Goal: Task Accomplishment & Management: Complete application form

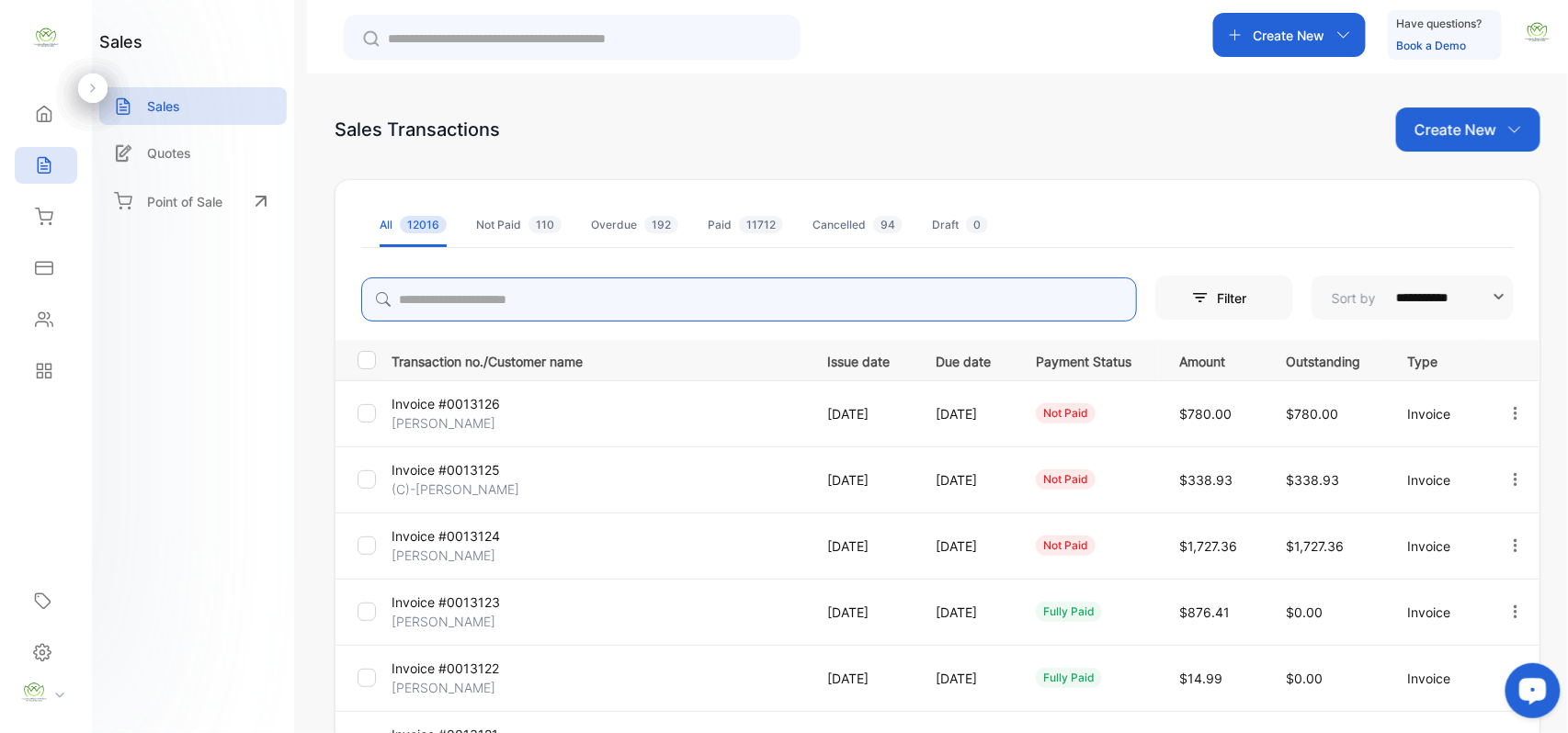
click at [642, 298] on input "search" at bounding box center [749, 299] width 776 height 44
type input "*****"
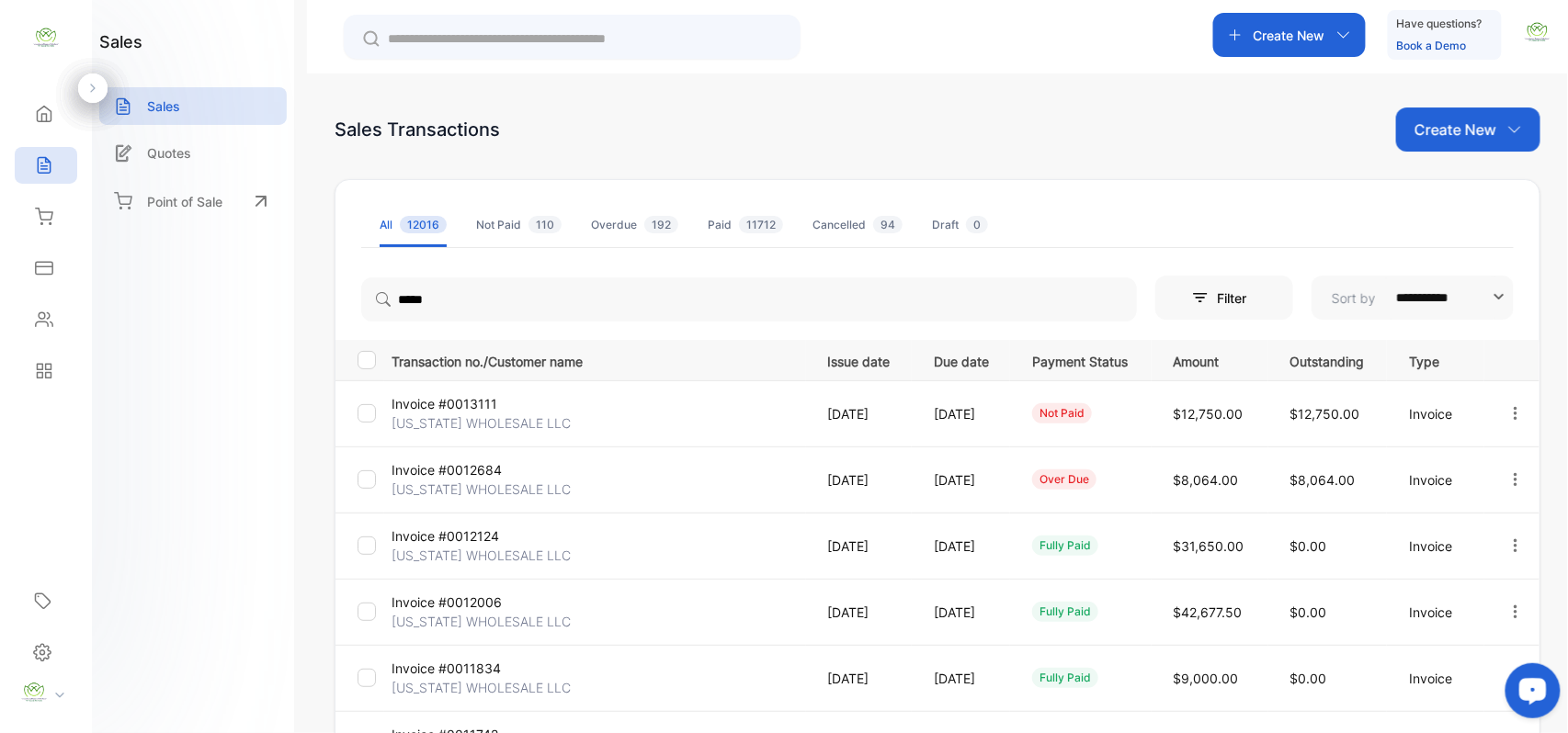
drag, startPoint x: 188, startPoint y: 467, endPoint x: 548, endPoint y: 462, distance: 360.0
click at [220, 462] on div "sales Sales Quotes Point of Sale" at bounding box center [193, 366] width 203 height 733
click at [513, 419] on p "[US_STATE] WHOLESALE LLC" at bounding box center [481, 423] width 179 height 19
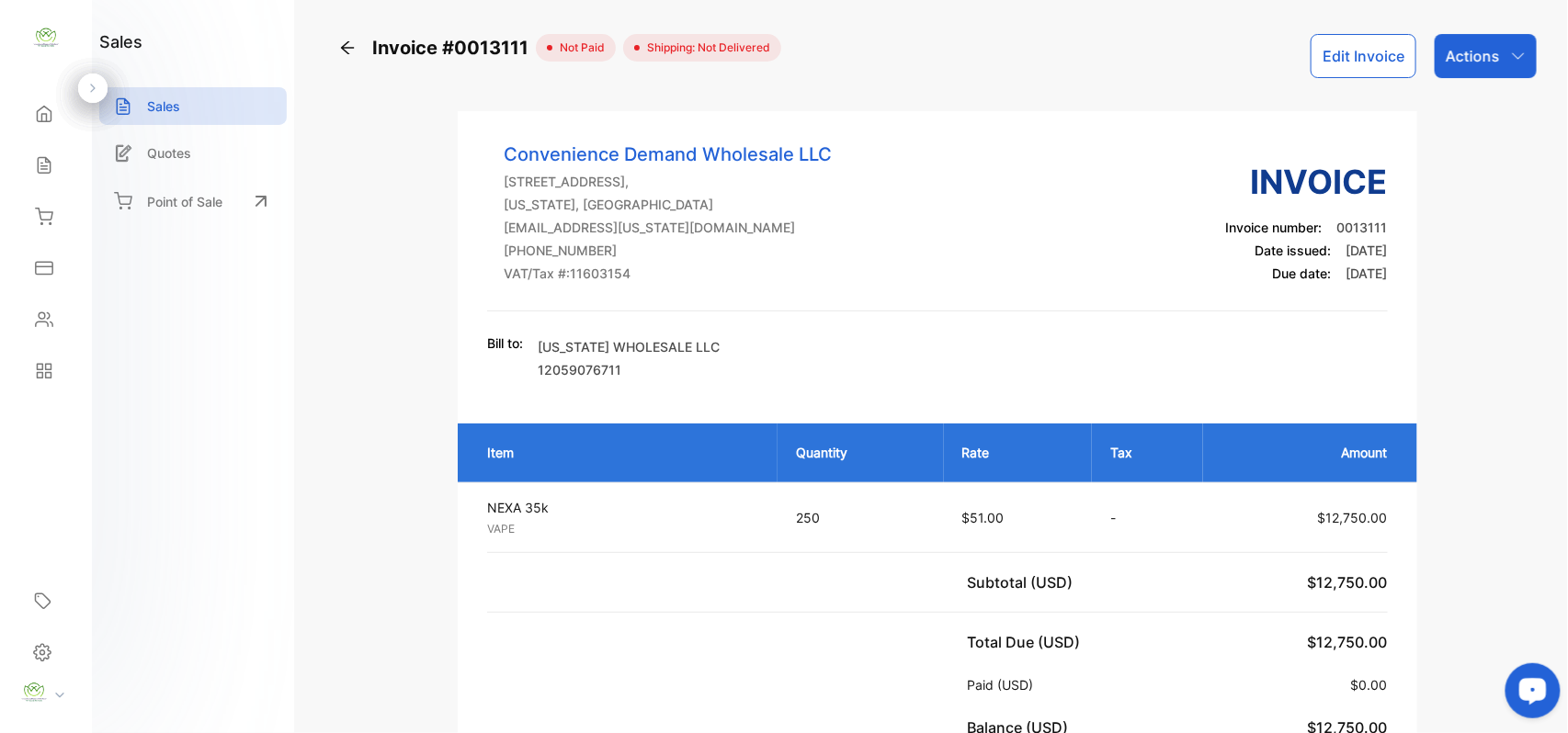
click at [1354, 46] on button "Edit Invoice" at bounding box center [1364, 56] width 106 height 44
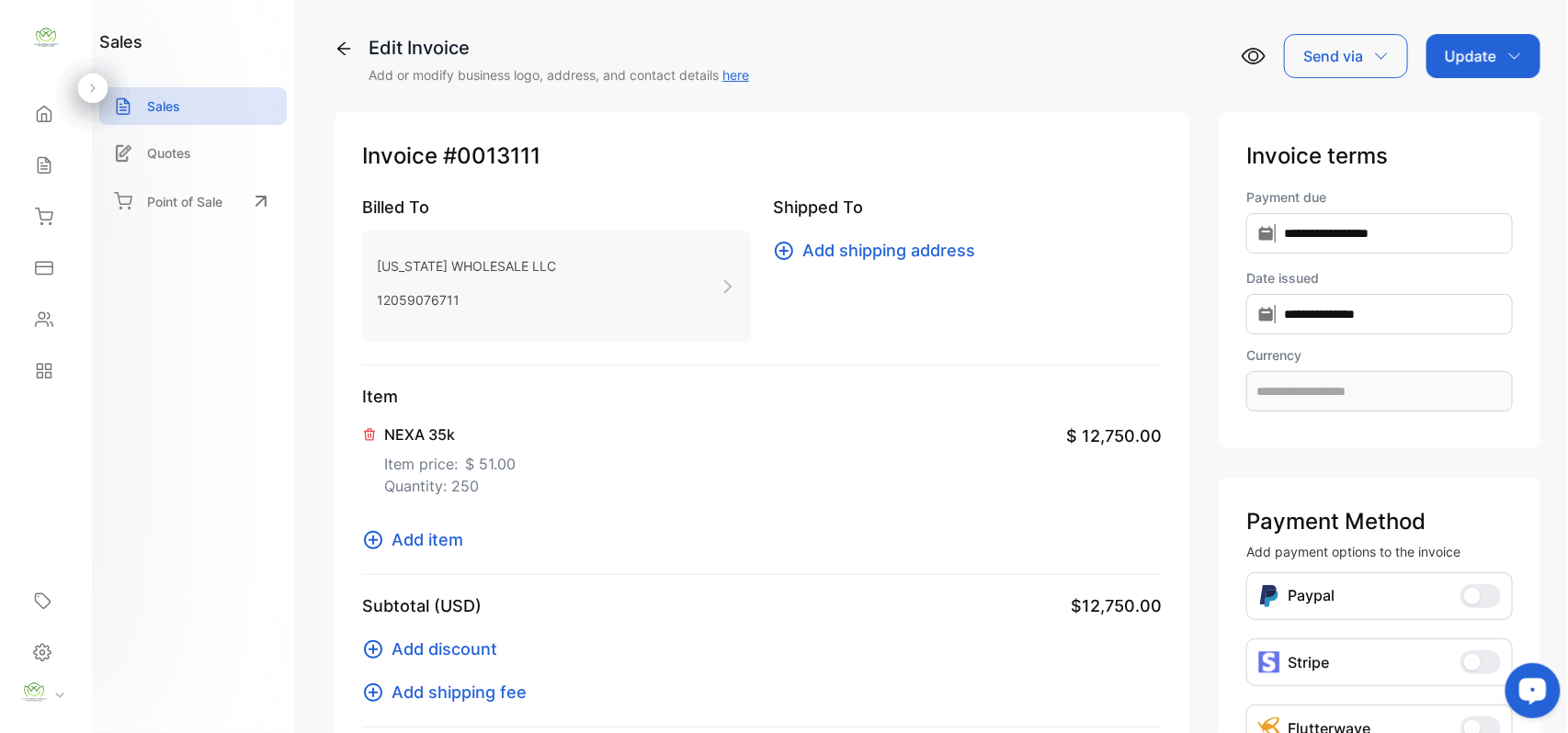
type input "**********"
click at [437, 435] on p "NEXA 35k" at bounding box center [449, 434] width 132 height 22
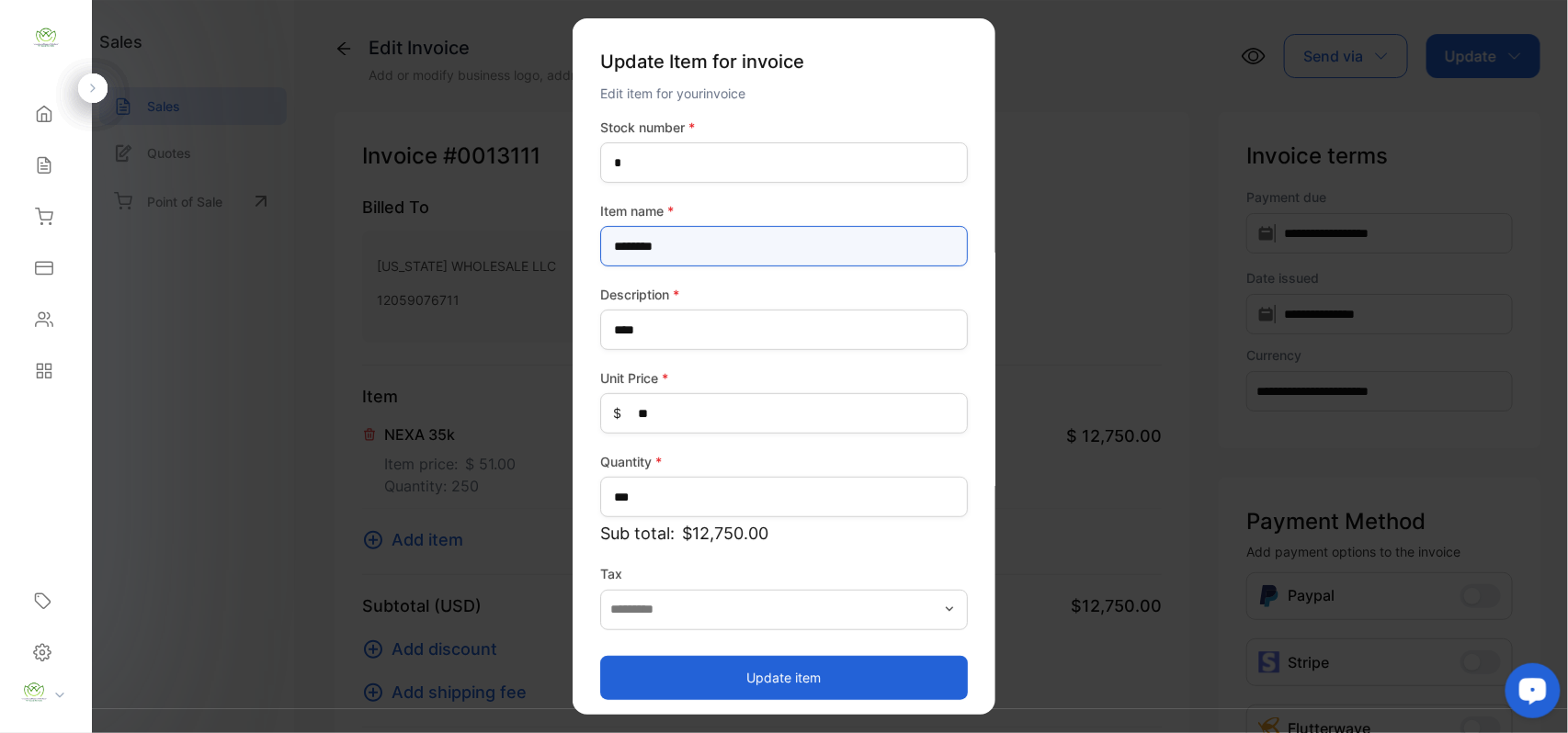
click at [718, 234] on name-inputItem_Name "********" at bounding box center [784, 246] width 367 height 41
type name-inputItem_Name "********"
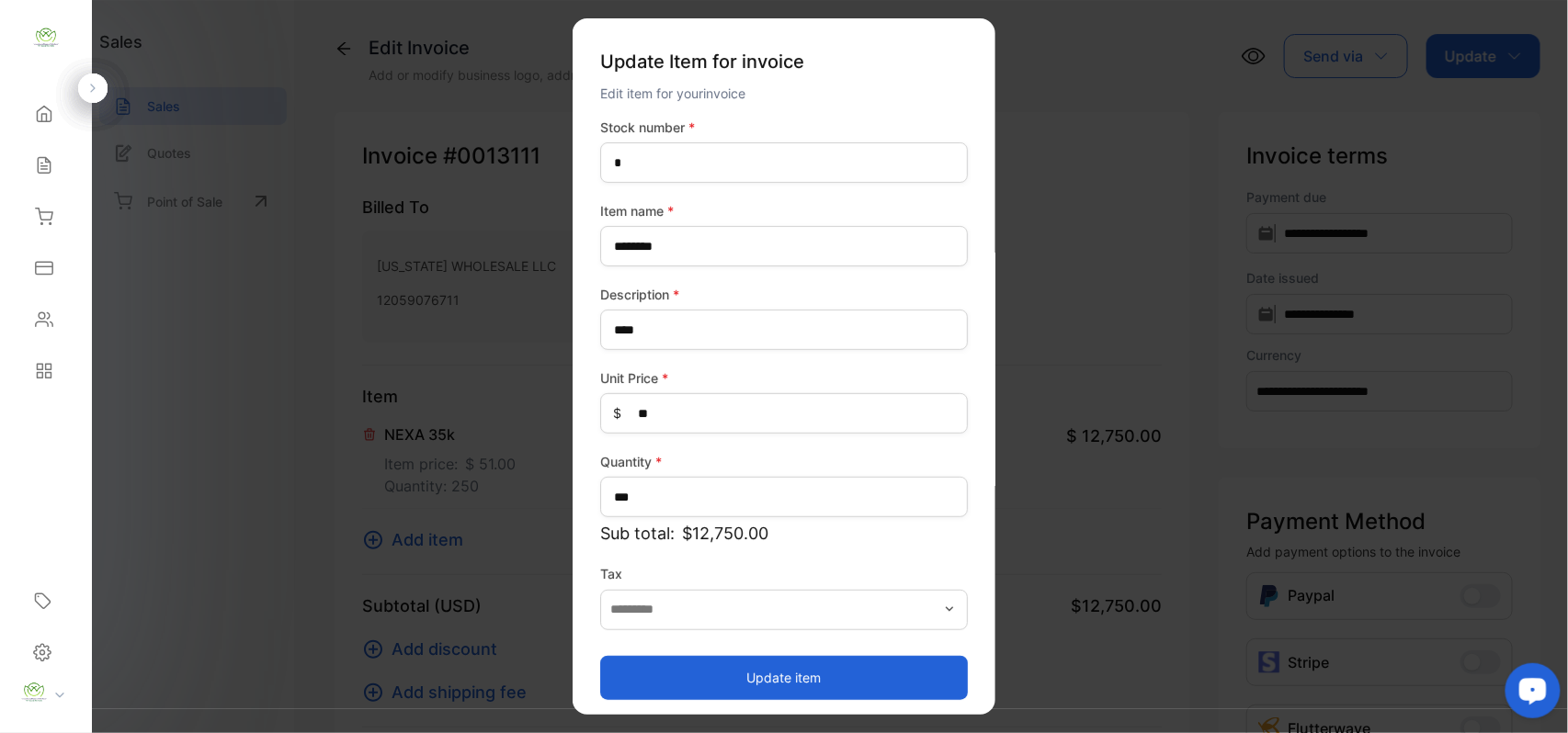
click at [704, 673] on button "Update item" at bounding box center [784, 676] width 367 height 44
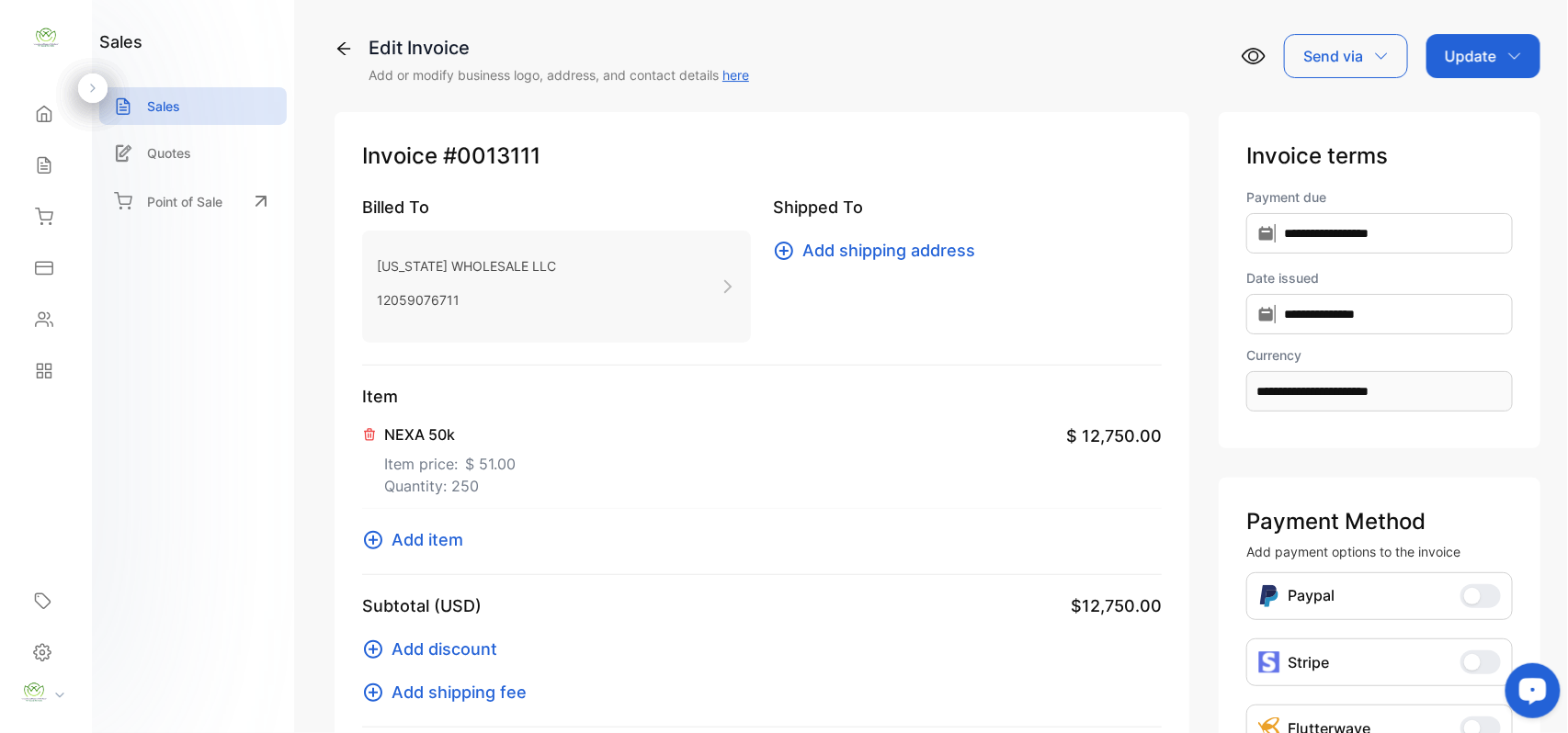
click at [483, 258] on p "[US_STATE] WHOLESALE LLC" at bounding box center [466, 266] width 179 height 26
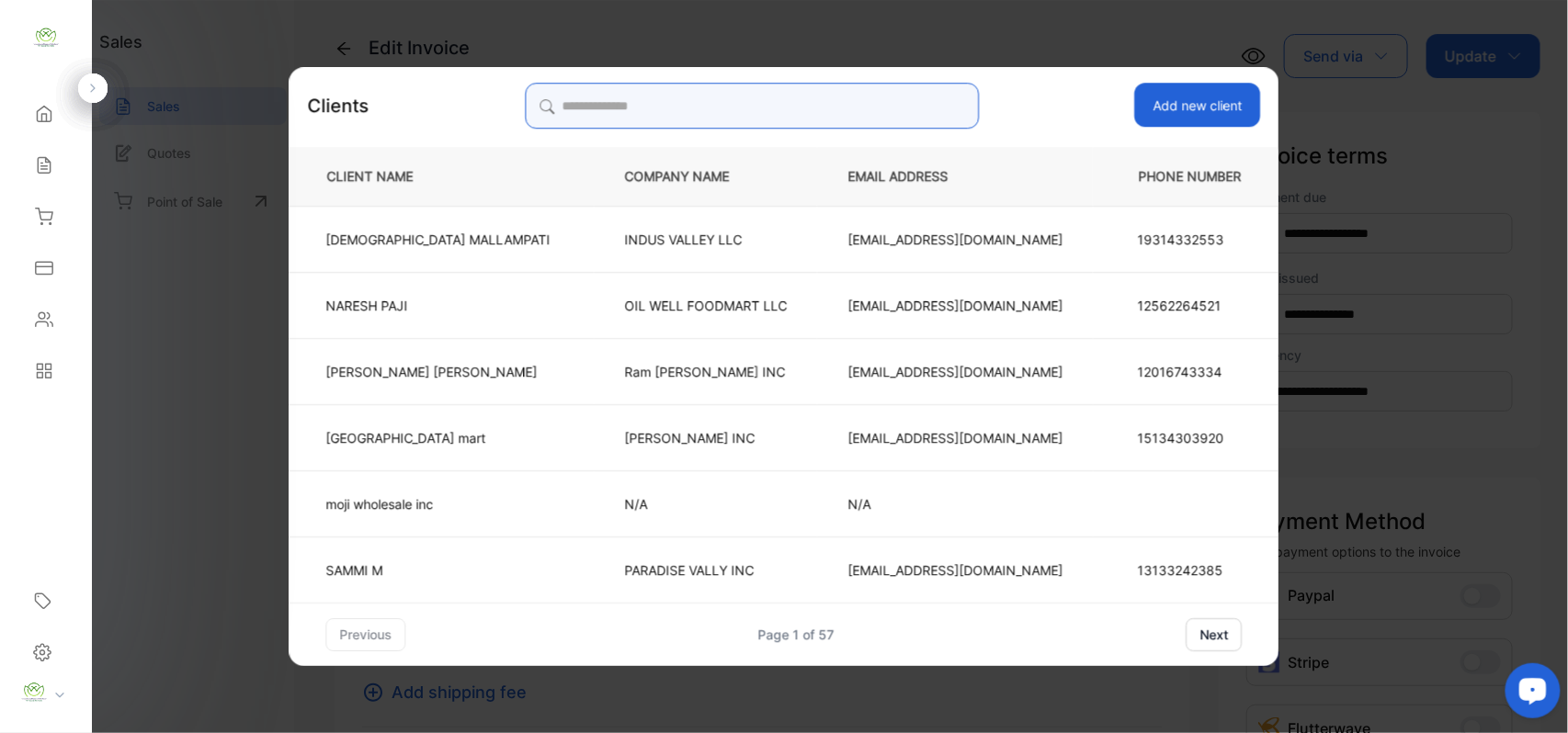
click at [748, 93] on input "search" at bounding box center [752, 105] width 454 height 46
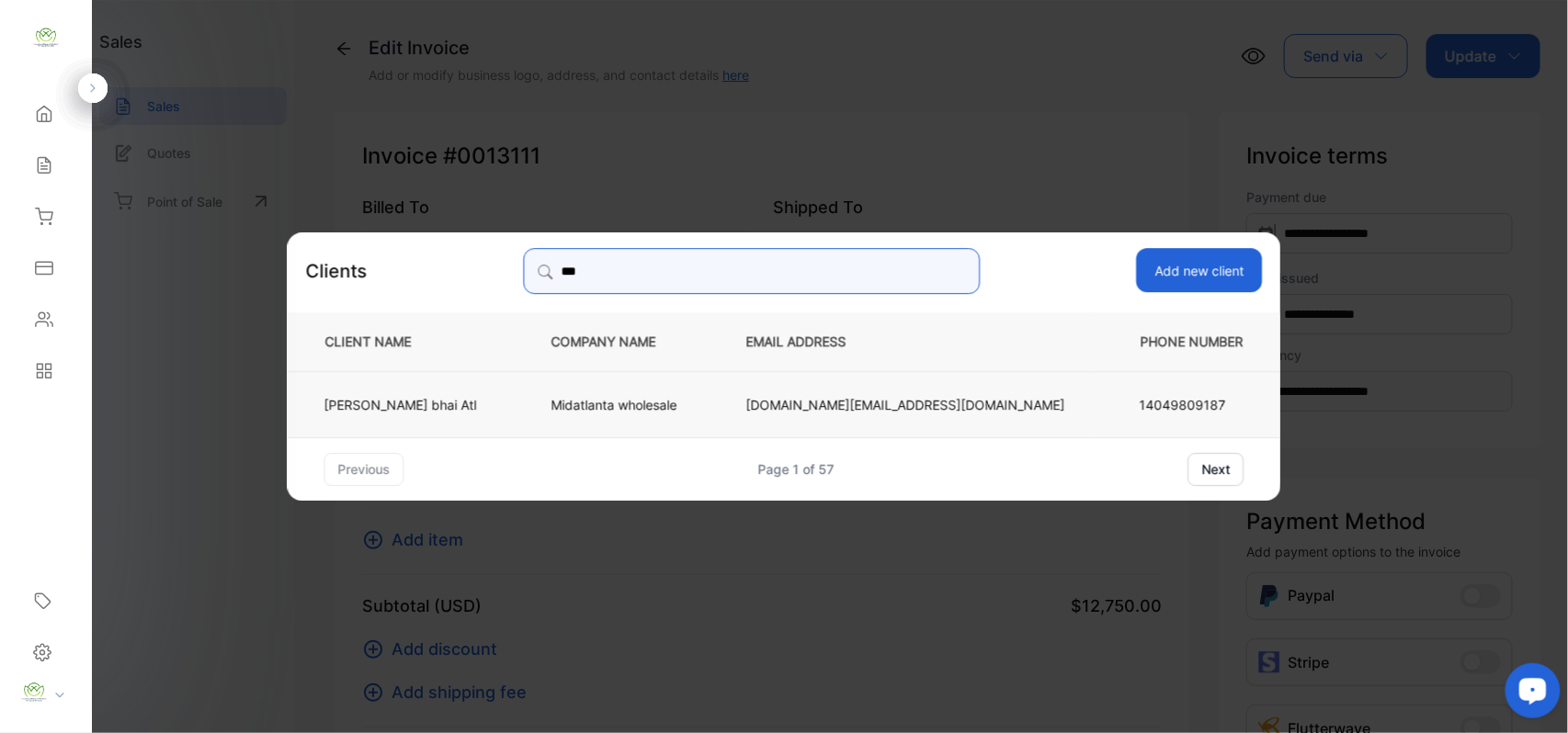
type input "***"
click at [491, 391] on td "[PERSON_NAME] bhai Atl" at bounding box center [404, 403] width 234 height 66
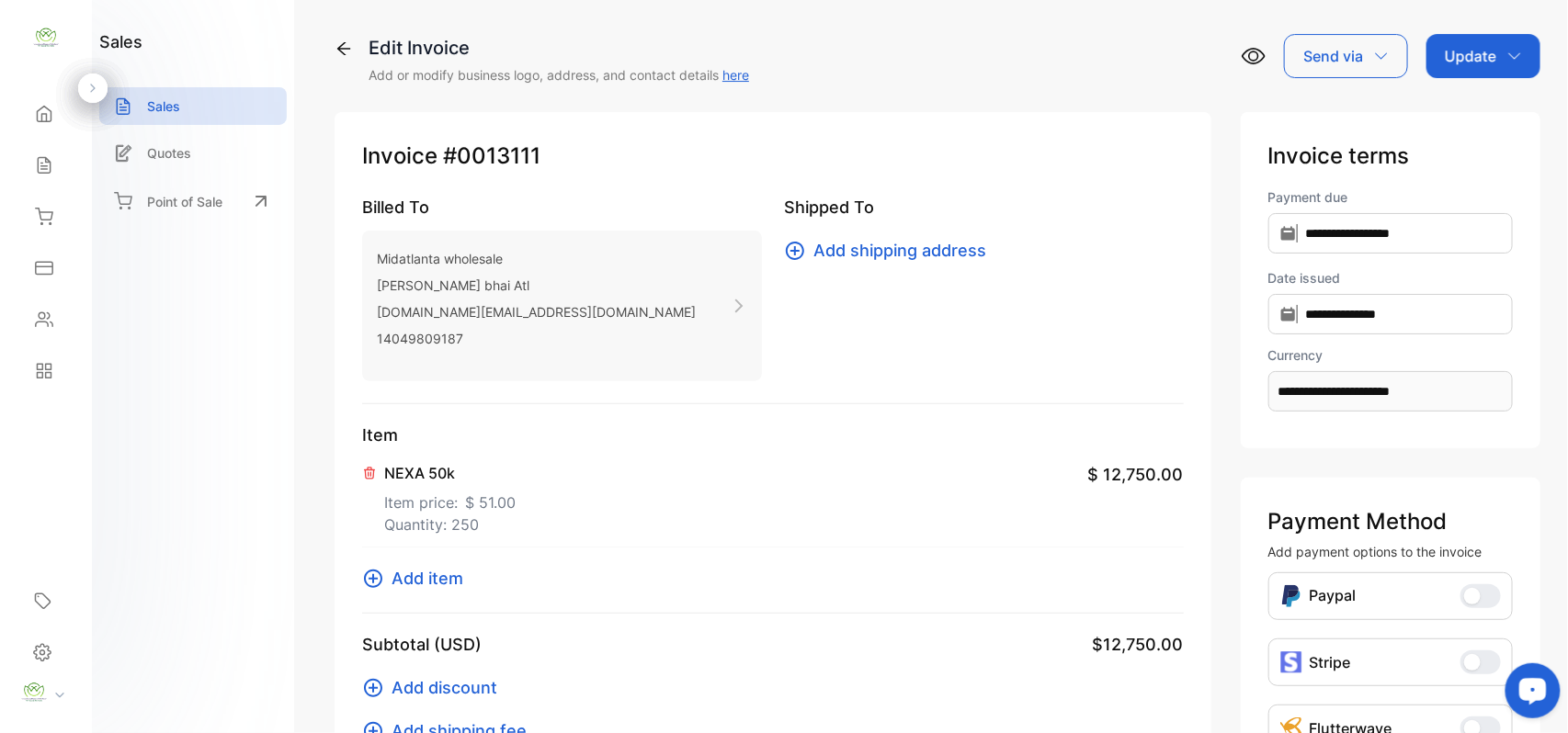
drag, startPoint x: 1494, startPoint y: 59, endPoint x: 1489, endPoint y: 79, distance: 20.6
click at [1494, 61] on div "Update" at bounding box center [1483, 56] width 114 height 44
click at [1479, 104] on div "Invoice" at bounding box center [1487, 116] width 106 height 37
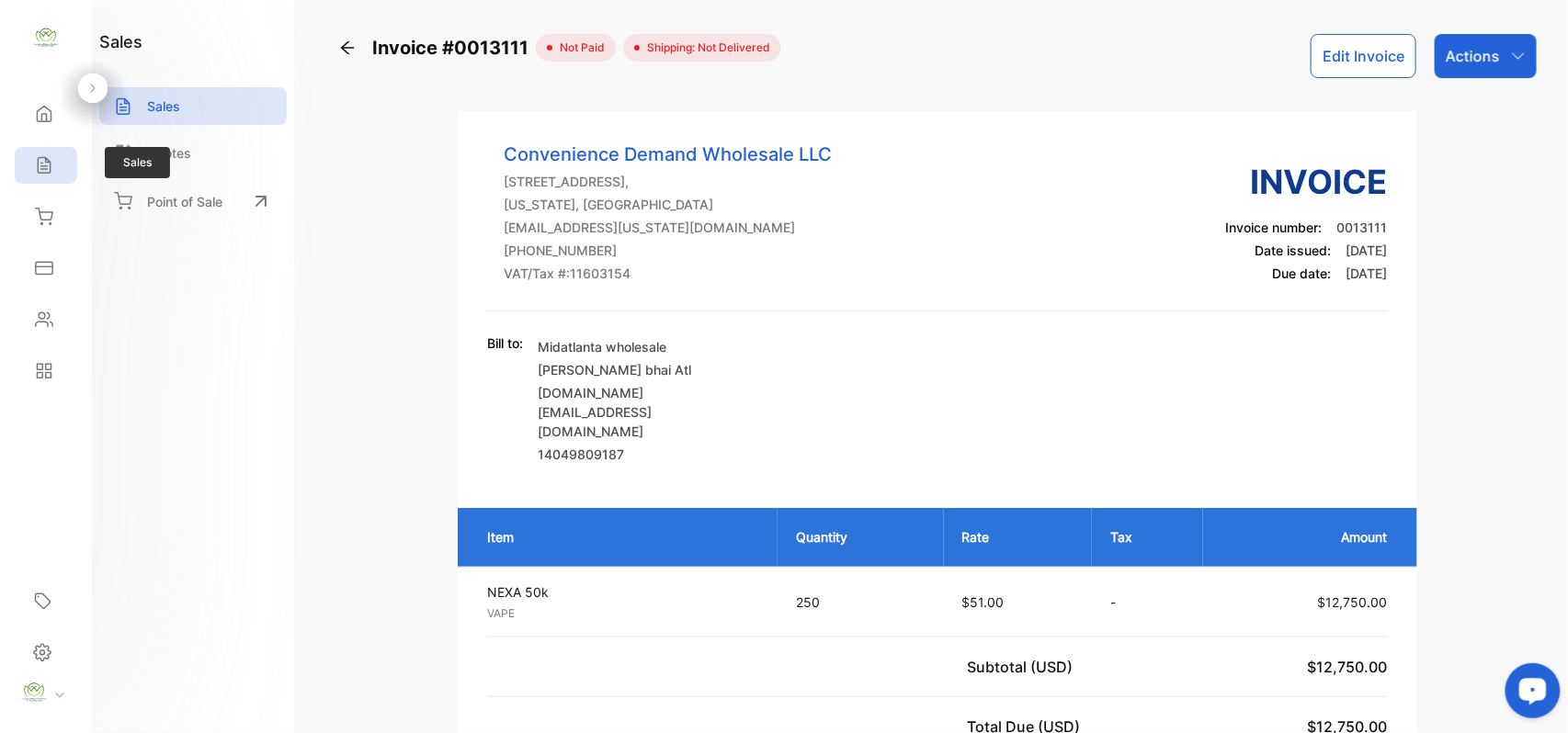
click at [19, 163] on div "Sales" at bounding box center [46, 165] width 62 height 37
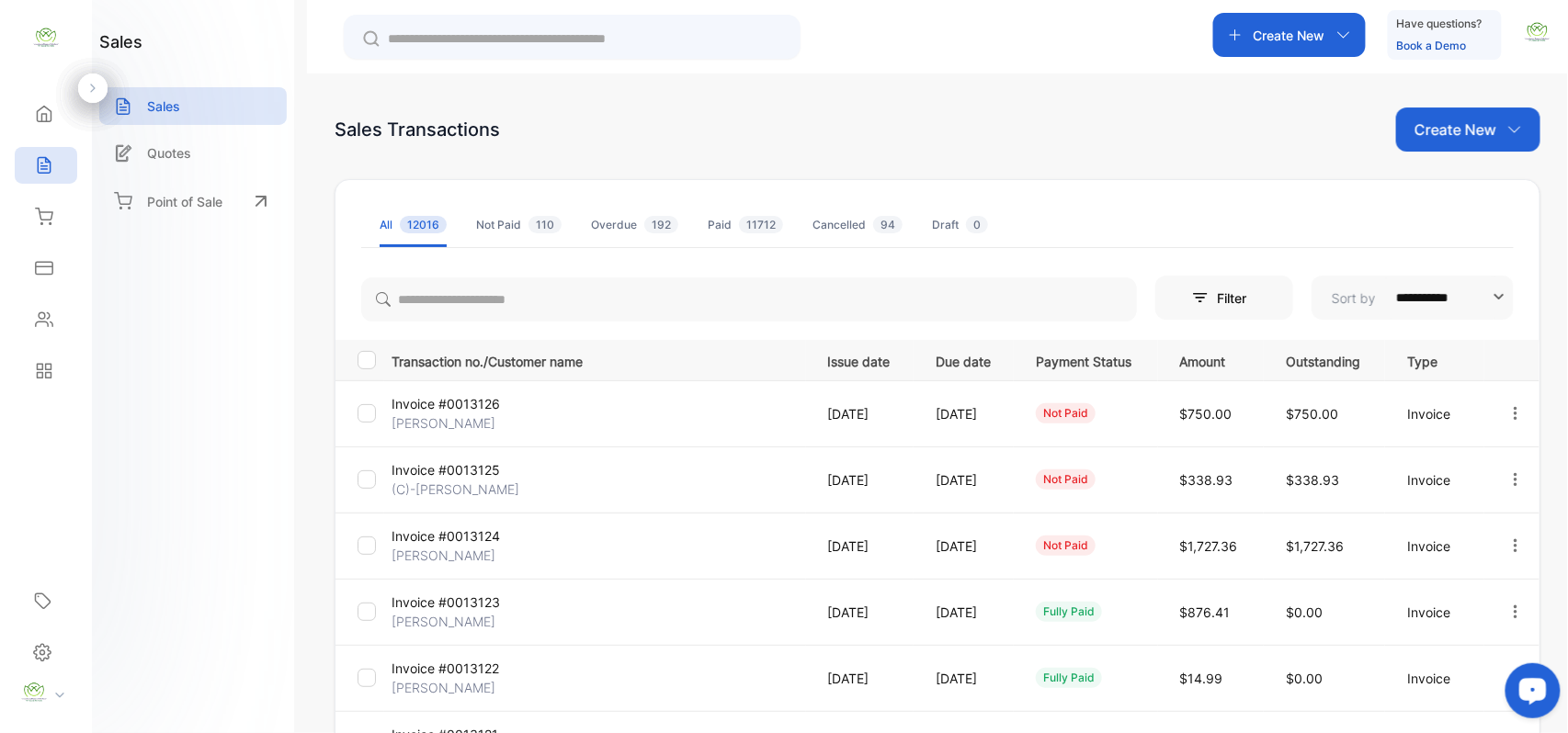
click at [1461, 115] on div "Create New" at bounding box center [1468, 130] width 144 height 44
click at [1453, 177] on div "Invoice" at bounding box center [1475, 190] width 129 height 37
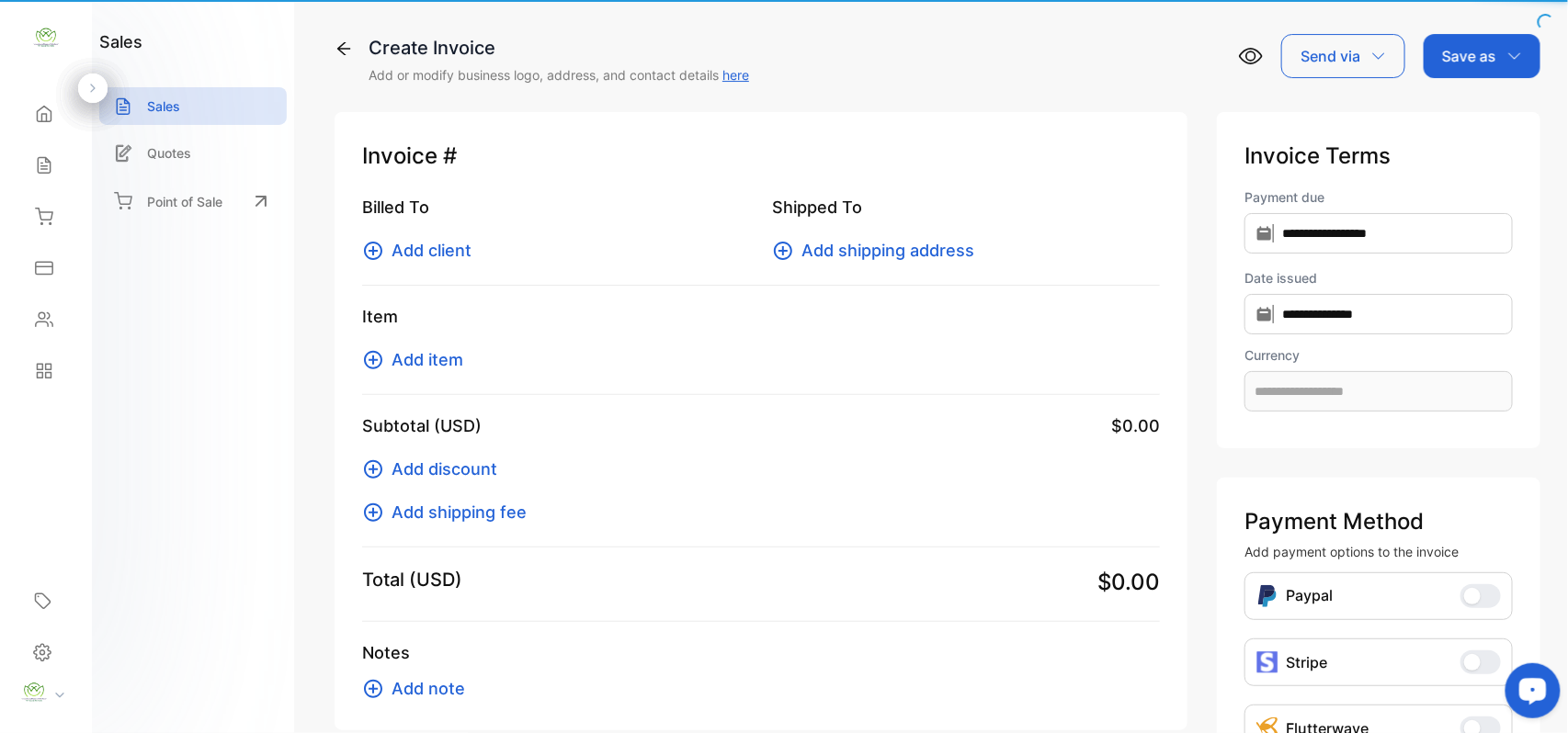
type input "**********"
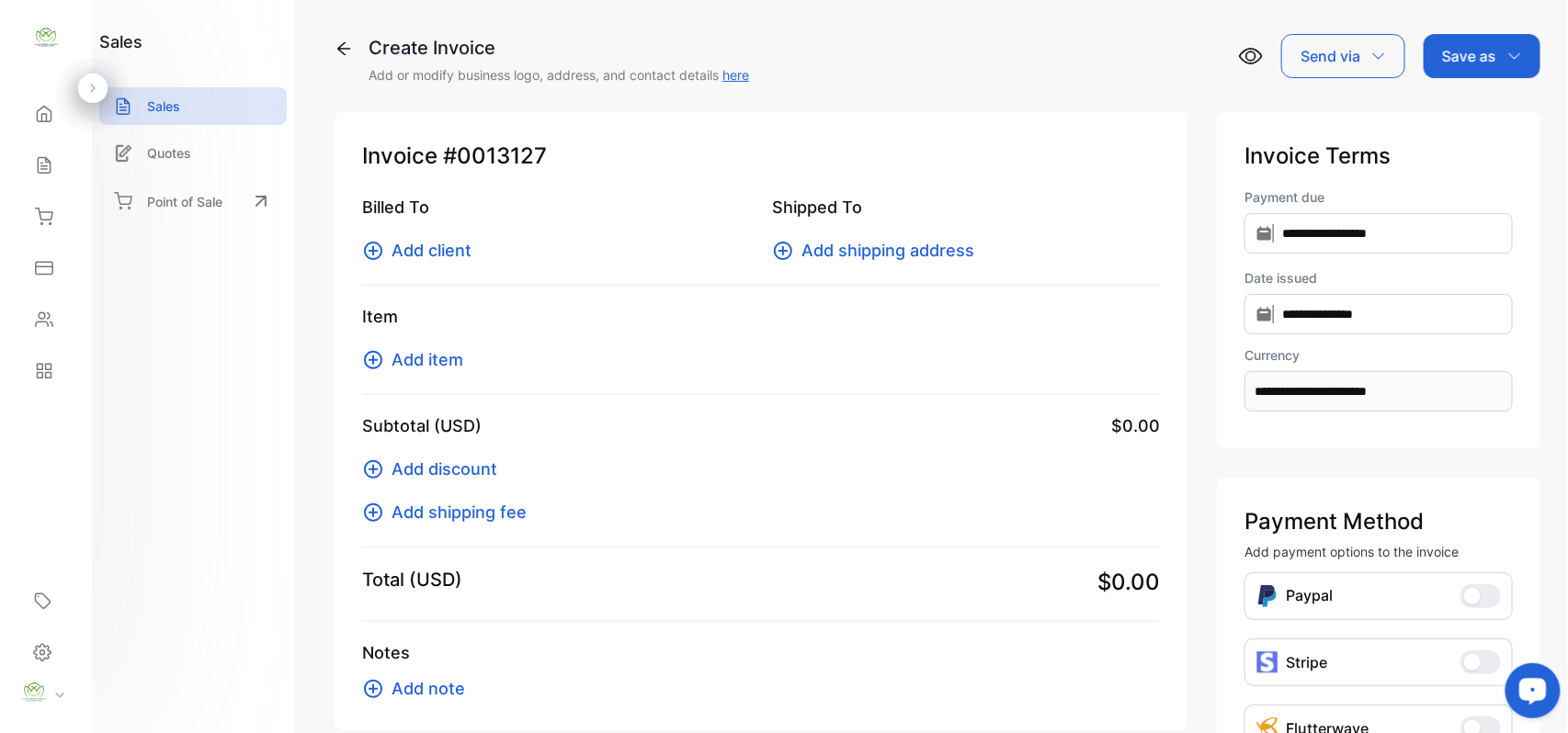
click at [433, 242] on span "Add client" at bounding box center [432, 251] width 79 height 25
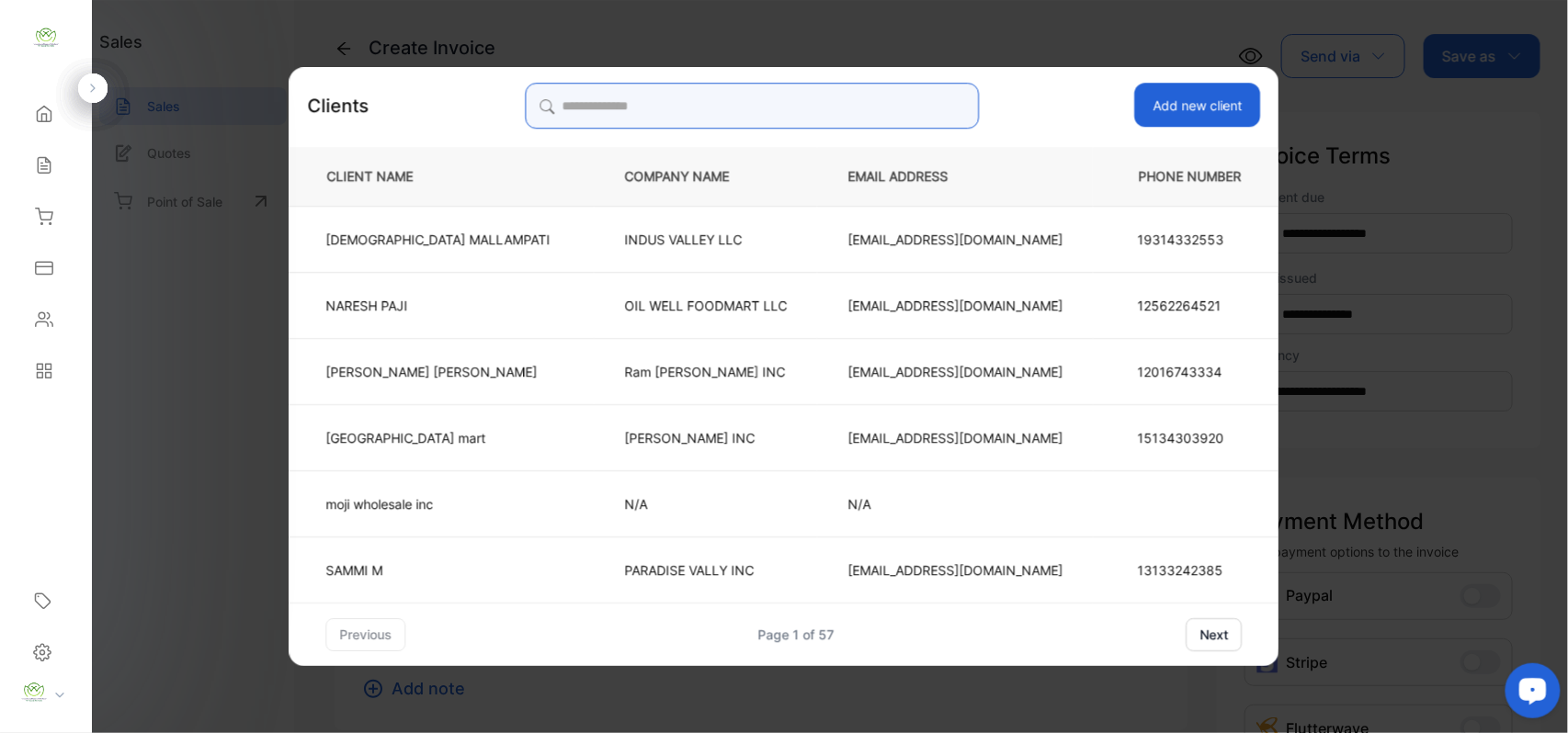
click at [758, 96] on input "search" at bounding box center [752, 105] width 454 height 46
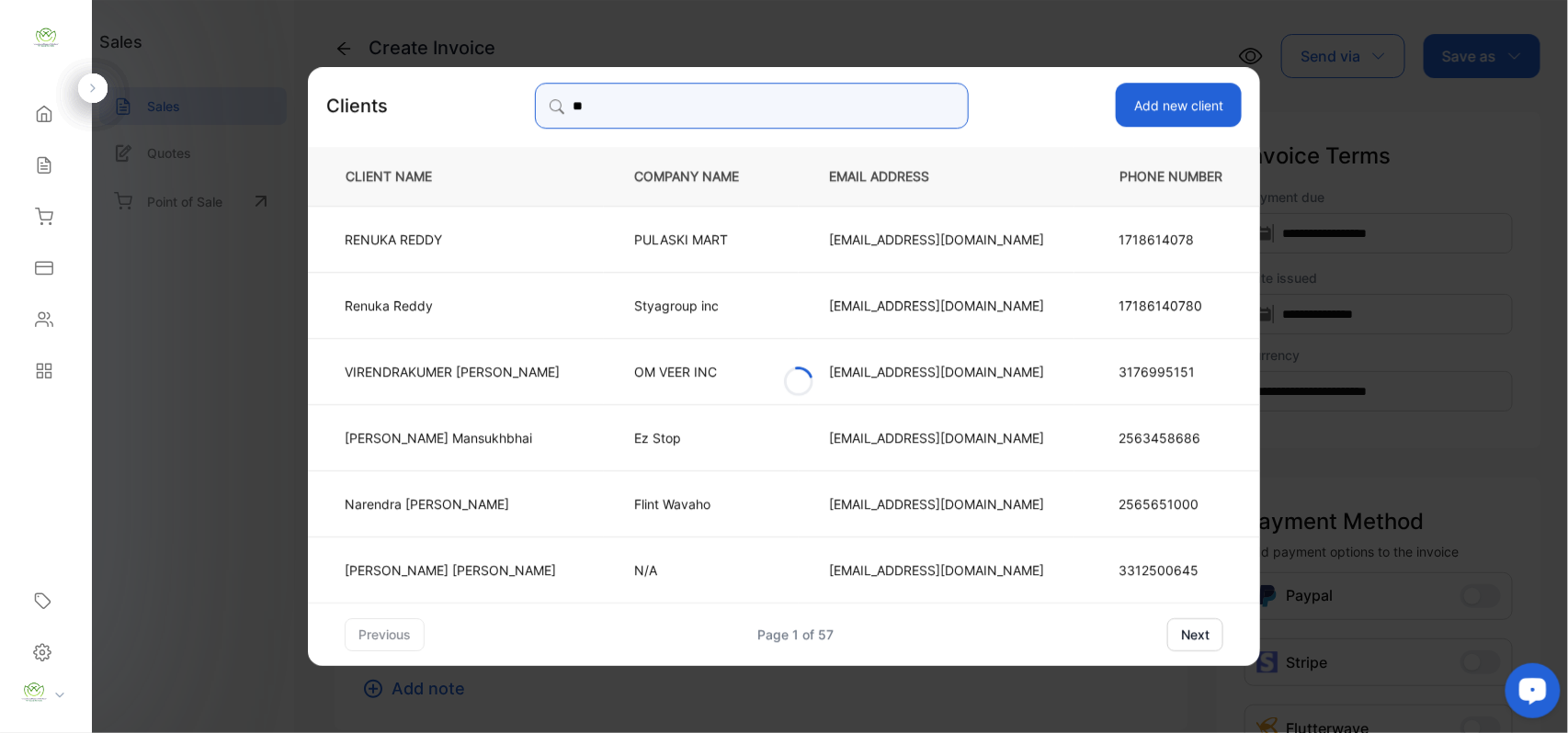
type input "*"
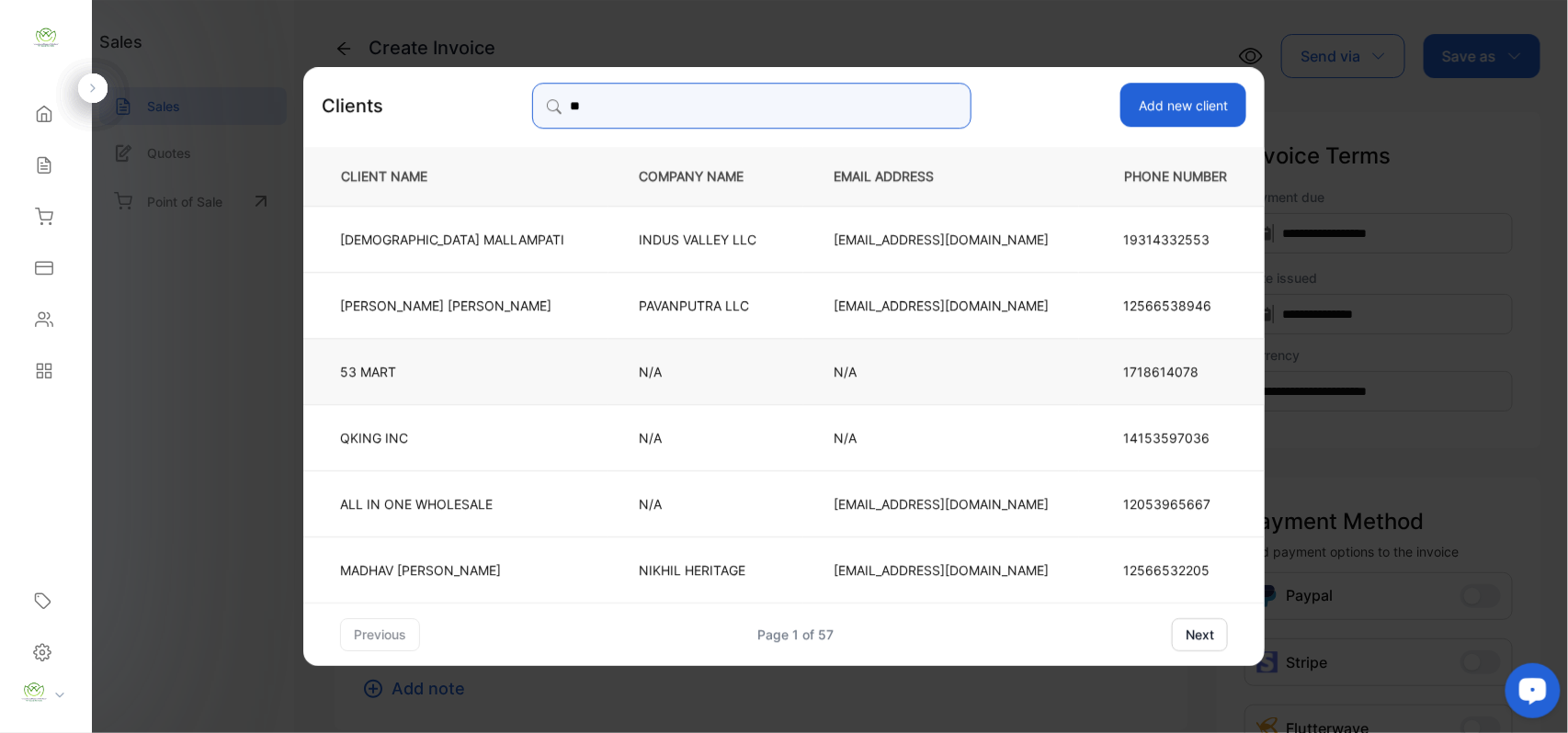
type input "**"
click at [568, 376] on td "53 MART" at bounding box center [456, 370] width 305 height 66
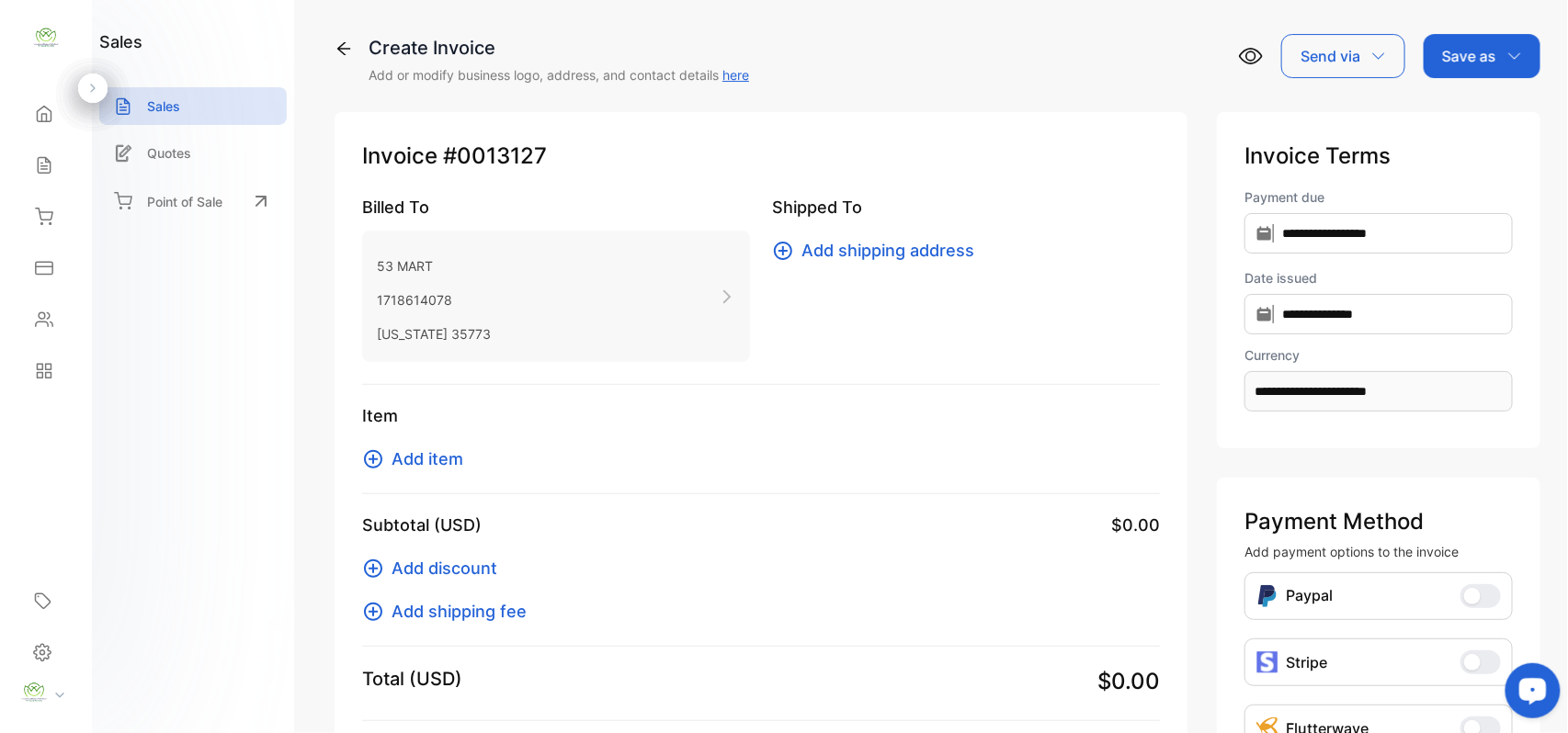
click at [432, 457] on span "Add item" at bounding box center [428, 459] width 72 height 25
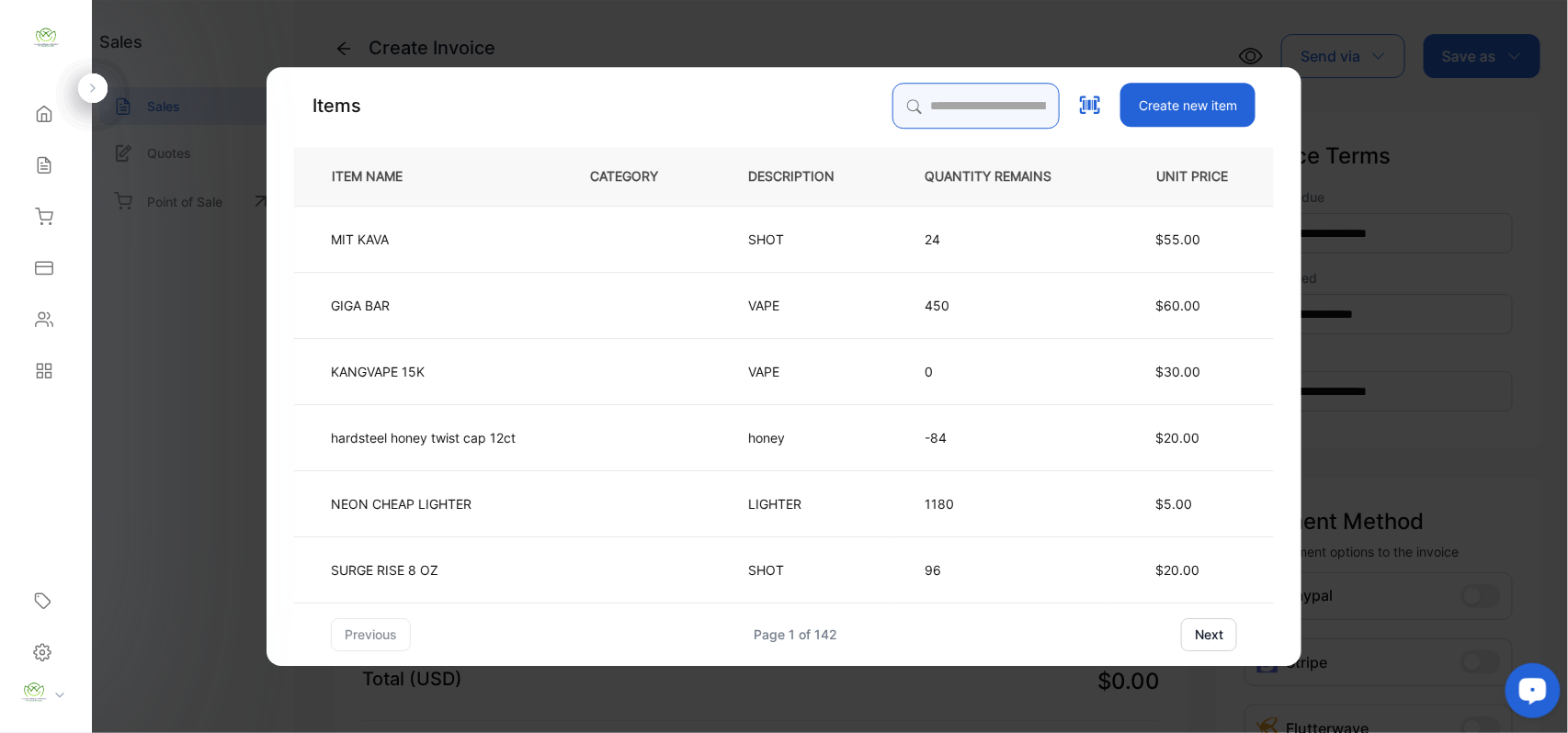
click at [931, 111] on input "search" at bounding box center [976, 105] width 167 height 46
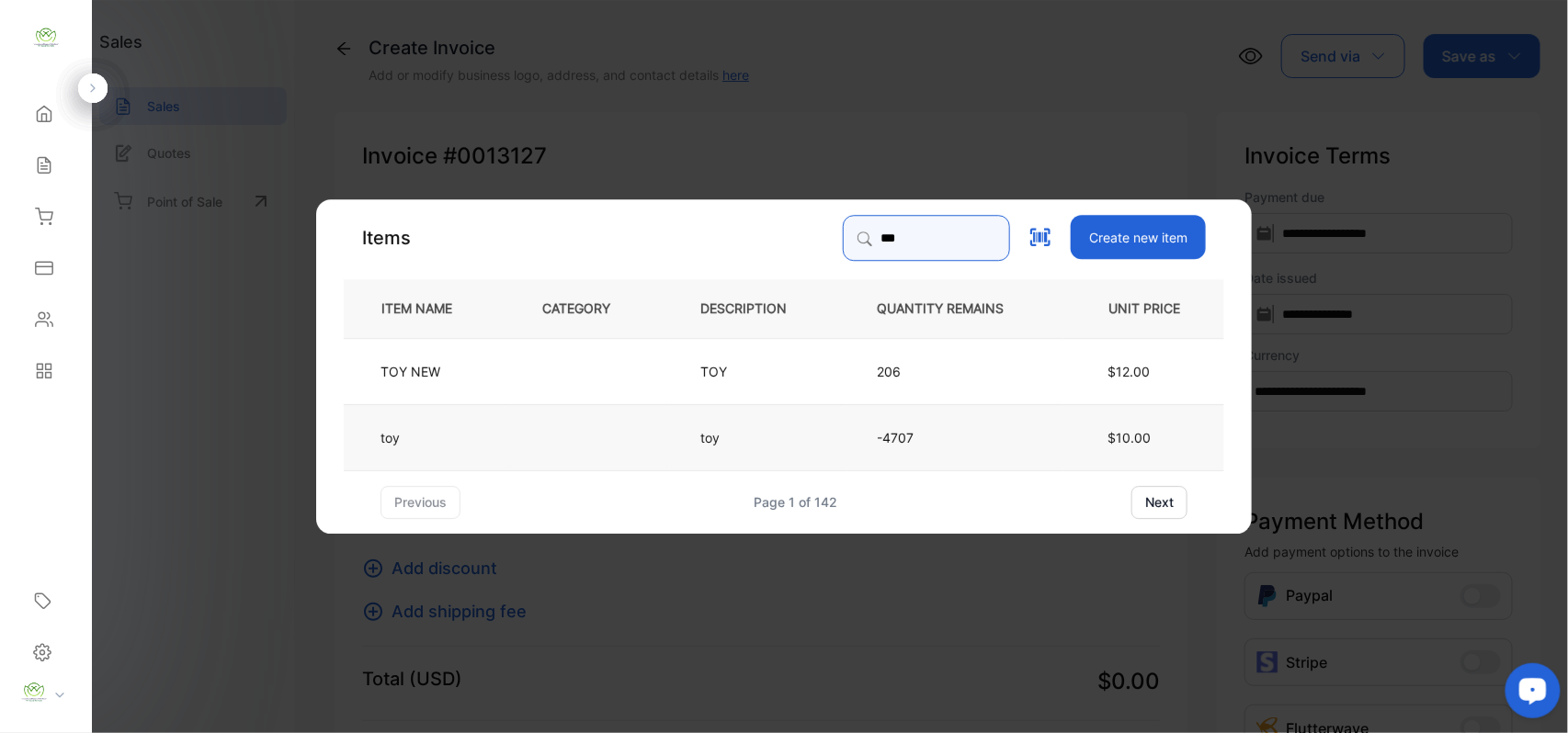
type input "***"
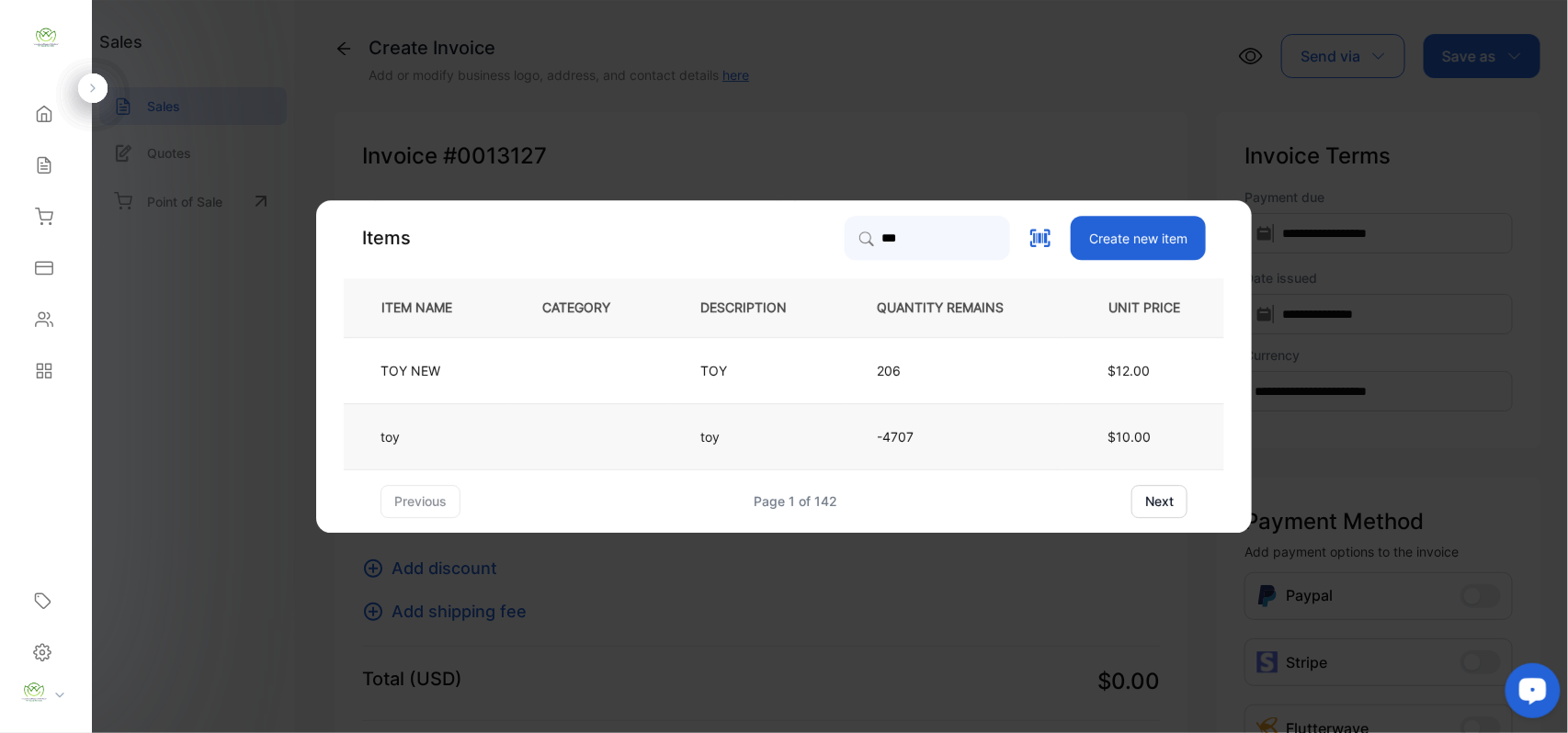
click at [652, 445] on td at bounding box center [590, 436] width 158 height 66
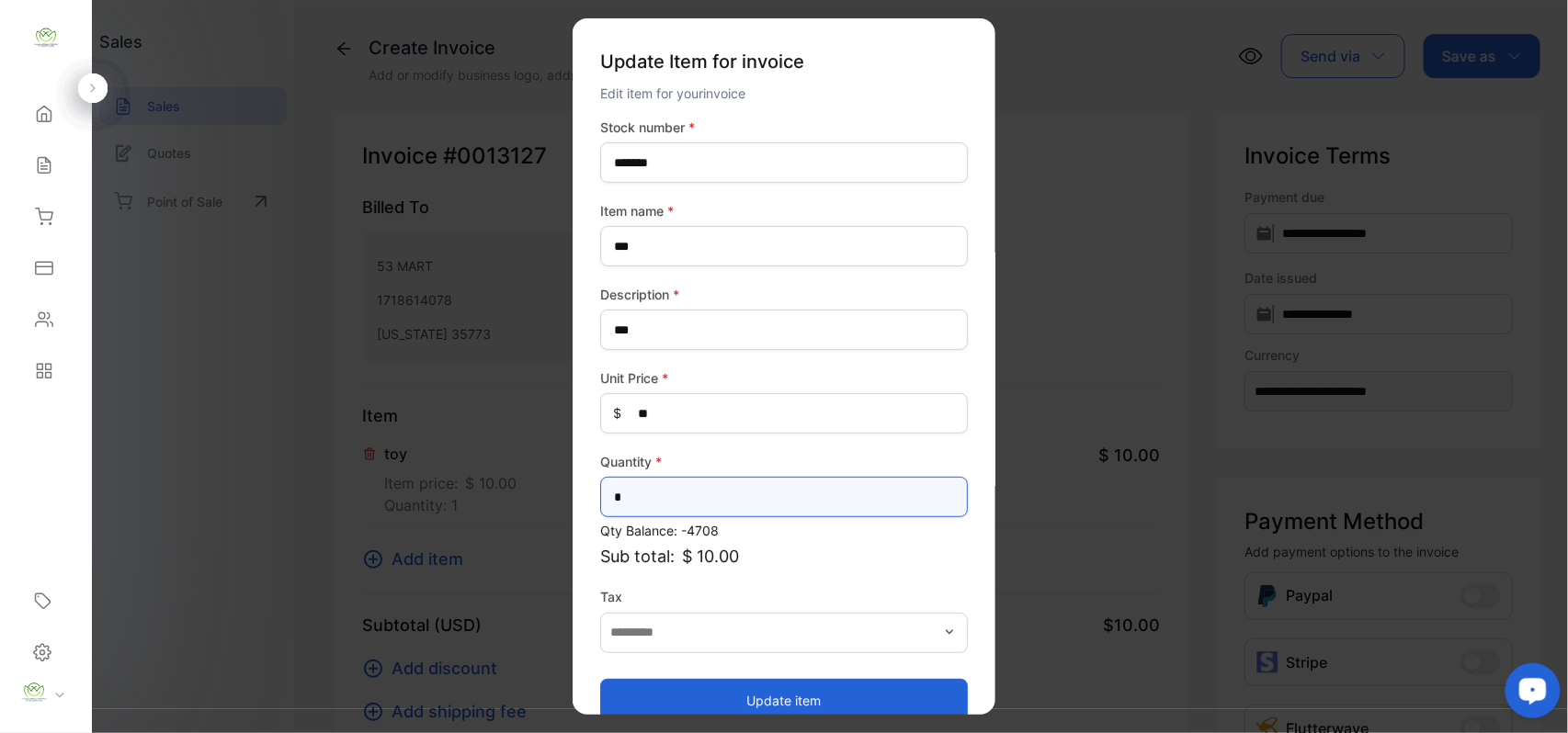
click at [750, 483] on input "*" at bounding box center [784, 497] width 367 height 41
type input "**"
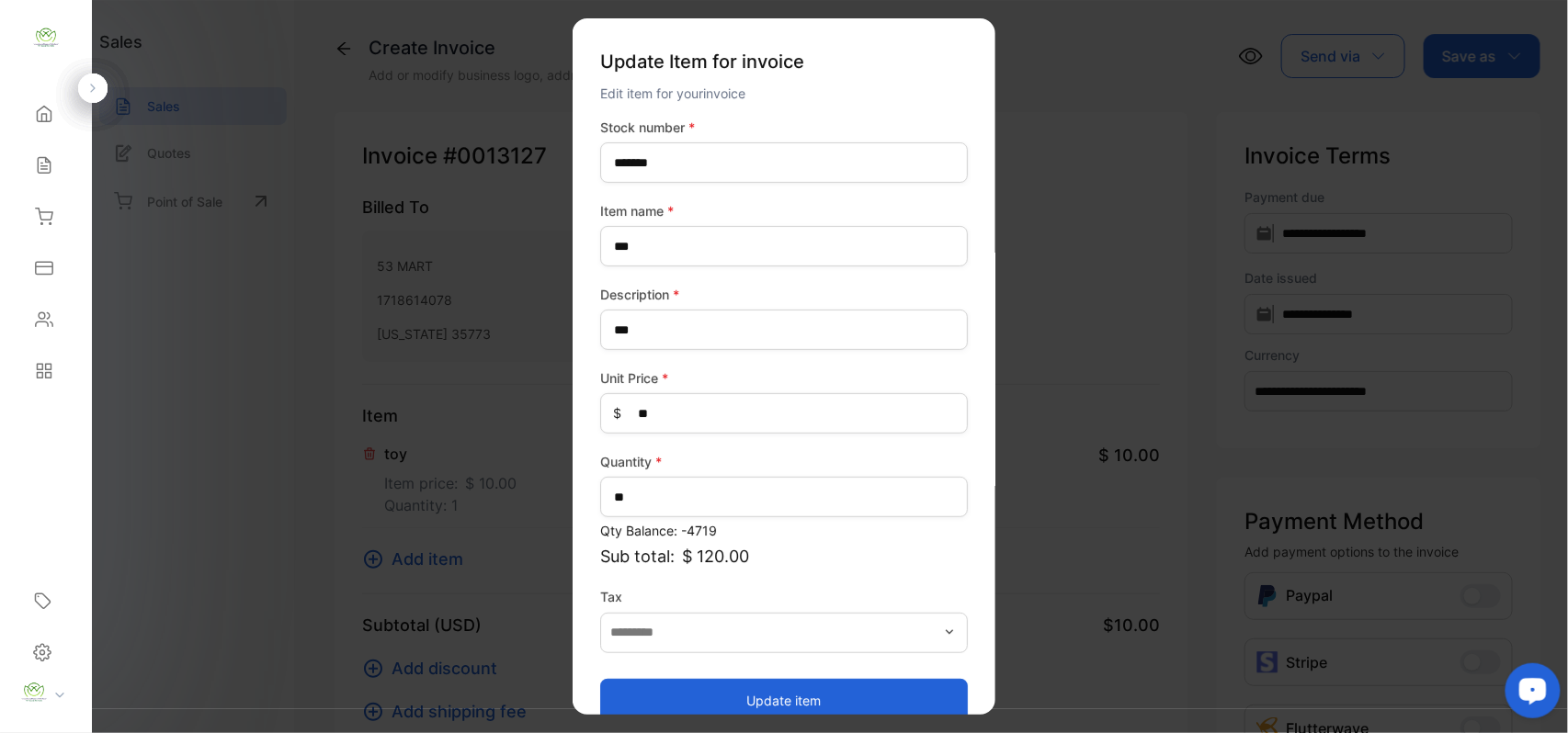
click at [636, 694] on button "Update item" at bounding box center [784, 700] width 367 height 44
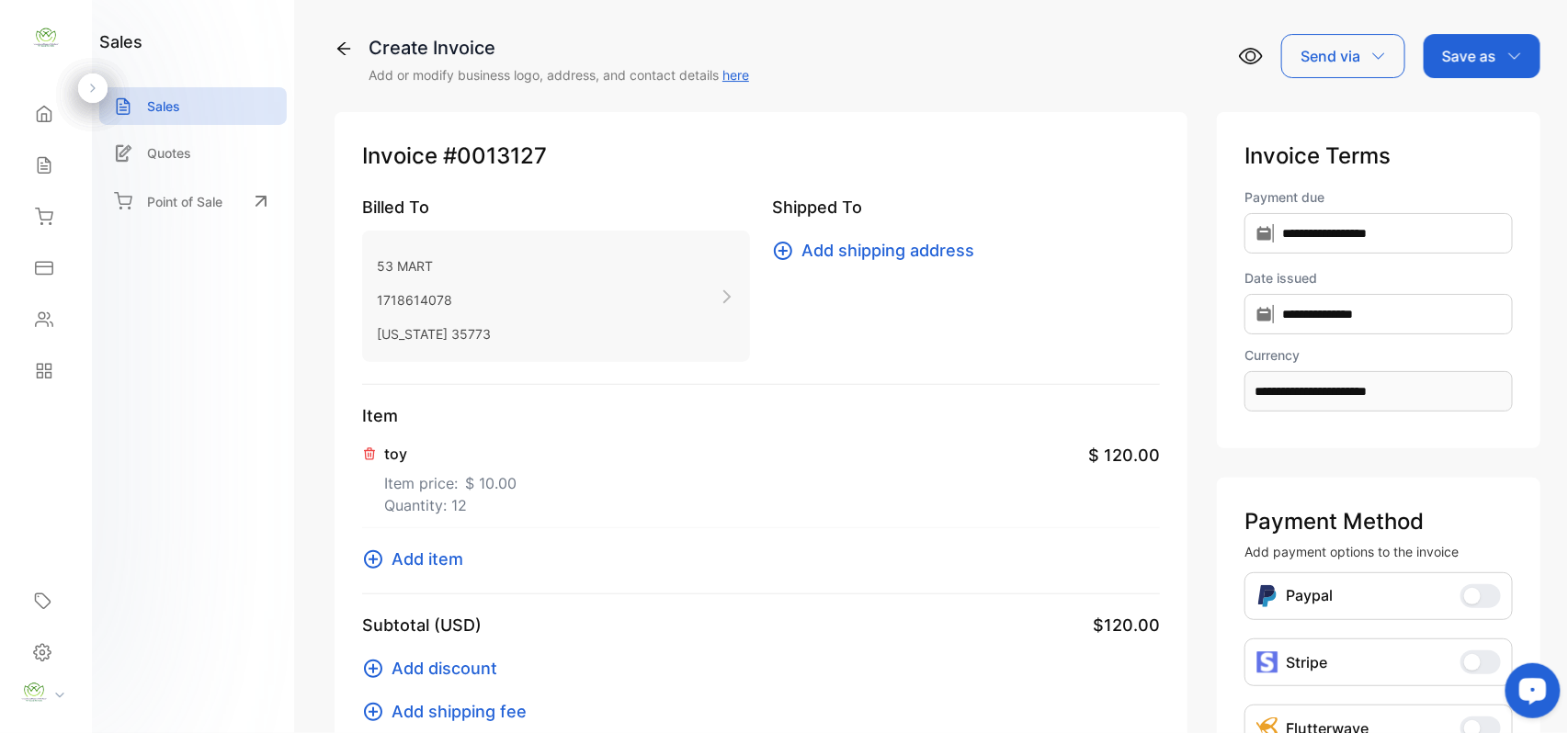
click at [414, 549] on span "Add item" at bounding box center [428, 559] width 72 height 25
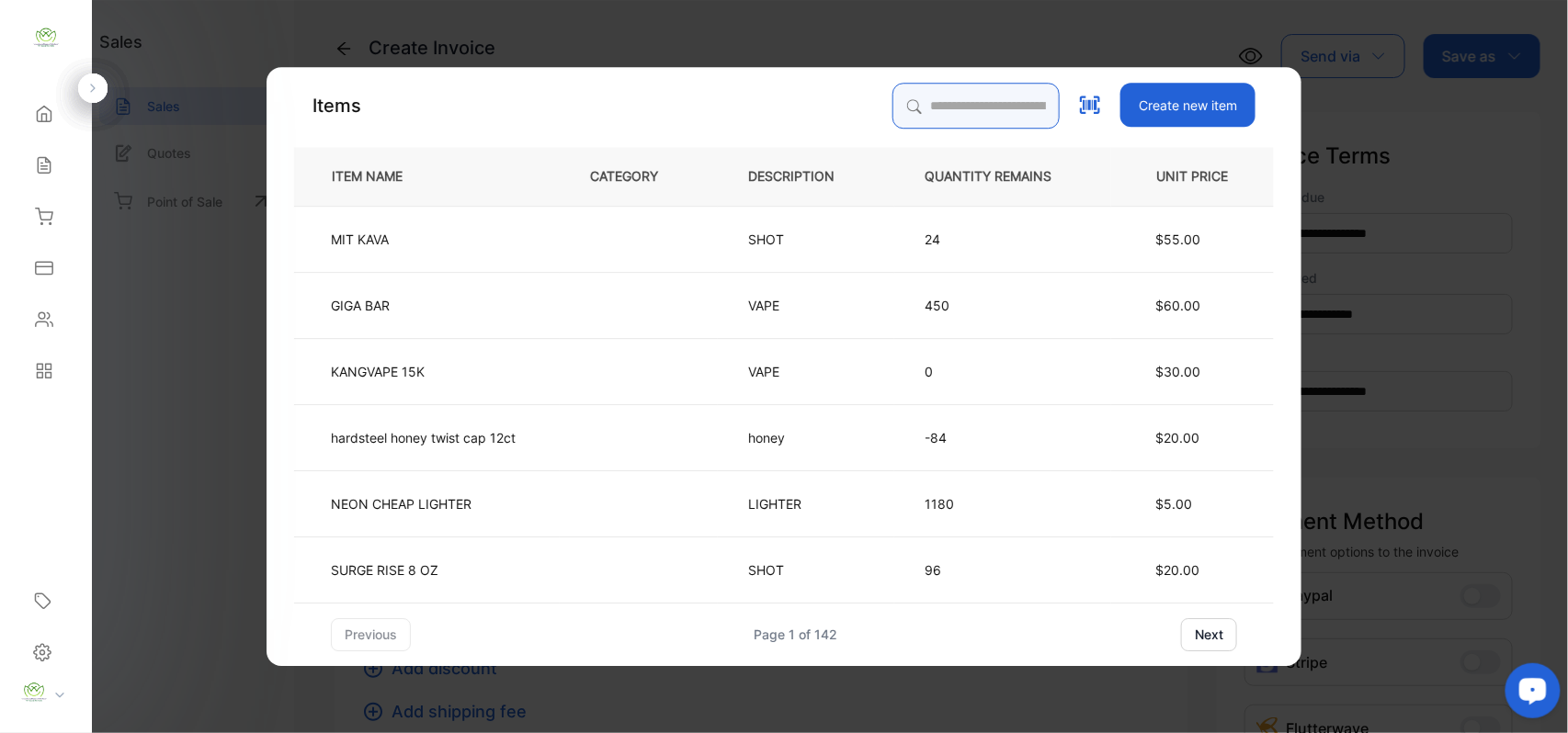
click at [928, 94] on input "search" at bounding box center [976, 105] width 167 height 46
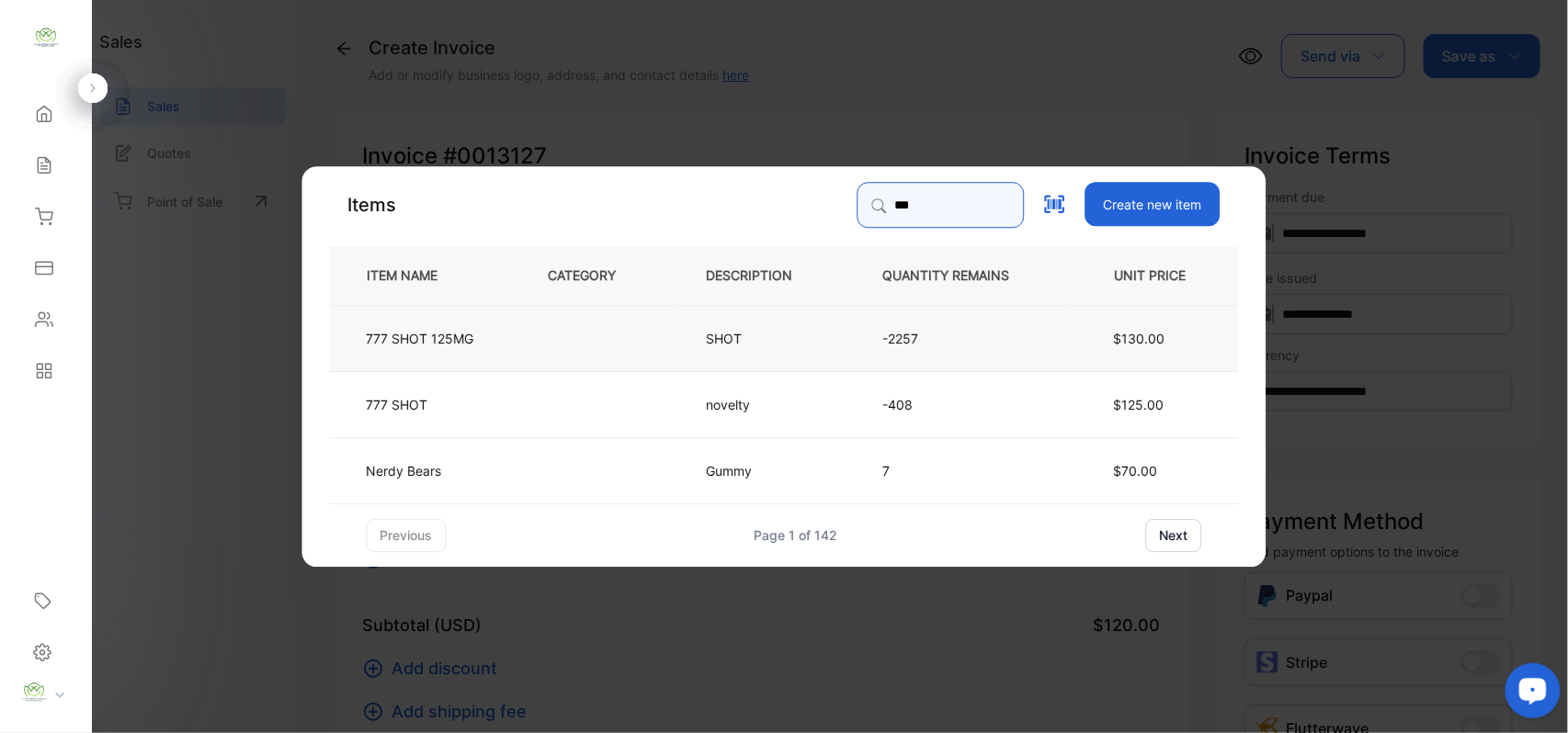
type input "***"
click at [560, 328] on td at bounding box center [597, 337] width 158 height 66
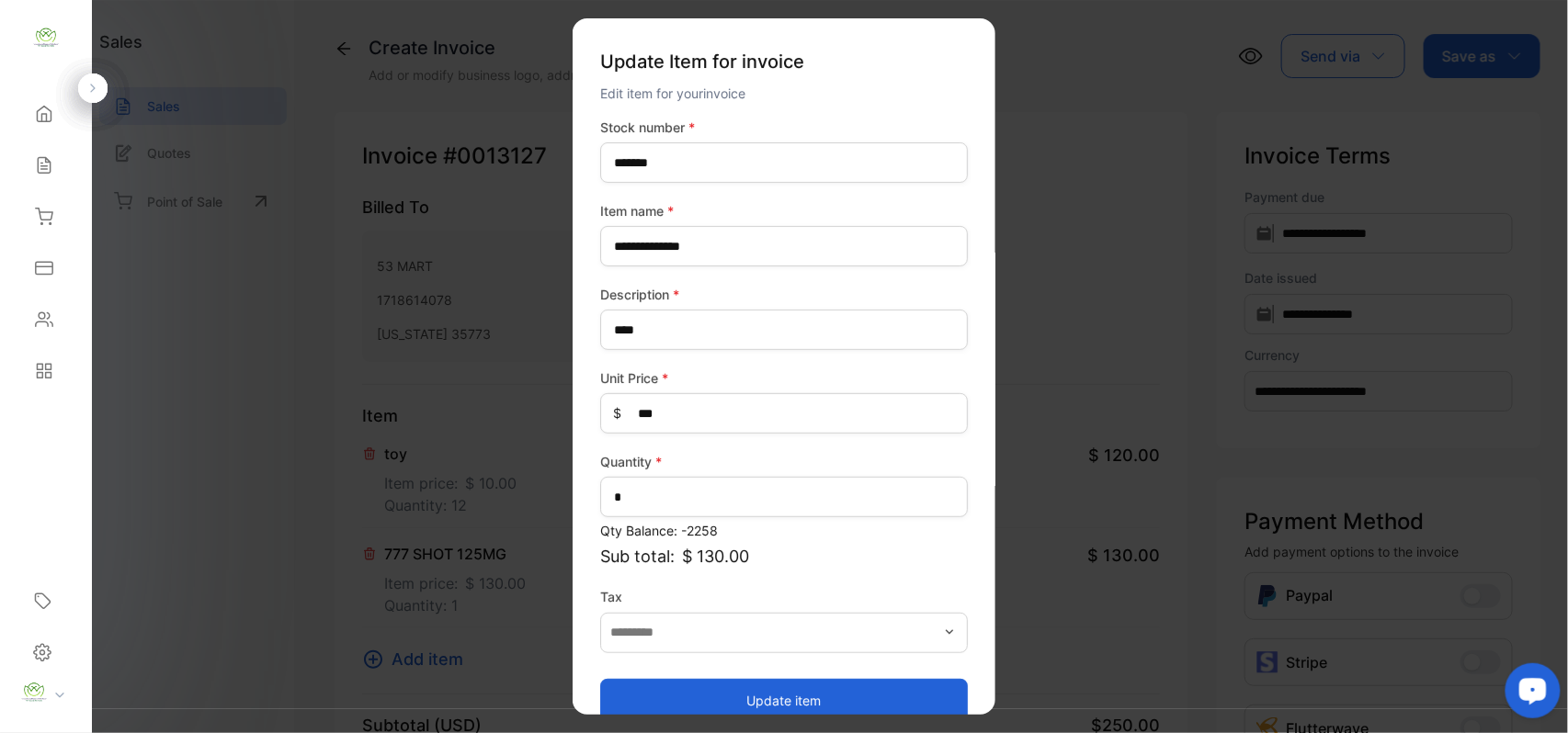
click at [753, 689] on button "Update item" at bounding box center [784, 700] width 367 height 44
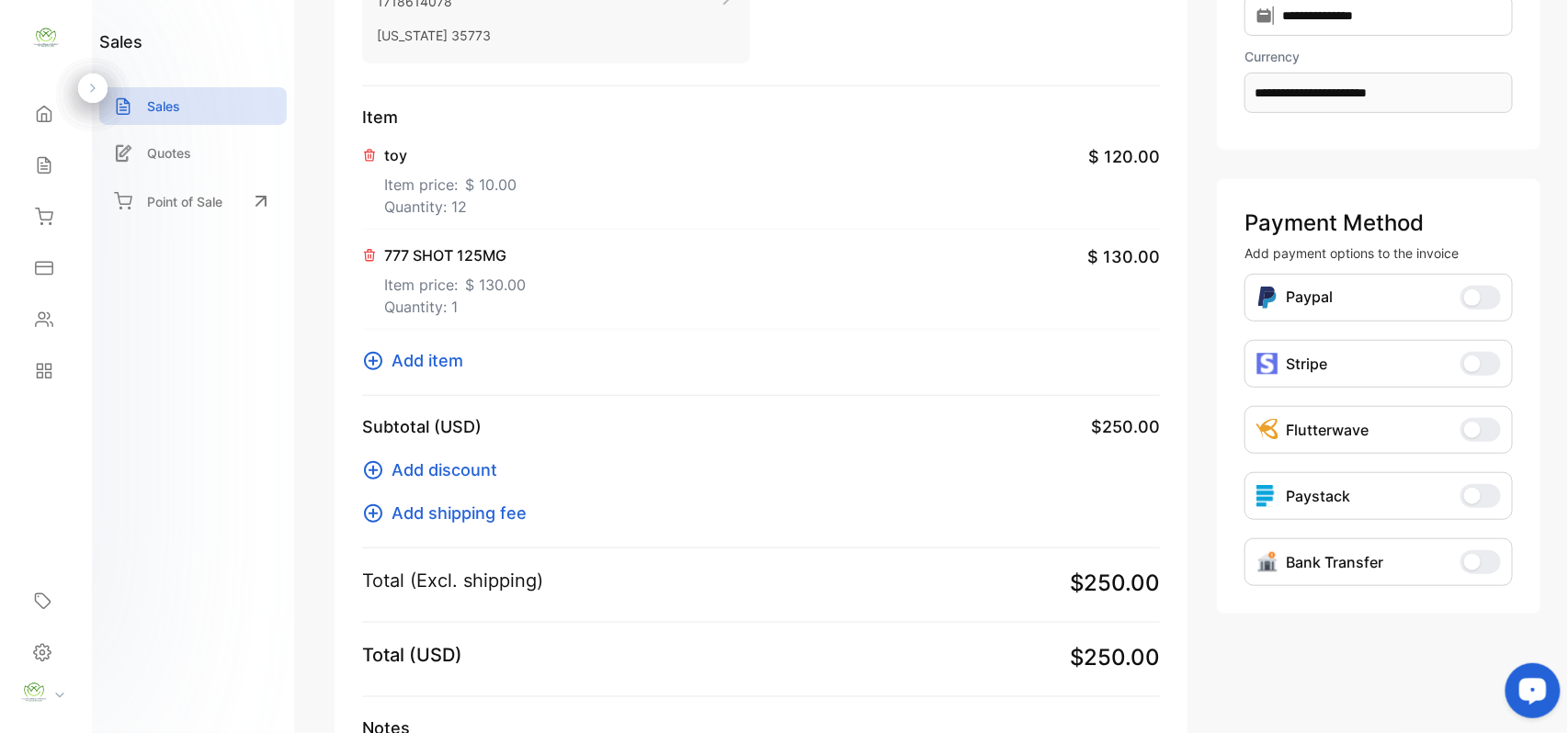
scroll to position [475, 0]
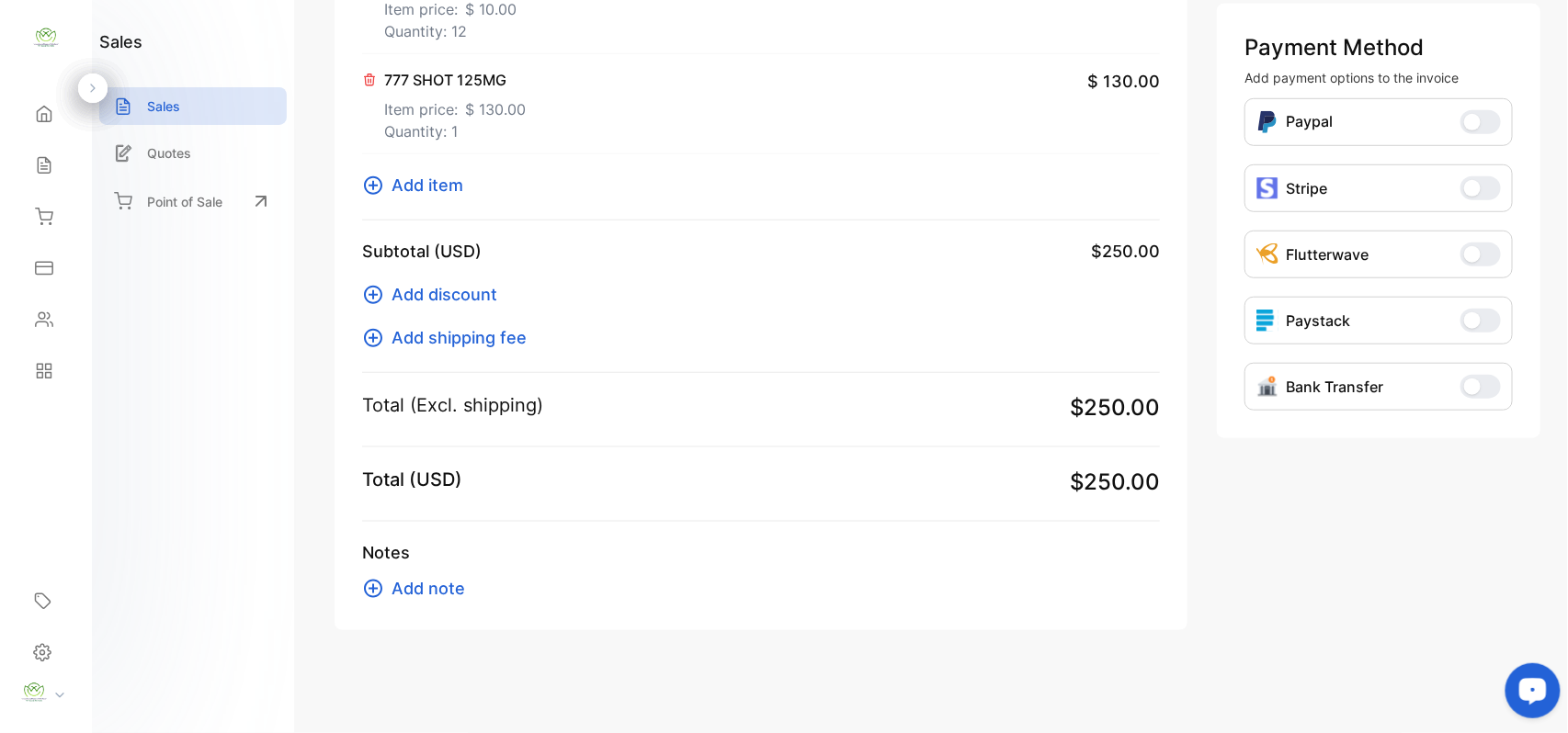
drag, startPoint x: 431, startPoint y: 195, endPoint x: 424, endPoint y: 202, distance: 9.9
click at [424, 202] on div "Item toy Item price: $ 10.00 Quantity: 12 $ 120.00 777 SHOT 125MG Item price: $…" at bounding box center [761, 75] width 798 height 291
drag, startPoint x: 435, startPoint y: 177, endPoint x: 454, endPoint y: 183, distance: 19.9
click at [454, 183] on span "Add item" at bounding box center [428, 185] width 72 height 25
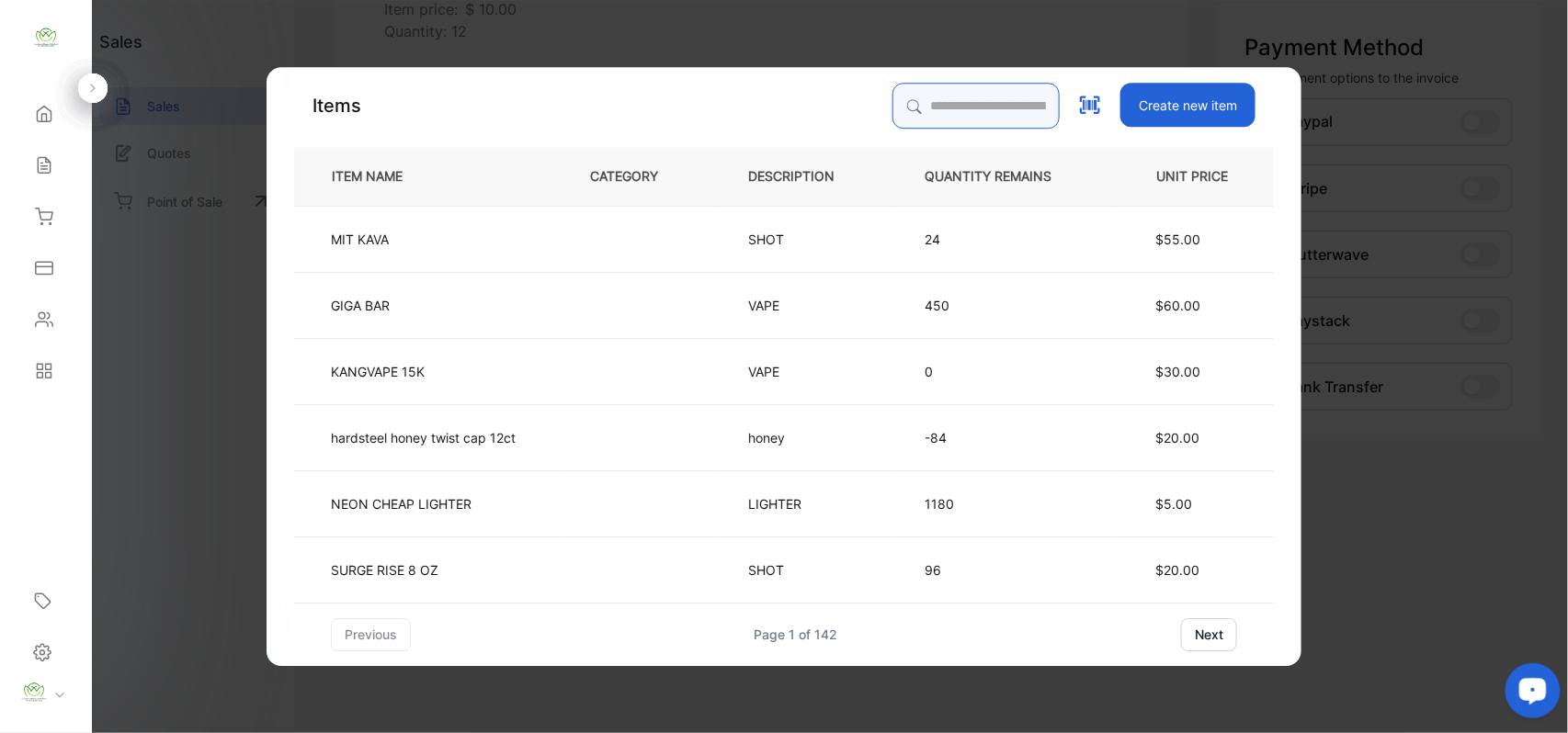
click at [915, 96] on input "search" at bounding box center [976, 105] width 167 height 46
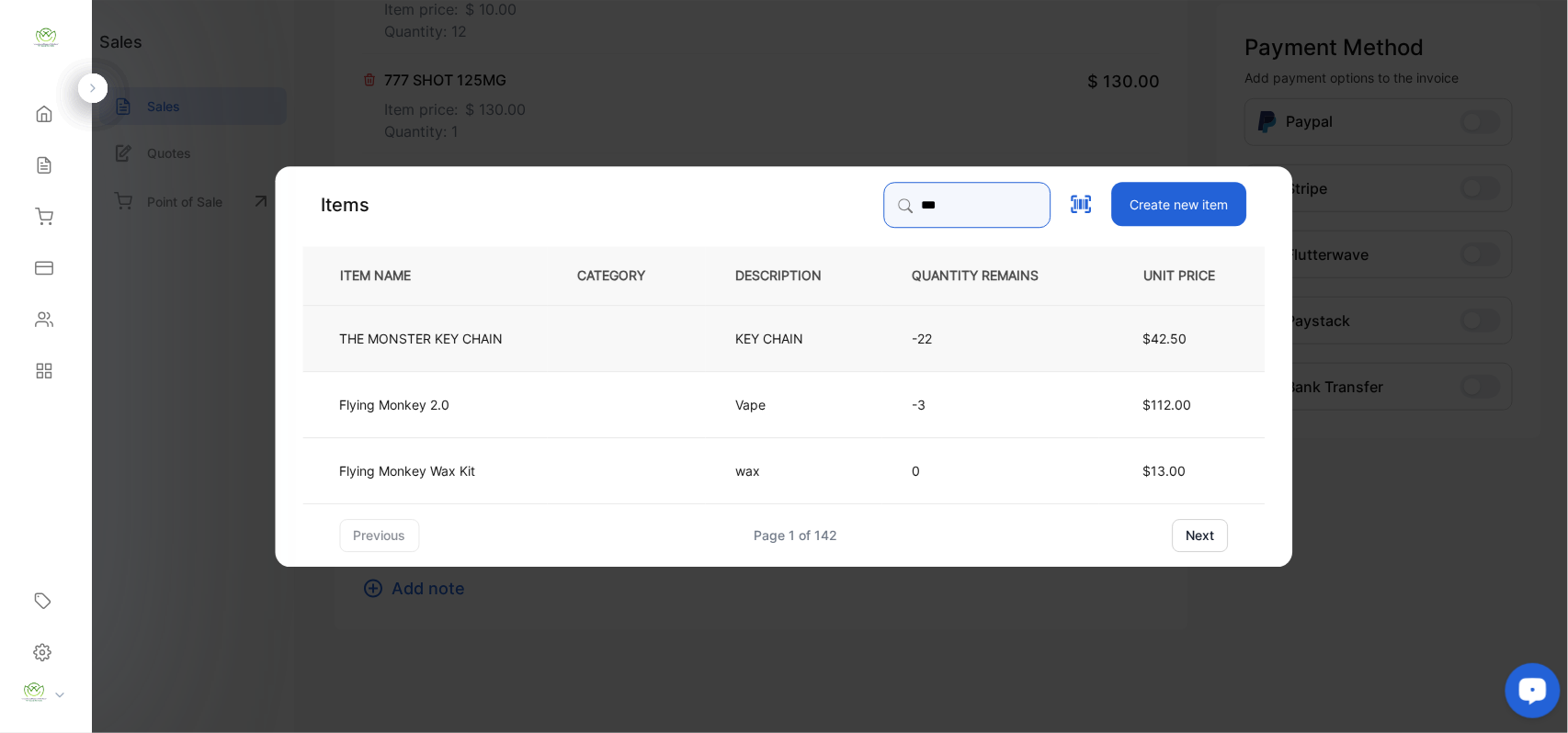
type input "***"
click at [677, 343] on td at bounding box center [626, 337] width 158 height 66
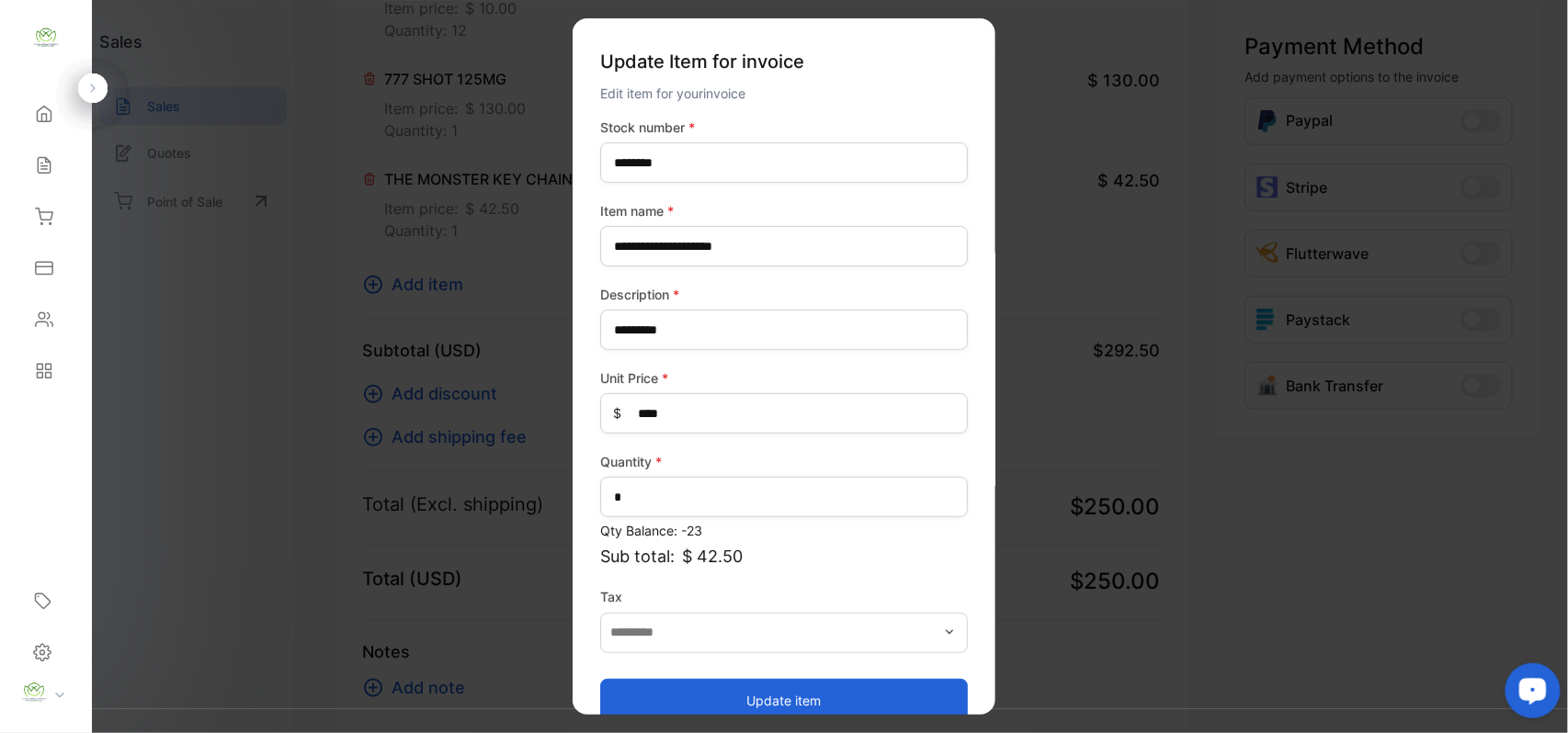
click at [795, 702] on button "Update item" at bounding box center [784, 700] width 367 height 44
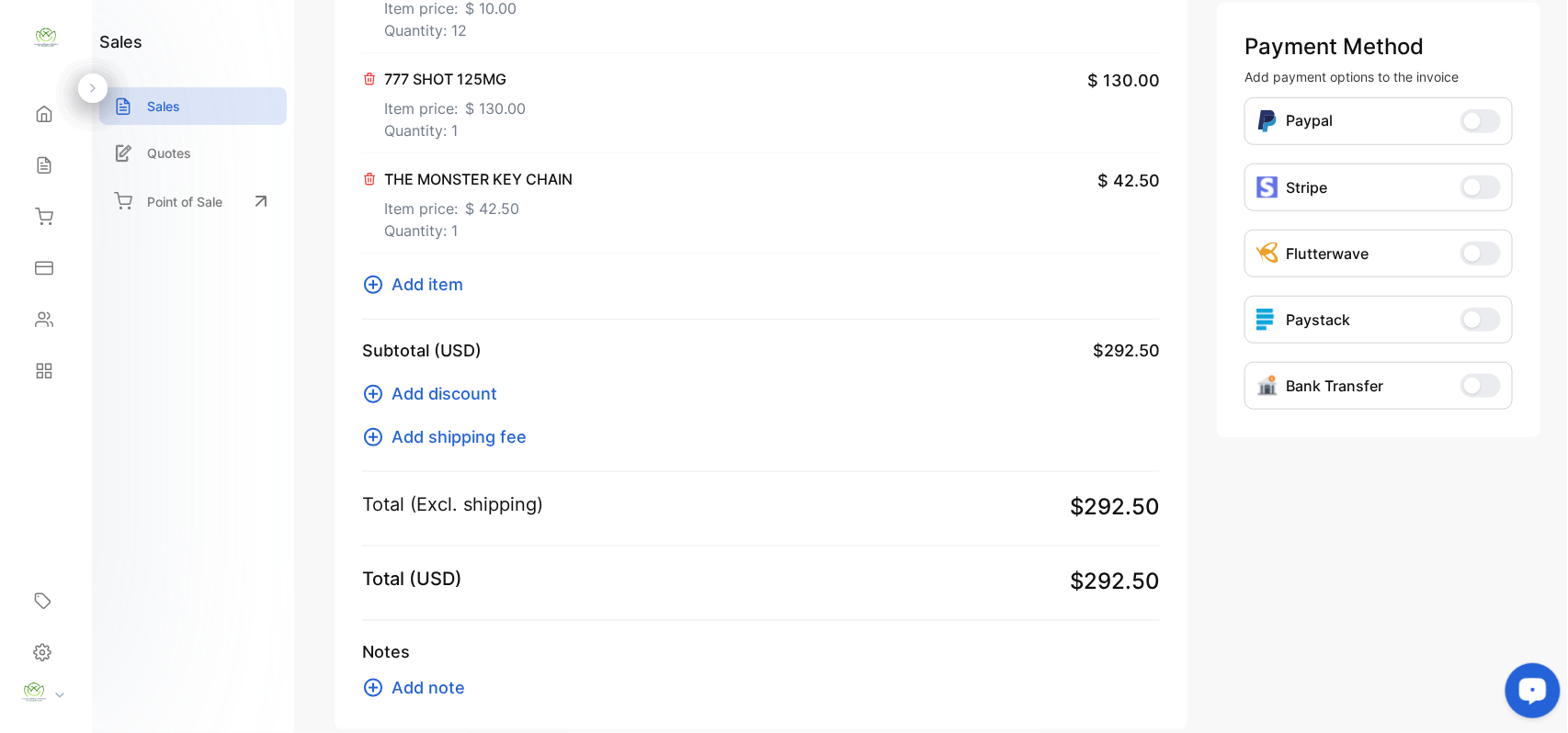
drag, startPoint x: 435, startPoint y: 303, endPoint x: 443, endPoint y: 290, distance: 15.3
click at [441, 295] on div "Item toy Item price: $ 10.00 Quantity: 12 $ 120.00 777 SHOT 125MG Item price: $…" at bounding box center [761, 124] width 798 height 392
click at [446, 284] on span "Add item" at bounding box center [428, 284] width 72 height 25
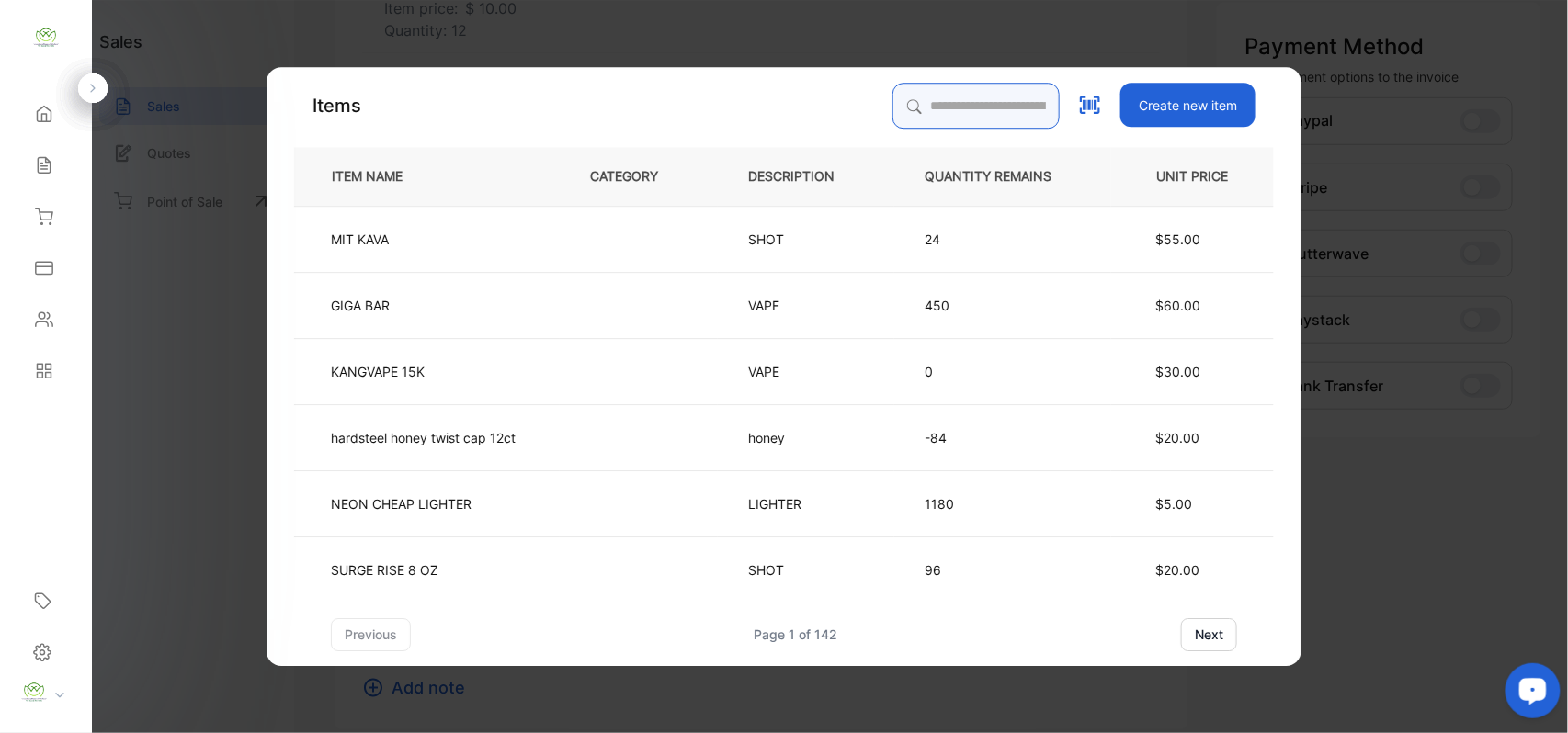
click at [932, 104] on input "search" at bounding box center [976, 105] width 167 height 46
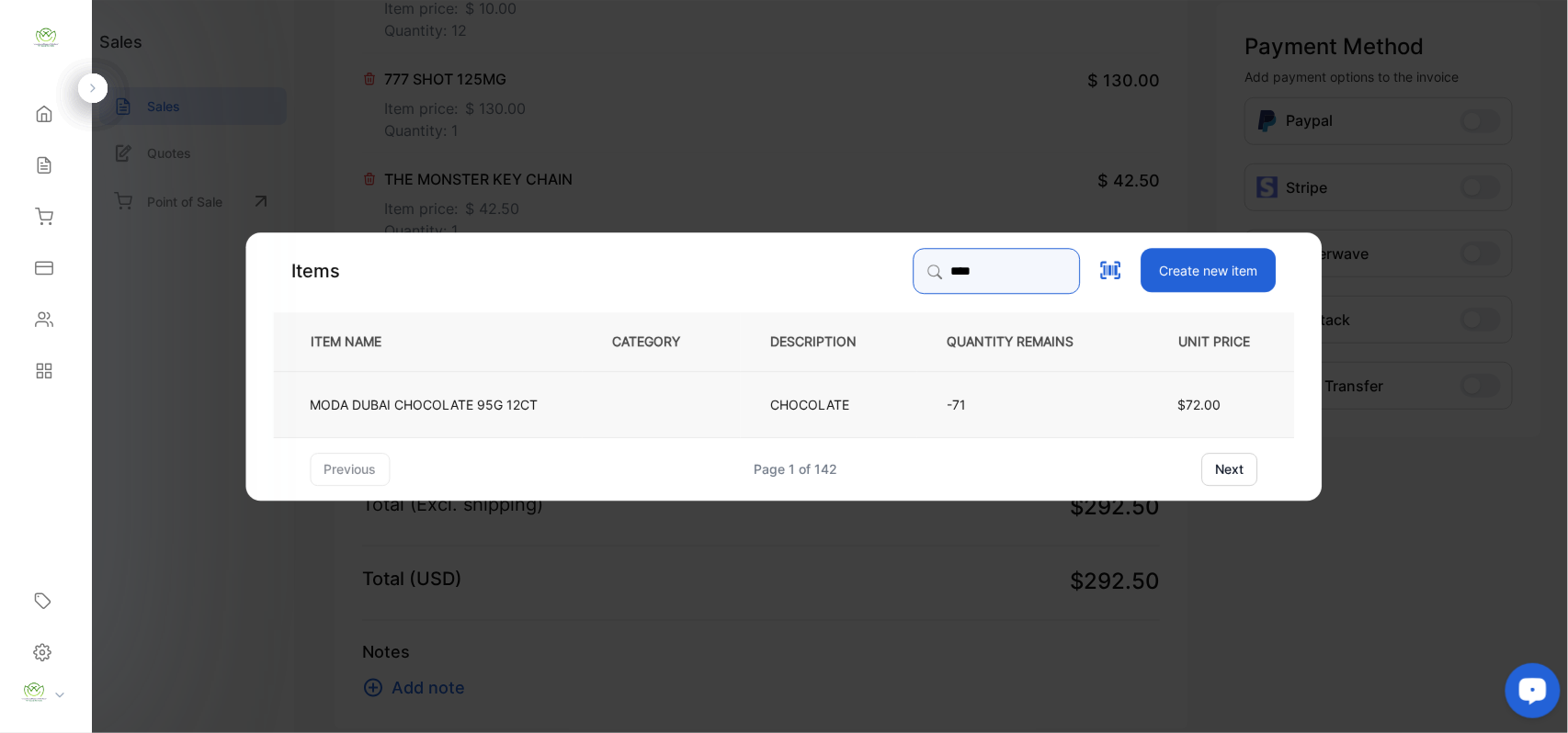
type input "****"
drag, startPoint x: 465, startPoint y: 417, endPoint x: 476, endPoint y: 417, distance: 11.0
click at [476, 417] on td "MODA DUBAI CHOCOLATE 95G 12CT" at bounding box center [428, 403] width 308 height 66
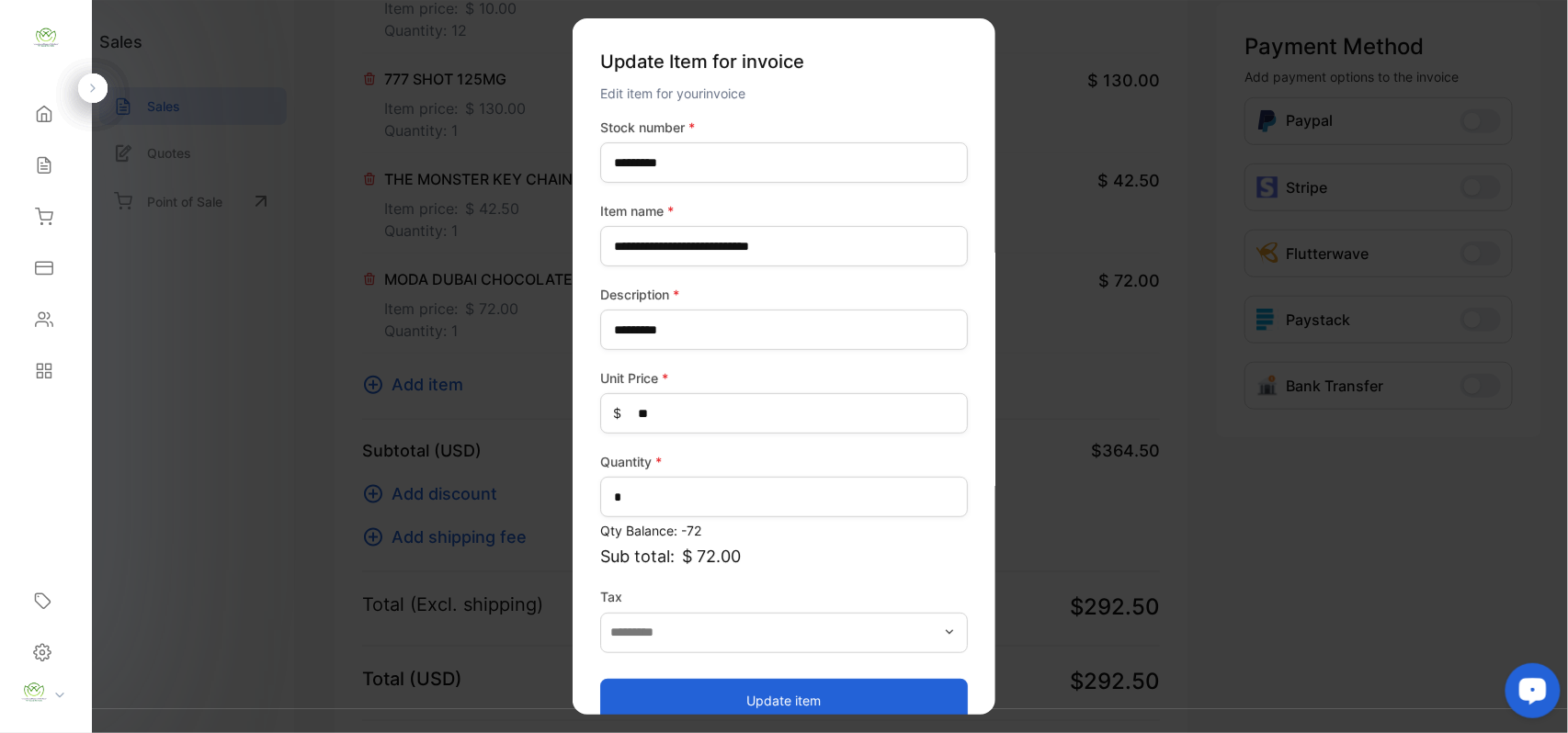
click at [695, 698] on button "Update item" at bounding box center [784, 700] width 367 height 44
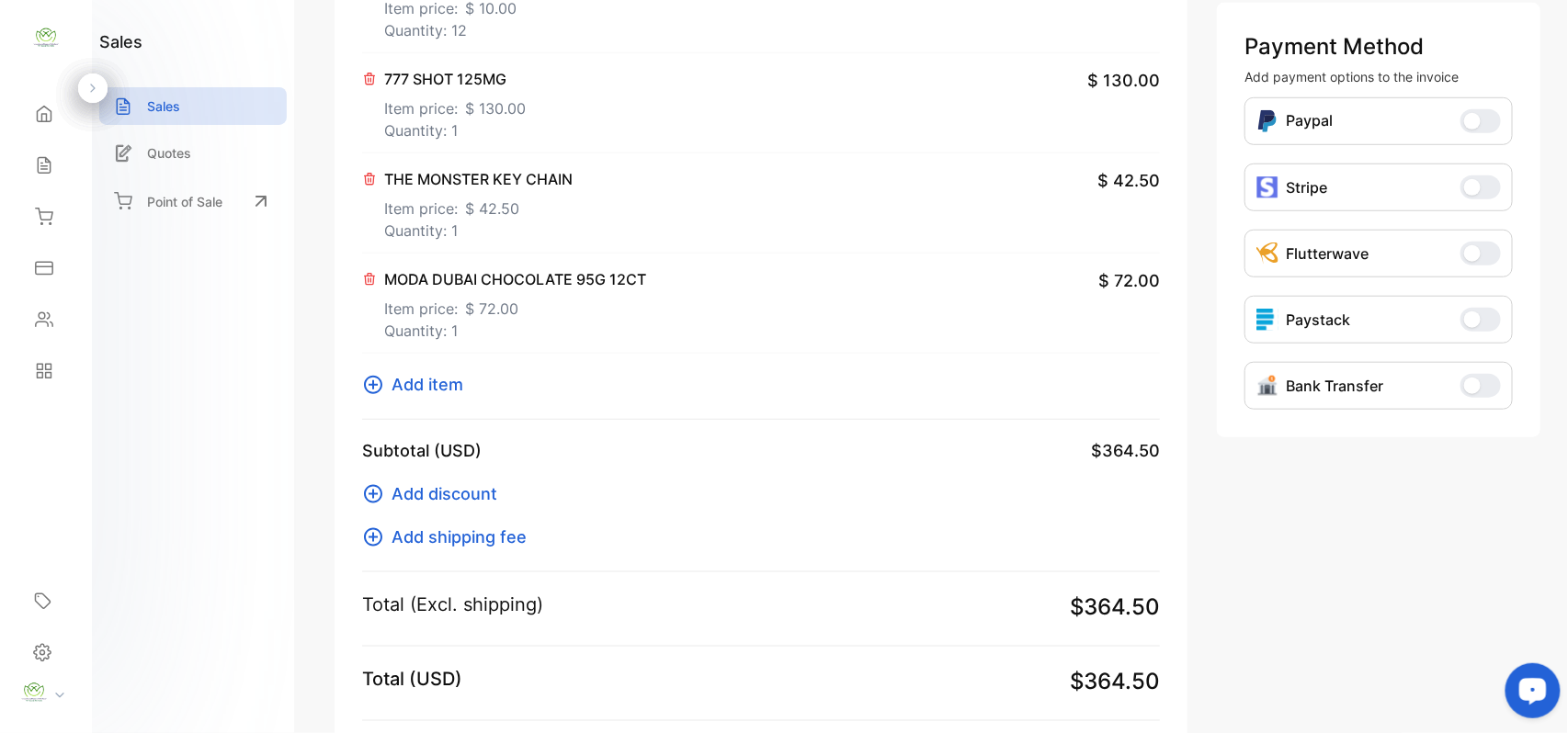
click at [447, 376] on span "Add item" at bounding box center [428, 384] width 72 height 25
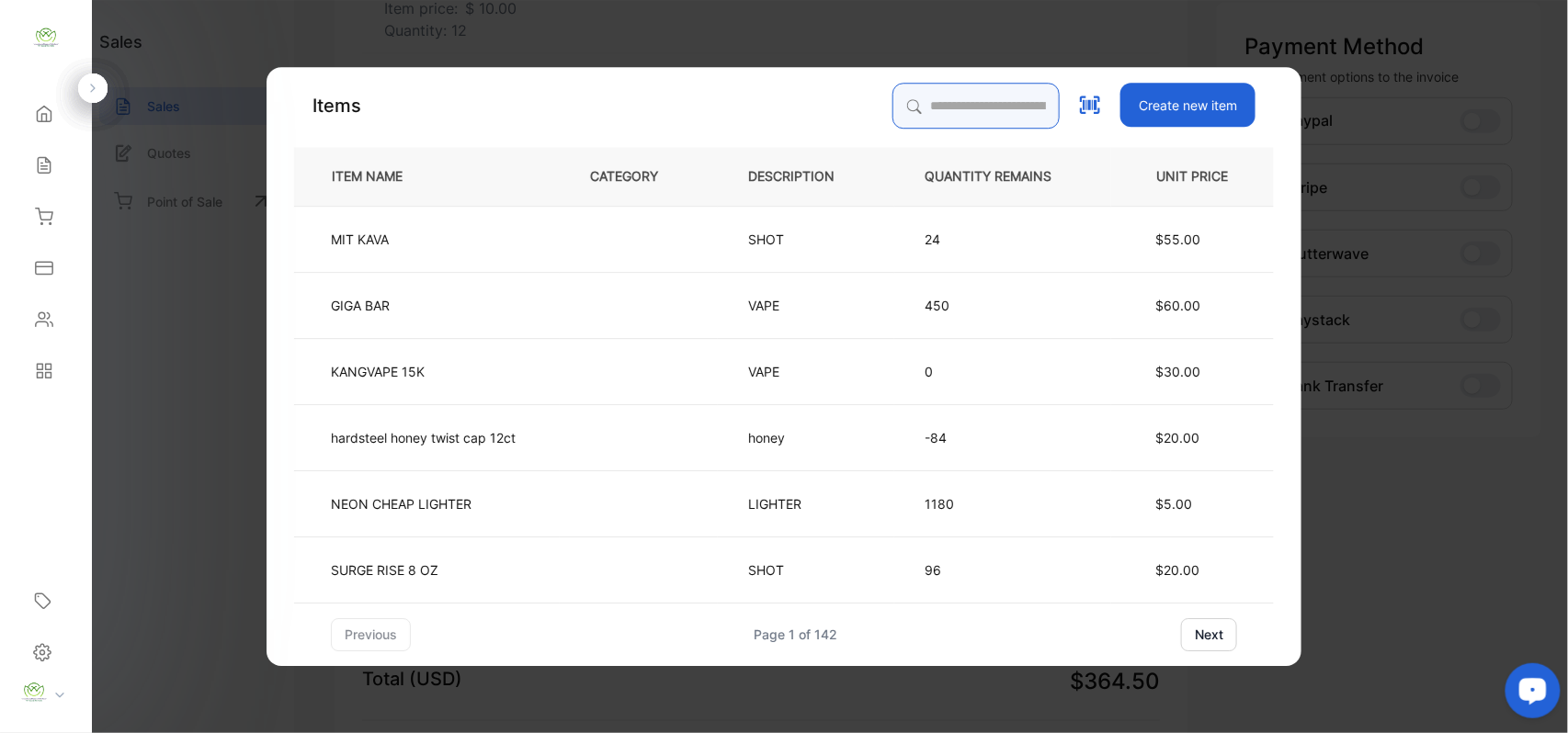
click at [956, 100] on input "search" at bounding box center [976, 105] width 167 height 46
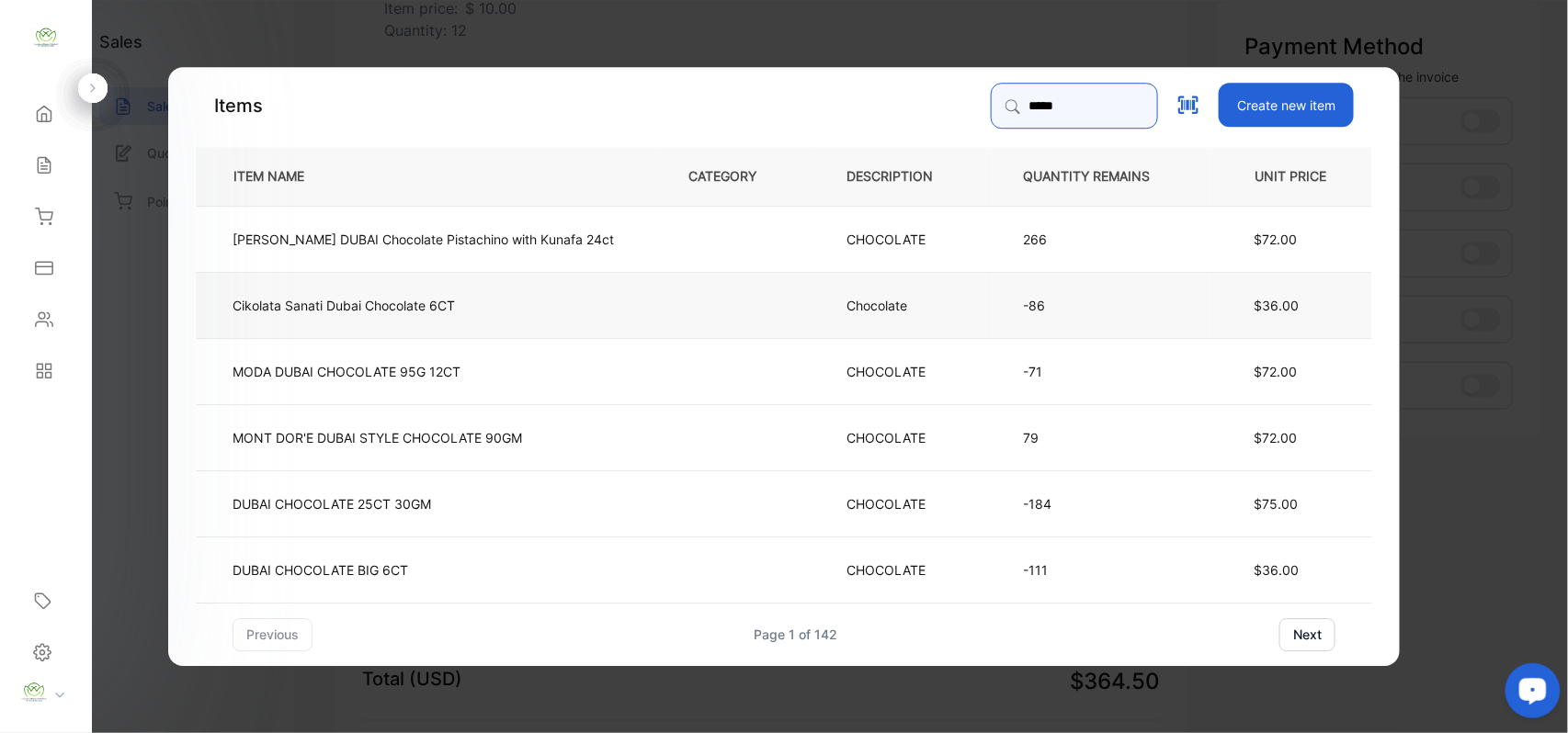
type input "*****"
click at [555, 292] on td "Cikolata Sanati Dubai Chocolate 6CT" at bounding box center [427, 305] width 463 height 66
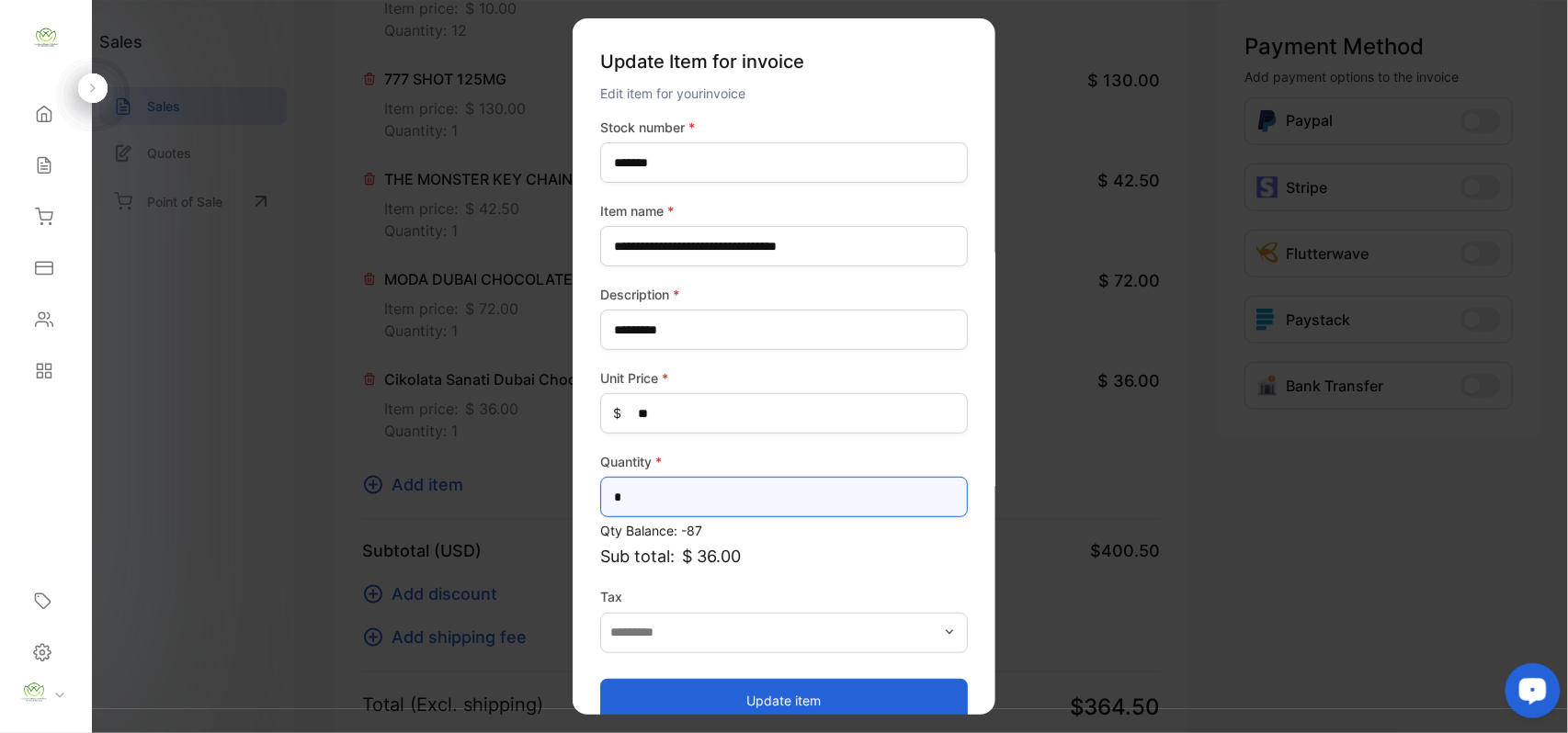
click at [673, 497] on input "*" at bounding box center [784, 497] width 367 height 41
type input "*"
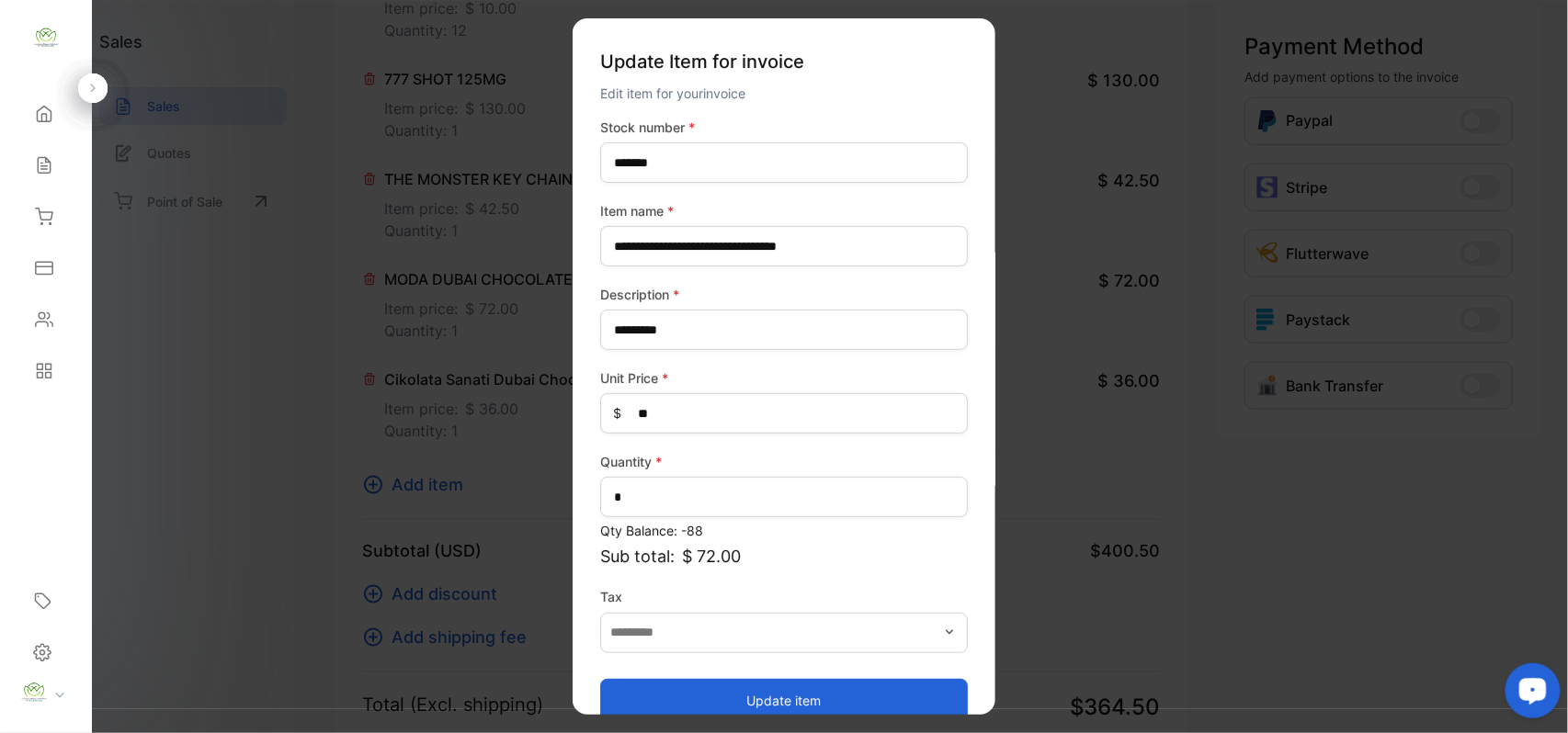
click at [730, 685] on button "Update item" at bounding box center [784, 700] width 367 height 44
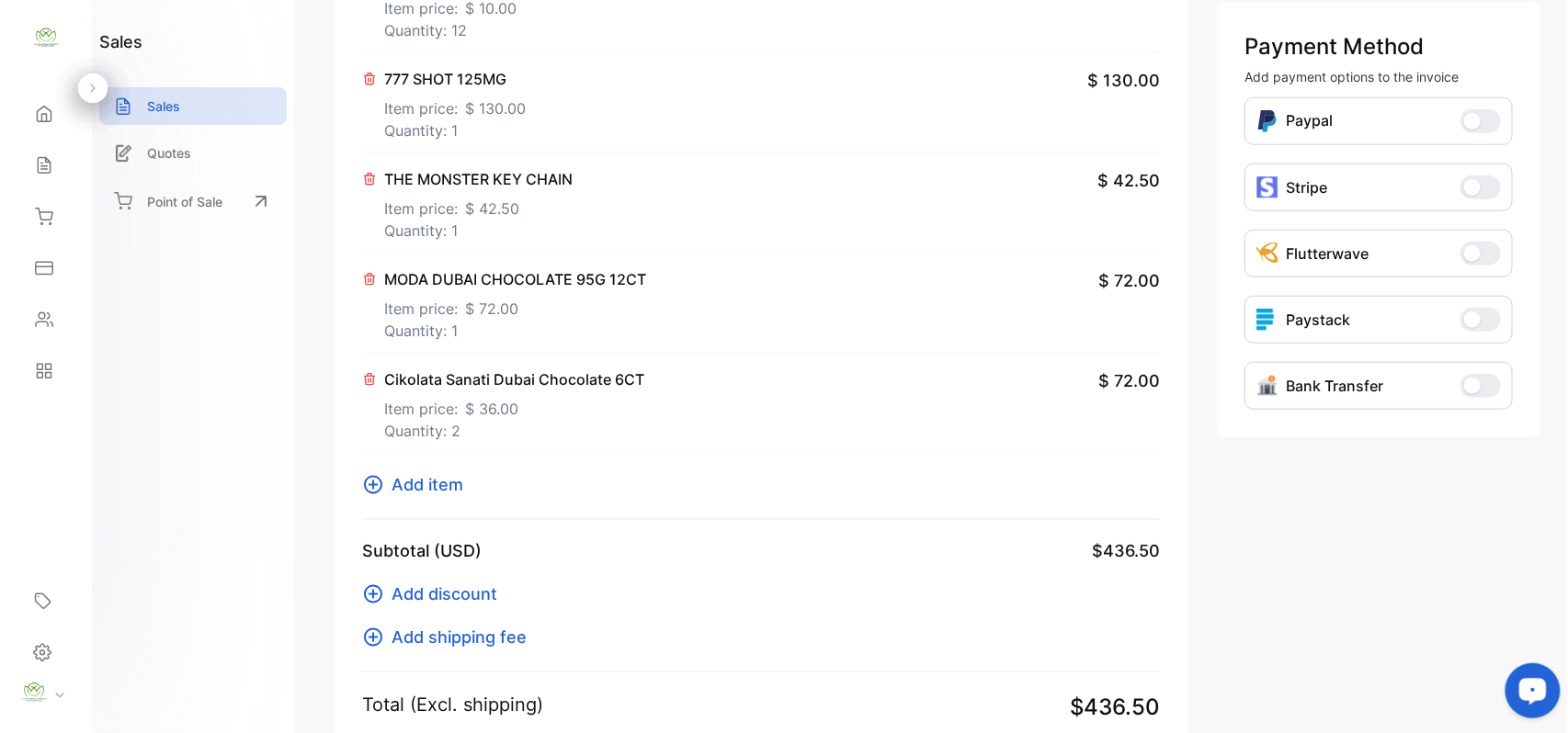
click at [431, 485] on span "Add item" at bounding box center [428, 484] width 72 height 25
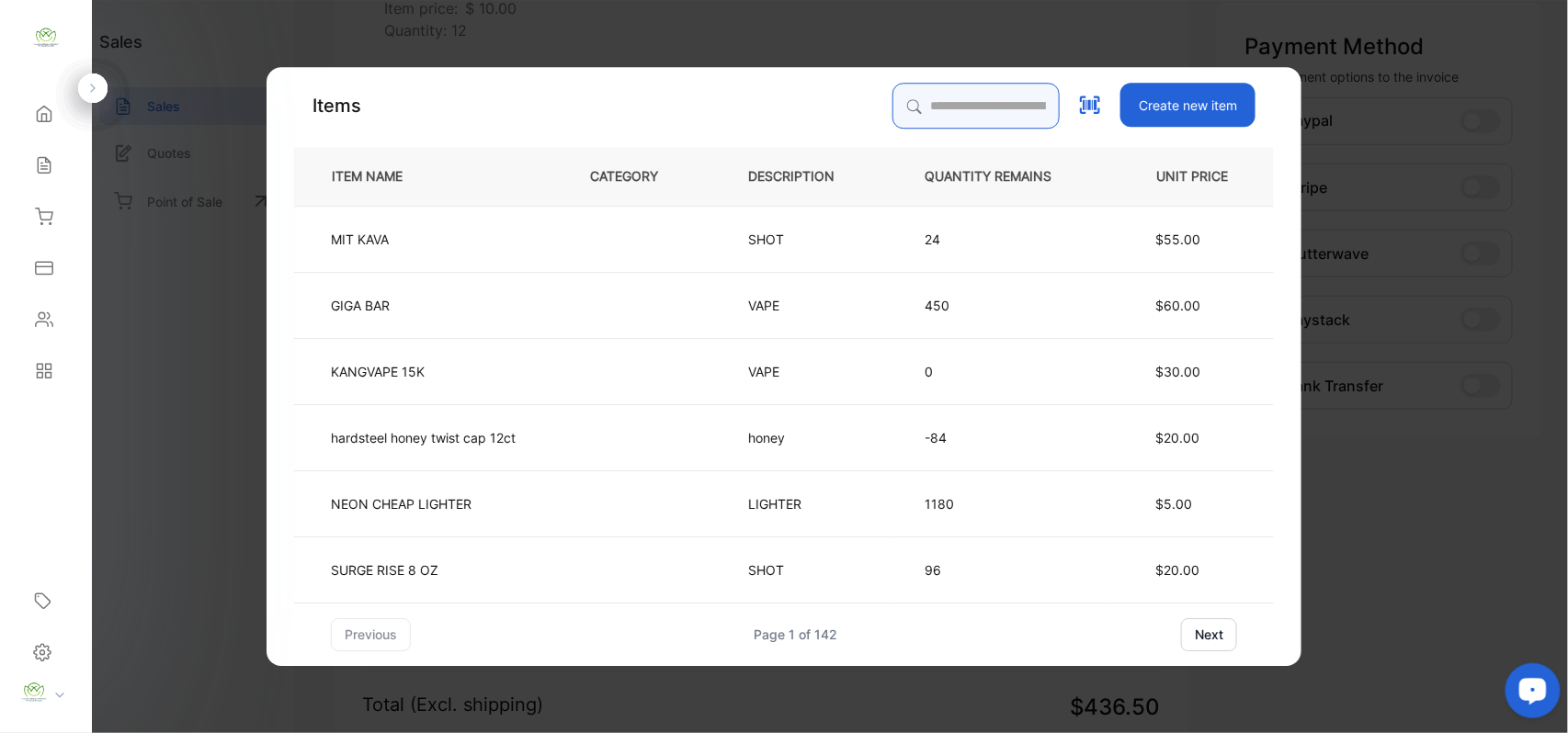
drag, startPoint x: 960, startPoint y: 100, endPoint x: 971, endPoint y: 86, distance: 17.8
click at [971, 86] on input "search" at bounding box center [976, 105] width 167 height 46
type input "****"
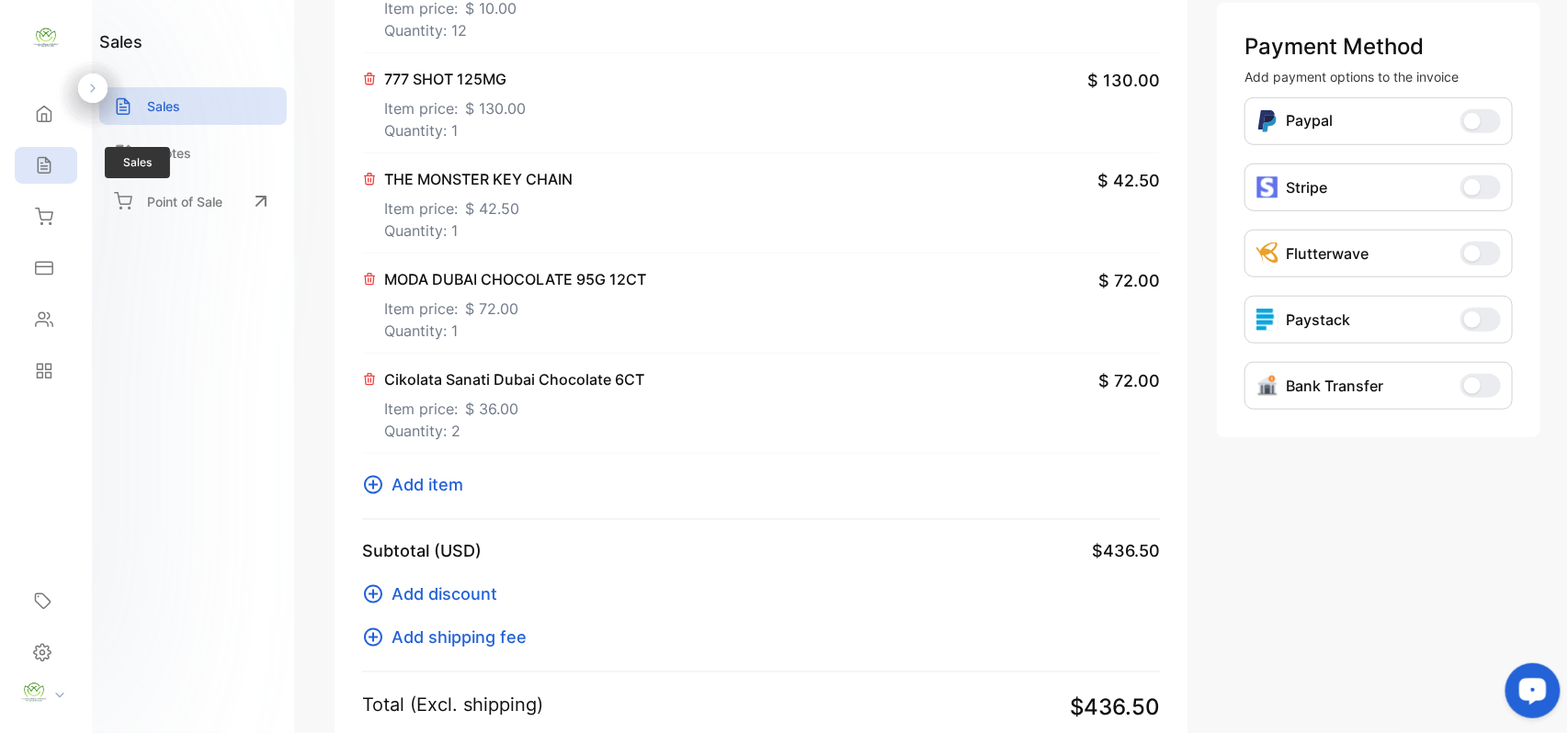
click at [61, 164] on div "Sales" at bounding box center [46, 165] width 62 height 37
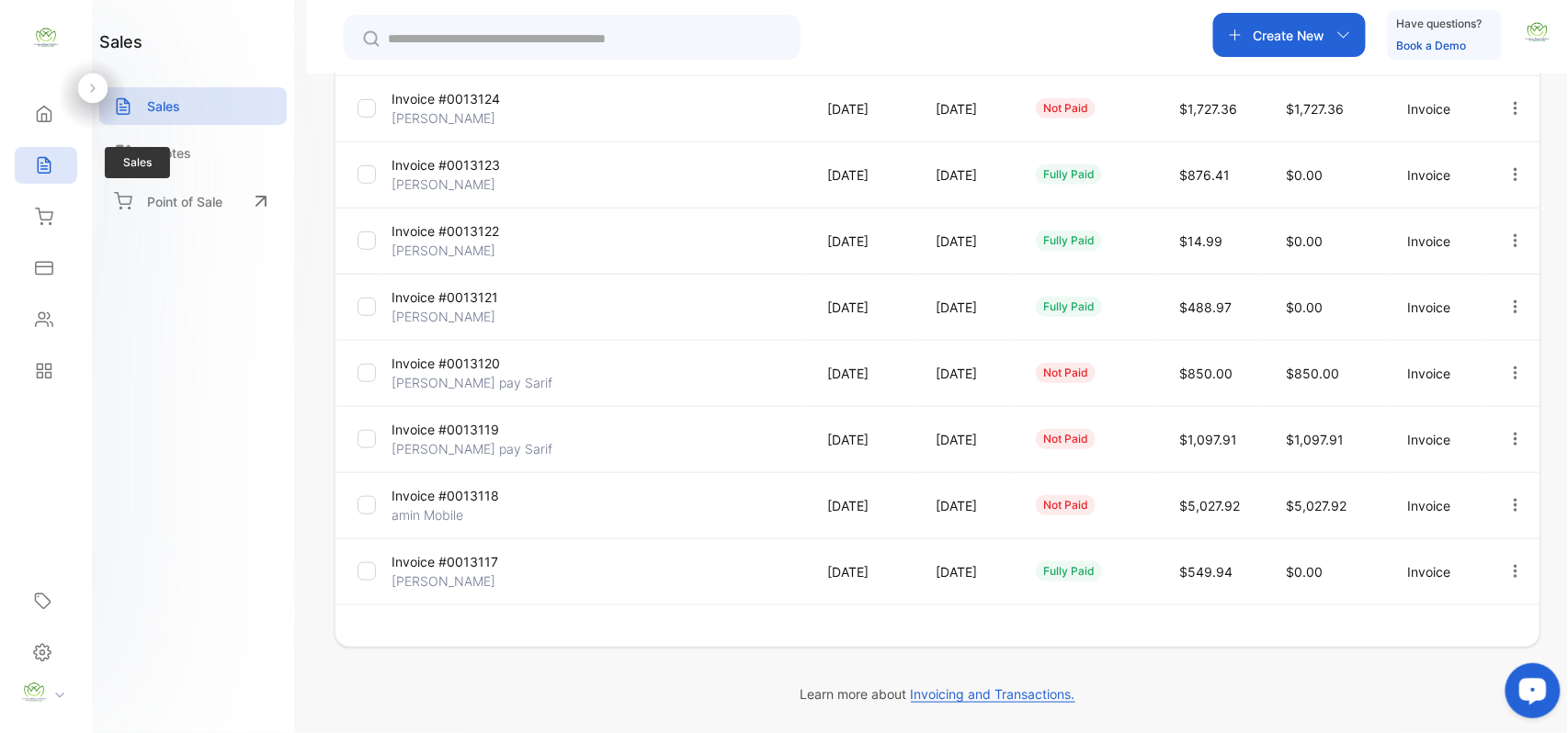
scroll to position [471, 0]
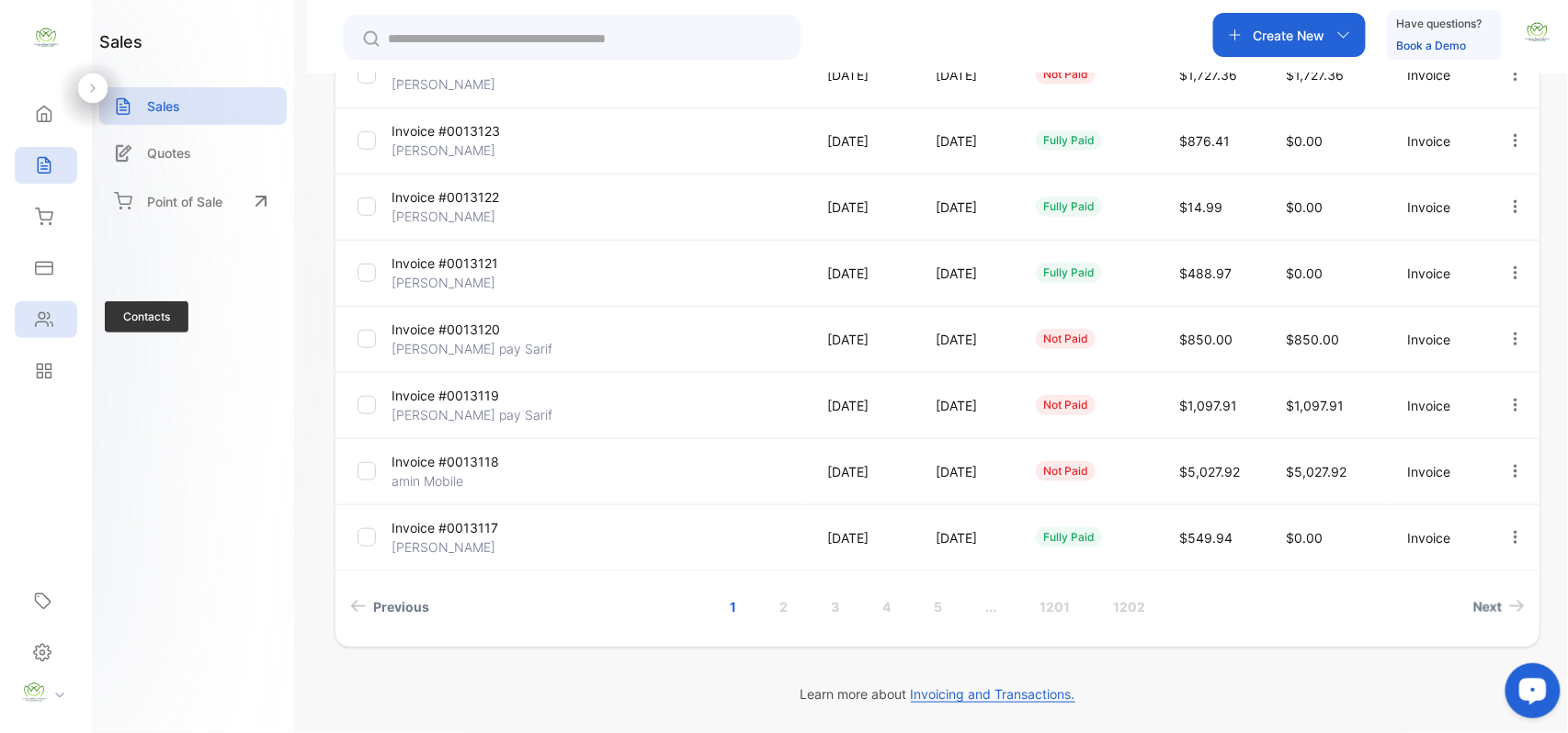
click at [53, 317] on div "Contacts" at bounding box center [46, 320] width 62 height 37
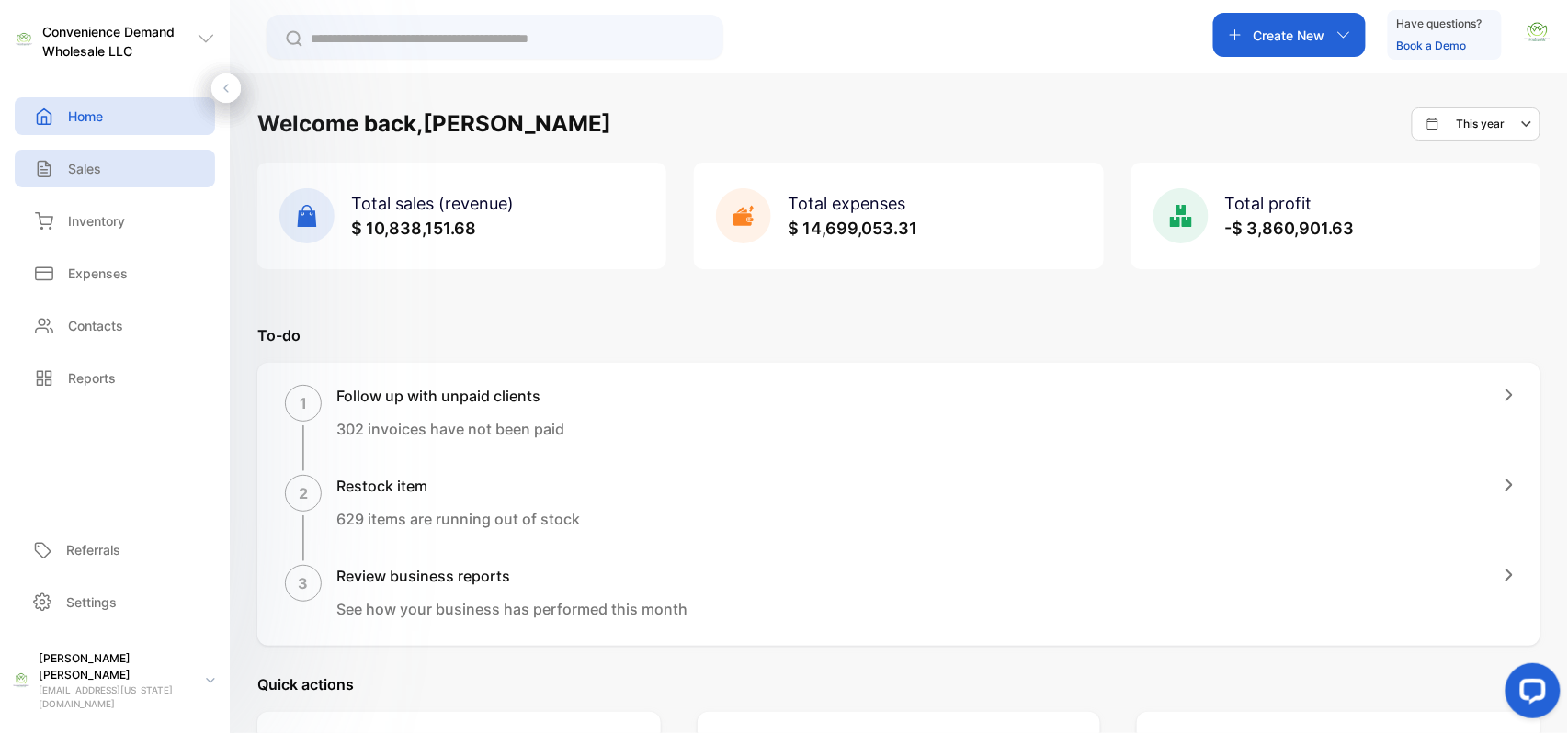
click at [68, 169] on p "Sales" at bounding box center [84, 168] width 33 height 19
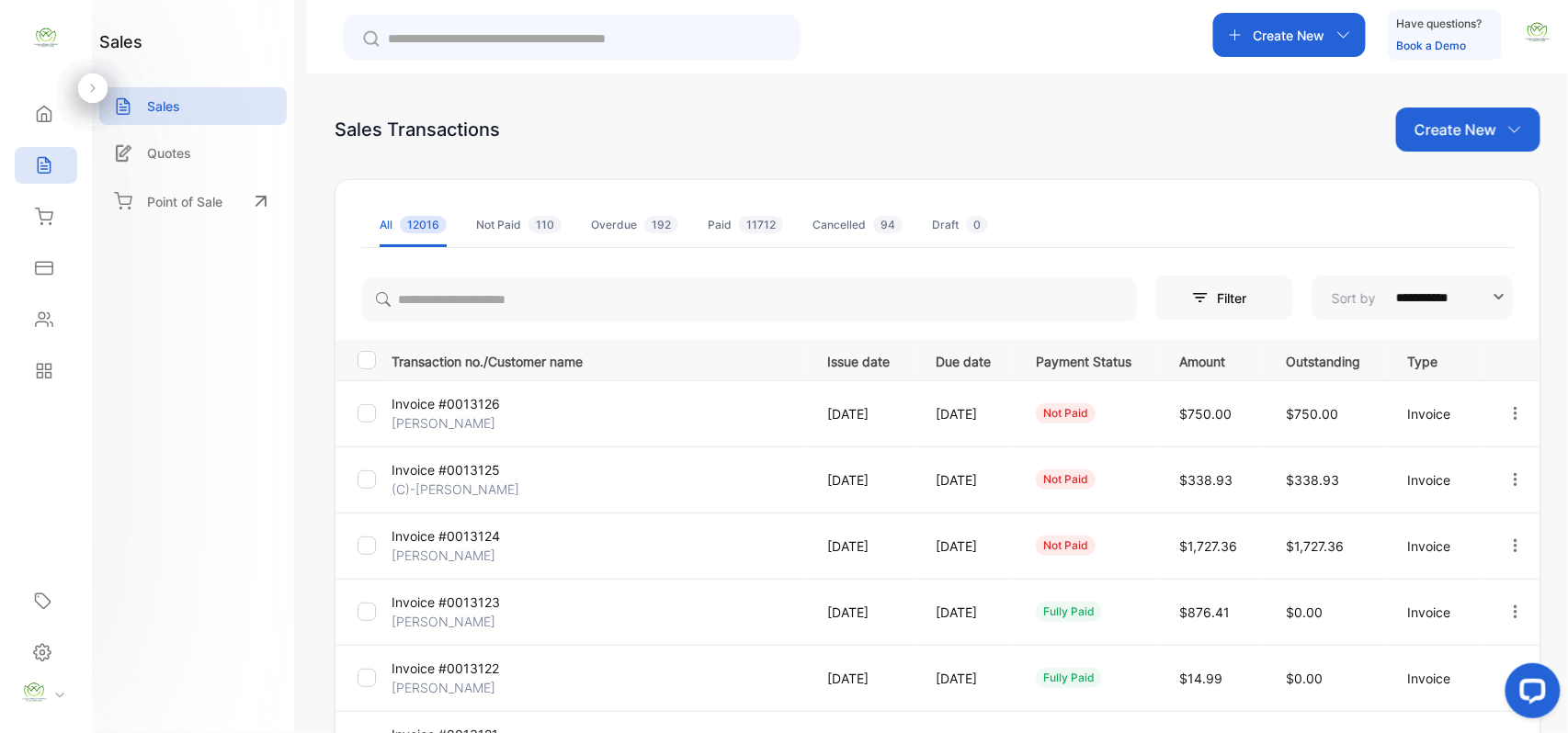
click at [1472, 138] on p "Create New" at bounding box center [1455, 129] width 81 height 22
click at [1467, 188] on span "Invoice" at bounding box center [1471, 190] width 44 height 19
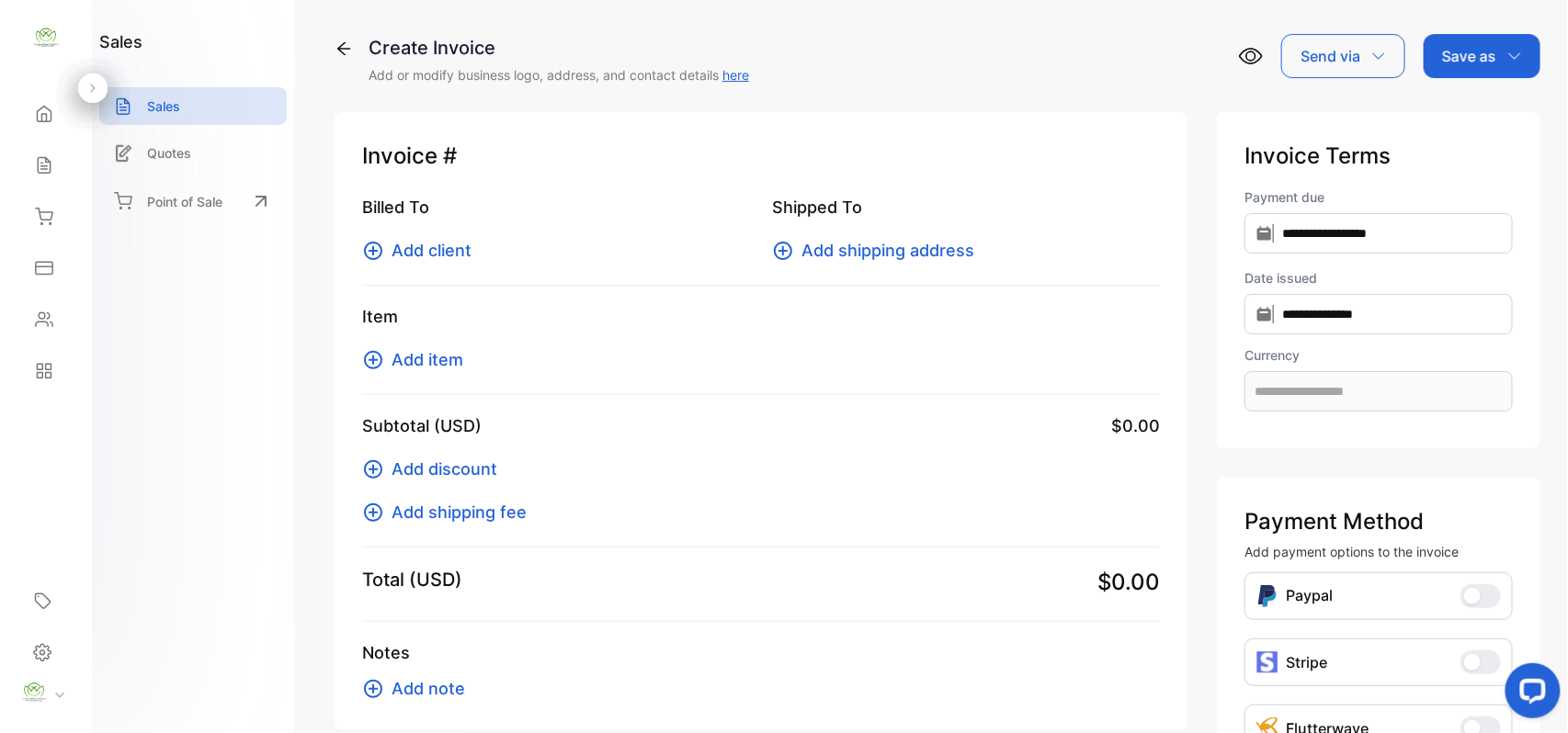
type input "**********"
click at [421, 253] on span "Add client" at bounding box center [432, 251] width 79 height 25
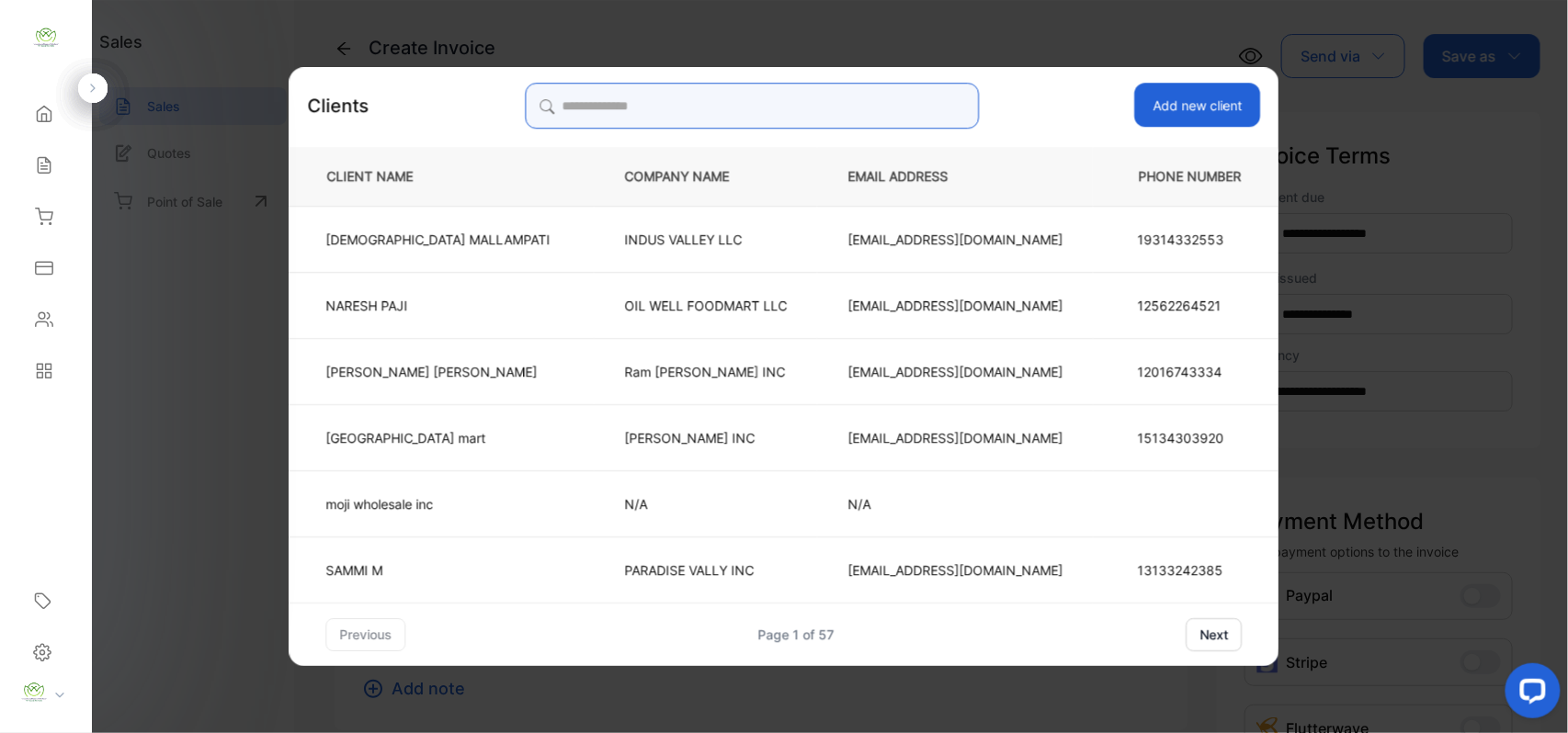
drag, startPoint x: 872, startPoint y: 101, endPoint x: 876, endPoint y: 113, distance: 12.6
click at [876, 113] on input "search" at bounding box center [752, 105] width 454 height 46
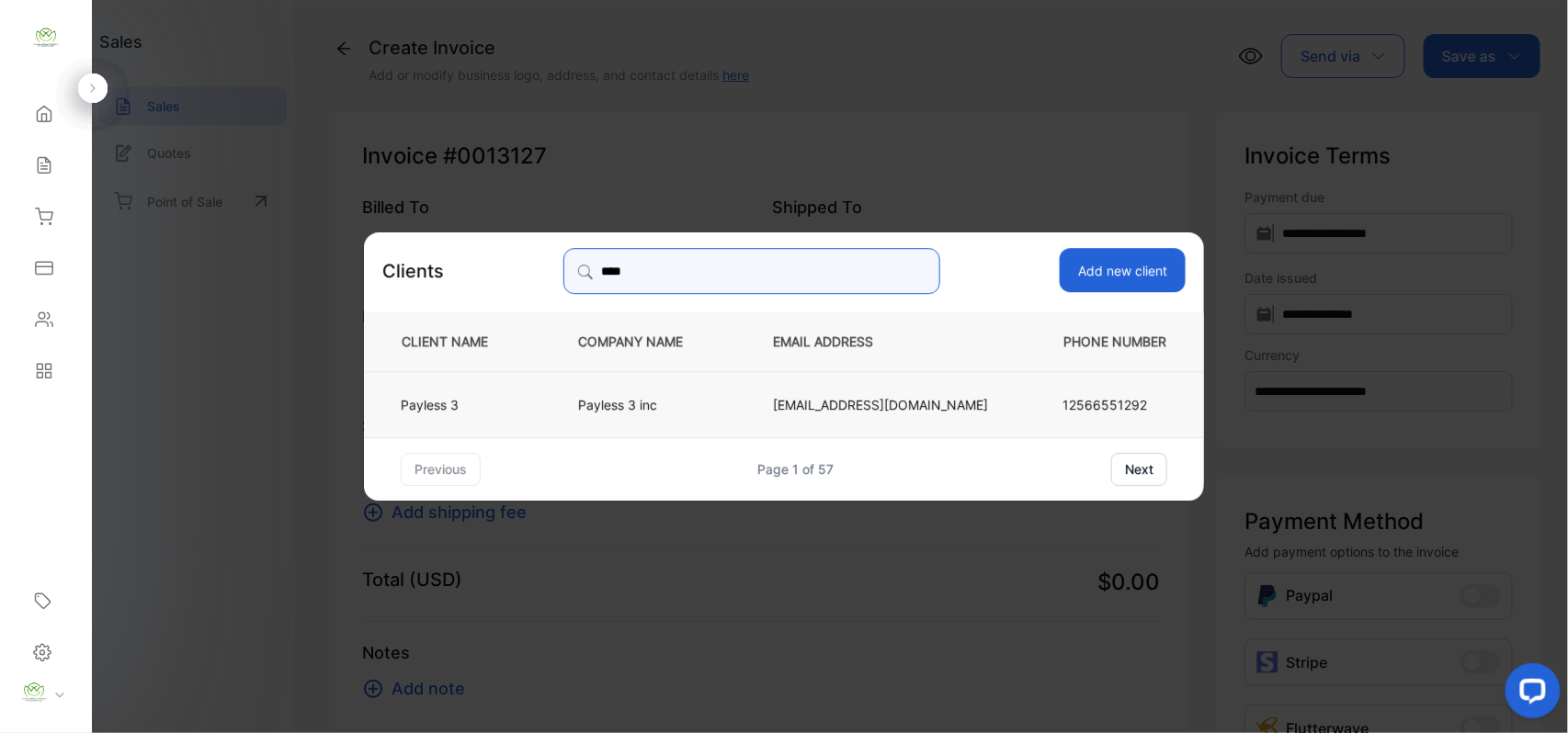
type input "****"
click at [487, 397] on p "Payless 3" at bounding box center [451, 404] width 103 height 19
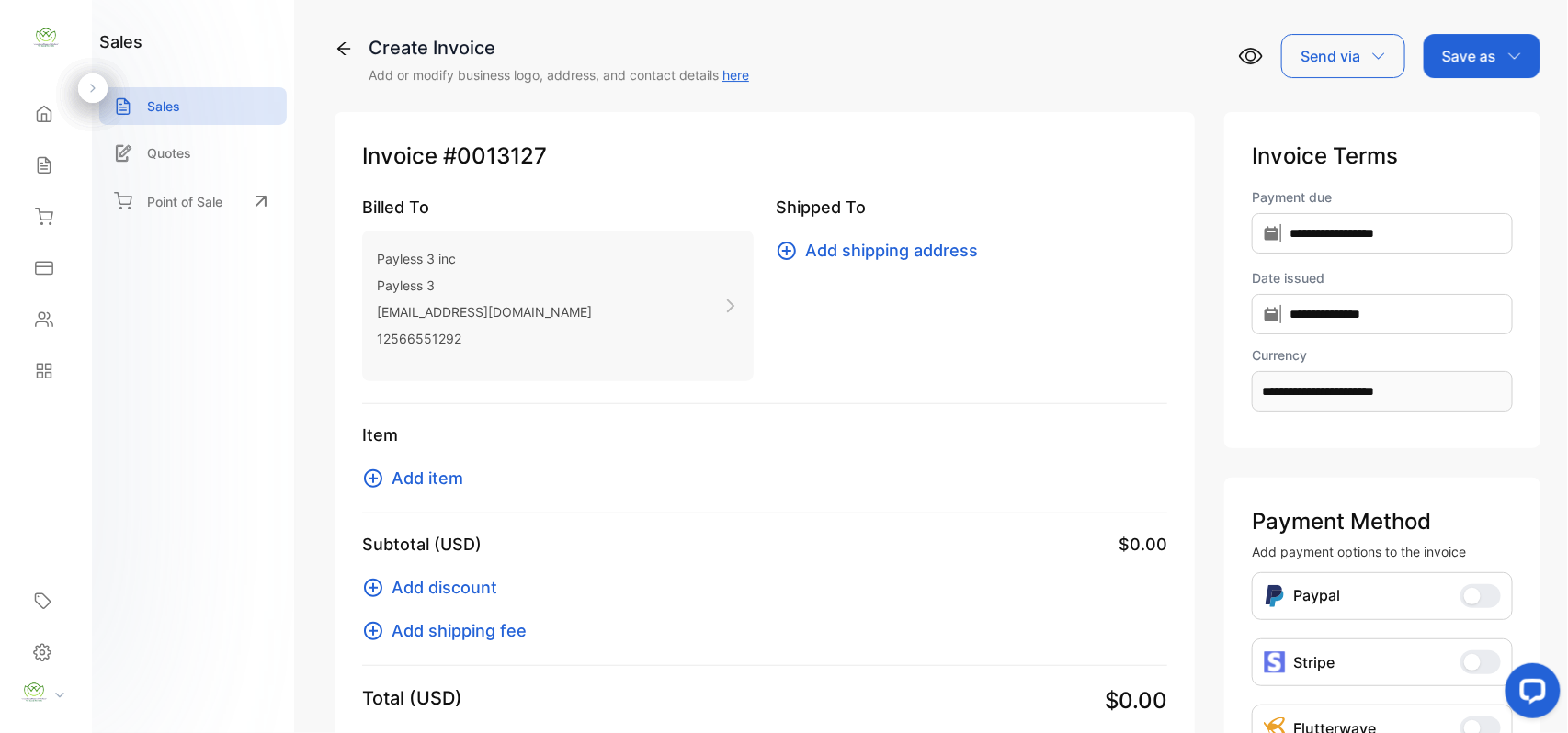
click at [447, 474] on span "Add item" at bounding box center [428, 478] width 72 height 25
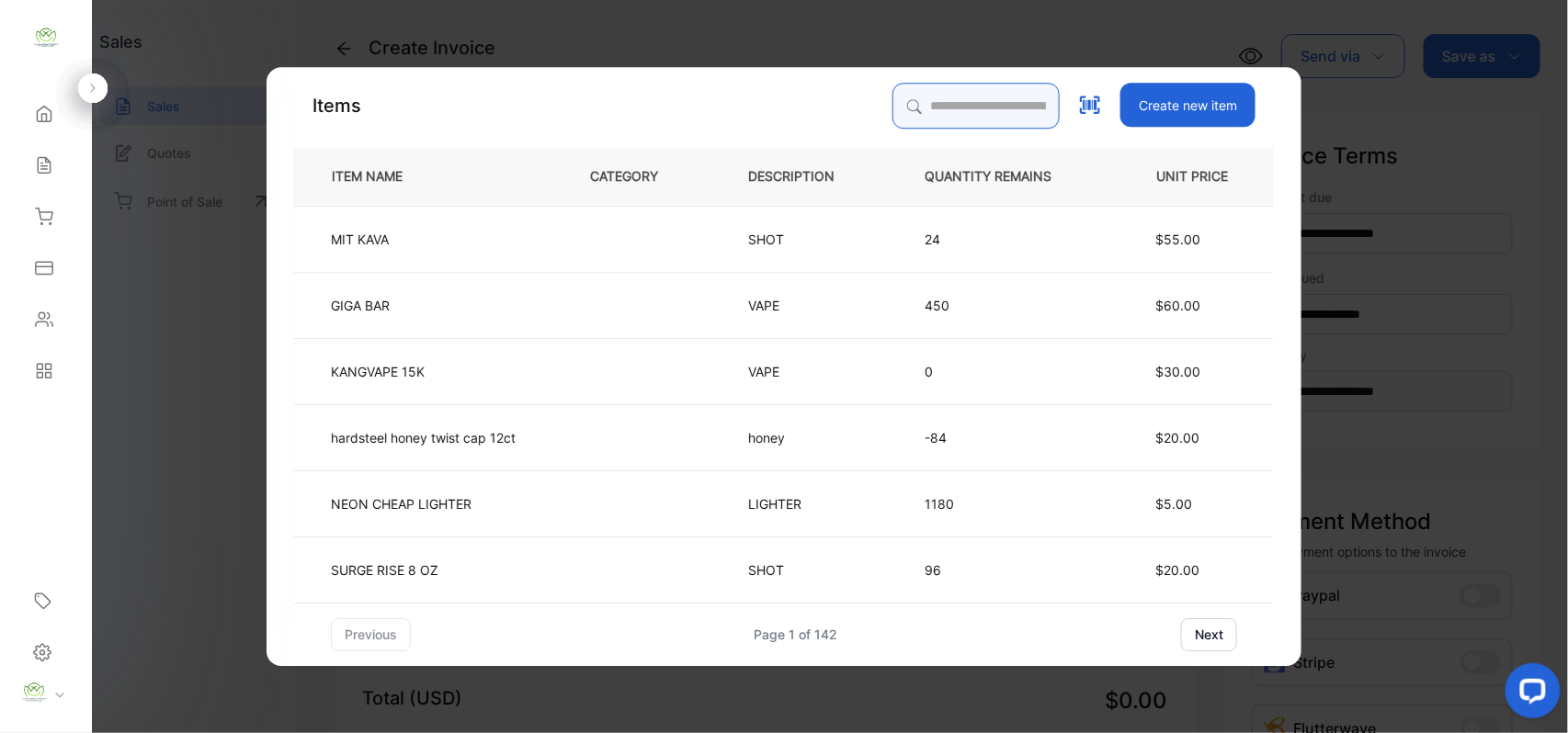
click at [920, 107] on input "search" at bounding box center [976, 105] width 167 height 46
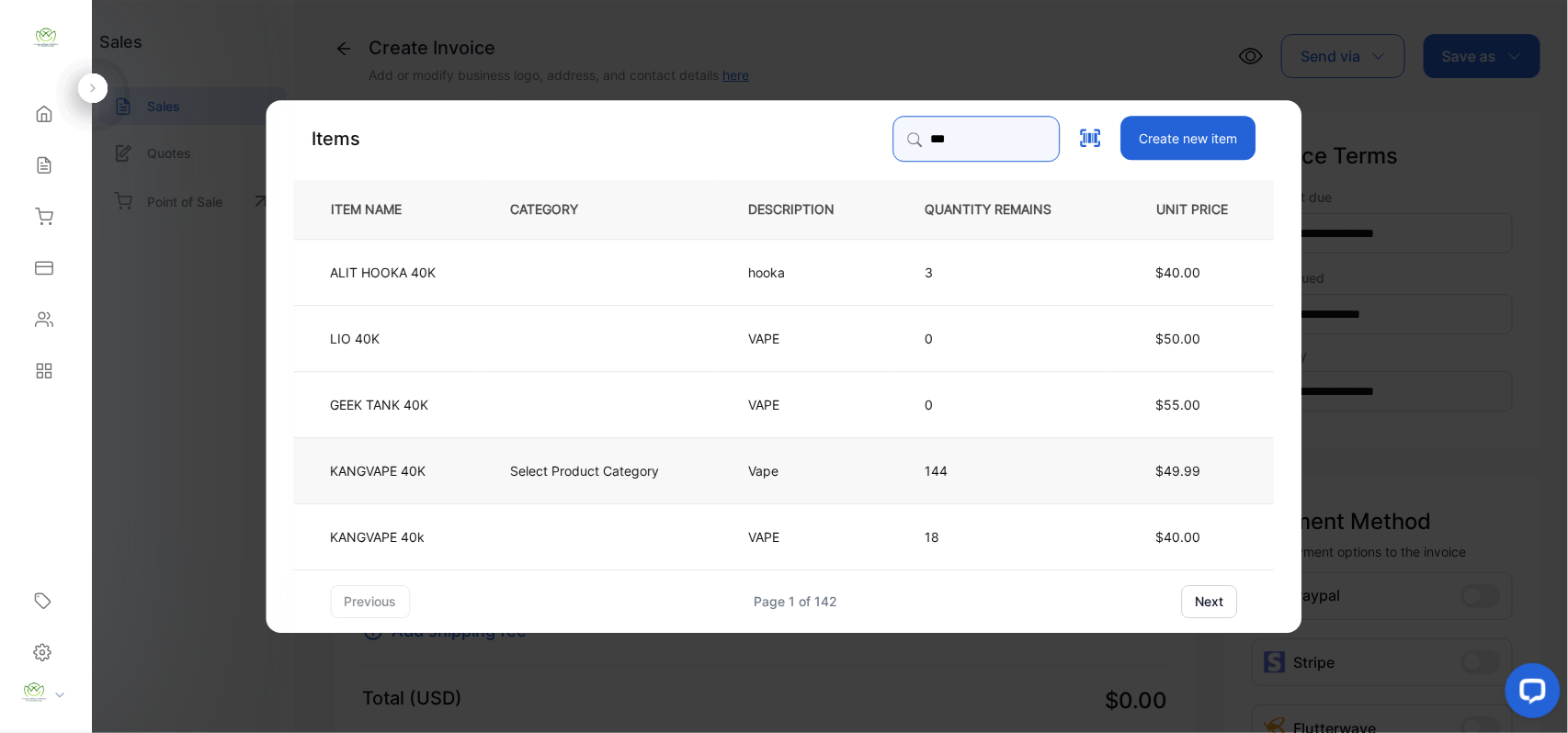
type input "***"
click at [516, 483] on td "Select Product Category" at bounding box center [600, 469] width 238 height 66
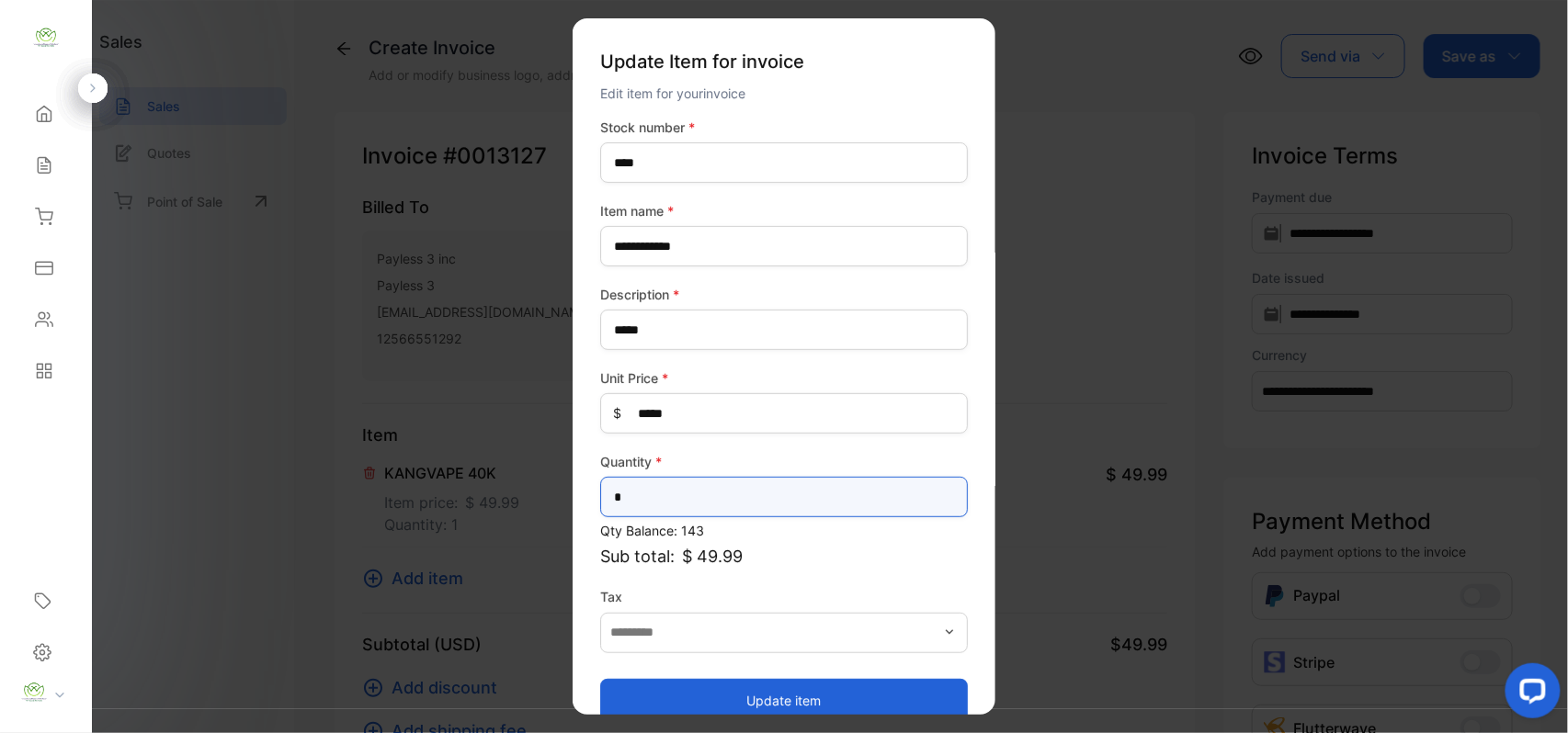
click at [759, 496] on input "*" at bounding box center [784, 497] width 367 height 41
type input "*"
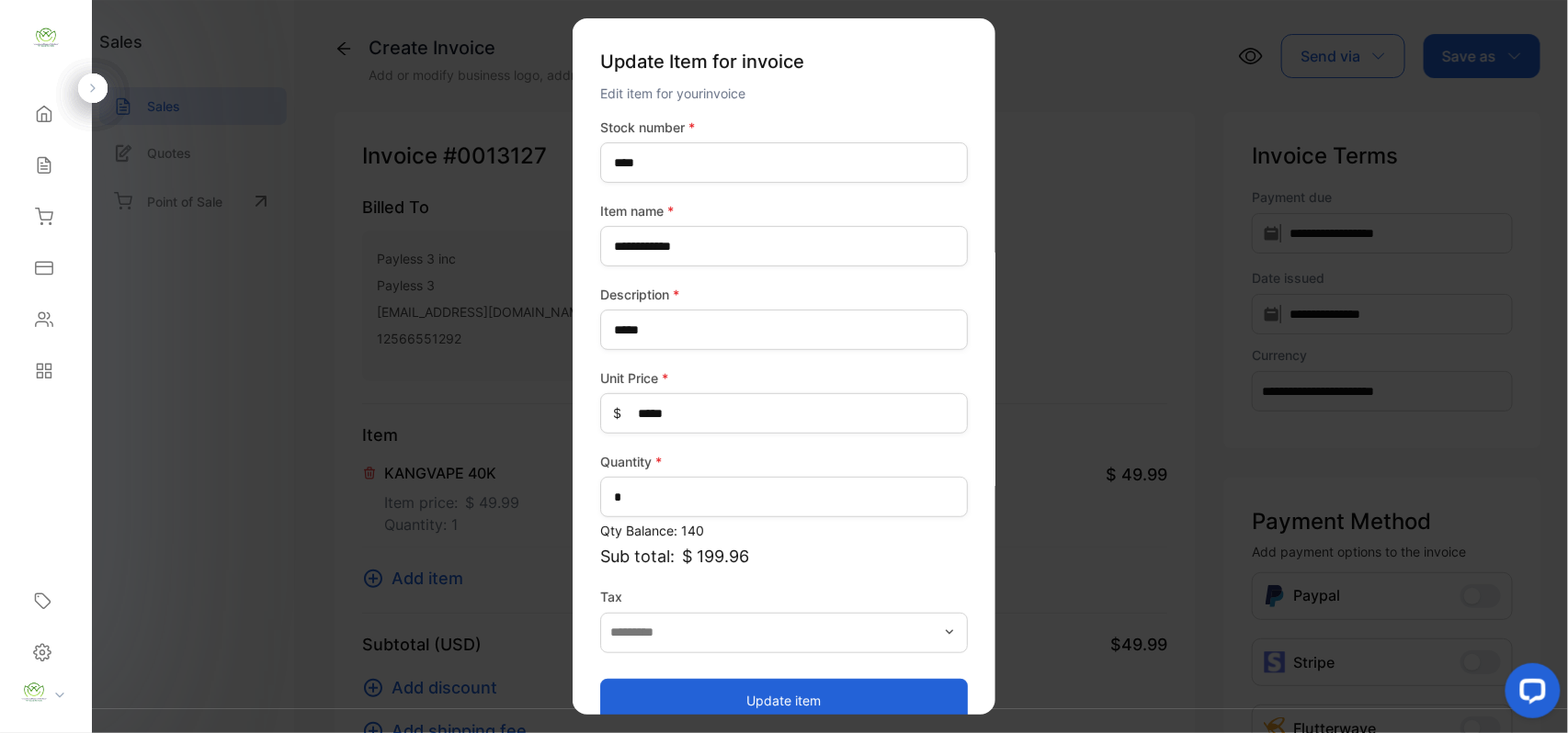
click at [693, 691] on button "Update item" at bounding box center [784, 700] width 367 height 44
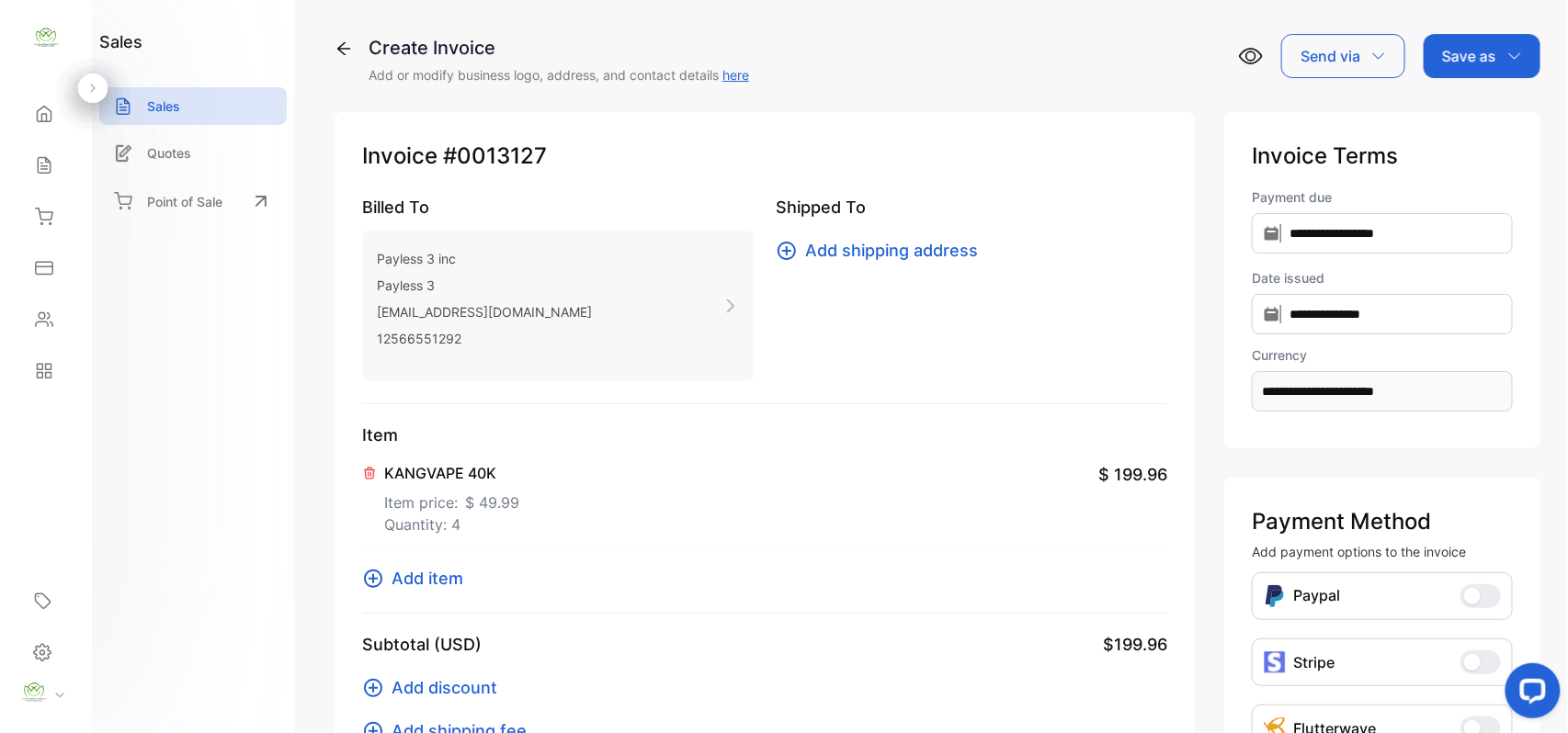
click at [454, 569] on span "Add item" at bounding box center [428, 578] width 72 height 25
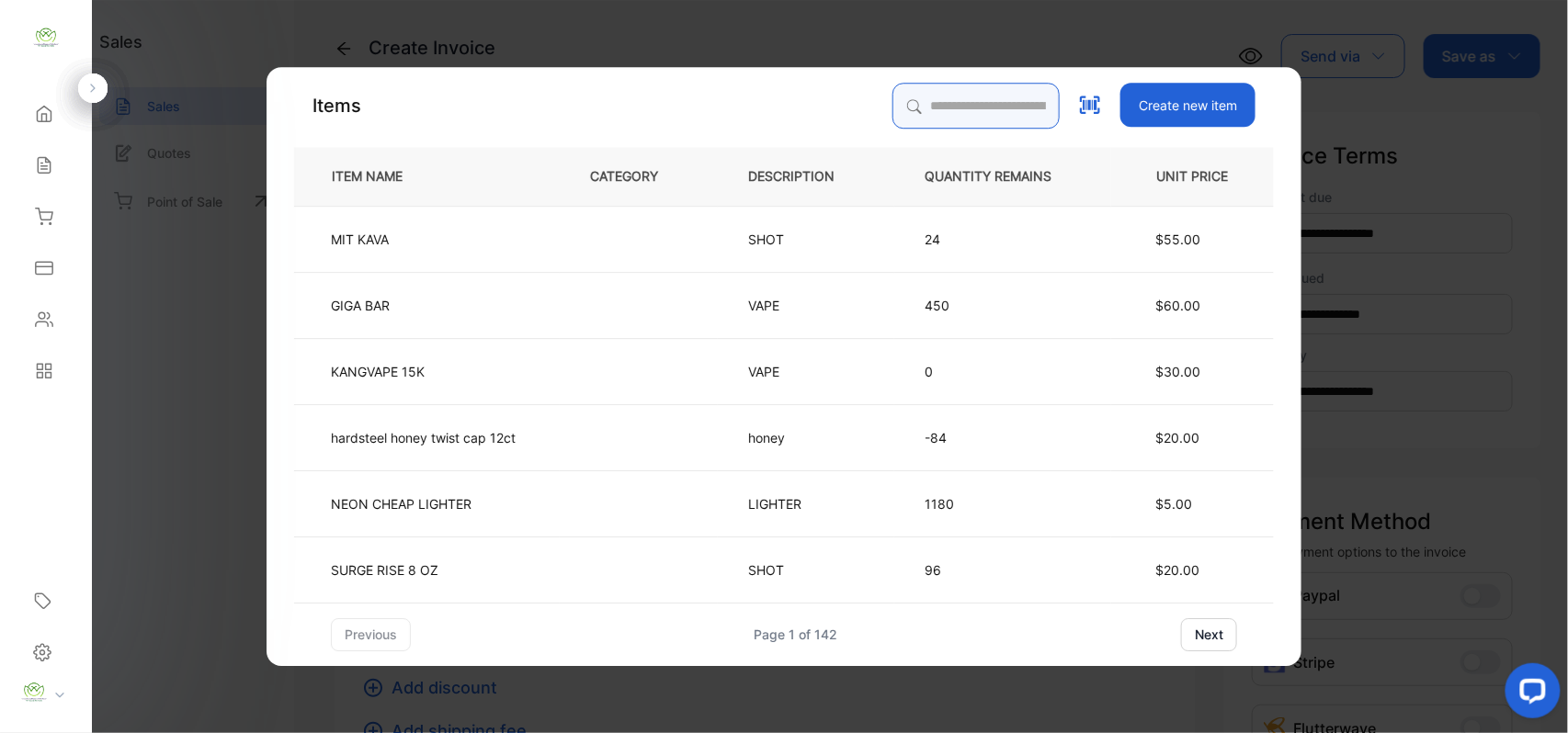
click at [971, 105] on input "search" at bounding box center [976, 105] width 167 height 46
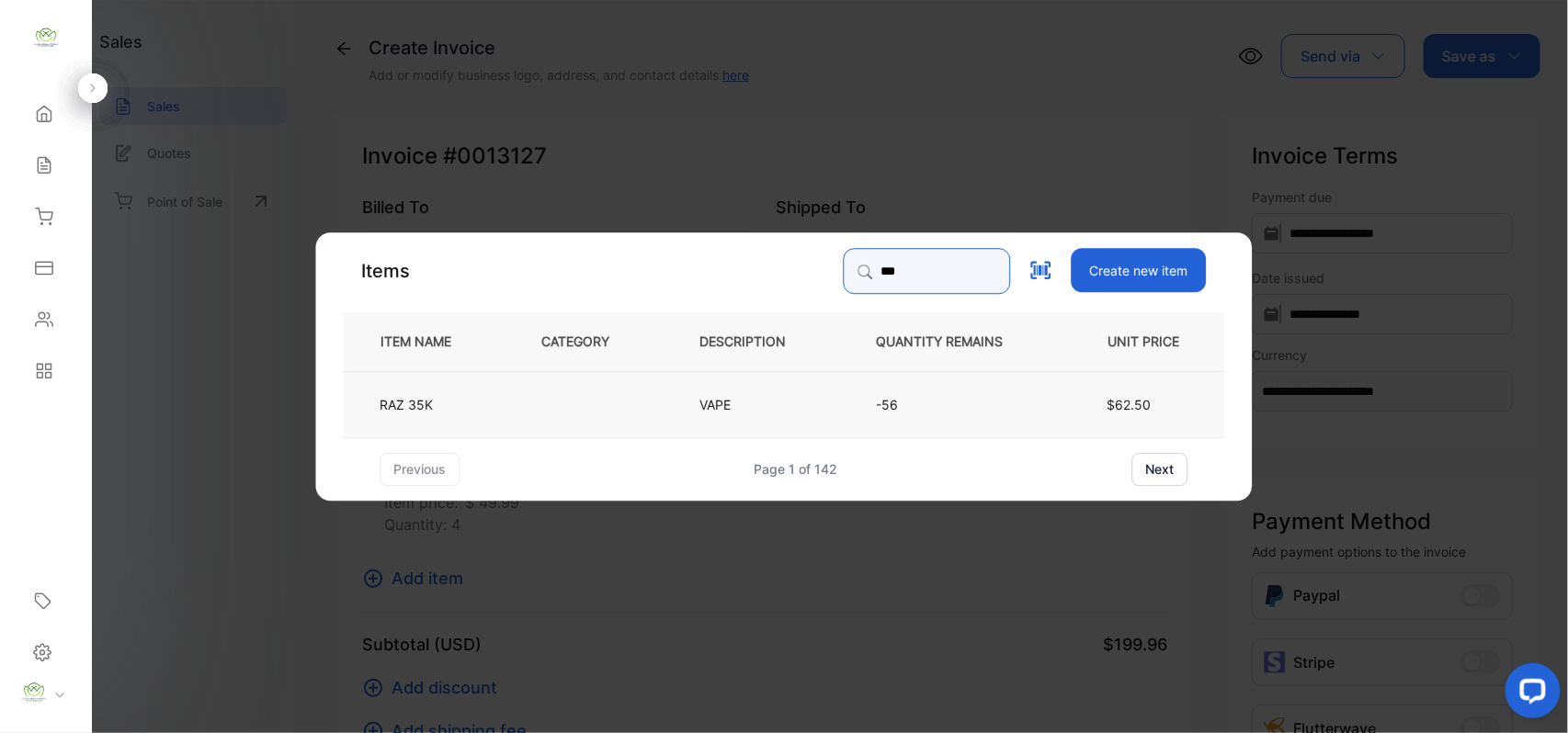
type input "***"
click at [553, 412] on td at bounding box center [590, 403] width 158 height 66
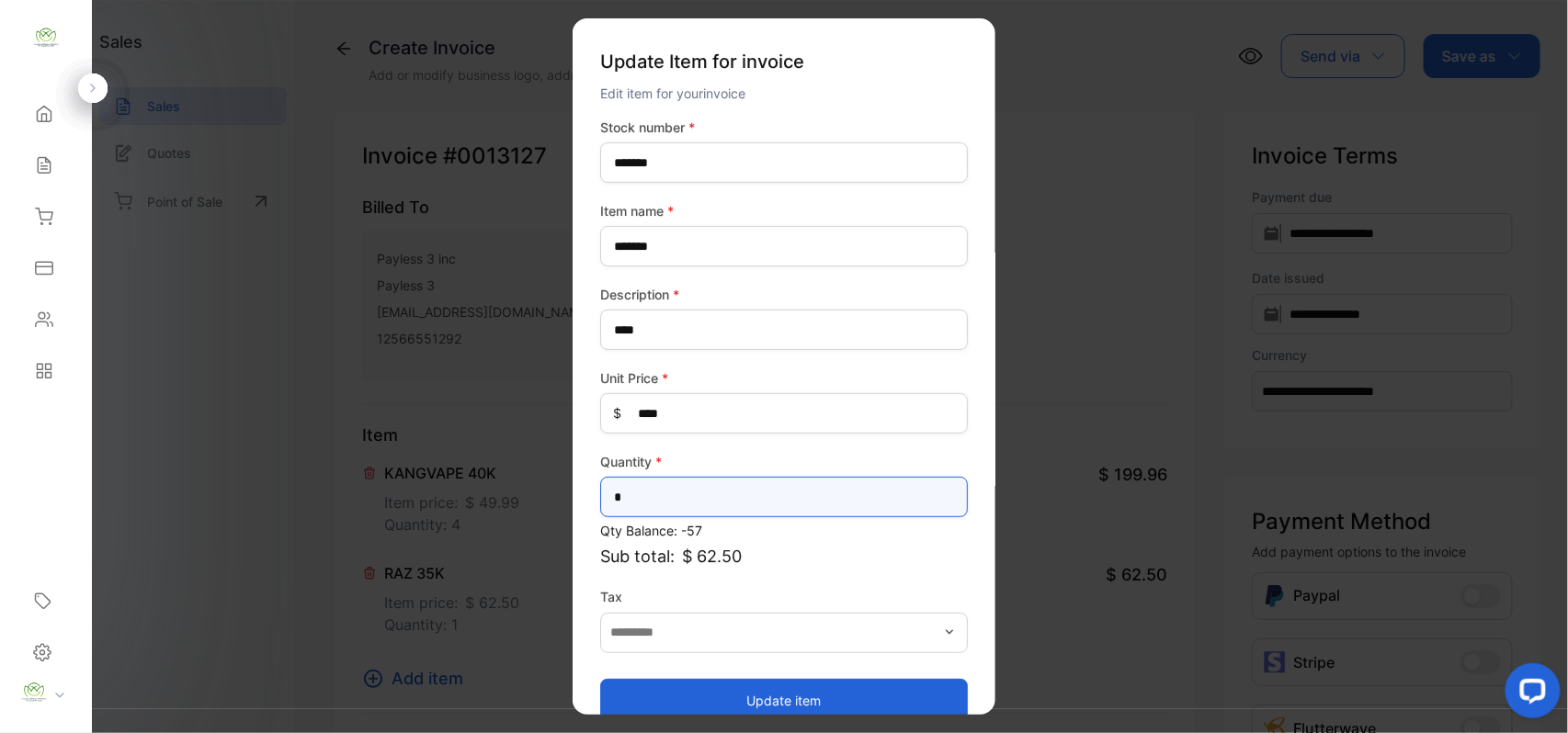
drag, startPoint x: 893, startPoint y: 509, endPoint x: 879, endPoint y: 522, distance: 19.1
click at [879, 520] on div "Stock number * ******* Item name * ******* Description * **** Unit Price * $ **…" at bounding box center [784, 420] width 367 height 605
type input "*"
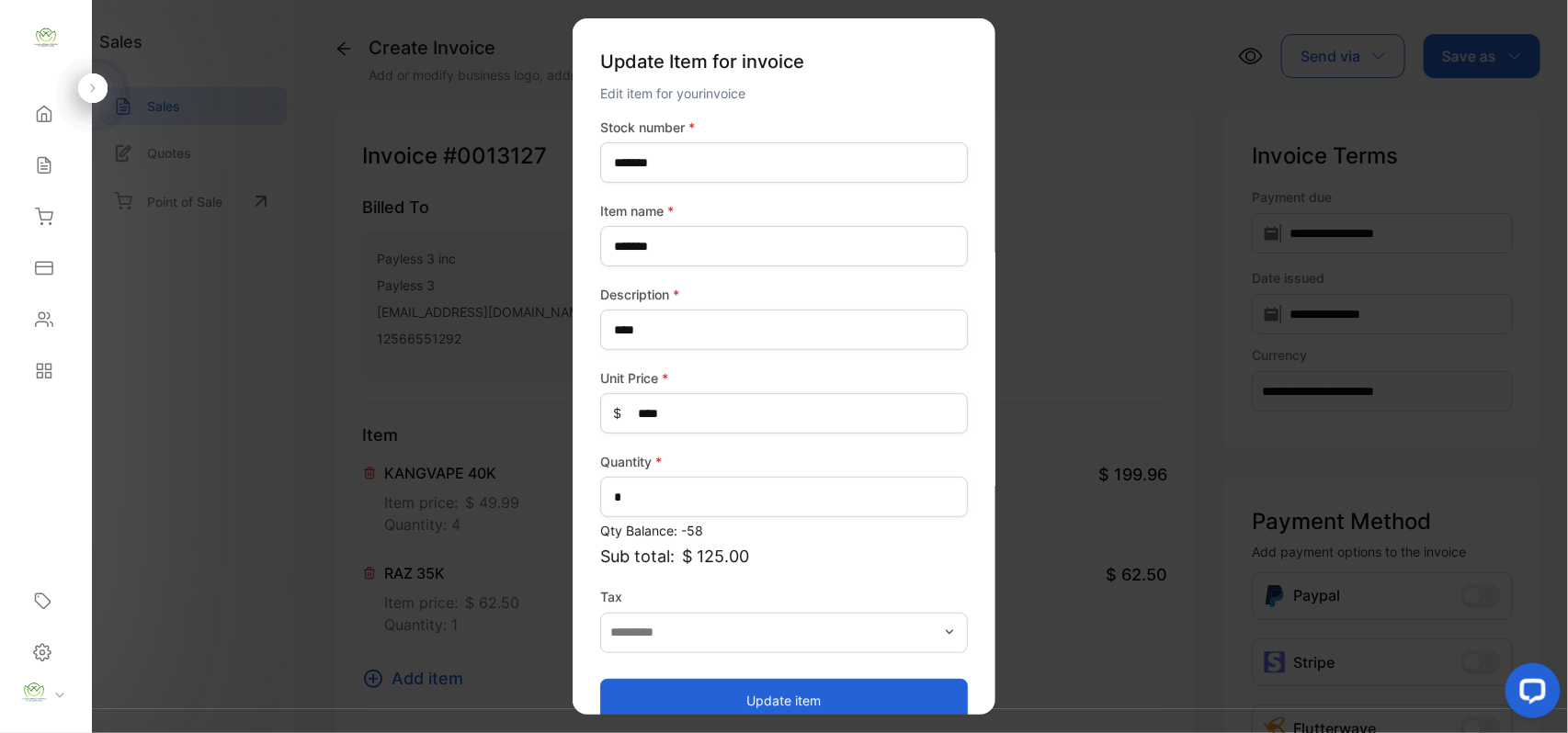
click at [689, 696] on button "Update item" at bounding box center [784, 700] width 367 height 44
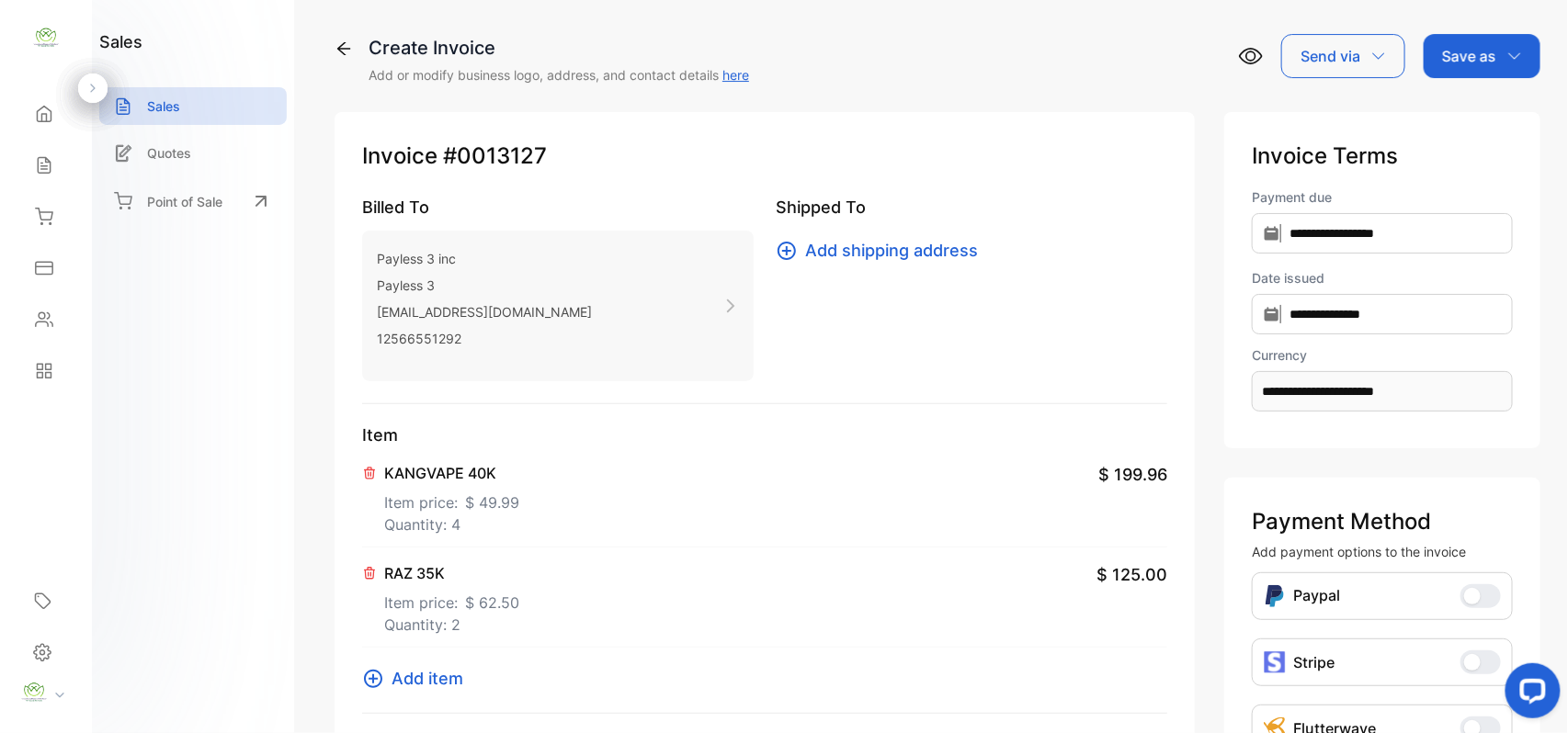
click at [431, 673] on span "Add item" at bounding box center [428, 678] width 72 height 25
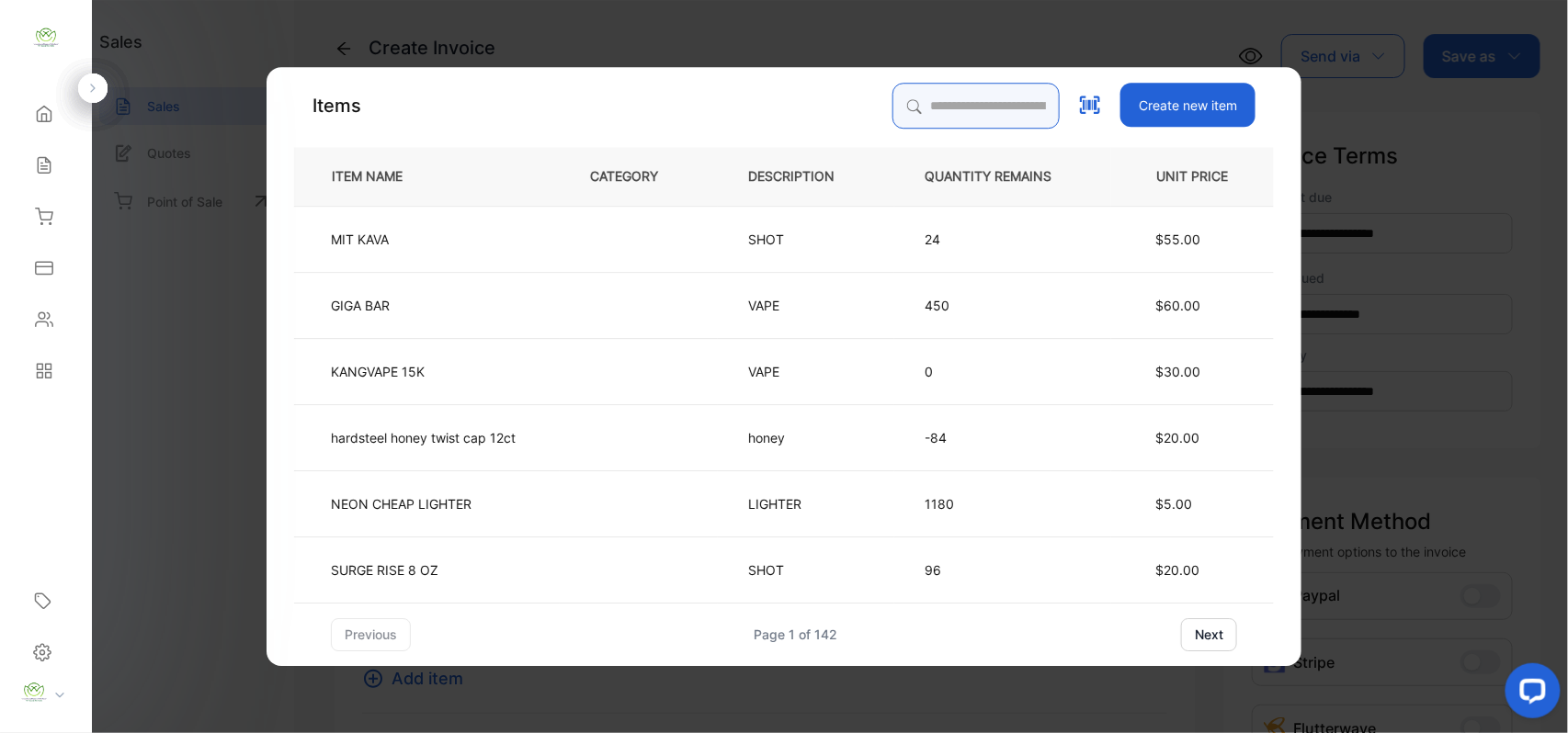
click at [1013, 112] on input "search" at bounding box center [976, 105] width 167 height 46
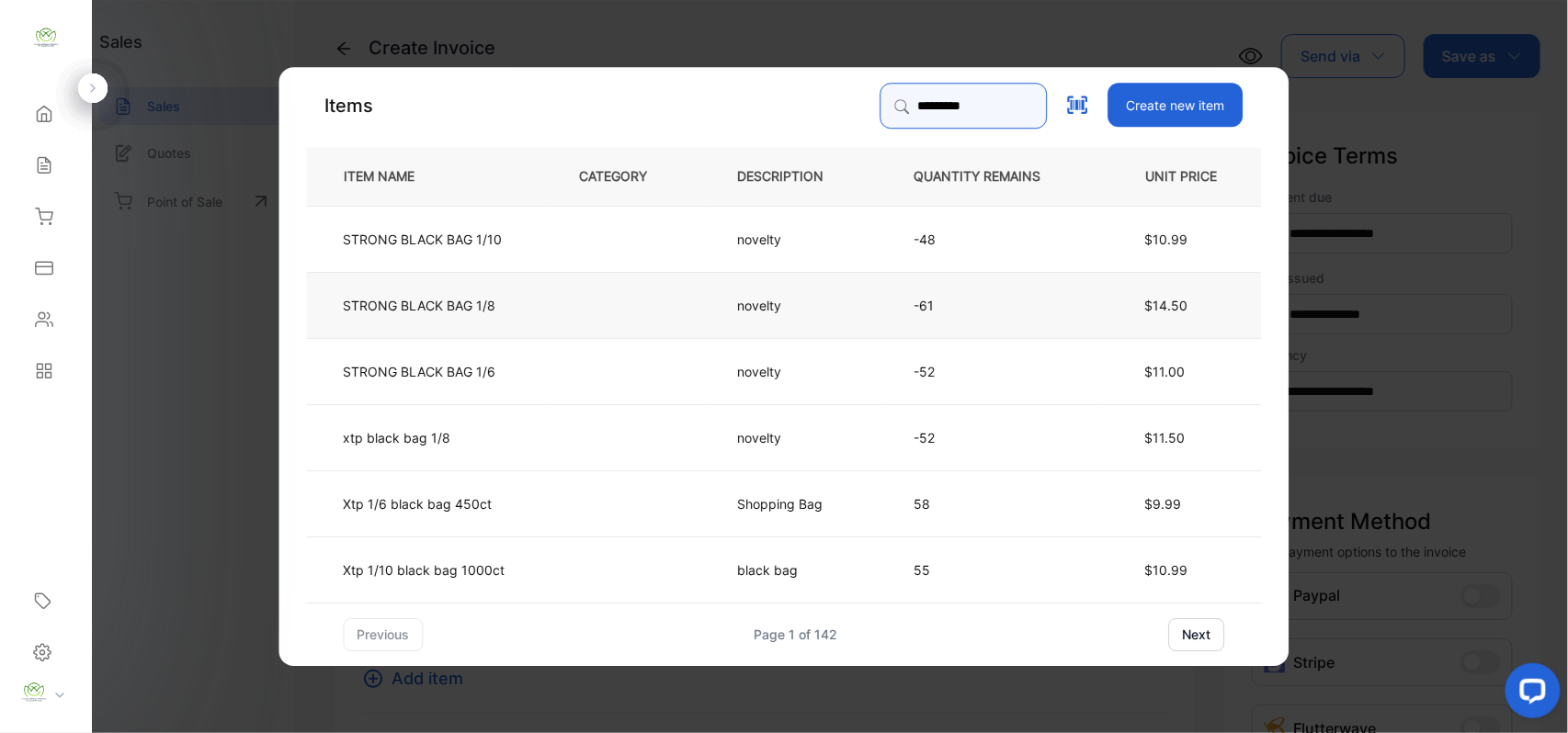
type input "*********"
click at [625, 314] on td at bounding box center [628, 305] width 158 height 66
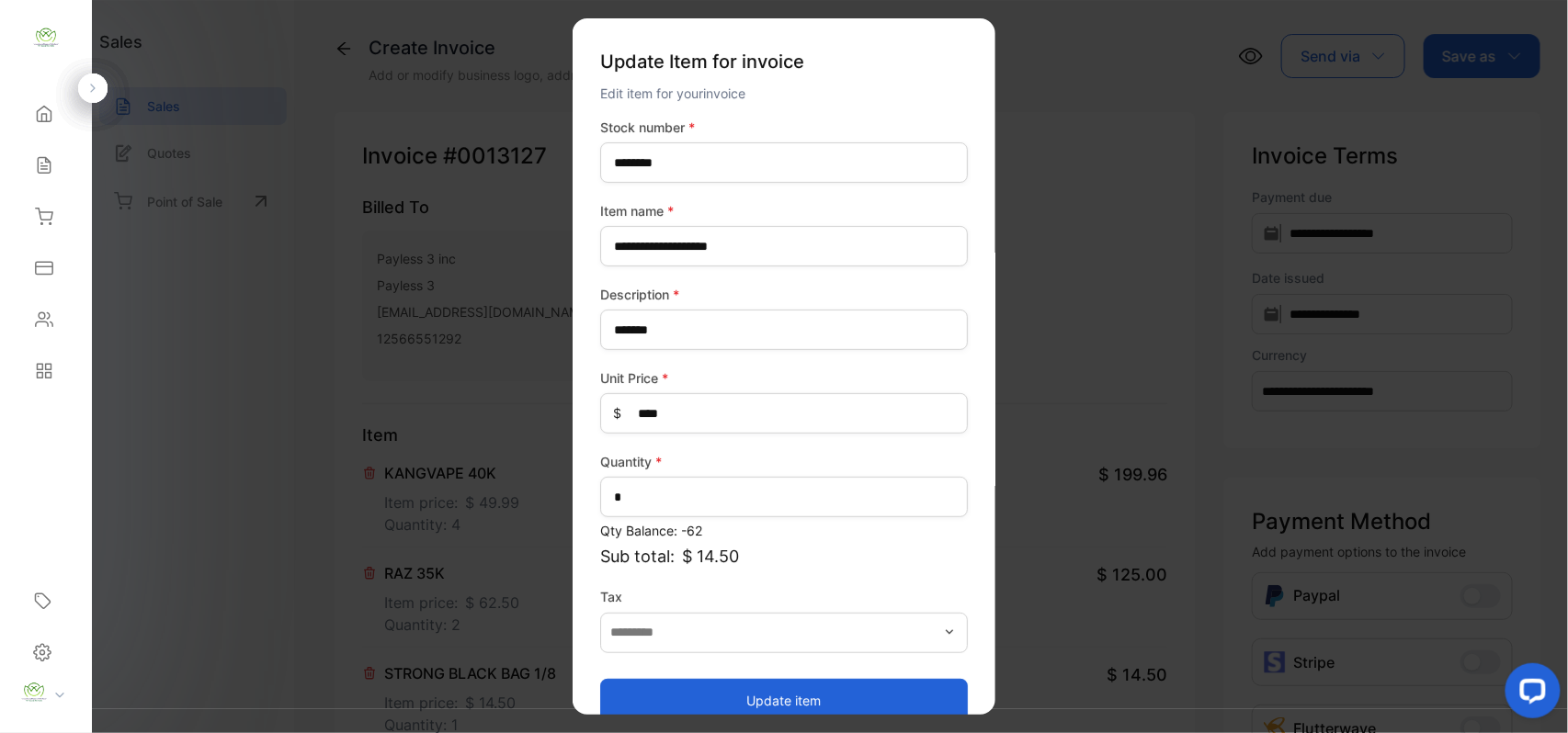
click at [750, 696] on button "Update item" at bounding box center [784, 700] width 367 height 44
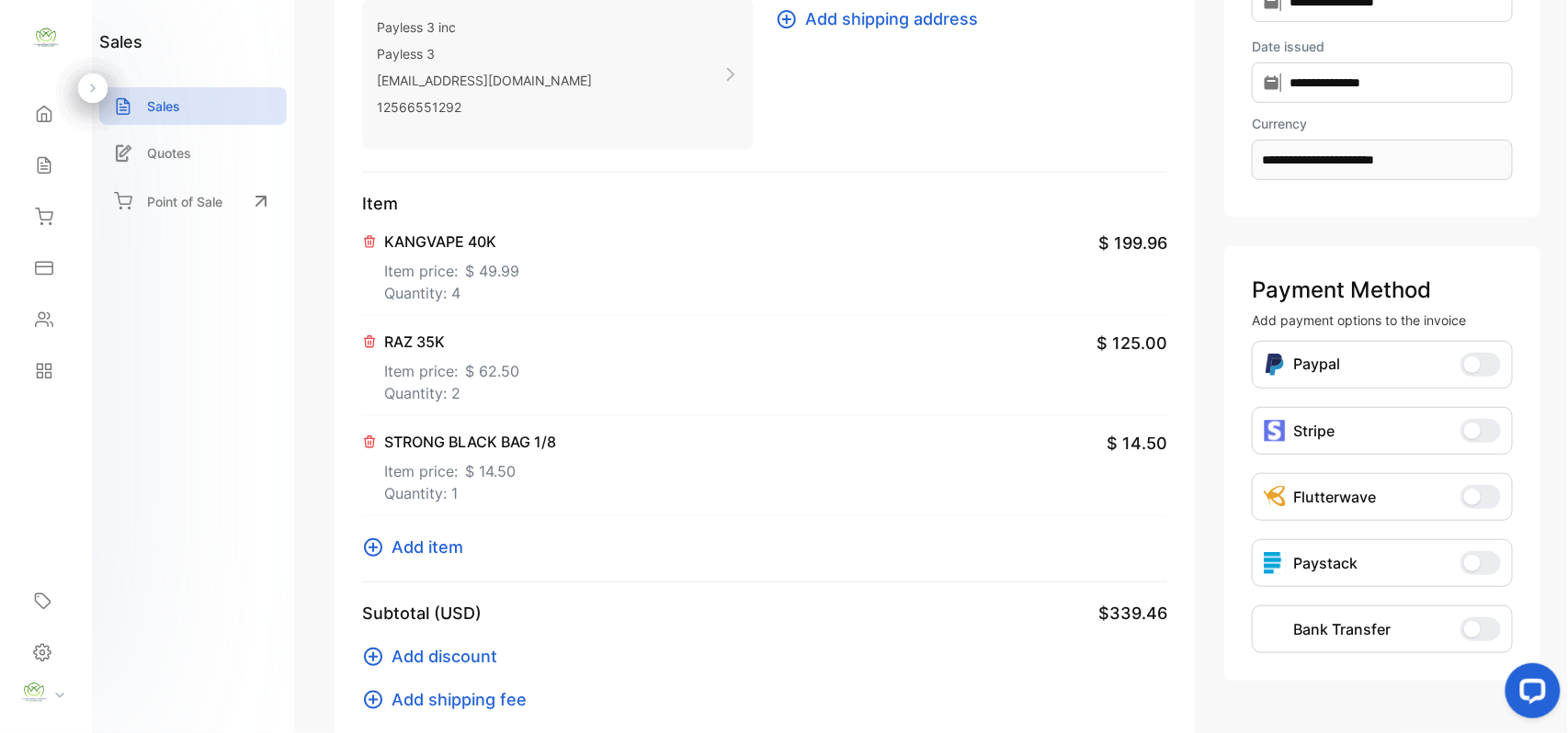
scroll to position [285, 0]
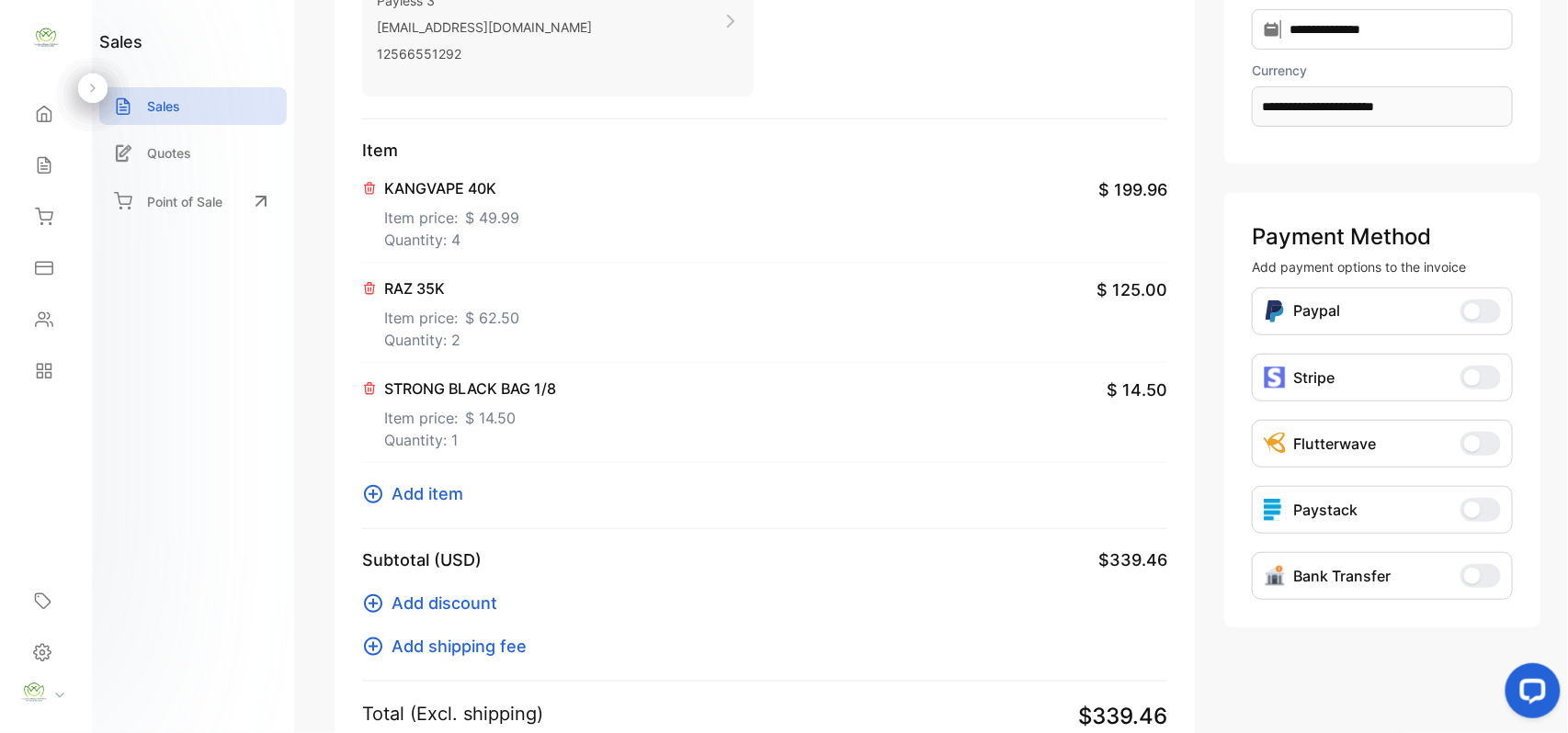
click at [424, 481] on span "Add item" at bounding box center [428, 494] width 72 height 25
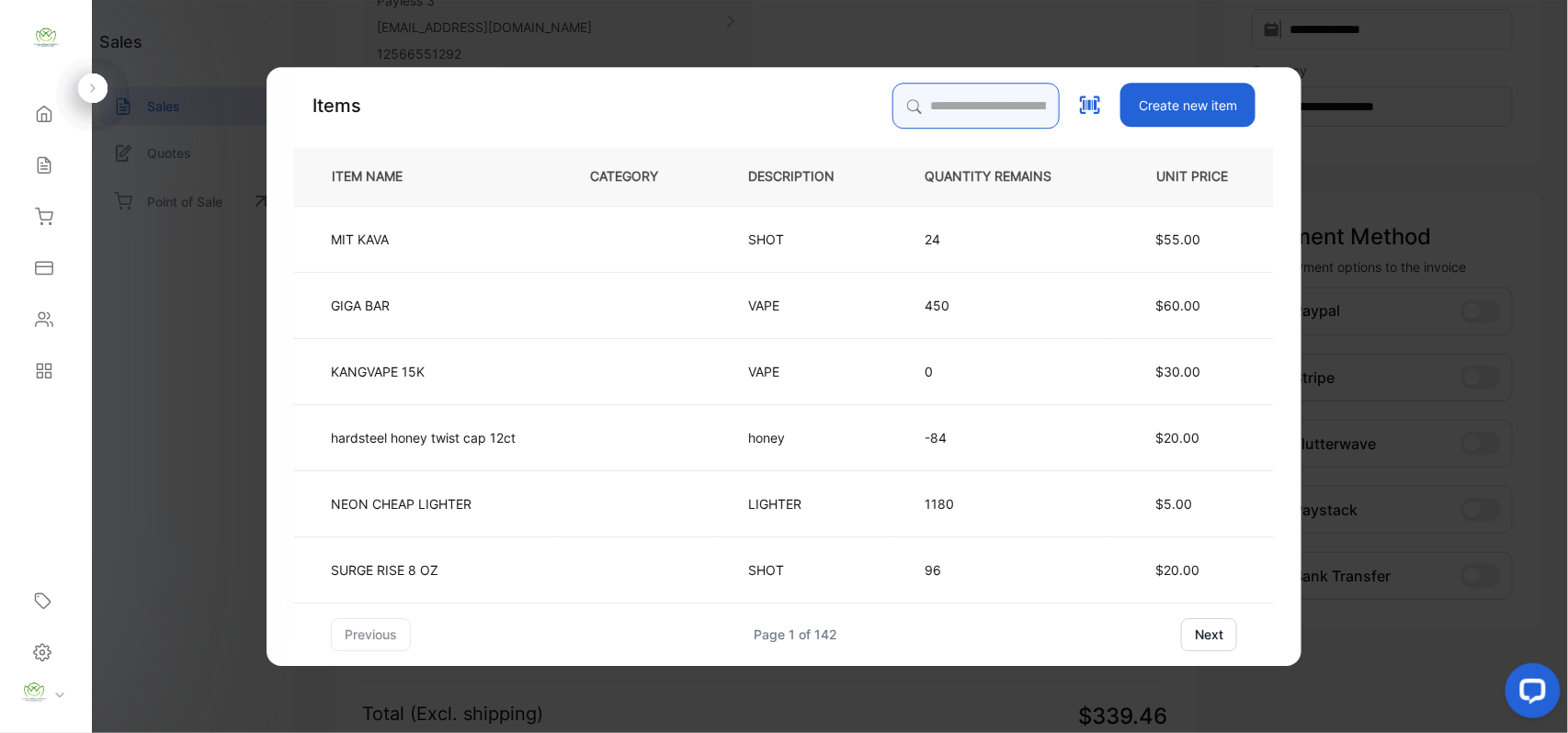
click at [915, 118] on input "search" at bounding box center [976, 105] width 167 height 46
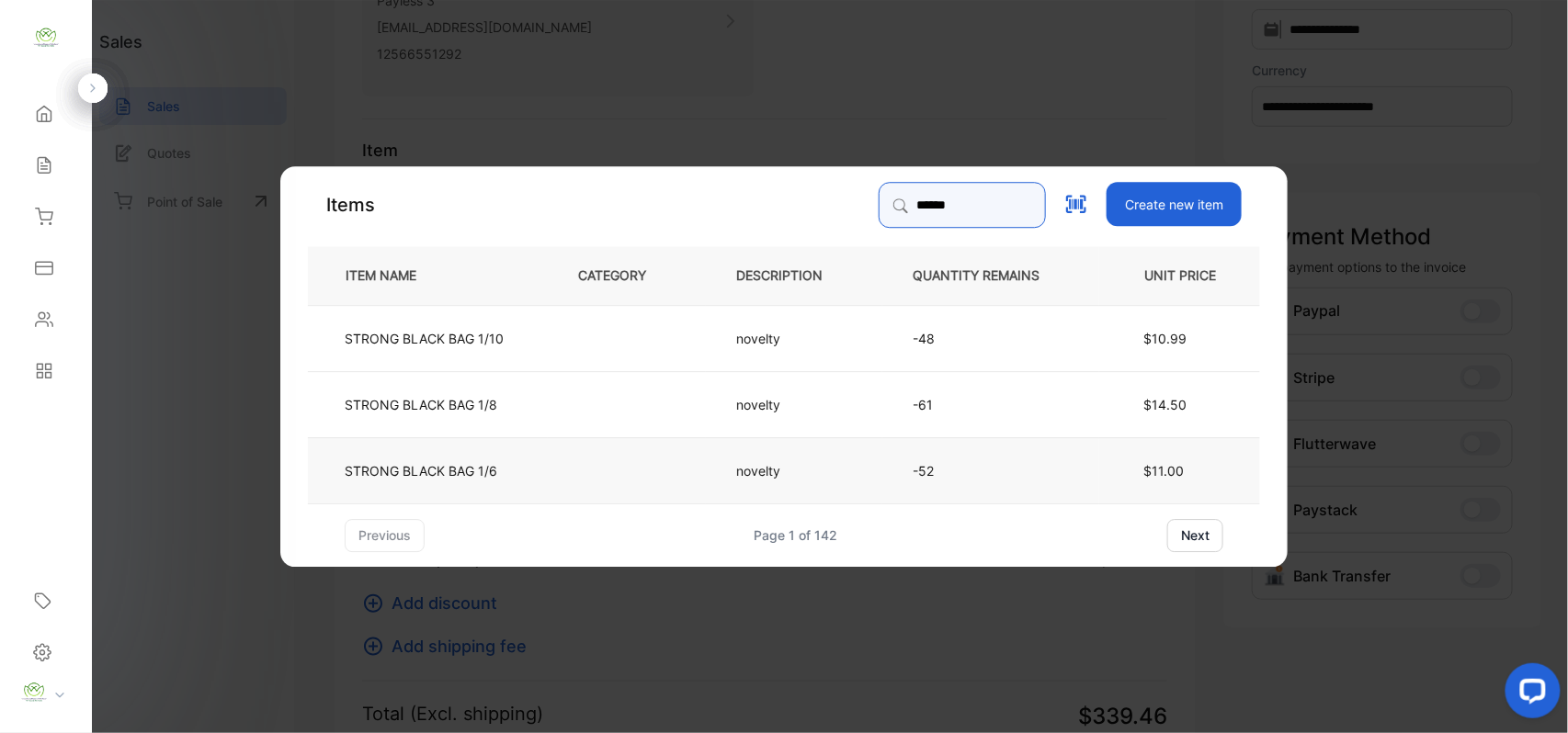
type input "******"
click at [533, 467] on td "STRONG BLACK BAG 1/6" at bounding box center [427, 469] width 239 height 66
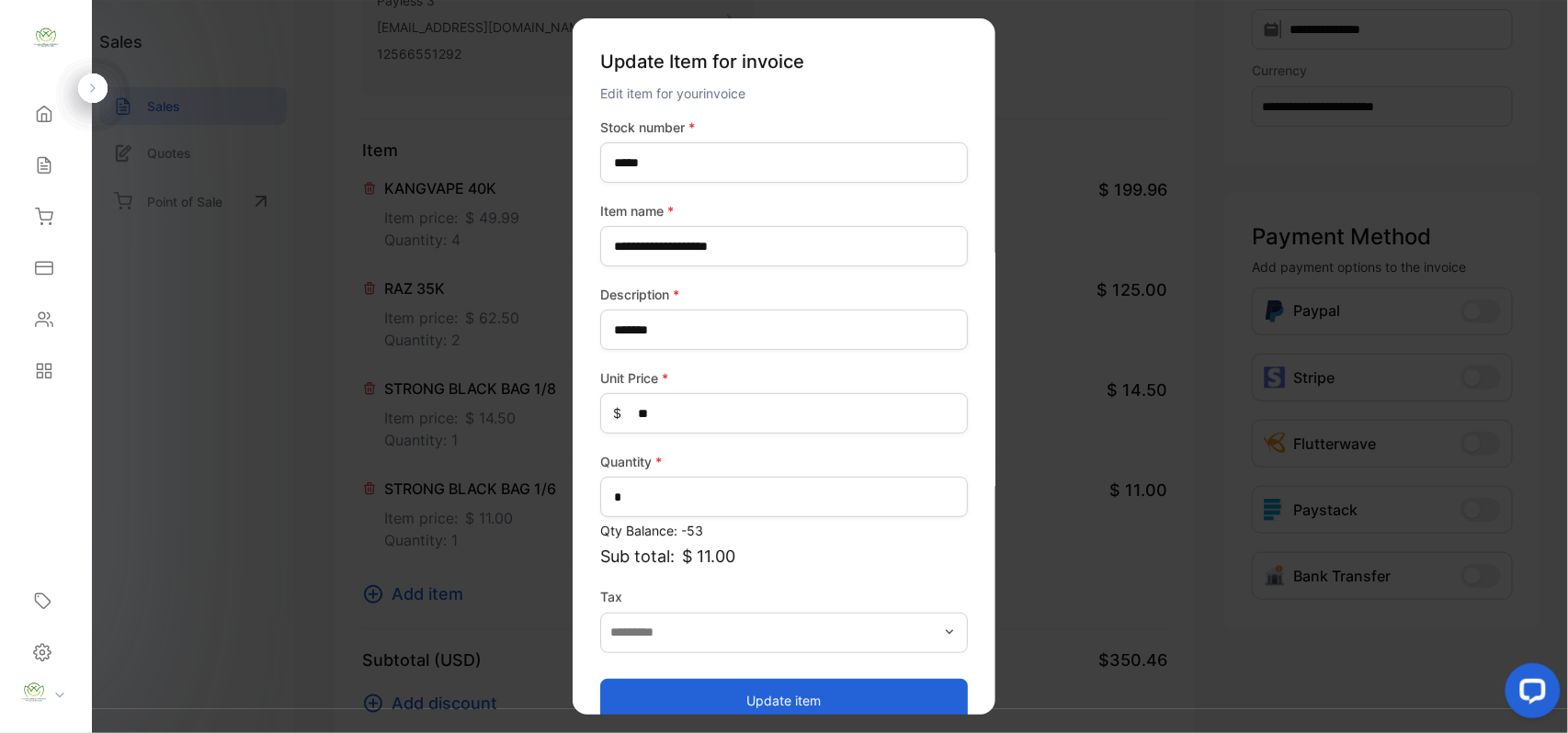
click at [908, 684] on button "Update item" at bounding box center [784, 700] width 367 height 44
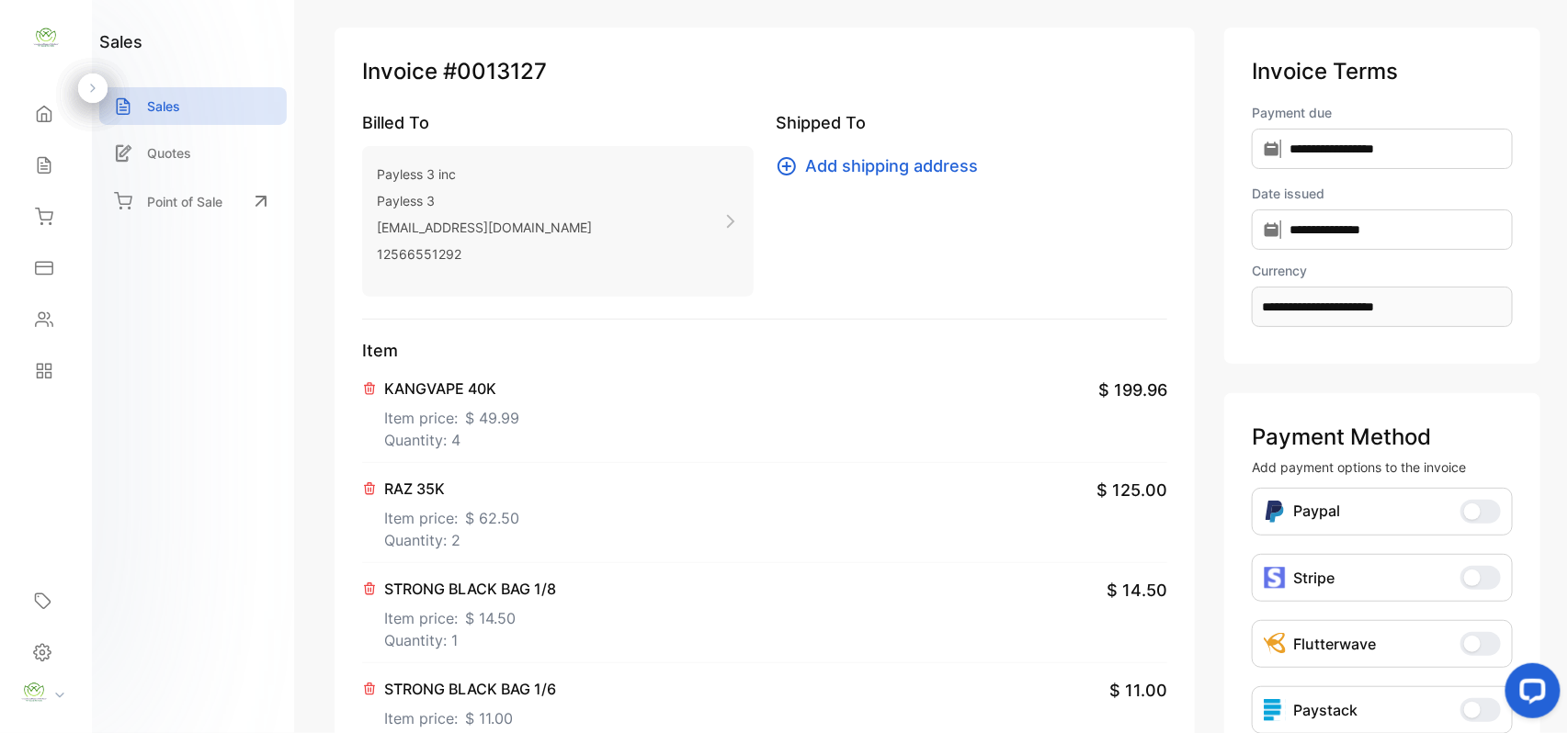
scroll to position [0, 0]
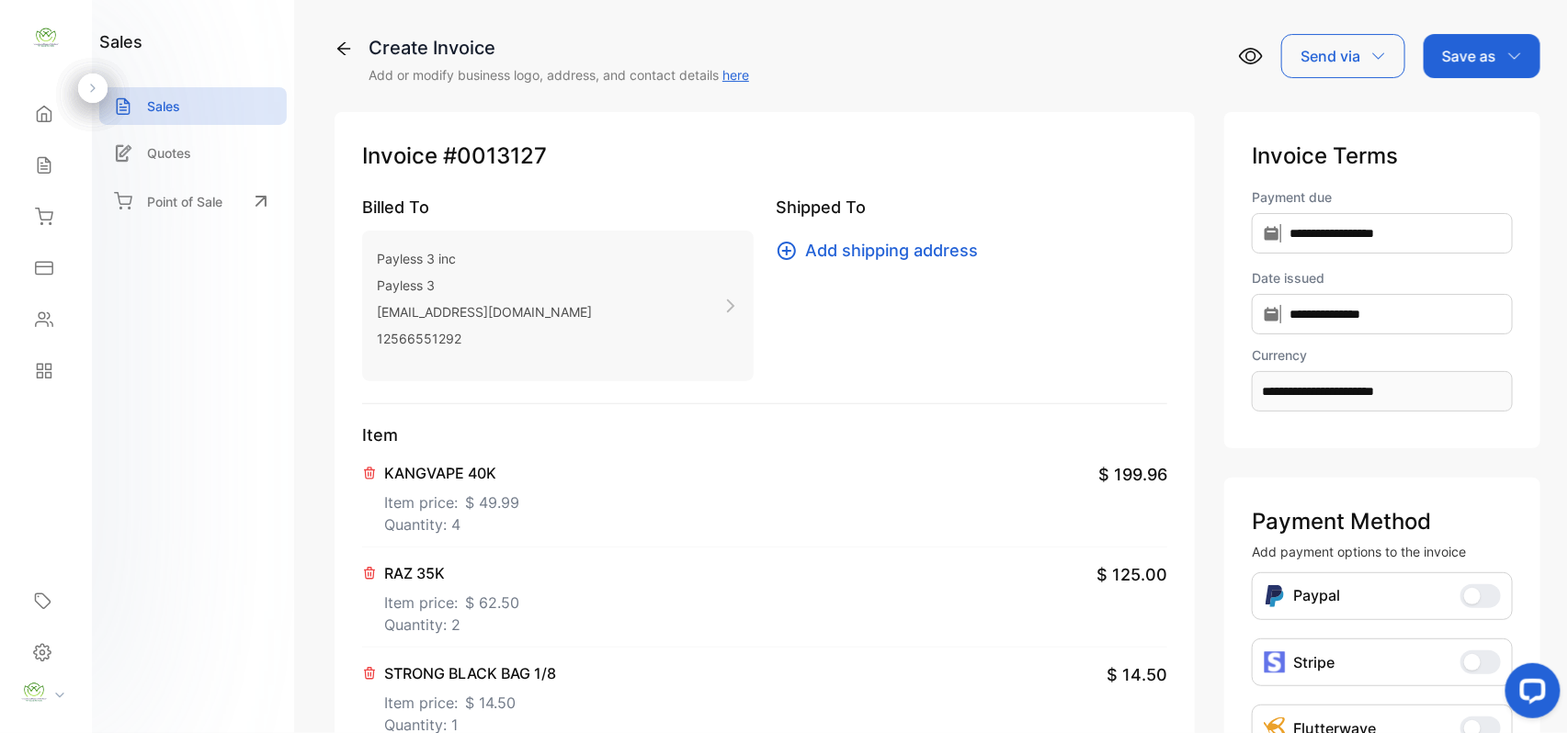
click at [1456, 57] on p "Save as" at bounding box center [1469, 56] width 54 height 22
click at [1465, 123] on div "Invoice" at bounding box center [1477, 116] width 106 height 37
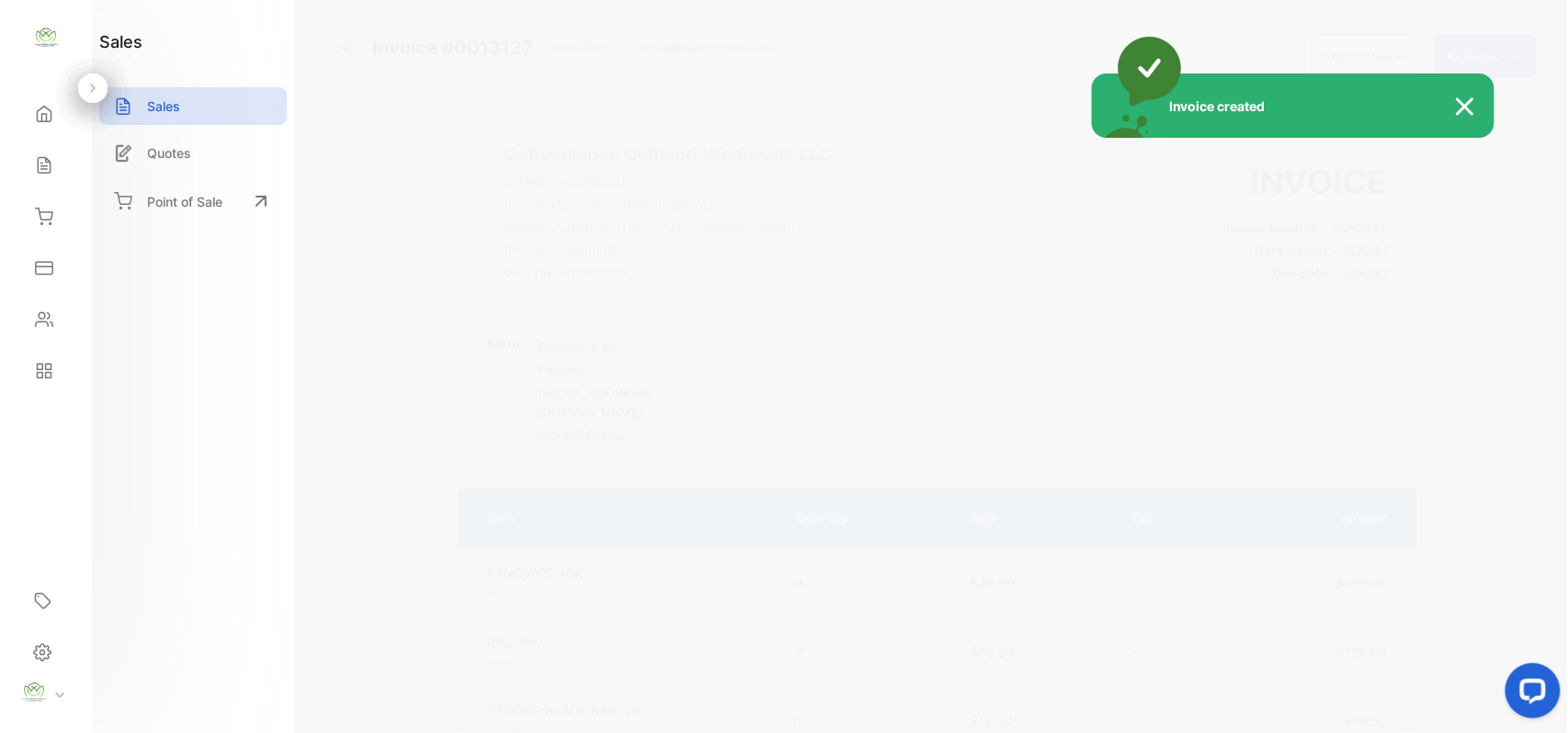
click at [1487, 43] on div "Invoice created" at bounding box center [784, 366] width 1568 height 733
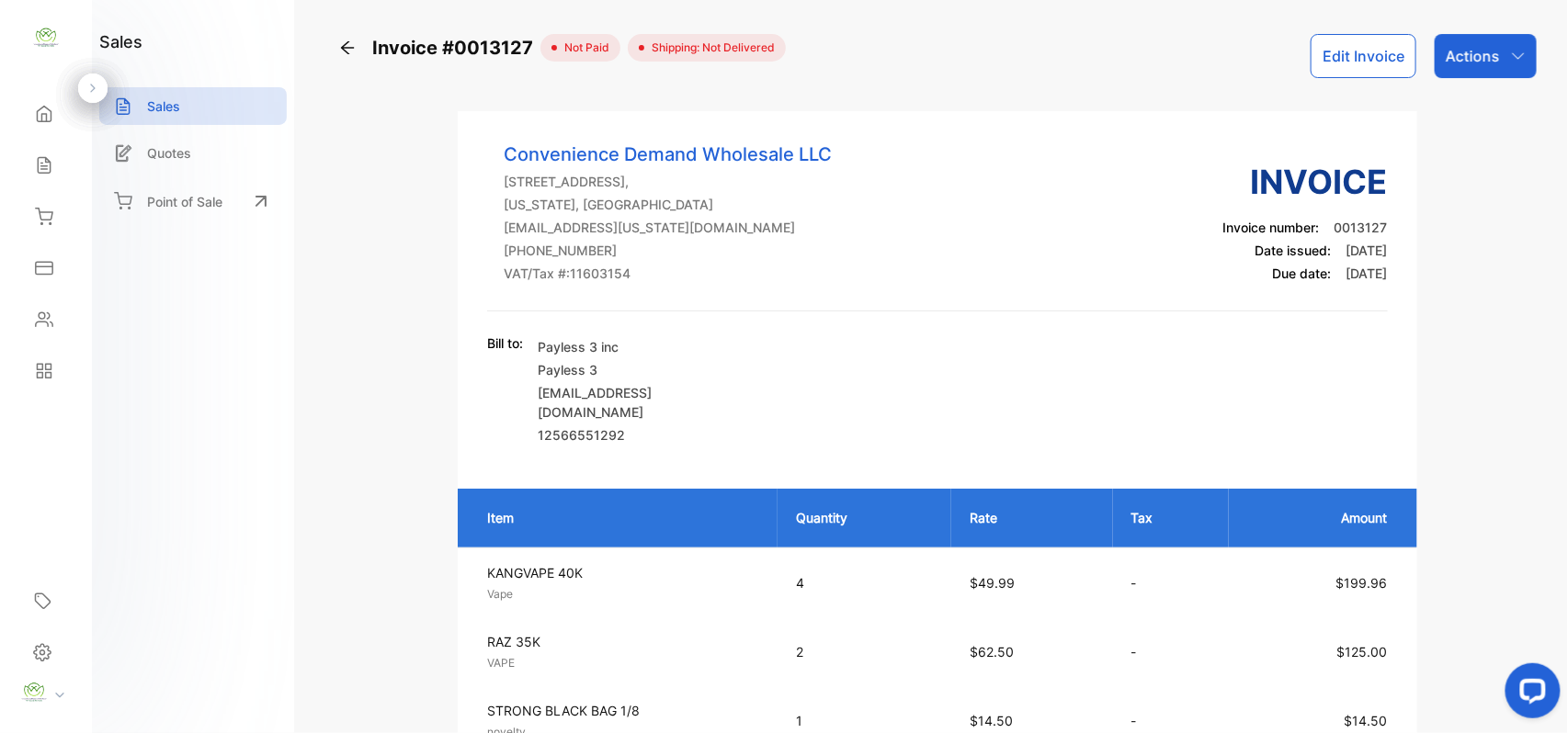
click at [1487, 43] on div "Actions" at bounding box center [1486, 56] width 102 height 44
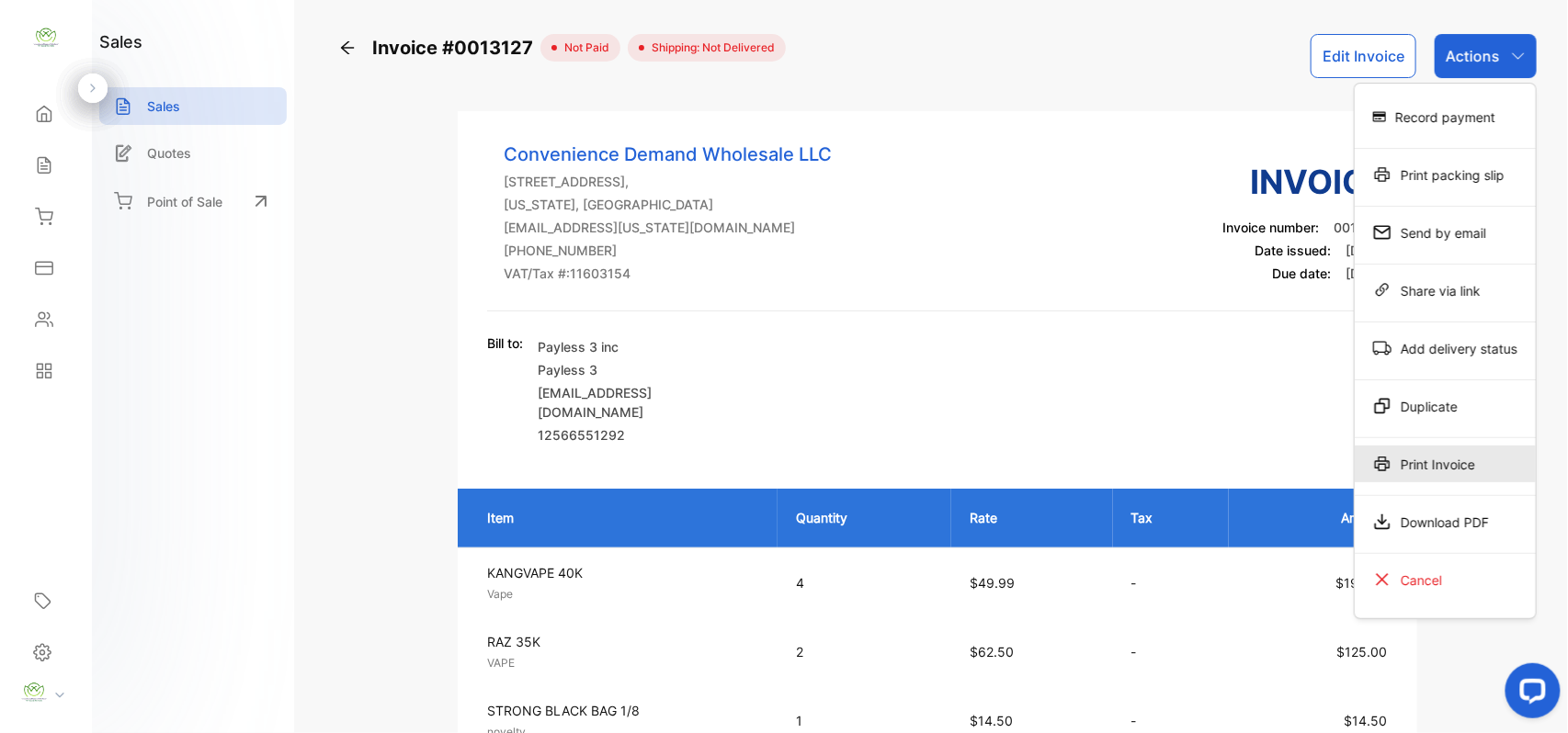
click at [1428, 462] on div "Print Invoice" at bounding box center [1445, 463] width 181 height 37
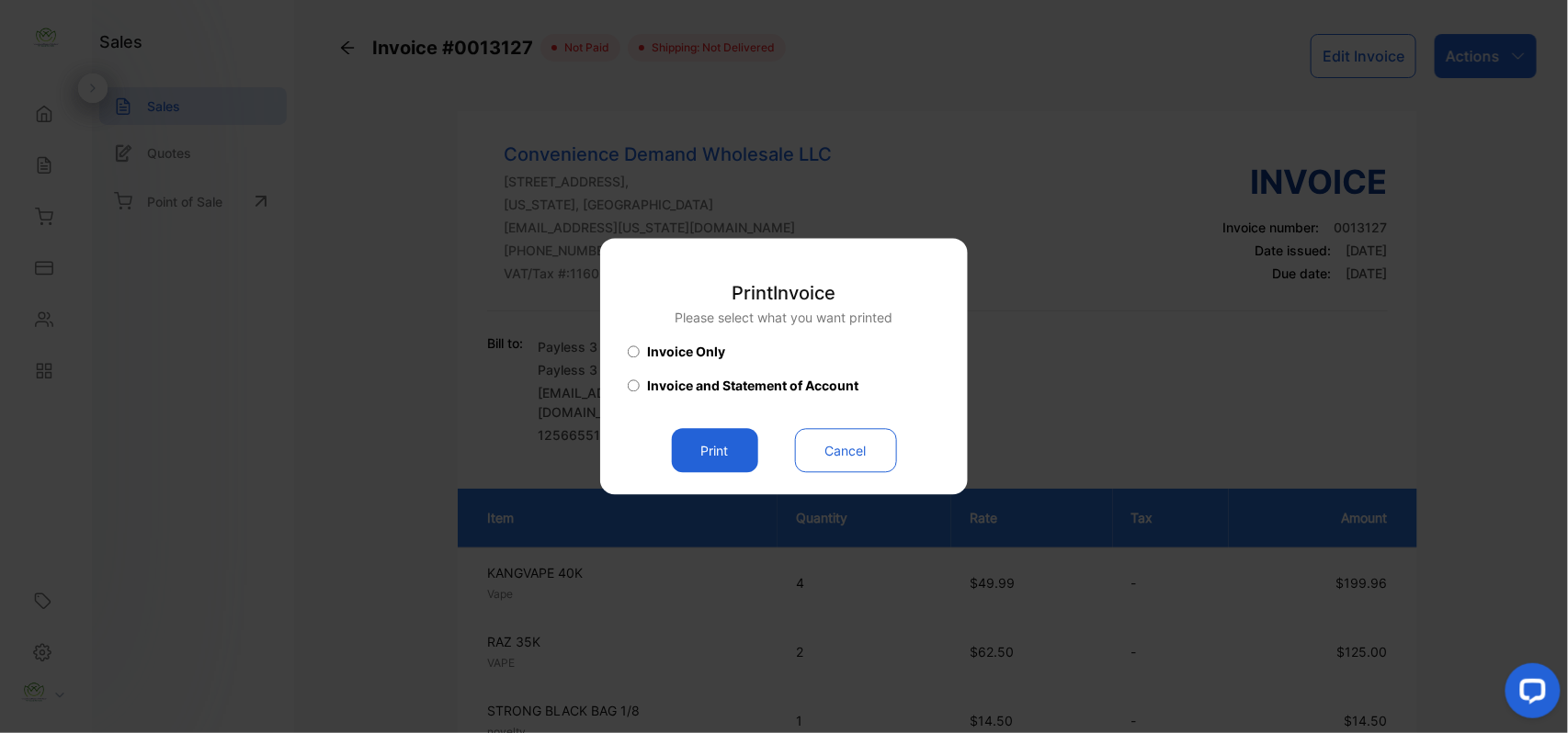
drag, startPoint x: 720, startPoint y: 446, endPoint x: 762, endPoint y: 449, distance: 42.1
click at [728, 448] on button "Print" at bounding box center [714, 451] width 86 height 44
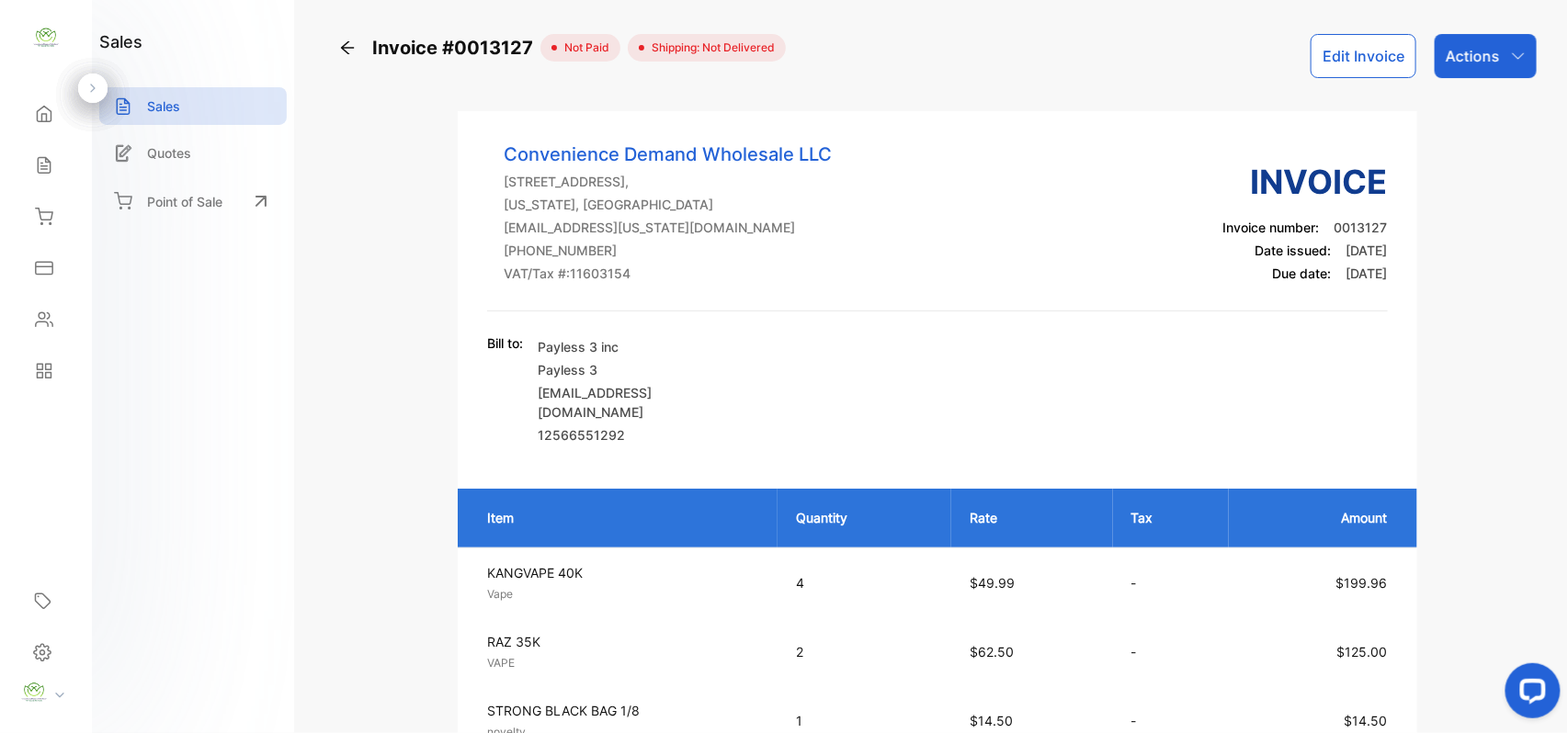
click at [57, 175] on div "Sales" at bounding box center [46, 165] width 62 height 37
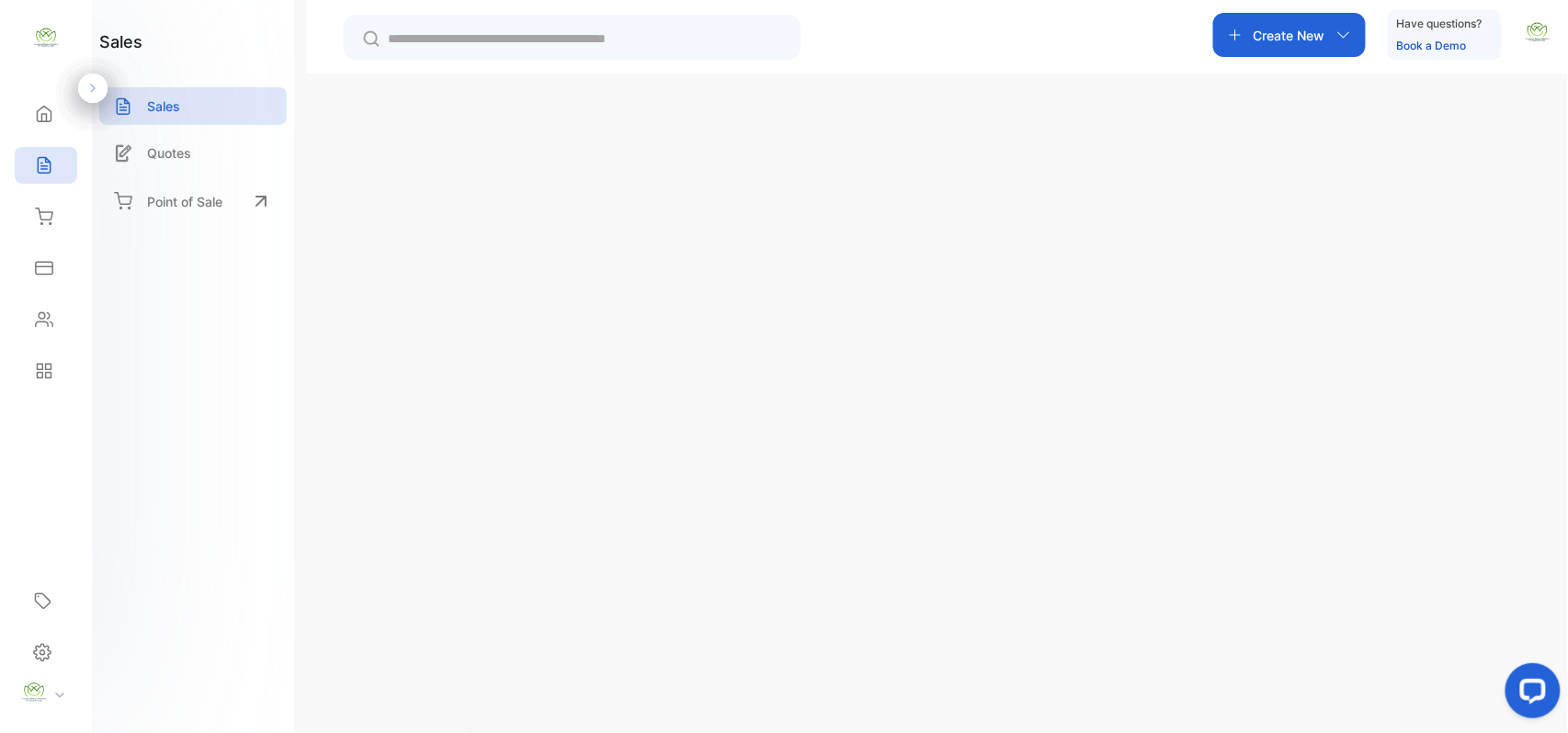
scroll to position [471, 0]
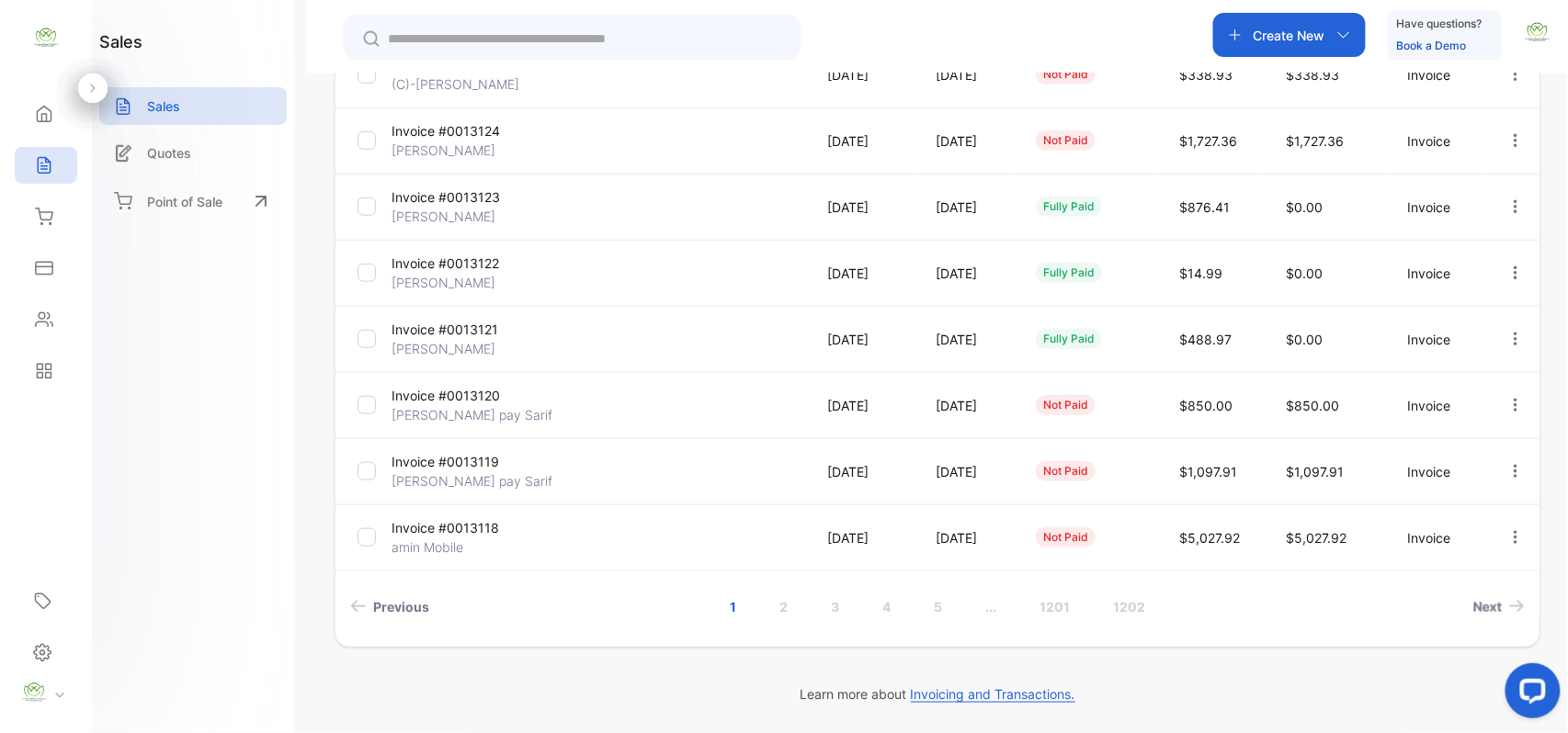
click at [449, 405] on p "[PERSON_NAME] pay Sarif" at bounding box center [472, 414] width 161 height 19
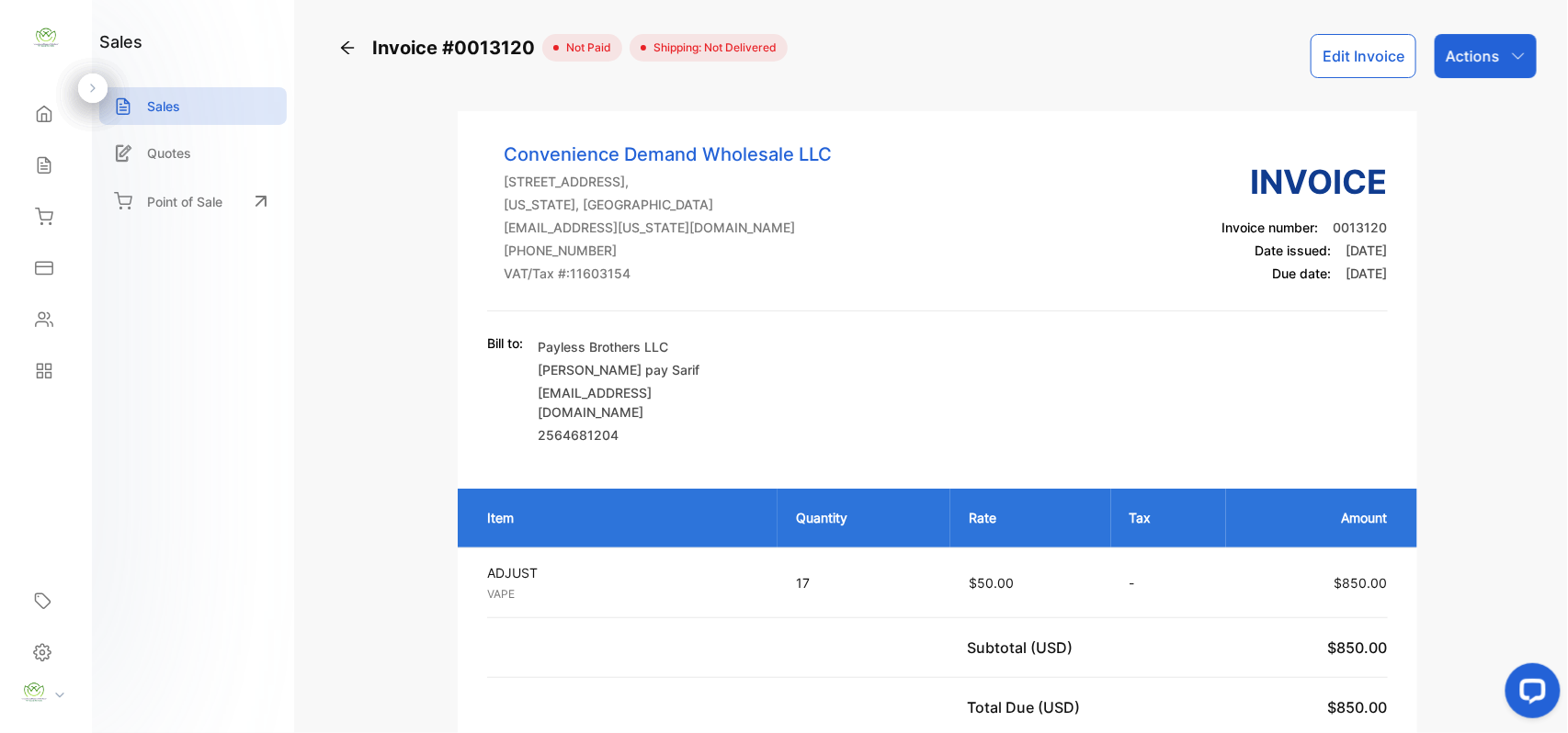
drag, startPoint x: 1474, startPoint y: 62, endPoint x: 1472, endPoint y: 79, distance: 17.1
click at [1472, 78] on div "Actions" at bounding box center [1486, 56] width 102 height 44
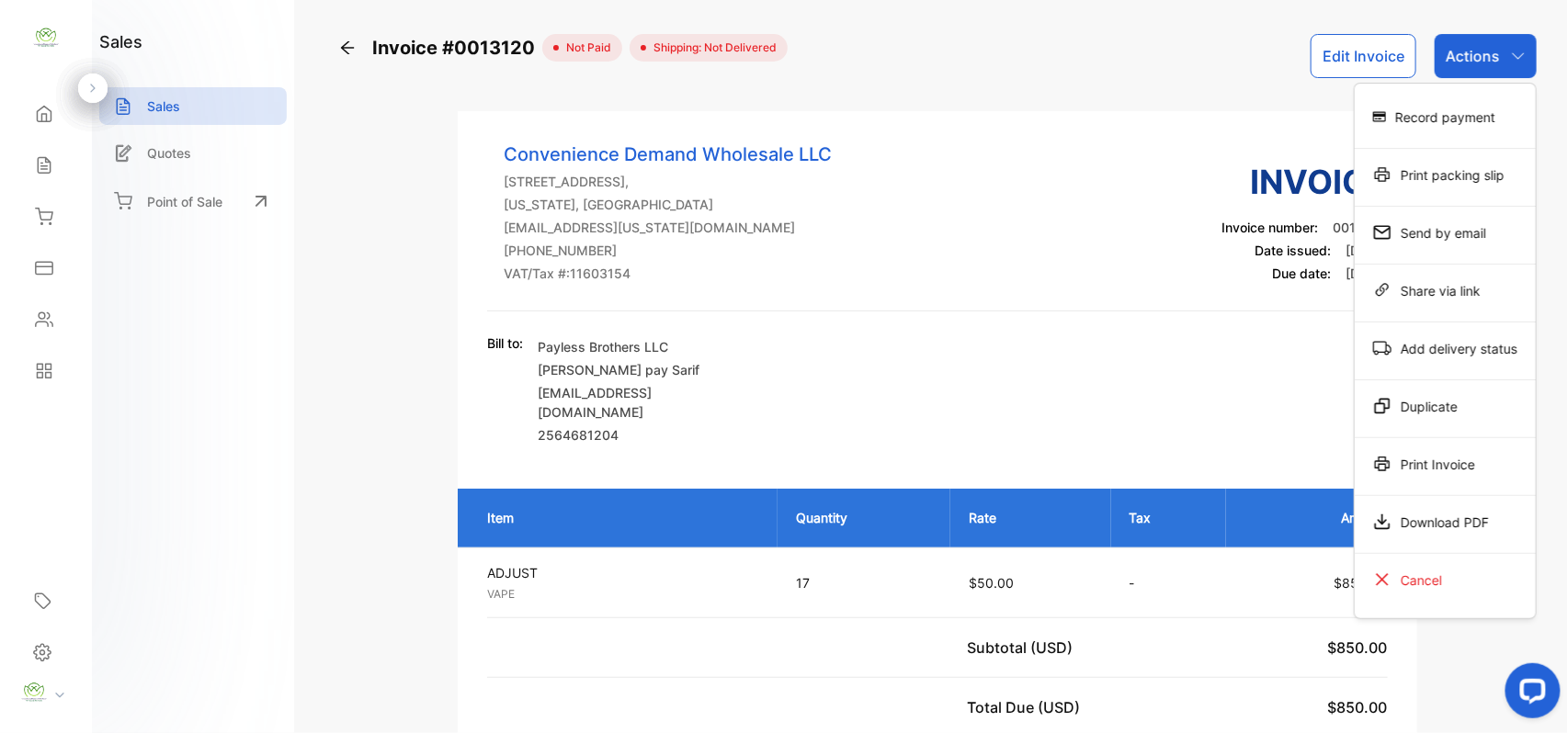
click at [1451, 467] on div "Print Invoice" at bounding box center [1445, 463] width 181 height 37
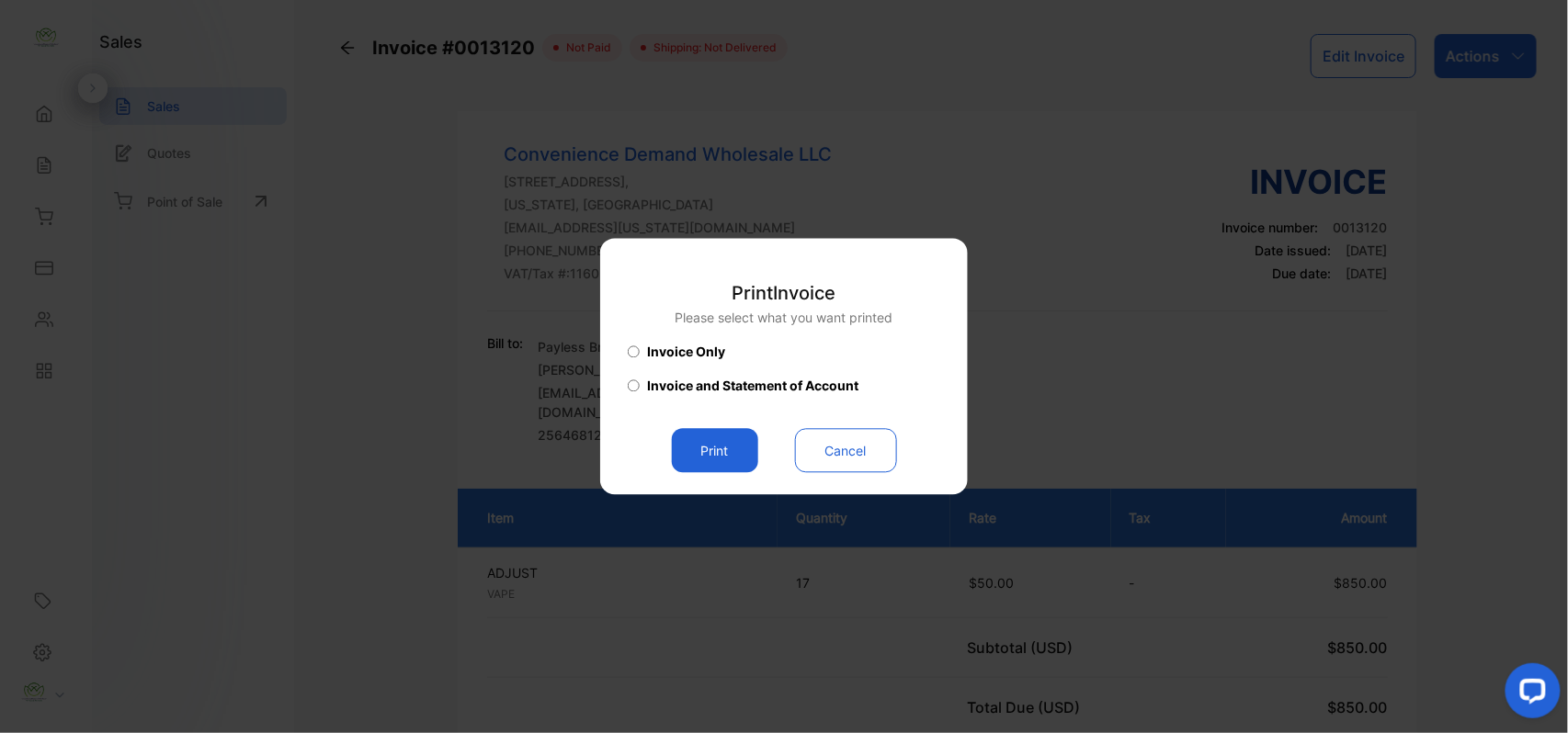
drag, startPoint x: 718, startPoint y: 457, endPoint x: 747, endPoint y: 458, distance: 29.0
click at [721, 457] on button "Print" at bounding box center [714, 451] width 86 height 44
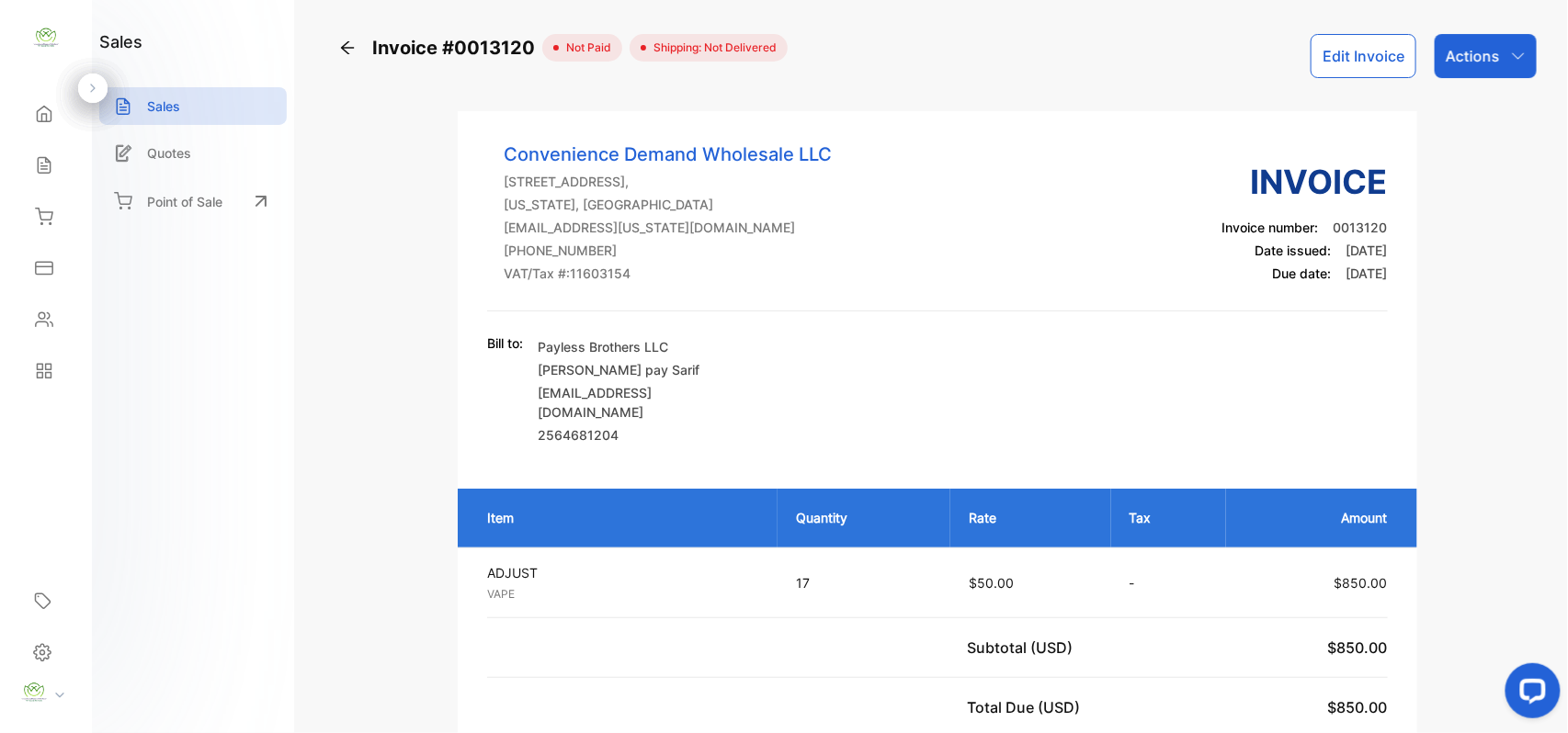
drag, startPoint x: 42, startPoint y: 167, endPoint x: 76, endPoint y: 151, distance: 37.6
click at [67, 156] on div "Sales" at bounding box center [46, 165] width 62 height 37
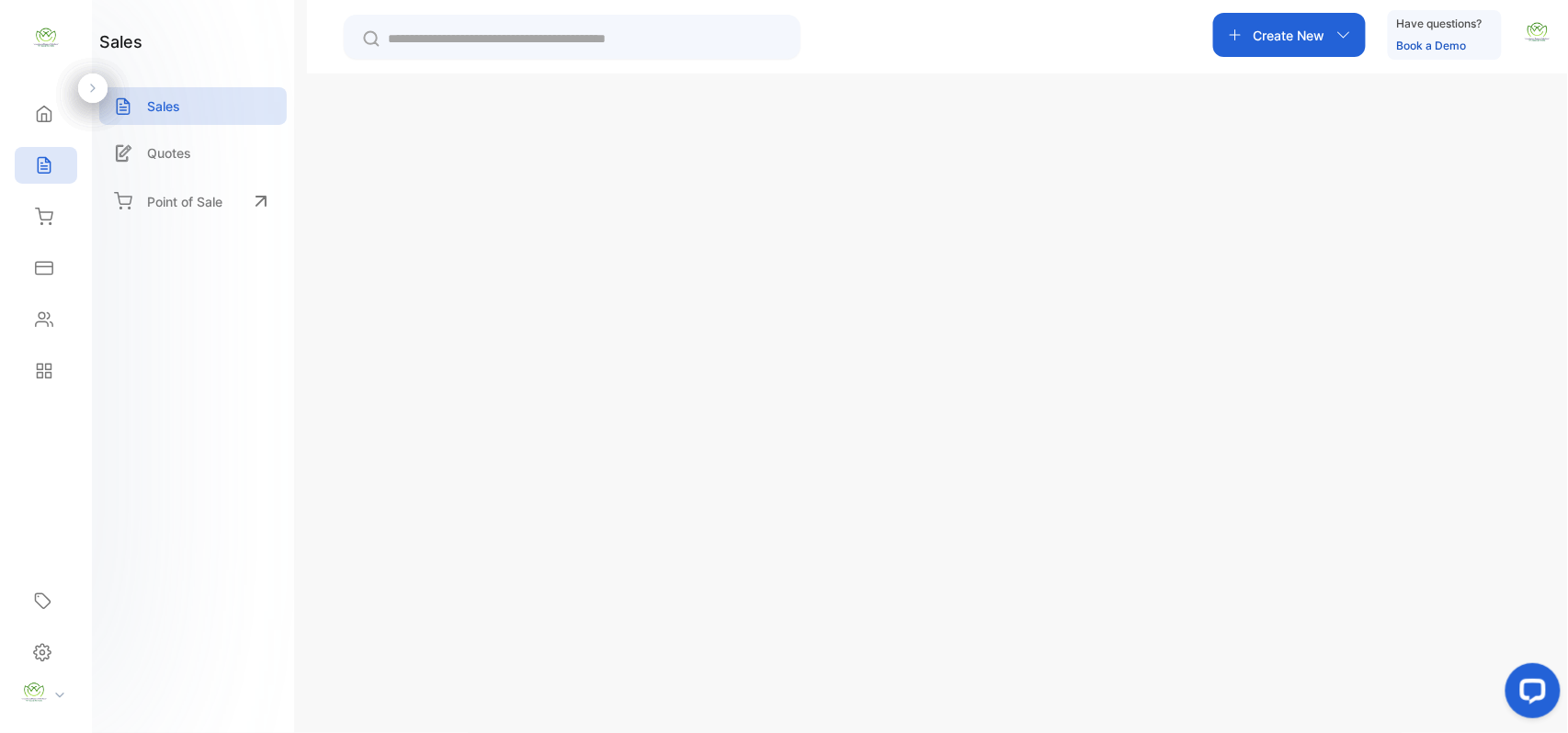
click at [1515, 409] on icon "button" at bounding box center [1515, 412] width 16 height 16
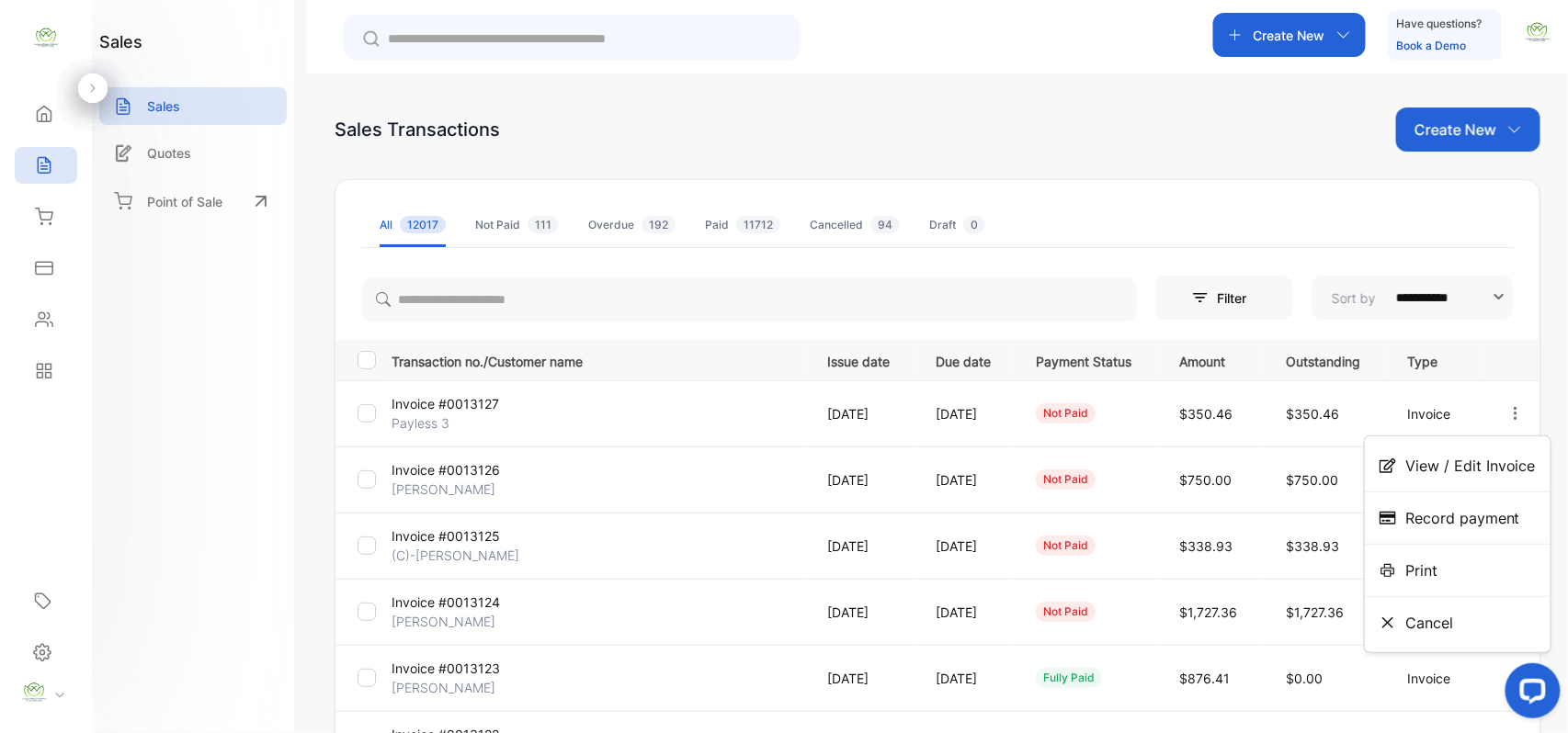
click at [1450, 505] on div "Record payment" at bounding box center [1457, 517] width 185 height 37
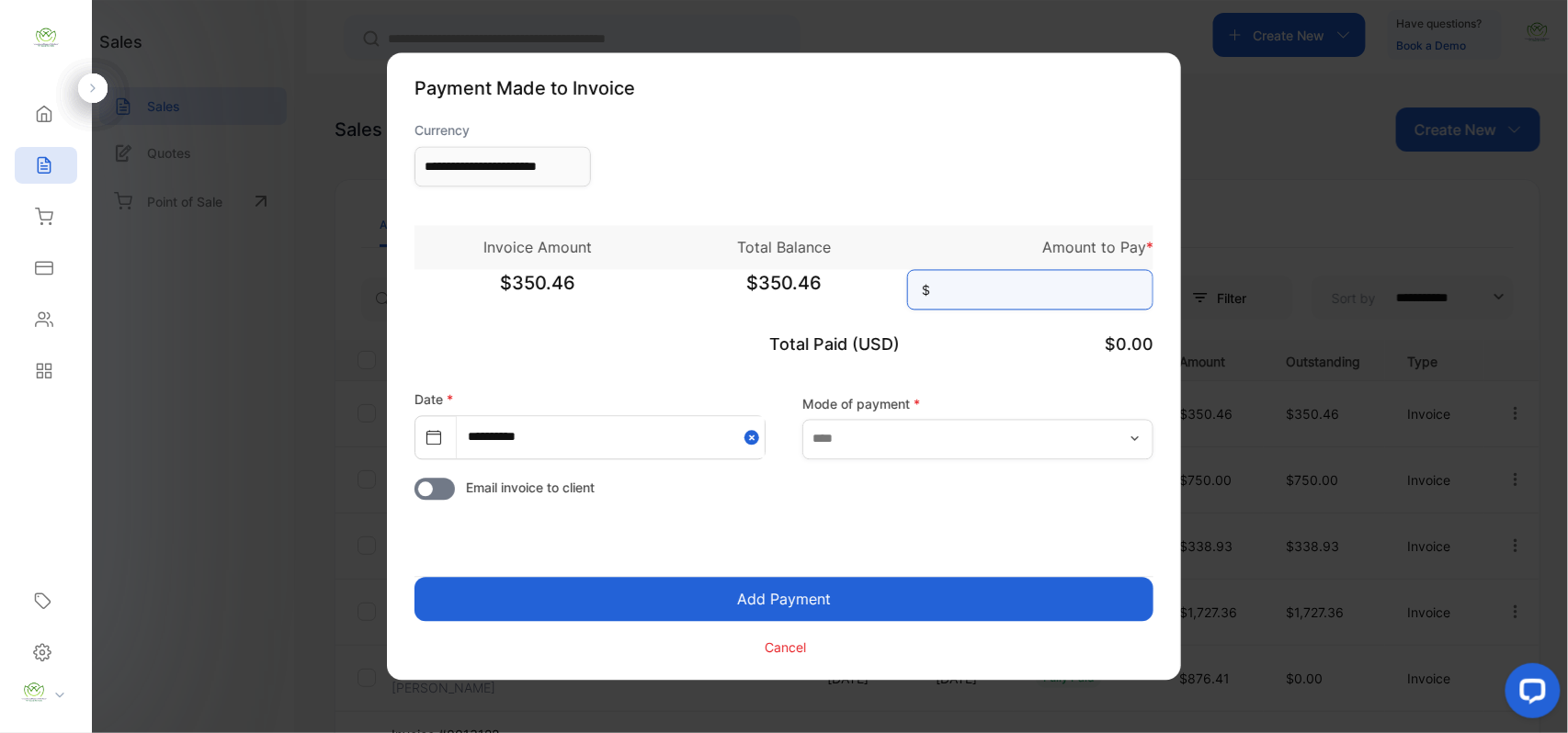
click at [1042, 272] on input at bounding box center [1031, 290] width 246 height 41
type input "******"
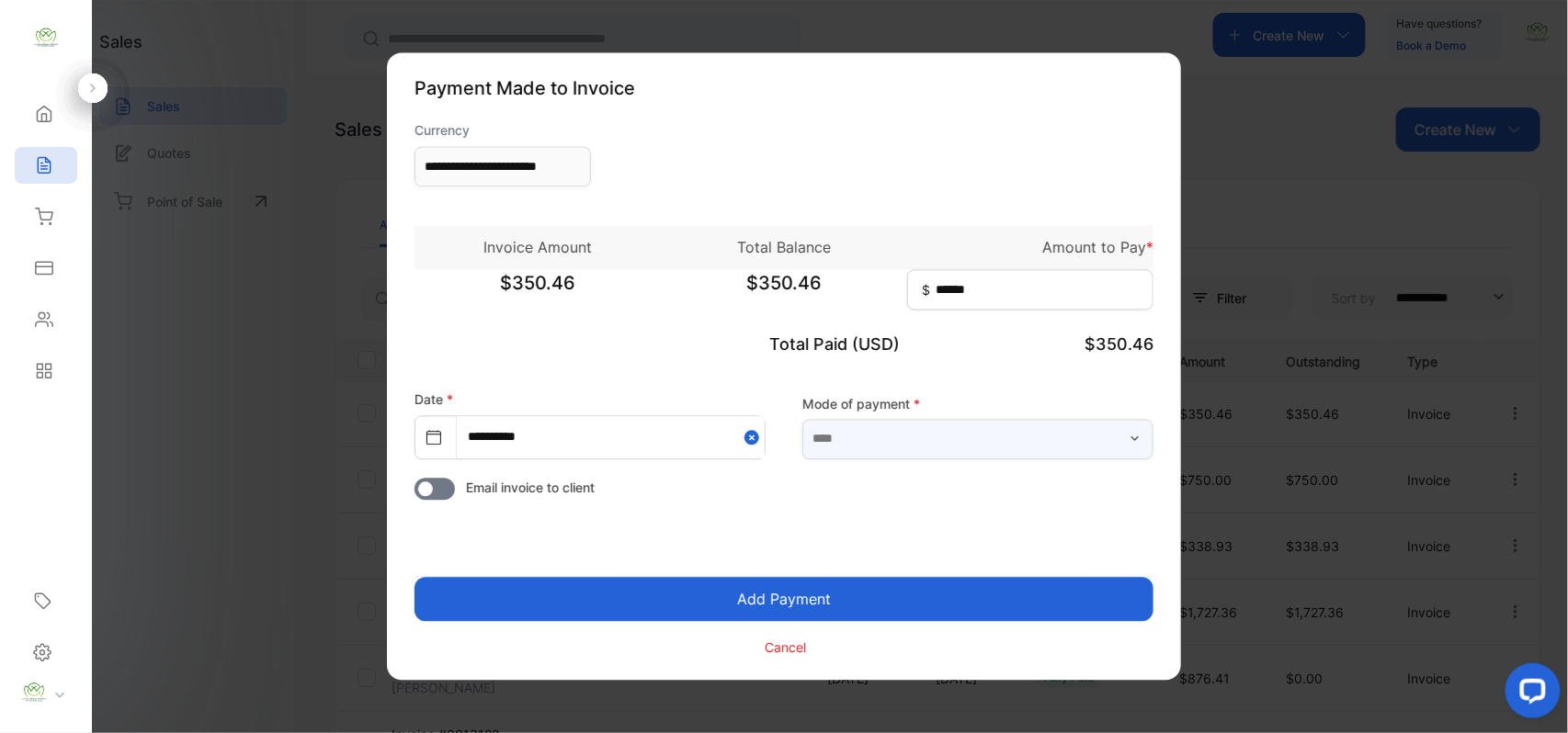
click at [1108, 441] on input "text" at bounding box center [978, 439] width 351 height 41
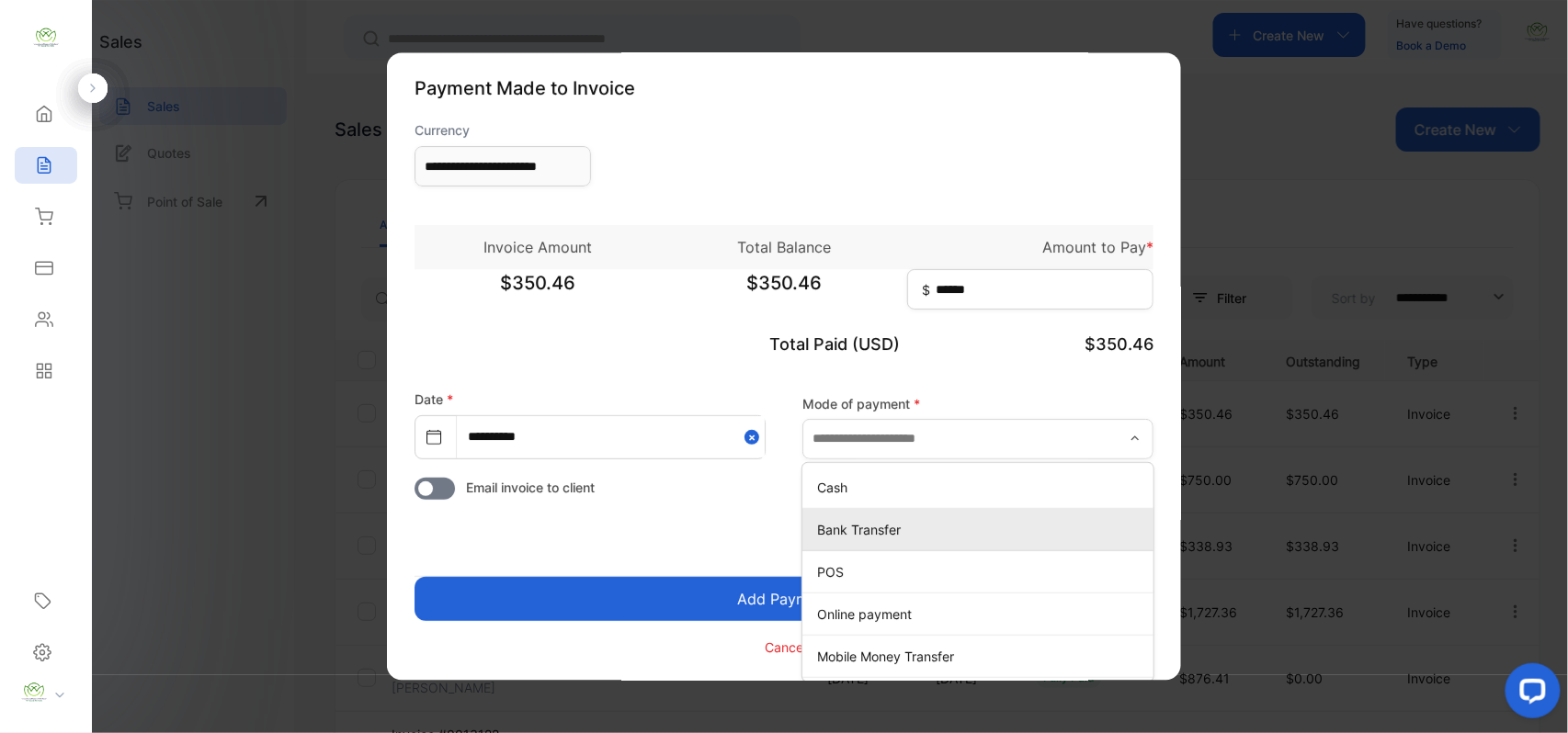
click at [975, 536] on p "Bank Transfer" at bounding box center [981, 530] width 329 height 19
type input "**********"
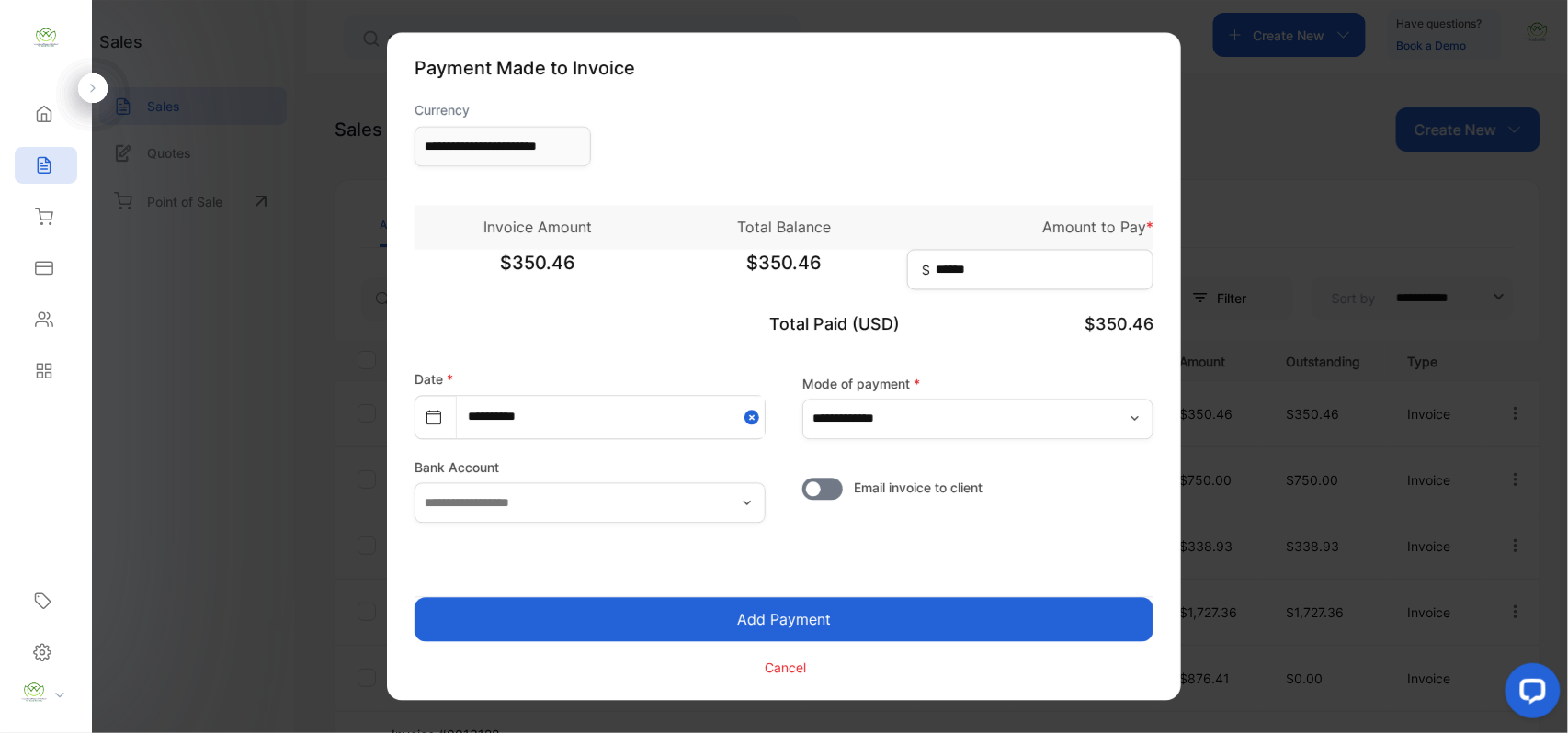
click at [733, 633] on button "Add Payment" at bounding box center [784, 620] width 739 height 44
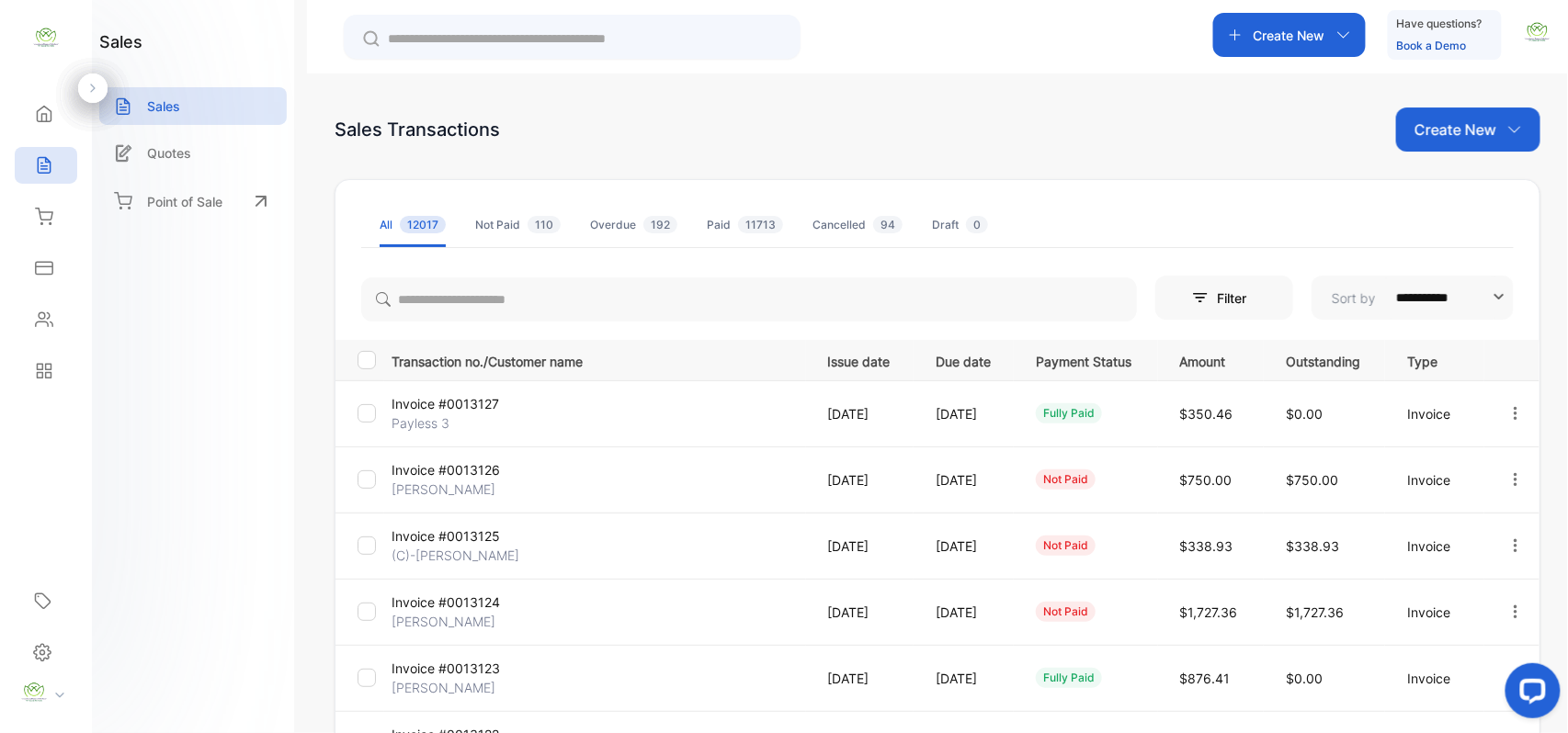
click at [1507, 408] on icon "button" at bounding box center [1515, 412] width 16 height 16
click at [1436, 513] on div "Print" at bounding box center [1457, 517] width 185 height 37
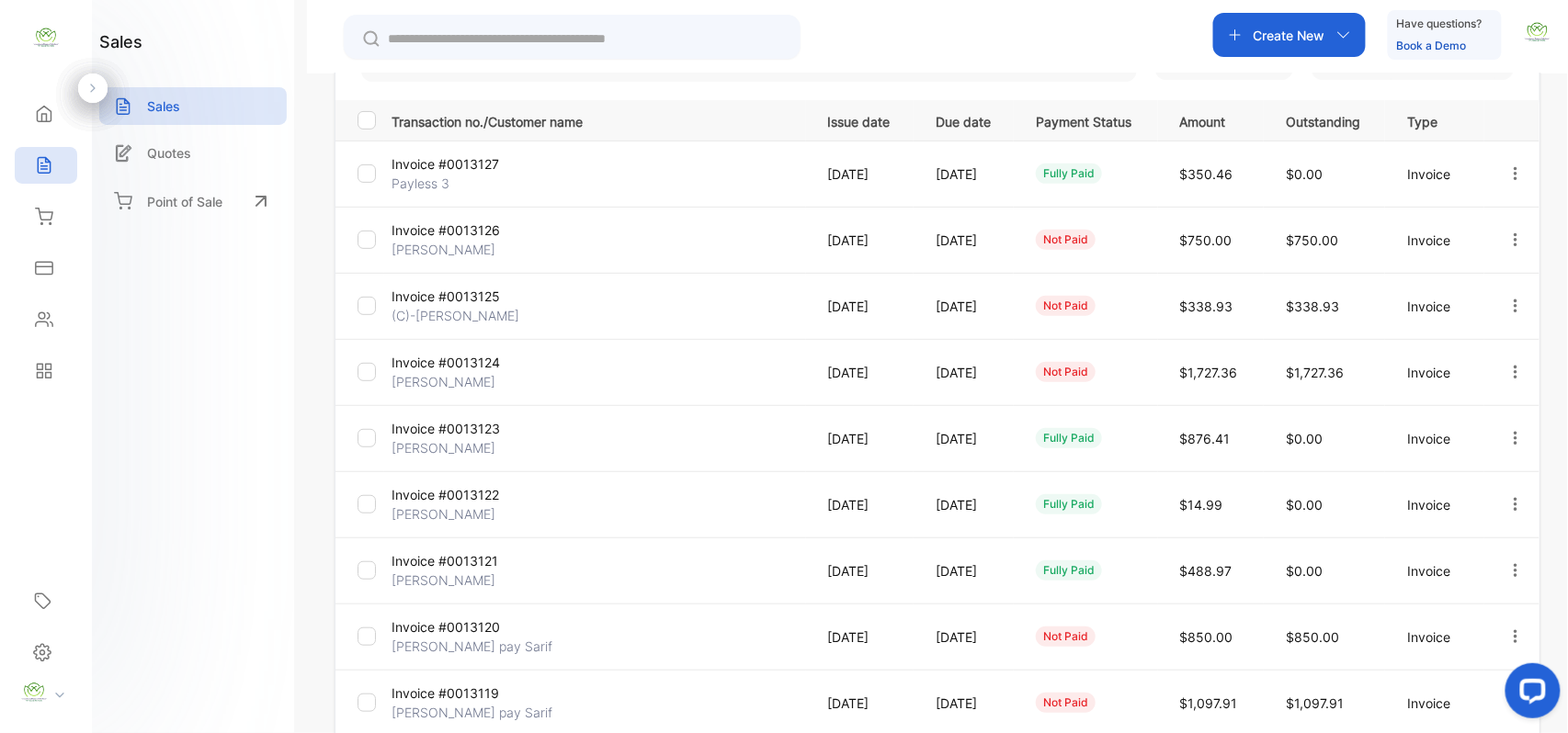
scroll to position [285, 0]
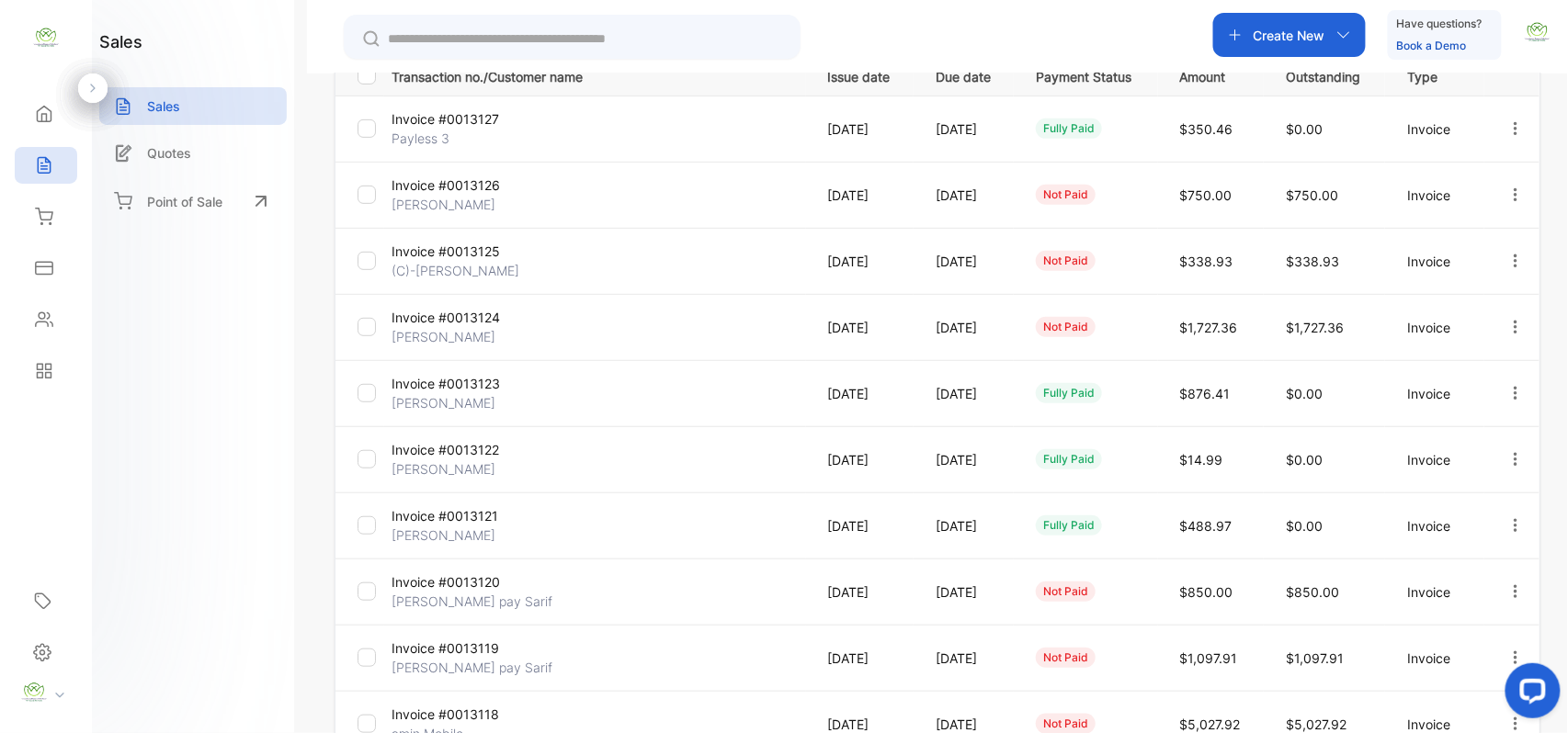
click at [479, 595] on p "[PERSON_NAME] pay Sarif" at bounding box center [472, 601] width 161 height 19
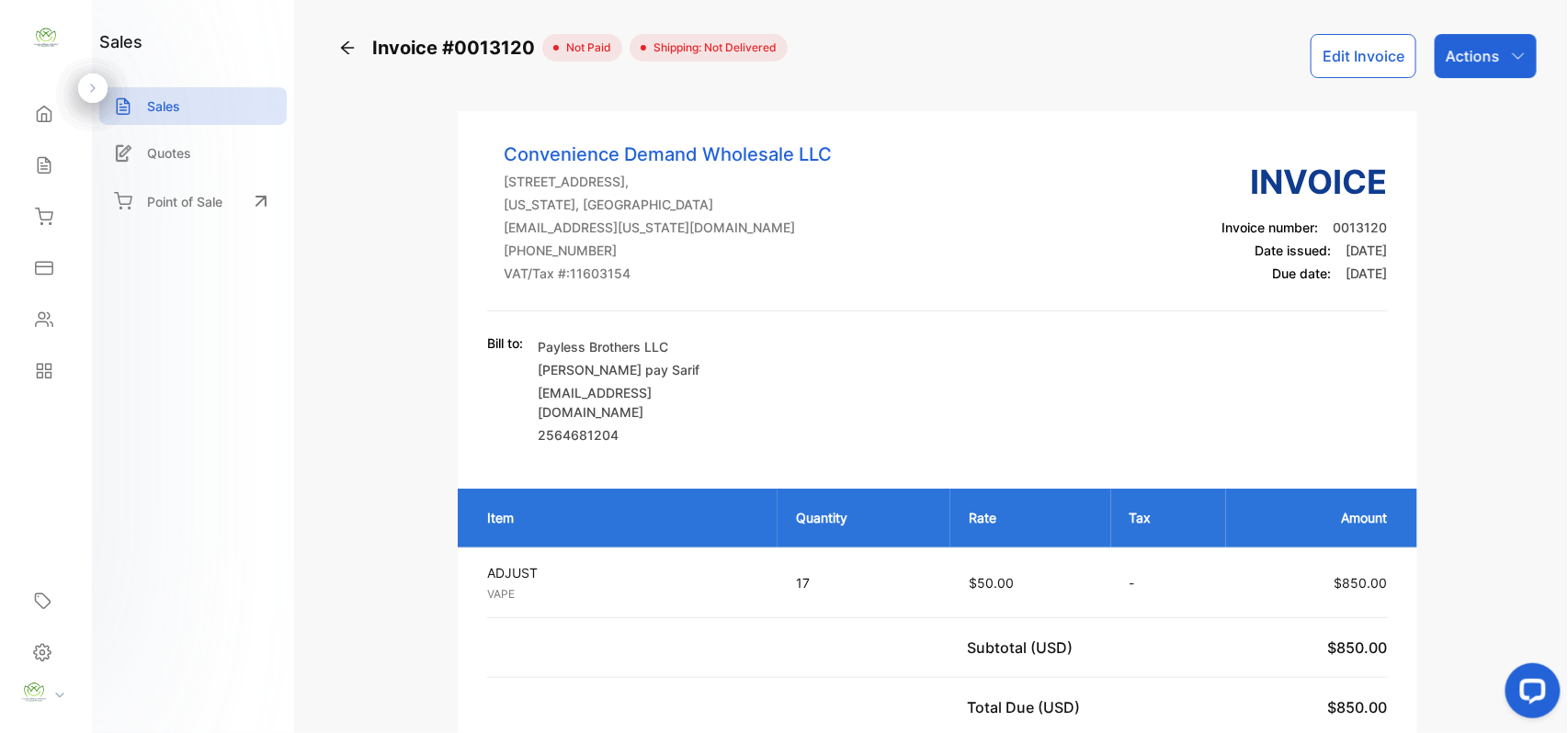
click at [1494, 56] on p "Actions" at bounding box center [1472, 56] width 54 height 22
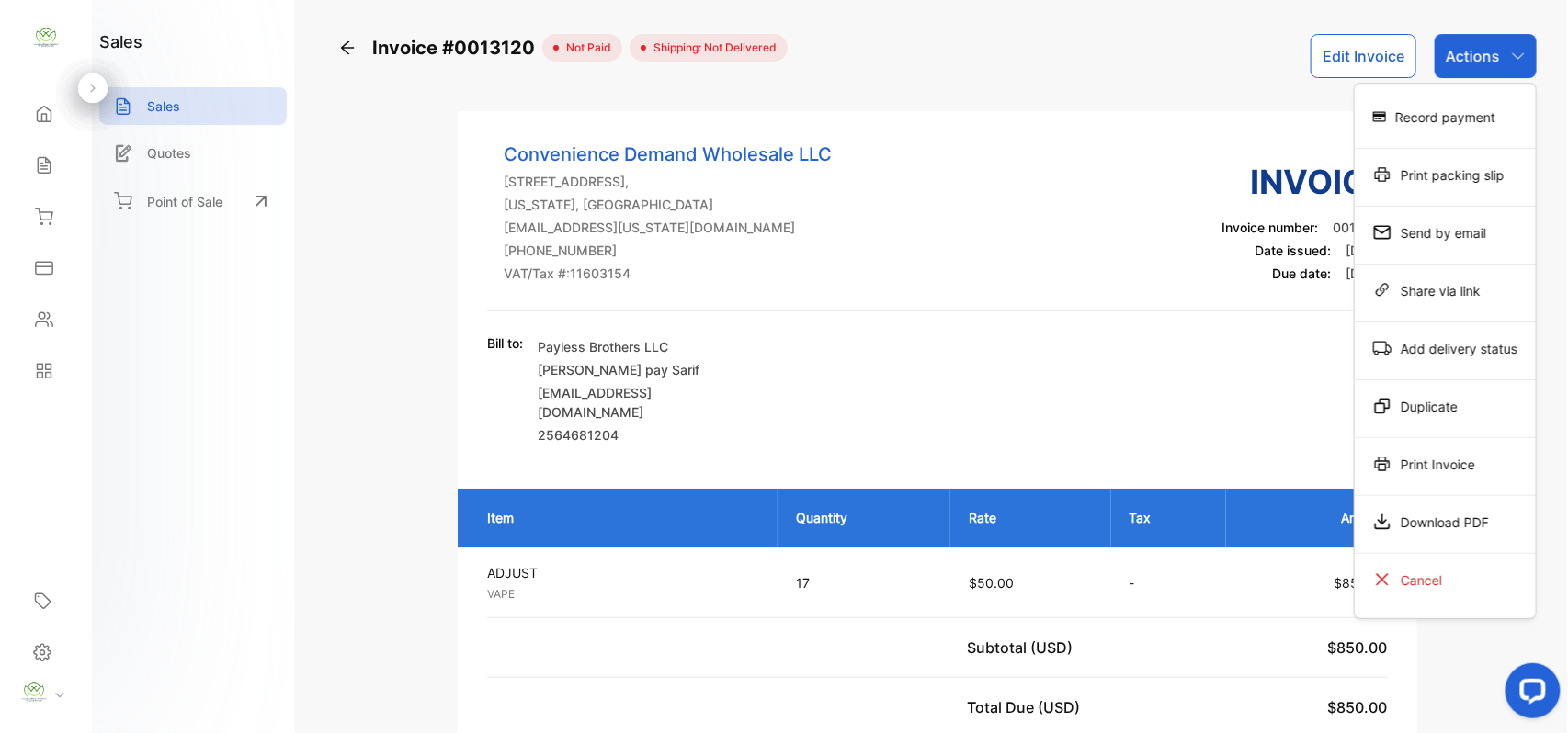
click at [1427, 125] on div "Record payment" at bounding box center [1445, 116] width 181 height 37
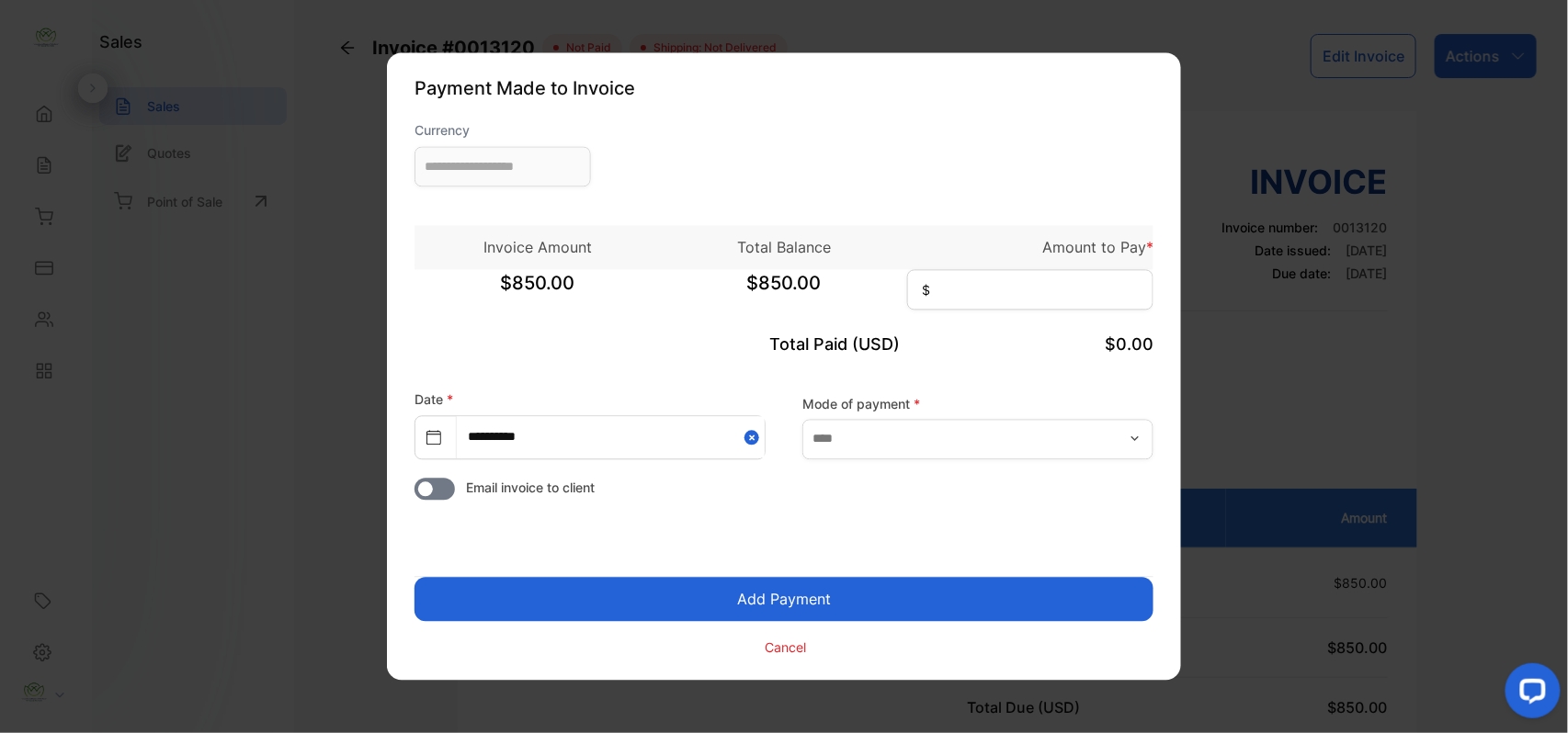
type input "**********"
click at [1024, 291] on input at bounding box center [1031, 290] width 246 height 41
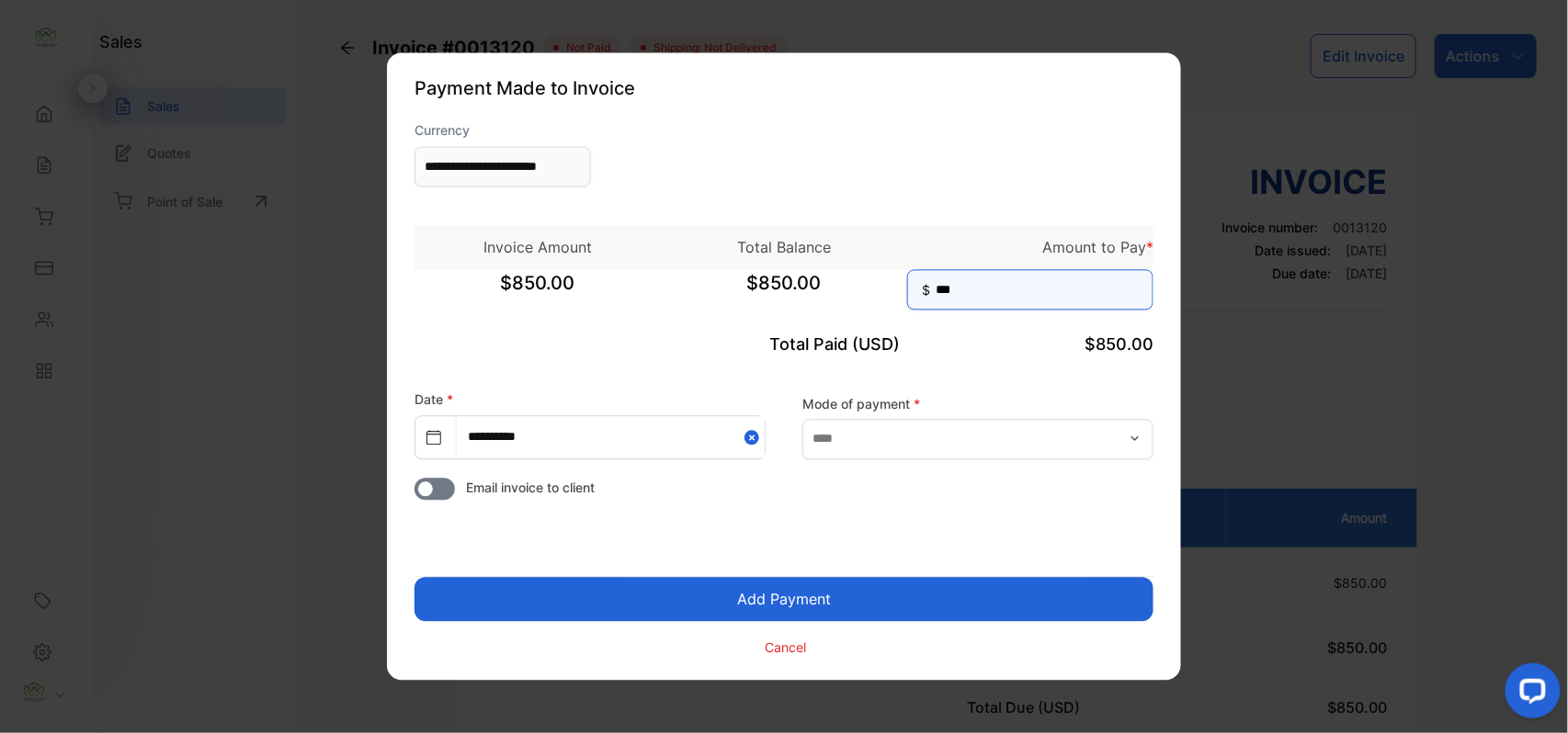
type input "***"
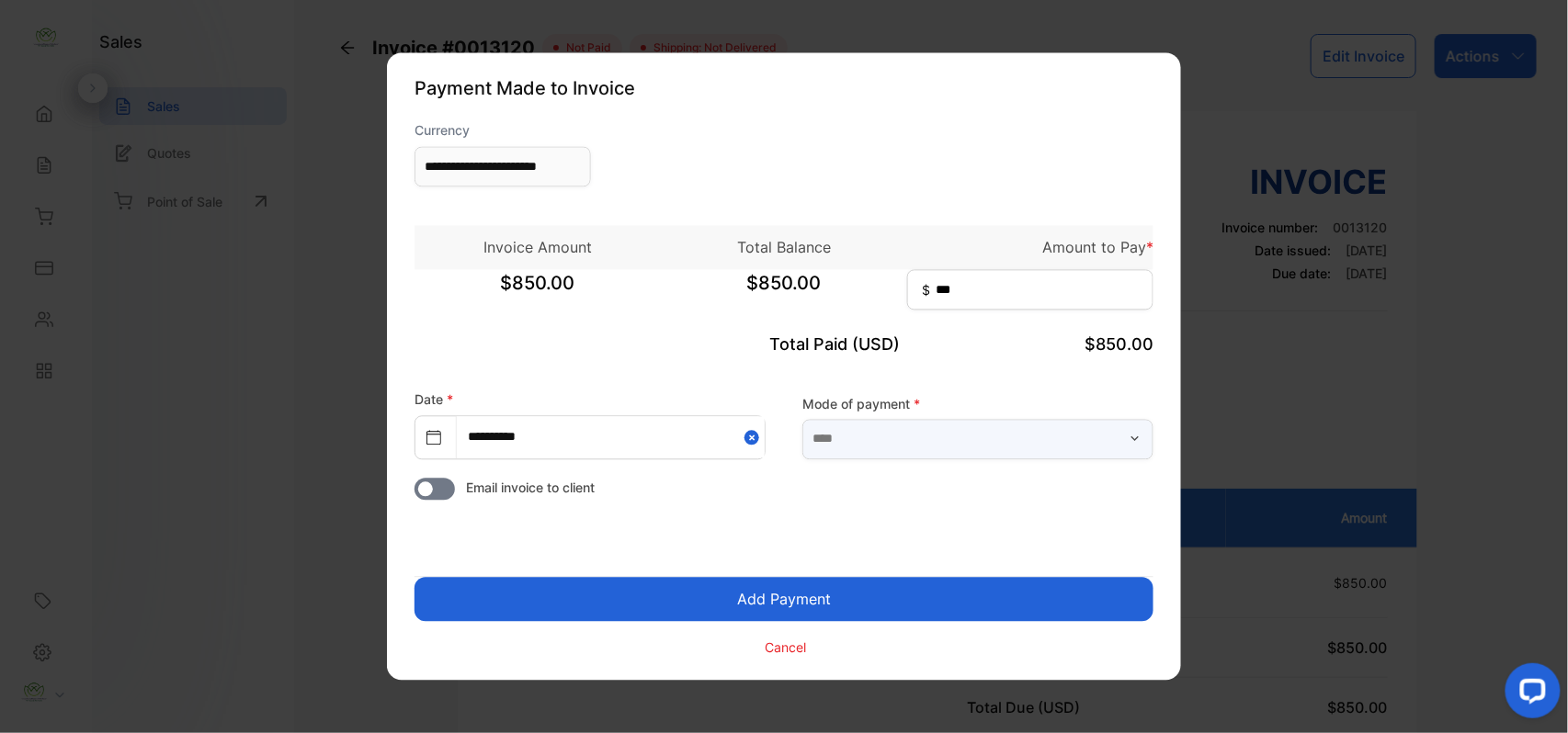
click at [1009, 445] on input "text" at bounding box center [978, 439] width 351 height 41
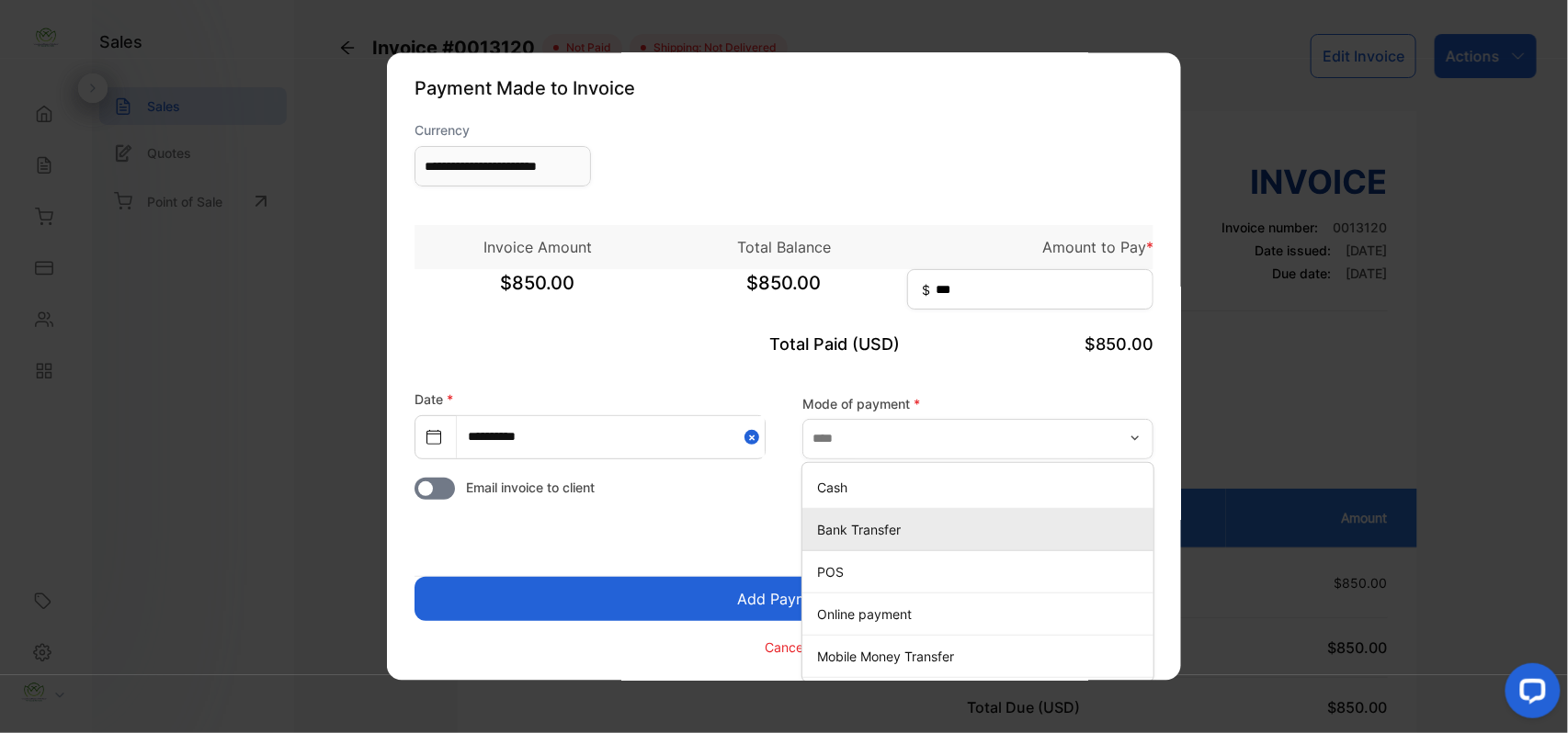
click at [849, 527] on p "Bank Transfer" at bounding box center [981, 530] width 329 height 19
type input "**********"
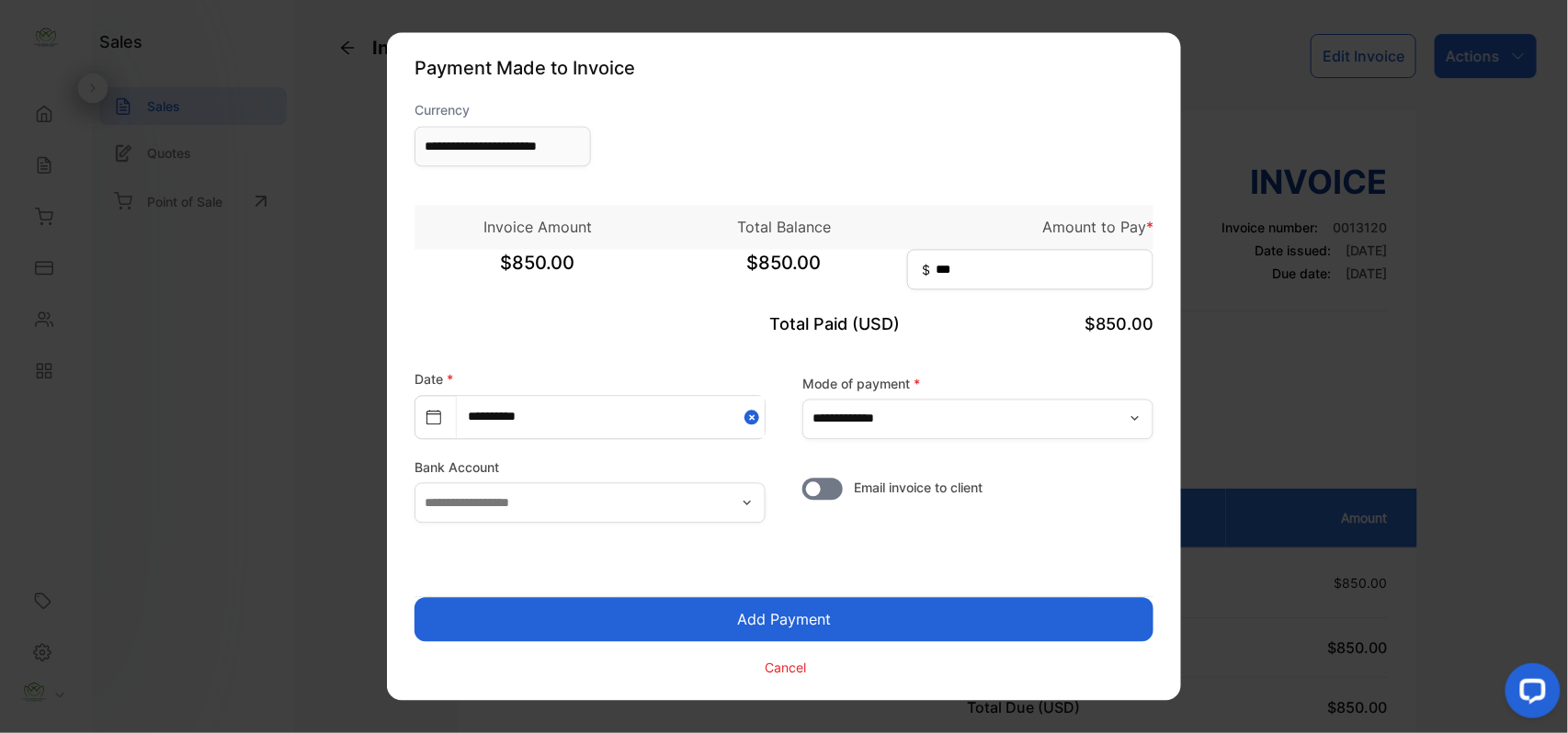
click at [763, 611] on button "Add Payment" at bounding box center [784, 620] width 739 height 44
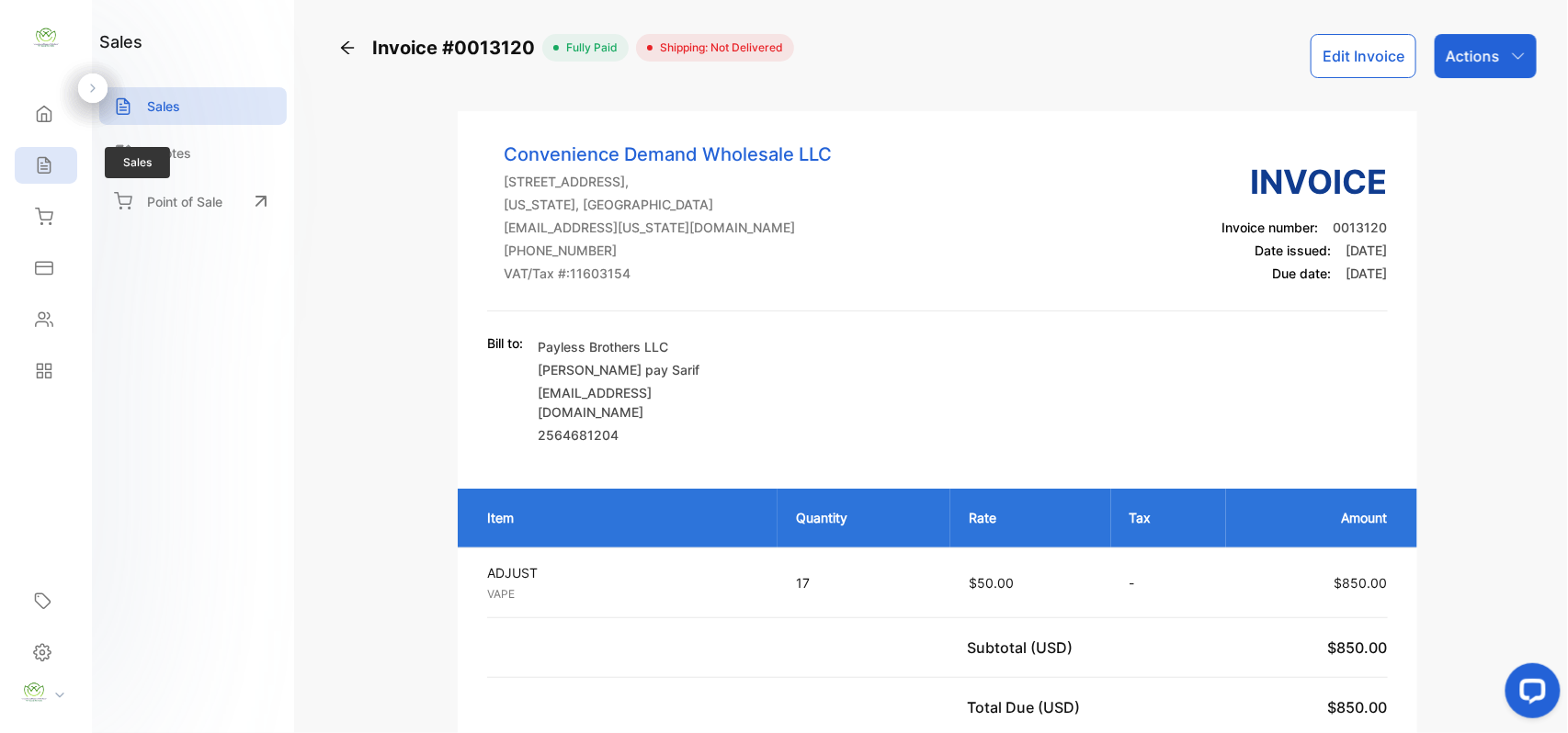
click at [37, 169] on icon at bounding box center [44, 165] width 18 height 18
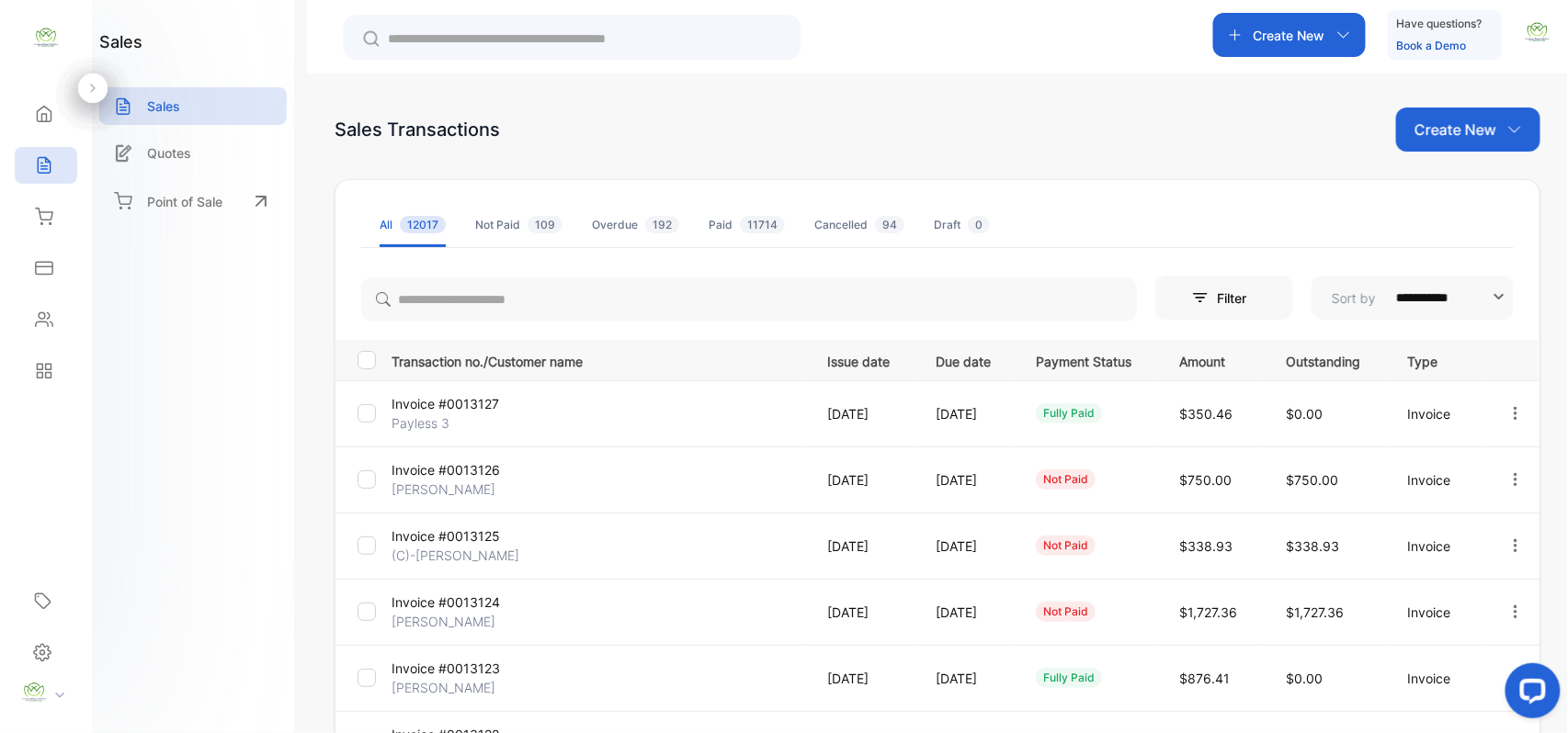
click at [1507, 410] on icon "button" at bounding box center [1515, 412] width 16 height 16
click at [1451, 564] on span "Cancel" at bounding box center [1429, 569] width 48 height 22
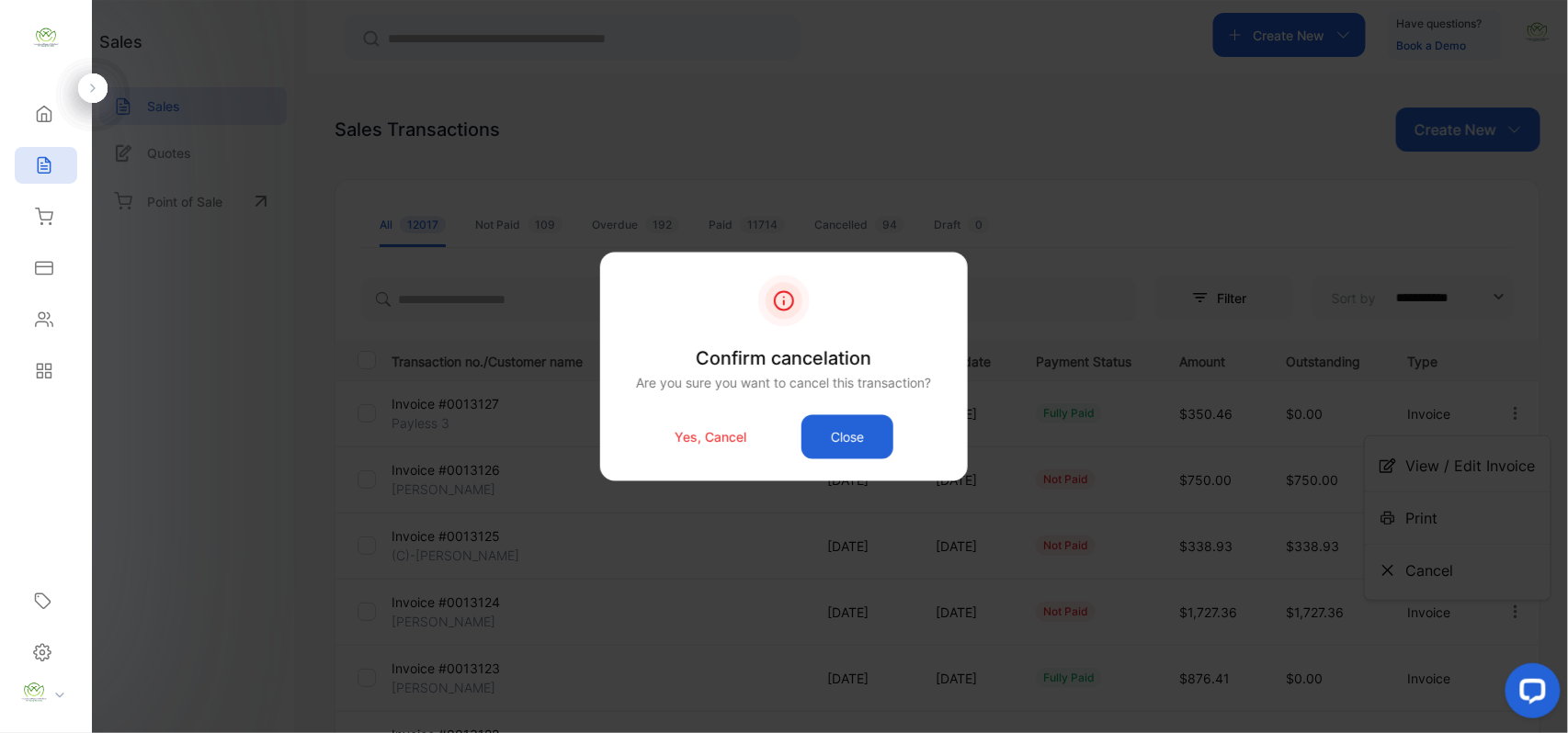
click at [732, 437] on p "Yes, Cancel" at bounding box center [711, 437] width 72 height 19
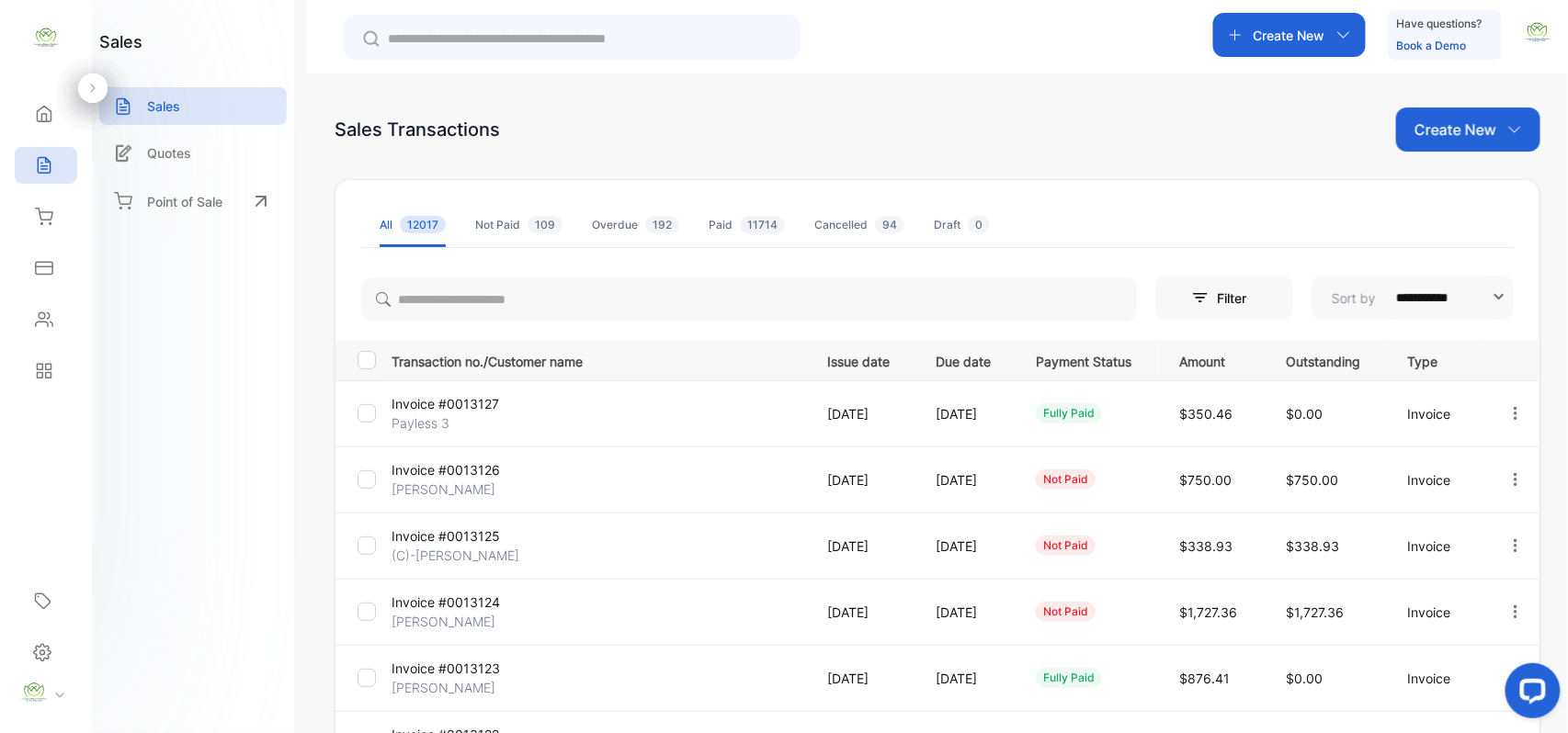
click at [1475, 134] on p "Create New" at bounding box center [1455, 129] width 81 height 22
click at [1453, 185] on span "Invoice" at bounding box center [1471, 190] width 44 height 19
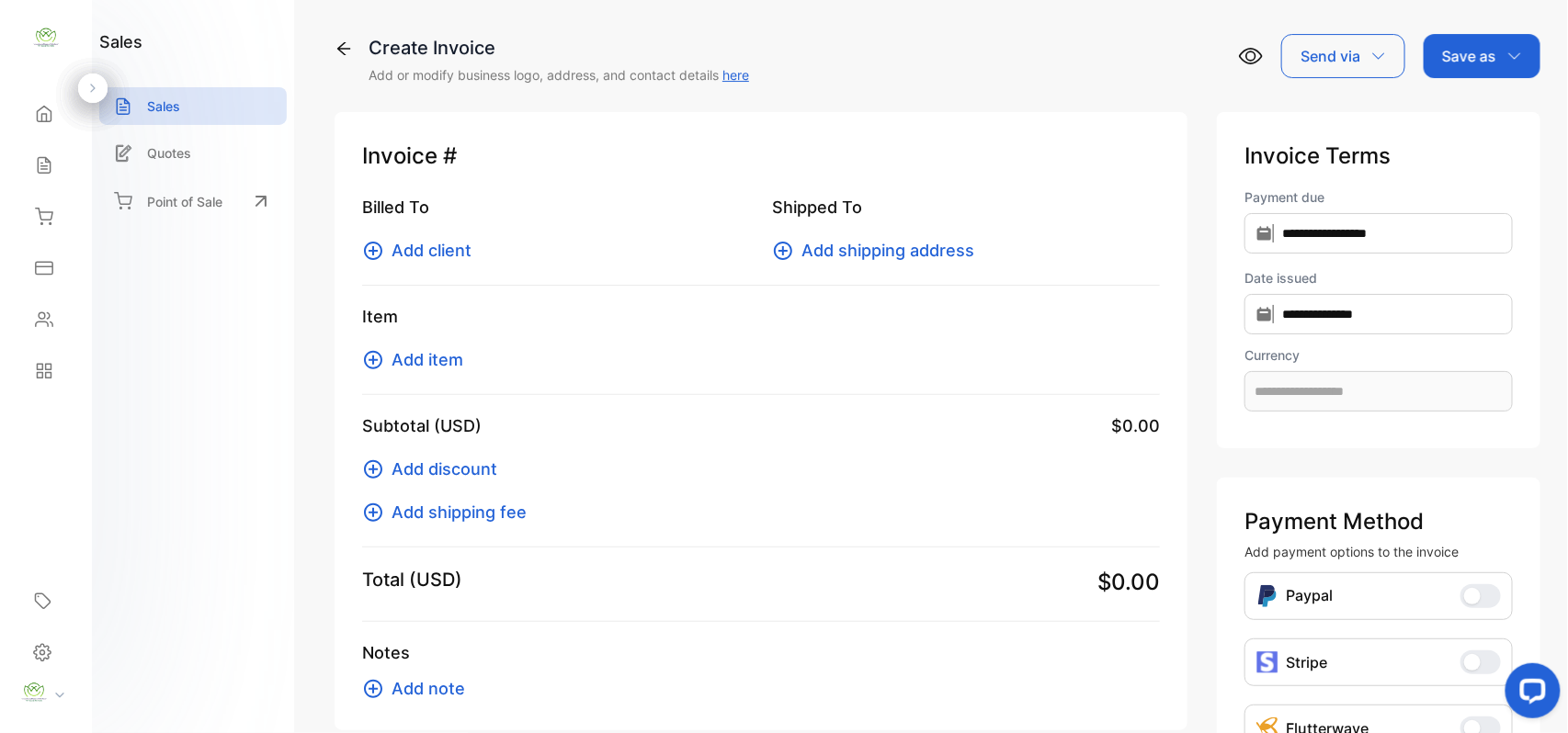
type input "**********"
click at [437, 239] on span "Add client" at bounding box center [432, 251] width 79 height 25
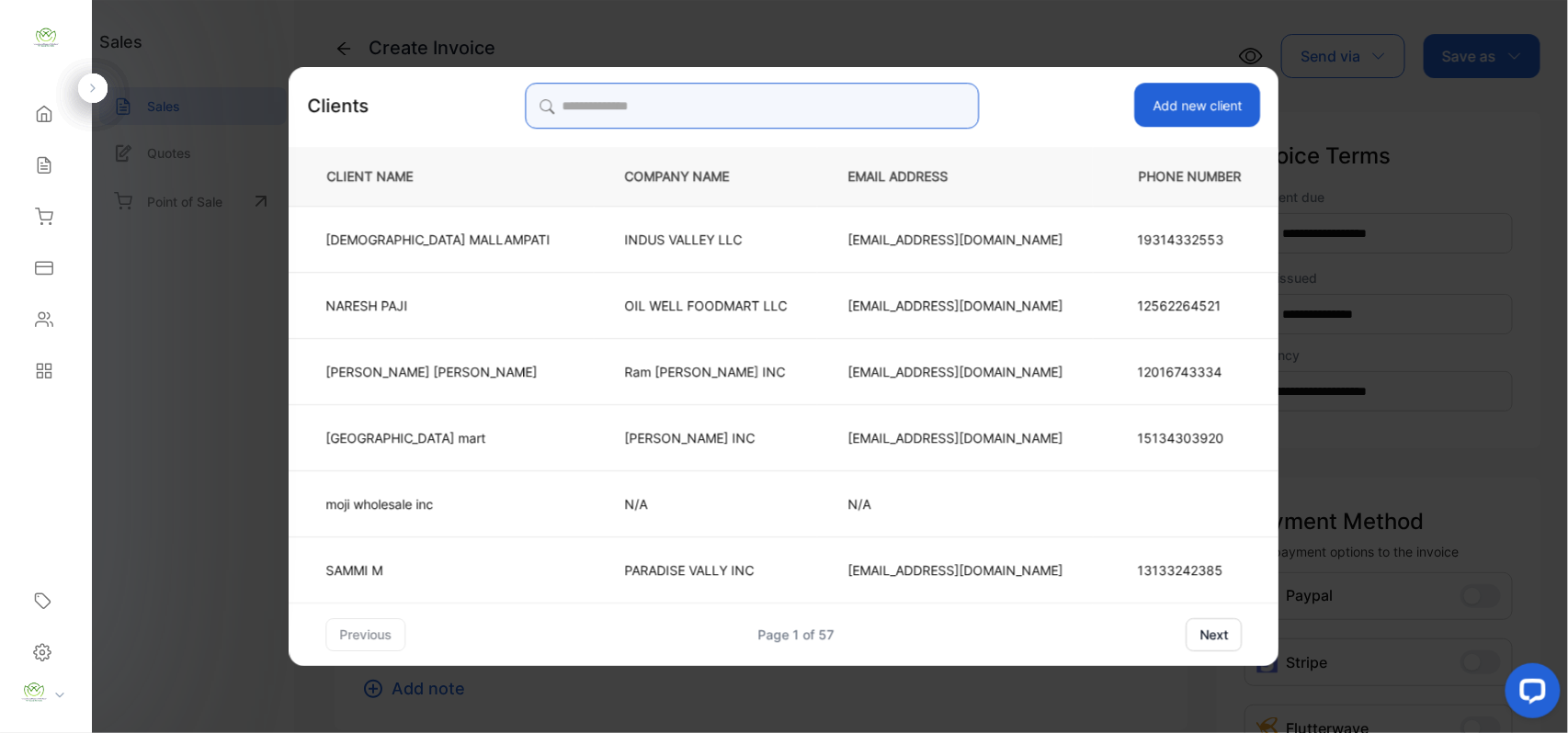
click at [872, 107] on input "search" at bounding box center [752, 105] width 454 height 46
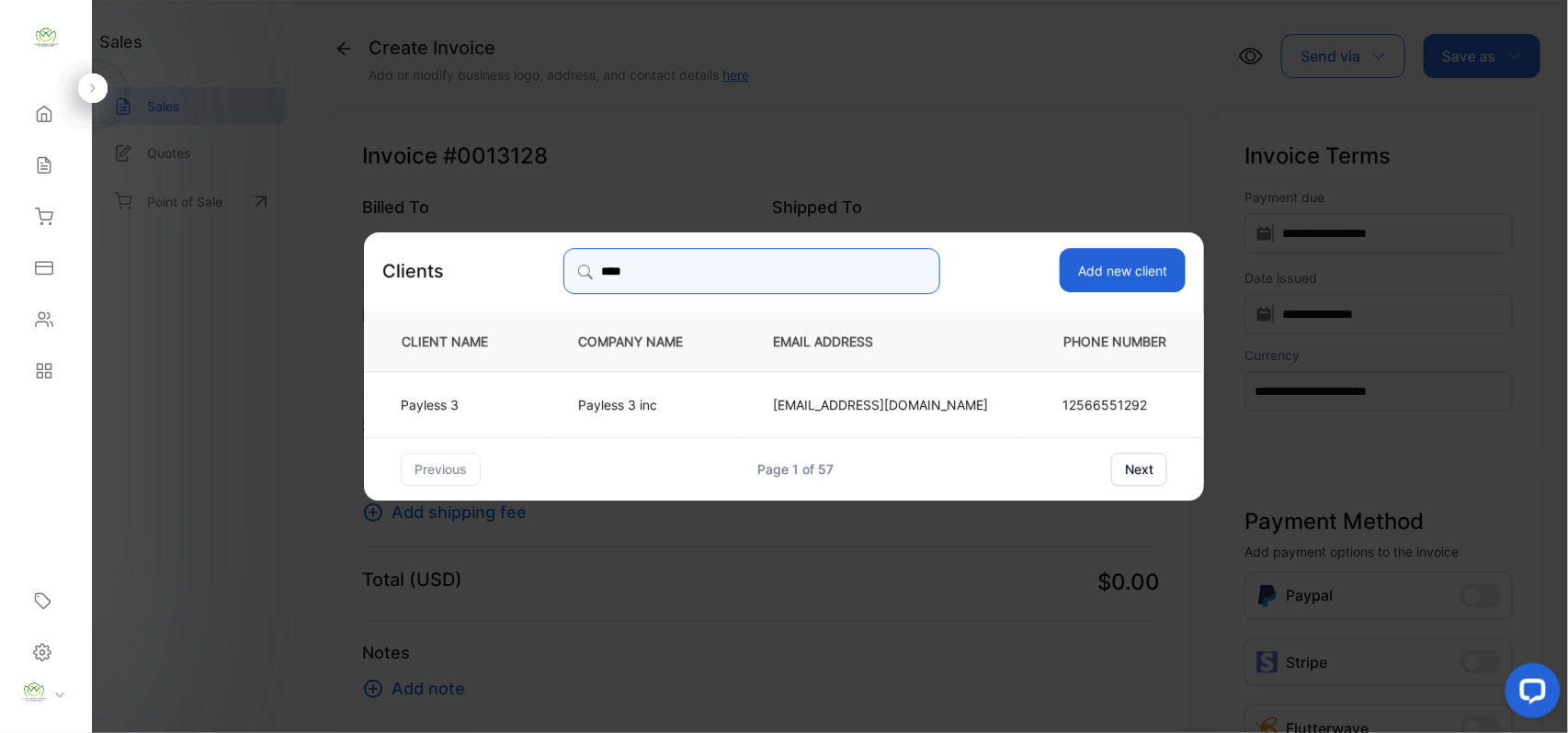
type input "***"
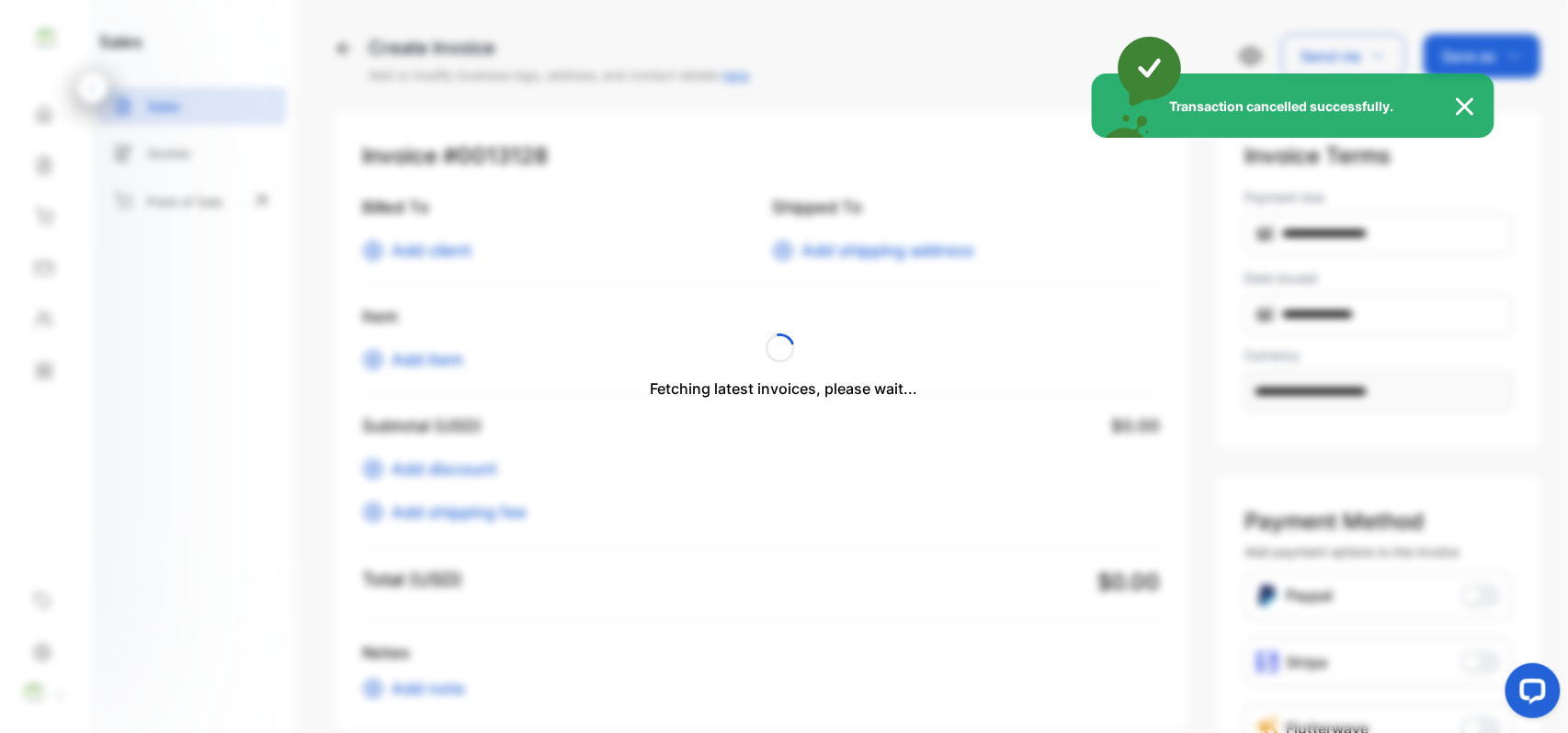
click at [463, 423] on div "Transaction cancelled successfully." at bounding box center [784, 366] width 1568 height 733
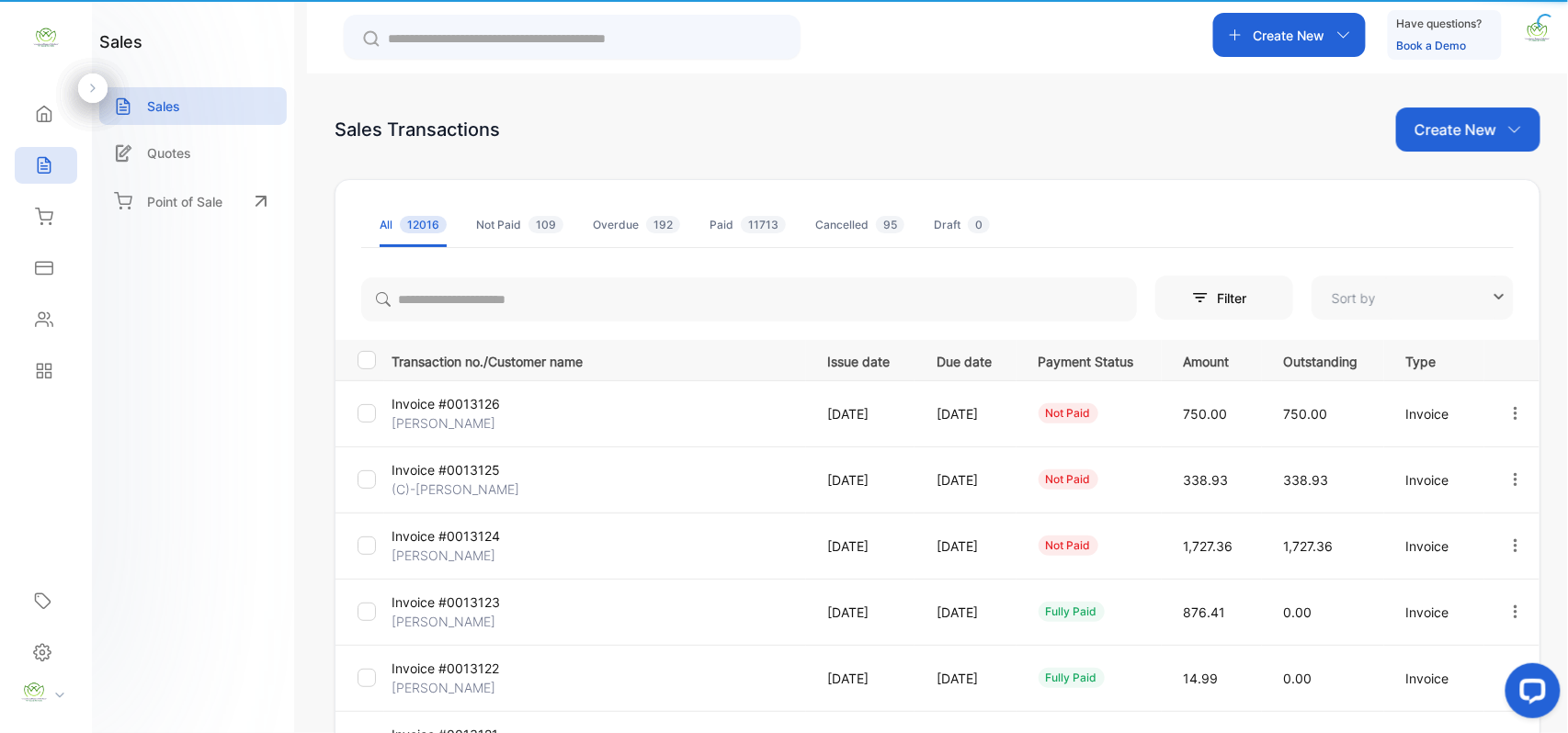
type input "**********"
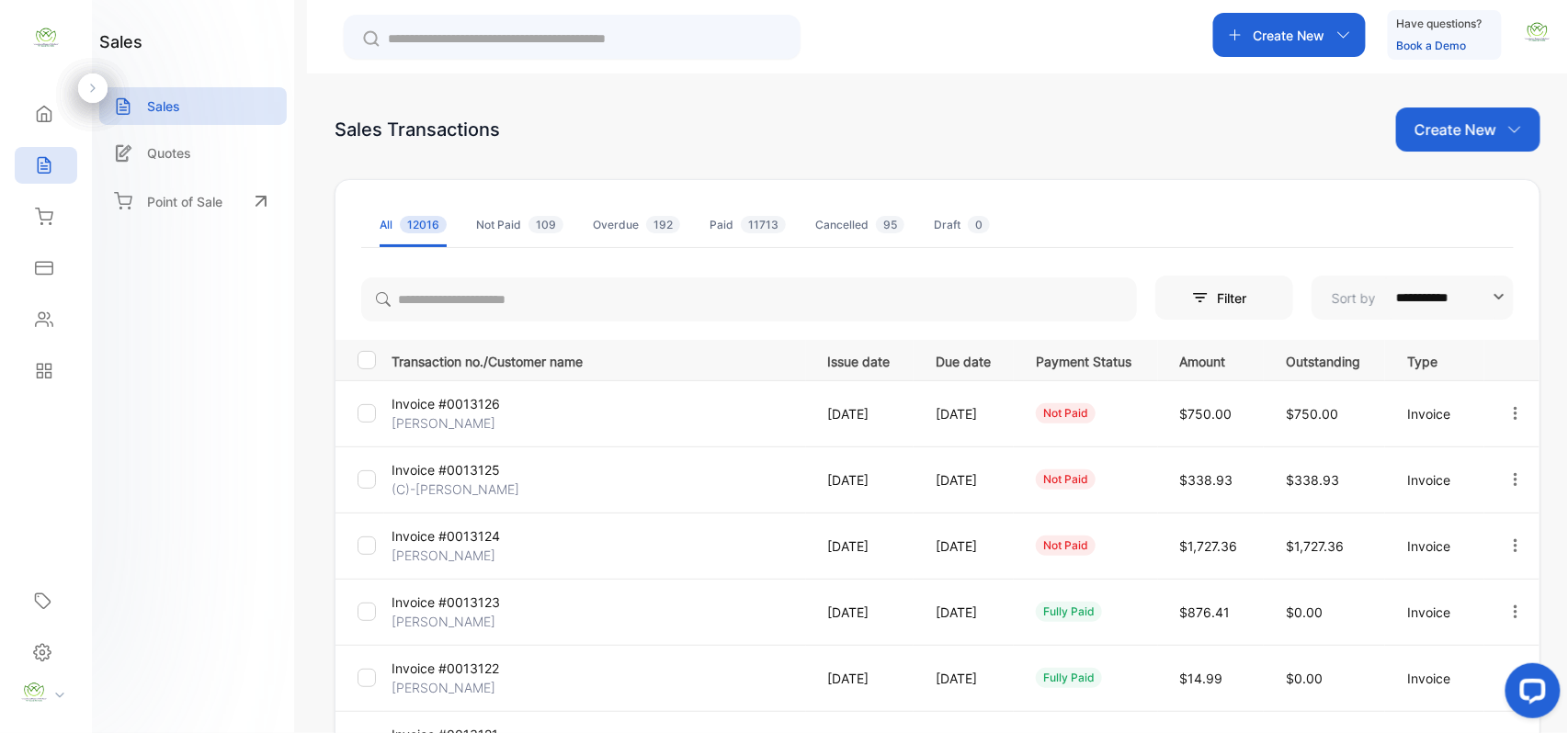
click at [1453, 122] on p "Create New" at bounding box center [1455, 129] width 81 height 22
click at [1450, 184] on span "Invoice" at bounding box center [1471, 190] width 44 height 19
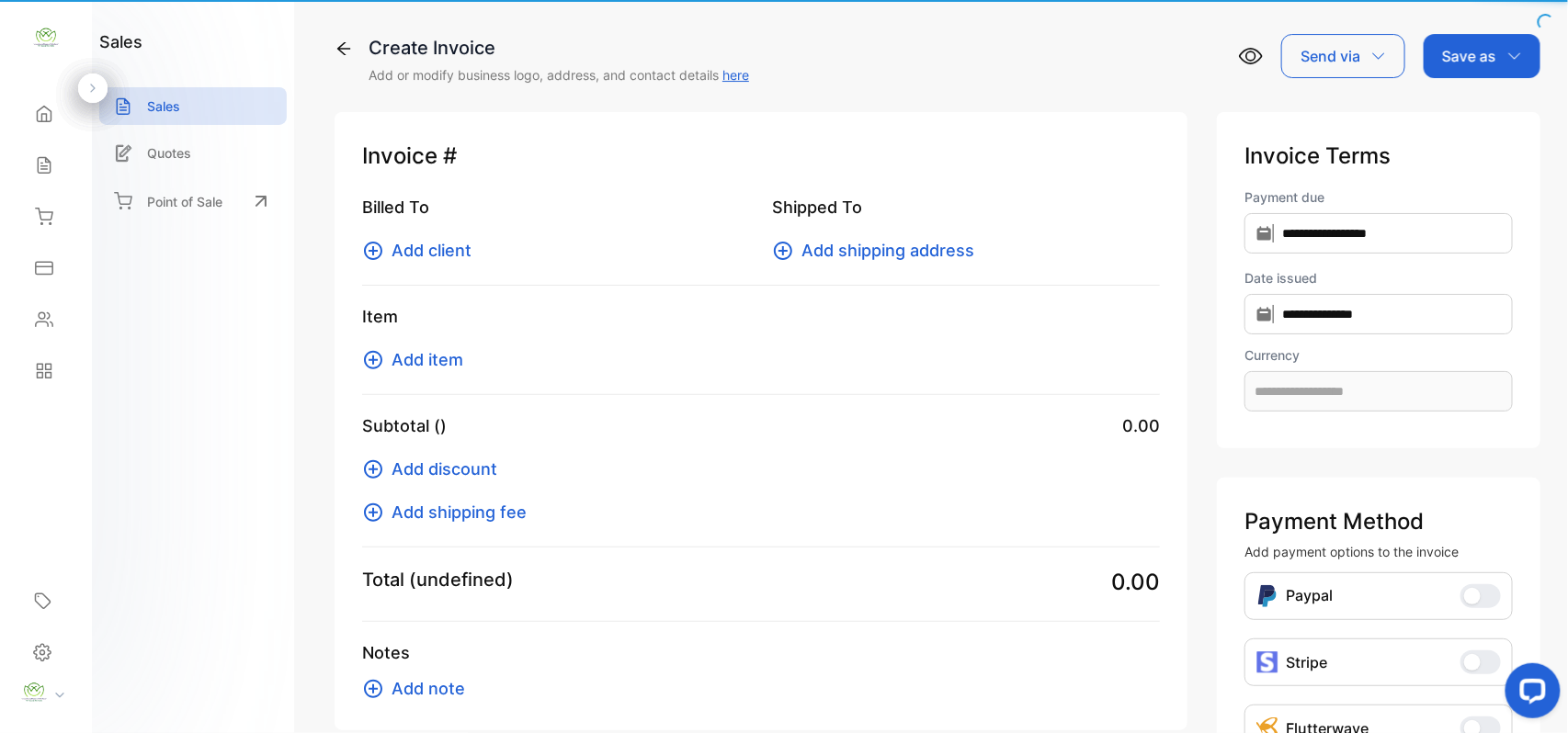
type input "**********"
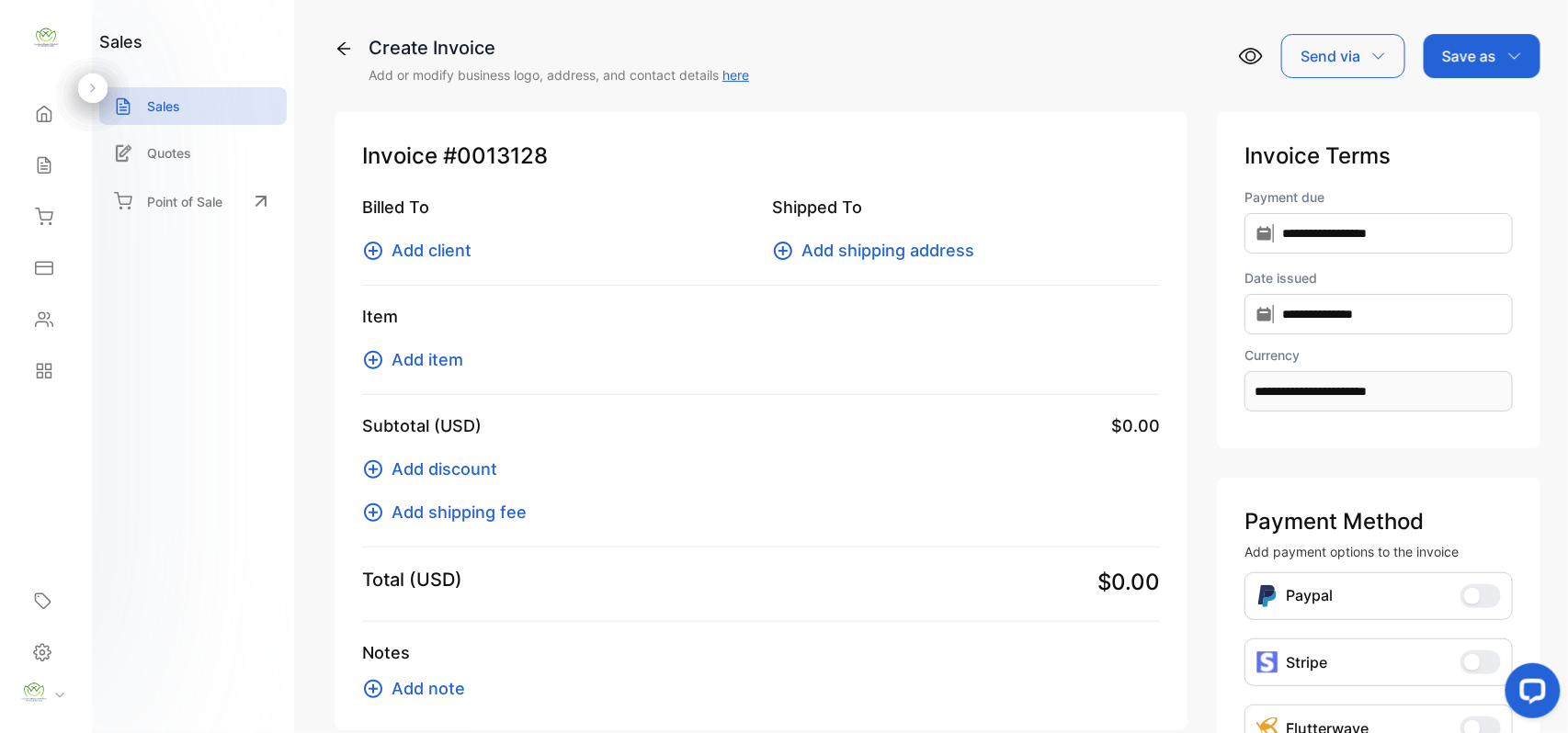
click at [449, 248] on span "Add client" at bounding box center [432, 251] width 79 height 25
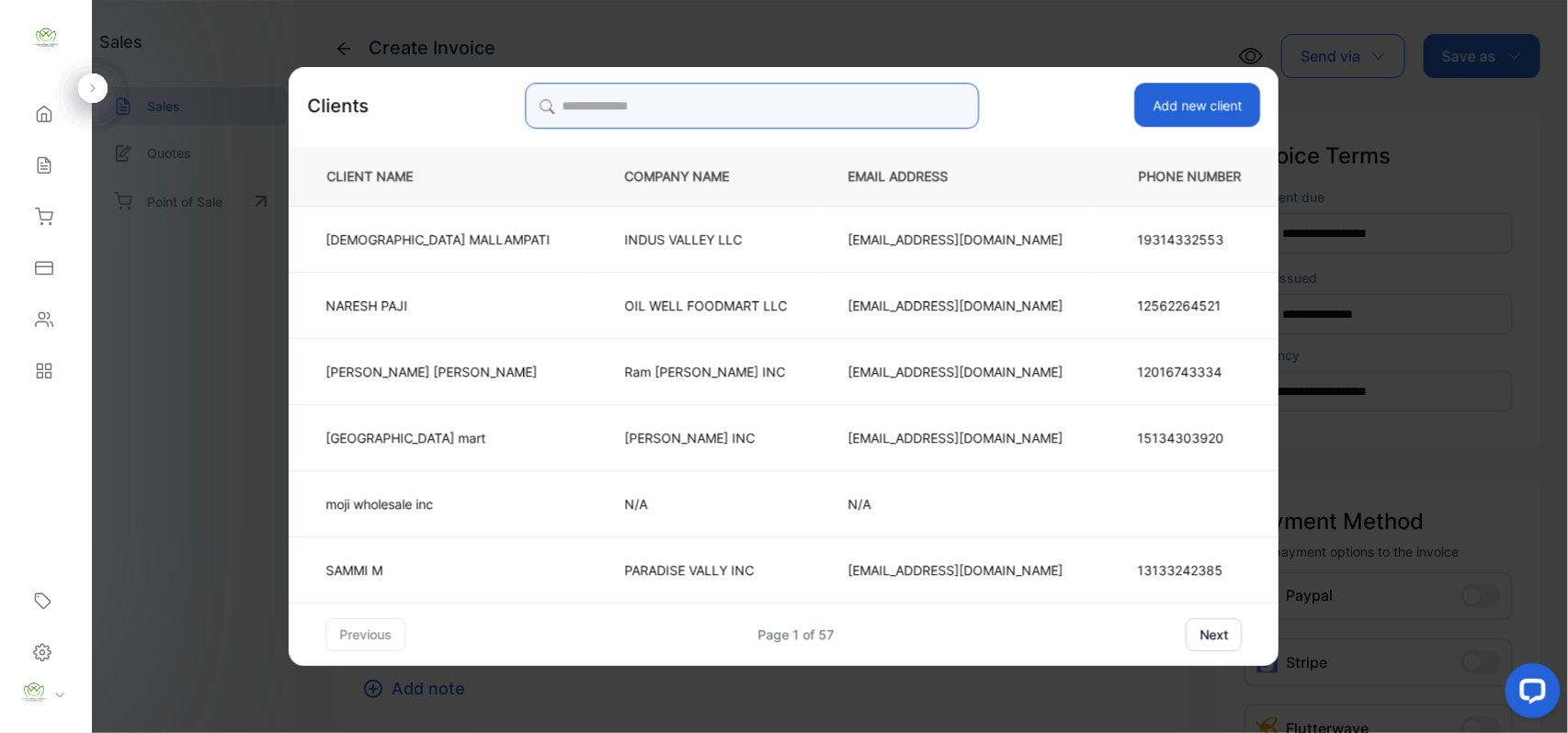
click at [858, 101] on input "search" at bounding box center [752, 105] width 454 height 46
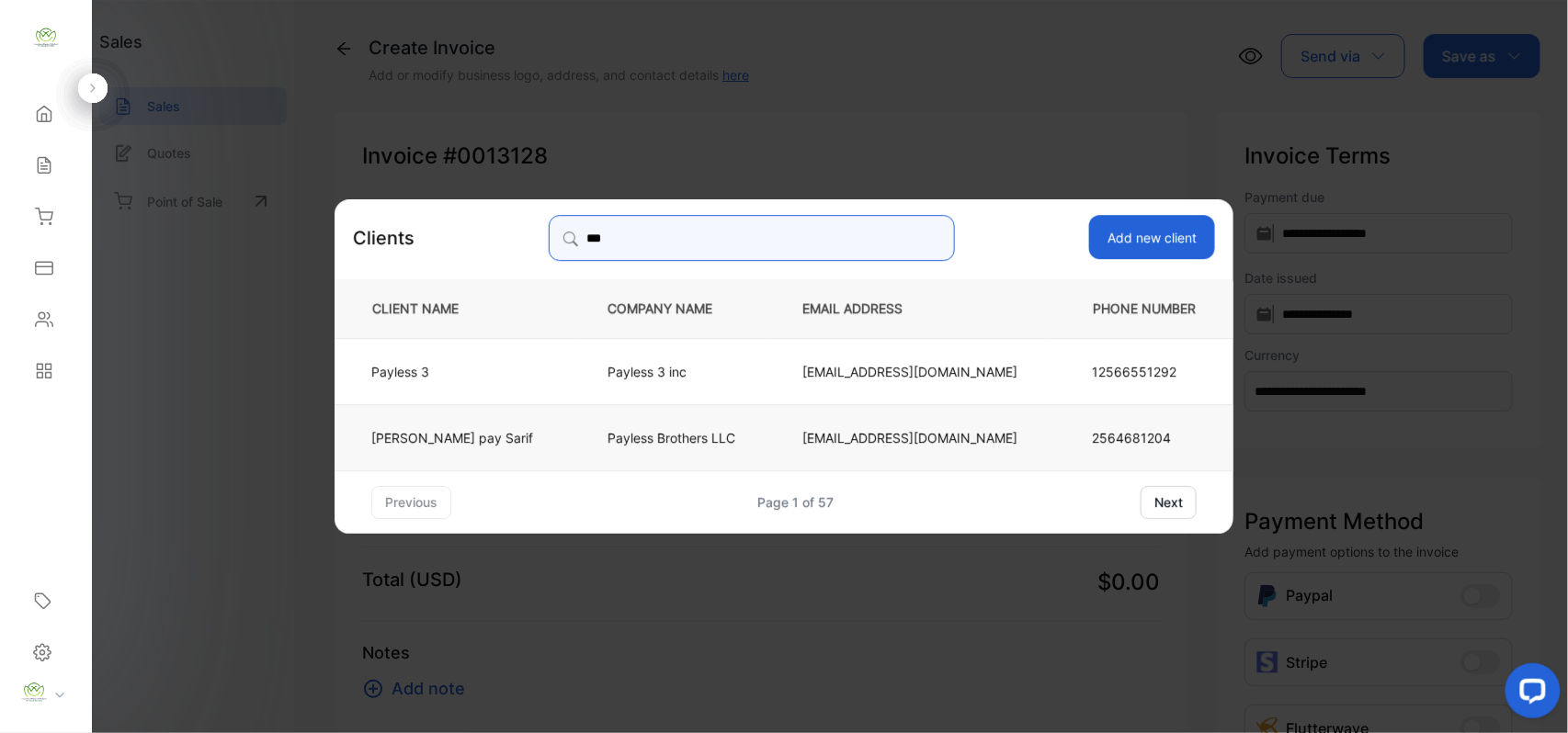
type input "***"
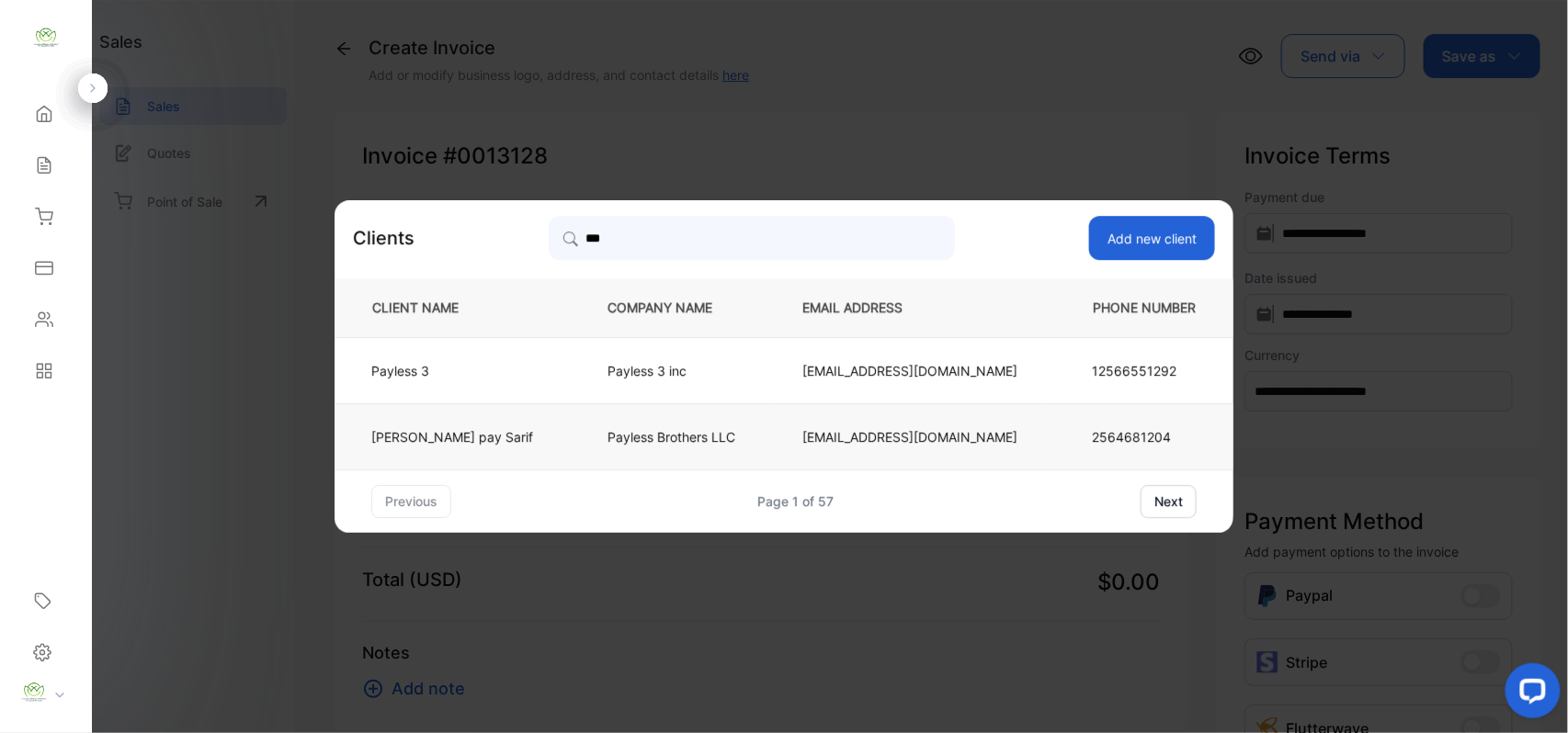
click at [522, 431] on td "Ahmed Ali pay Sarif" at bounding box center [456, 436] width 242 height 66
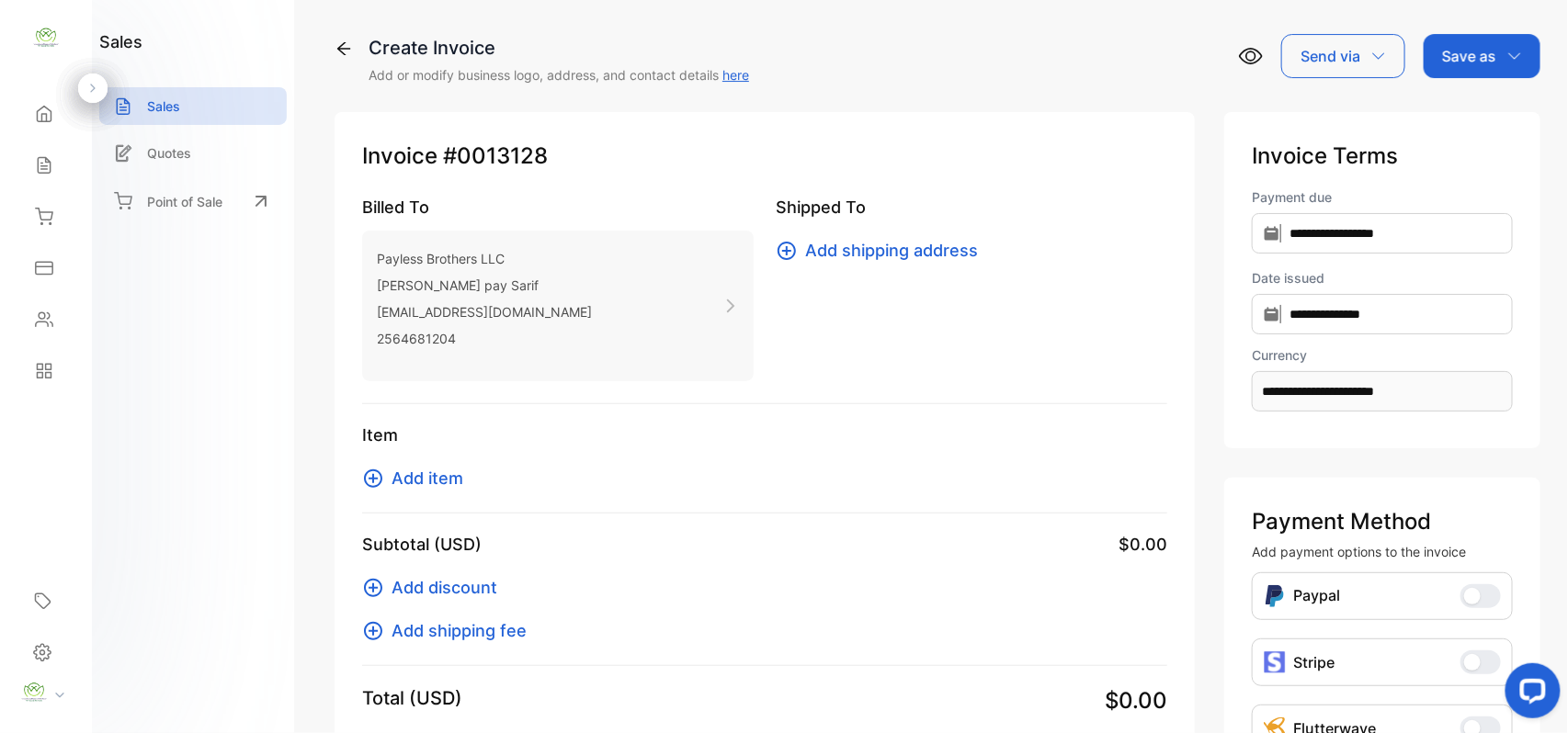
click at [425, 485] on span "Add item" at bounding box center [428, 478] width 72 height 25
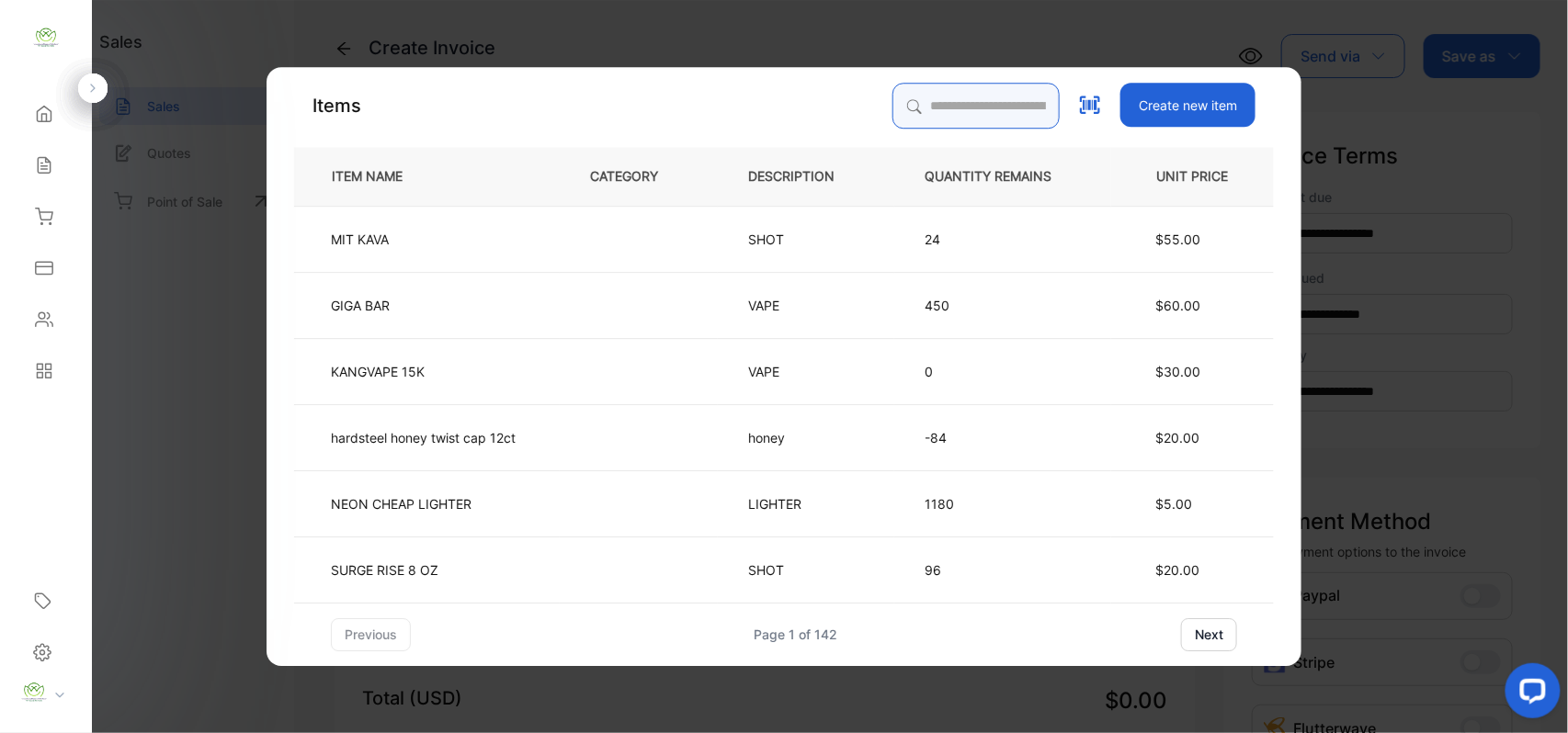
click at [967, 97] on input "search" at bounding box center [976, 105] width 167 height 46
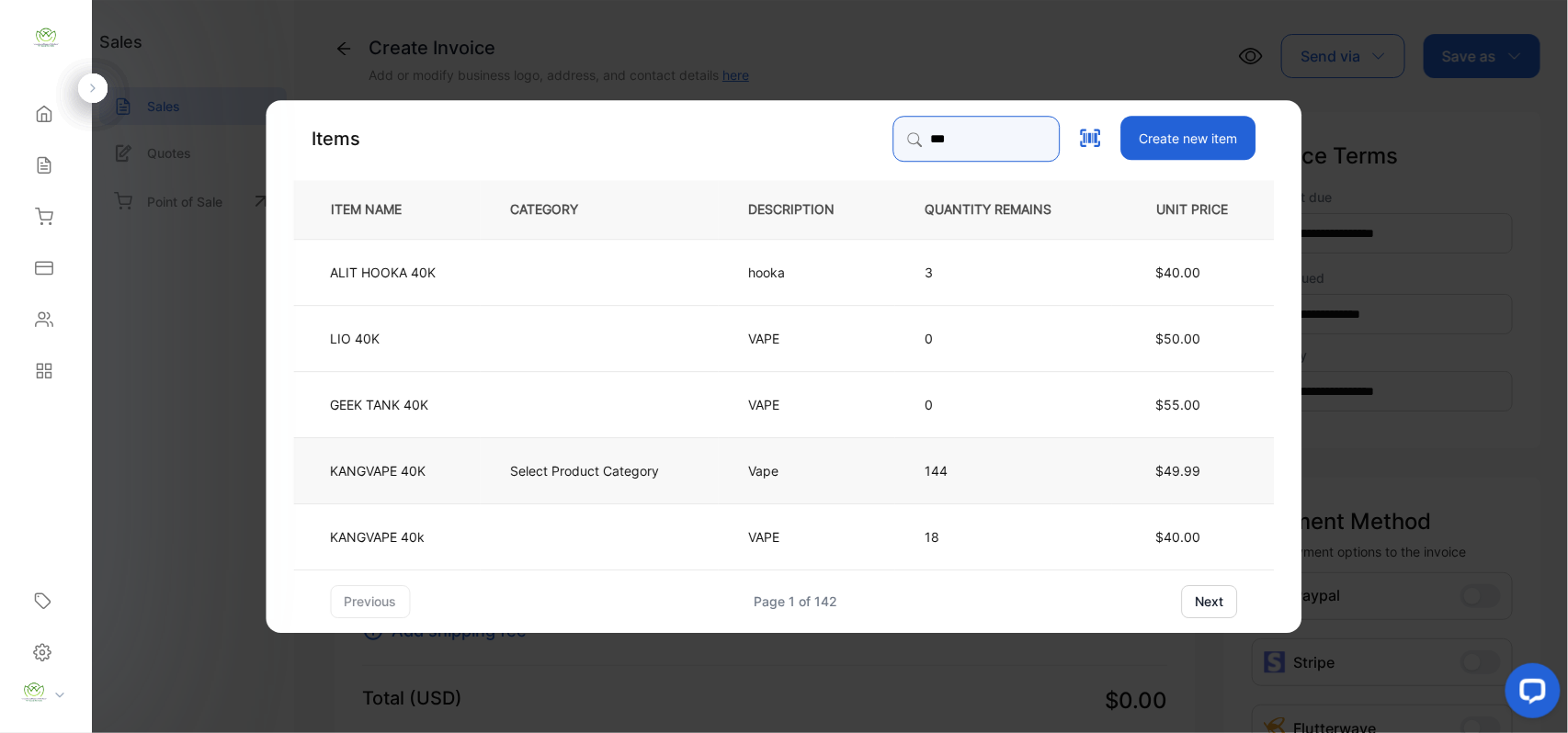
type input "***"
click at [505, 468] on td "Select Product Category" at bounding box center [600, 469] width 238 height 66
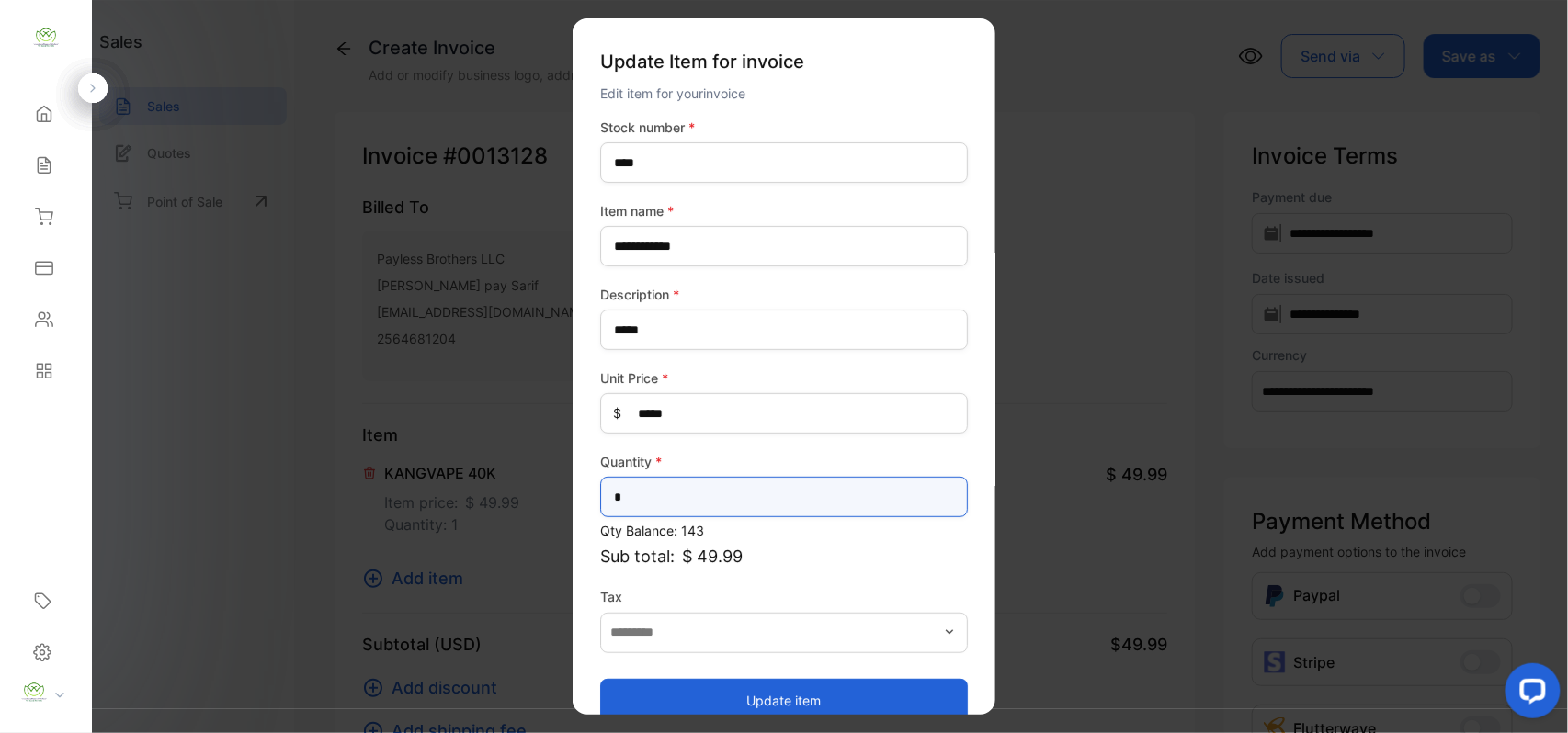
click at [659, 503] on input "*" at bounding box center [784, 497] width 367 height 41
type input "*"
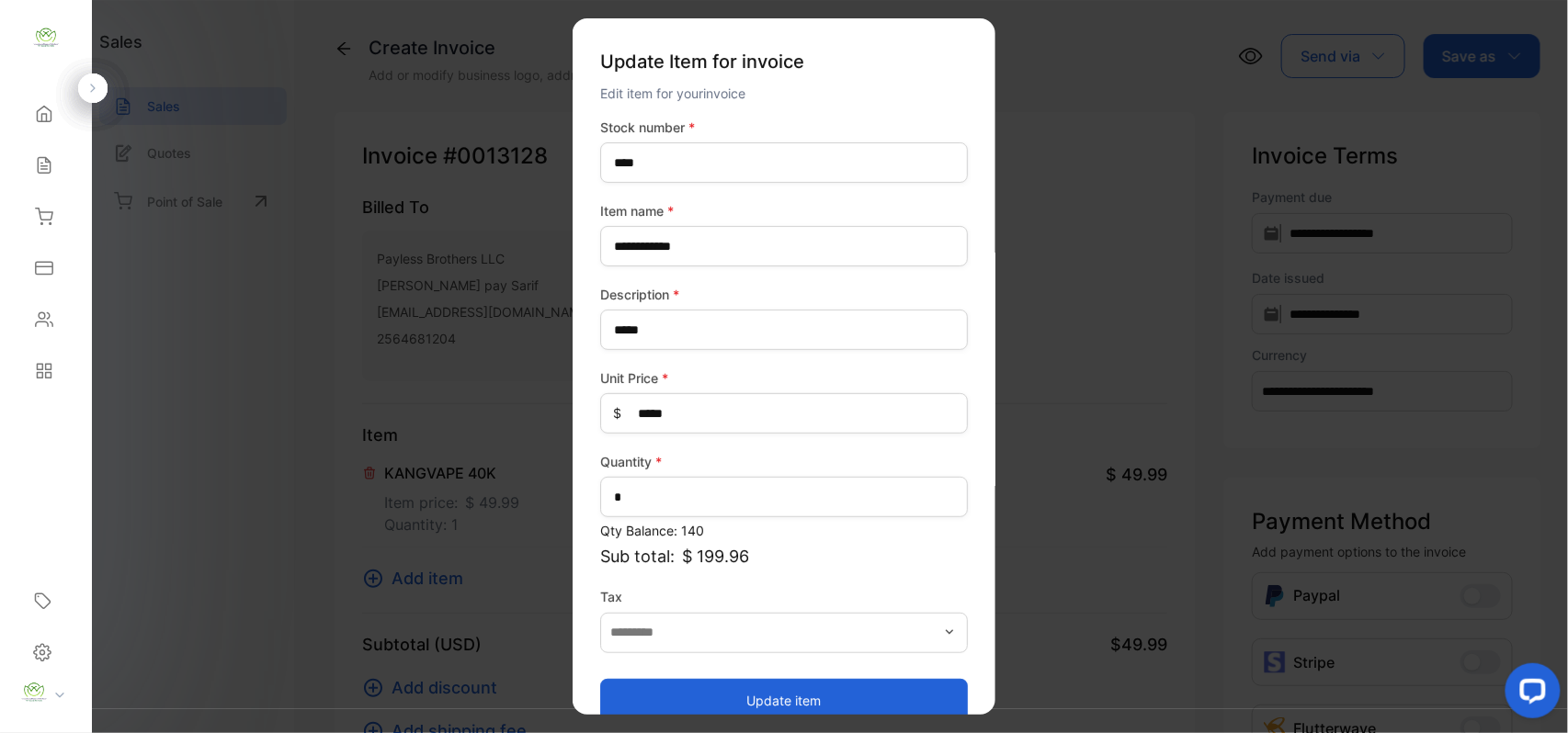
drag, startPoint x: 671, startPoint y: 695, endPoint x: 625, endPoint y: 666, distance: 54.4
click at [671, 695] on button "Update item" at bounding box center [784, 700] width 367 height 44
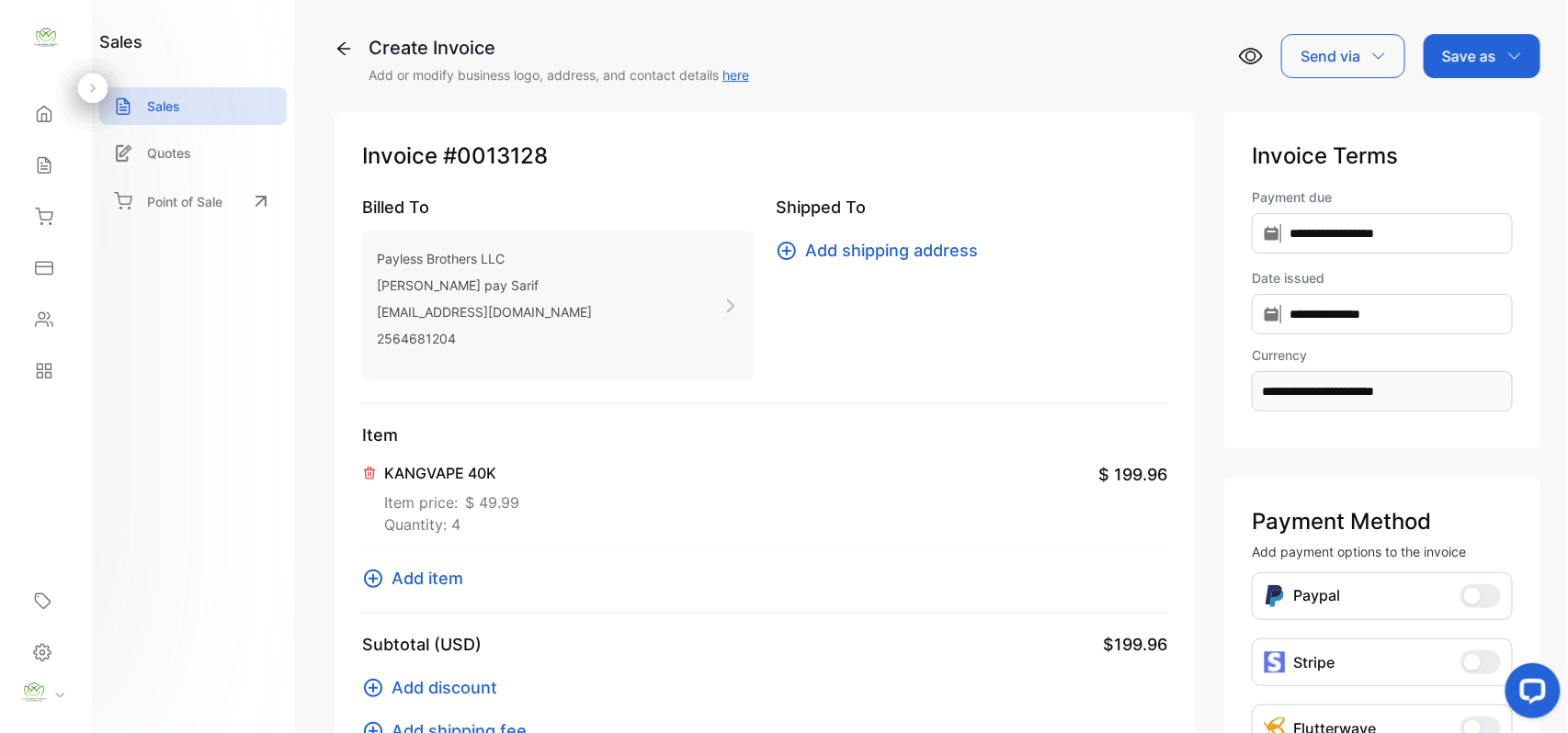
click at [439, 583] on span "Add item" at bounding box center [428, 578] width 72 height 25
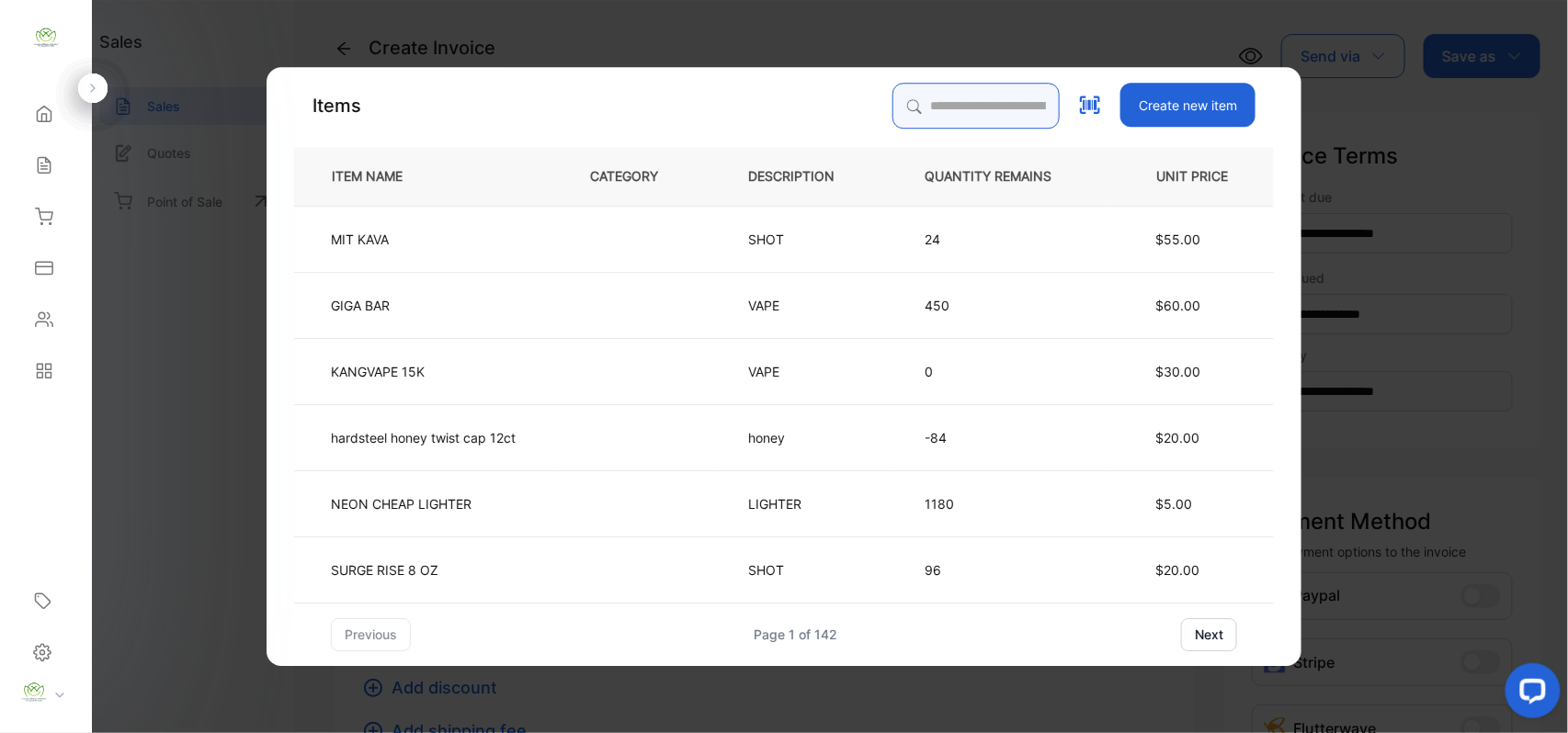
click at [956, 99] on input "search" at bounding box center [976, 105] width 167 height 46
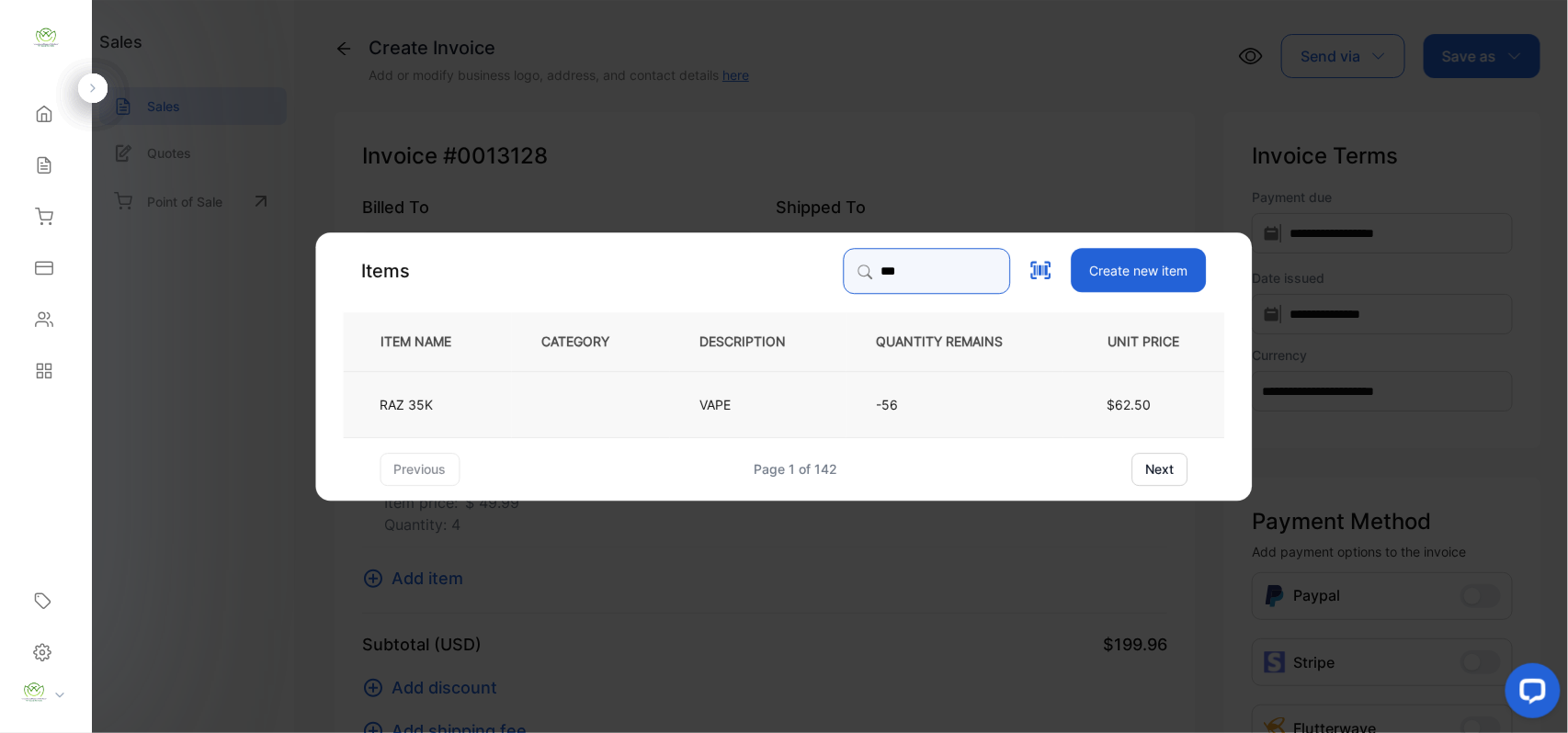
type input "***"
click at [420, 392] on td "RAZ 35K" at bounding box center [428, 403] width 168 height 66
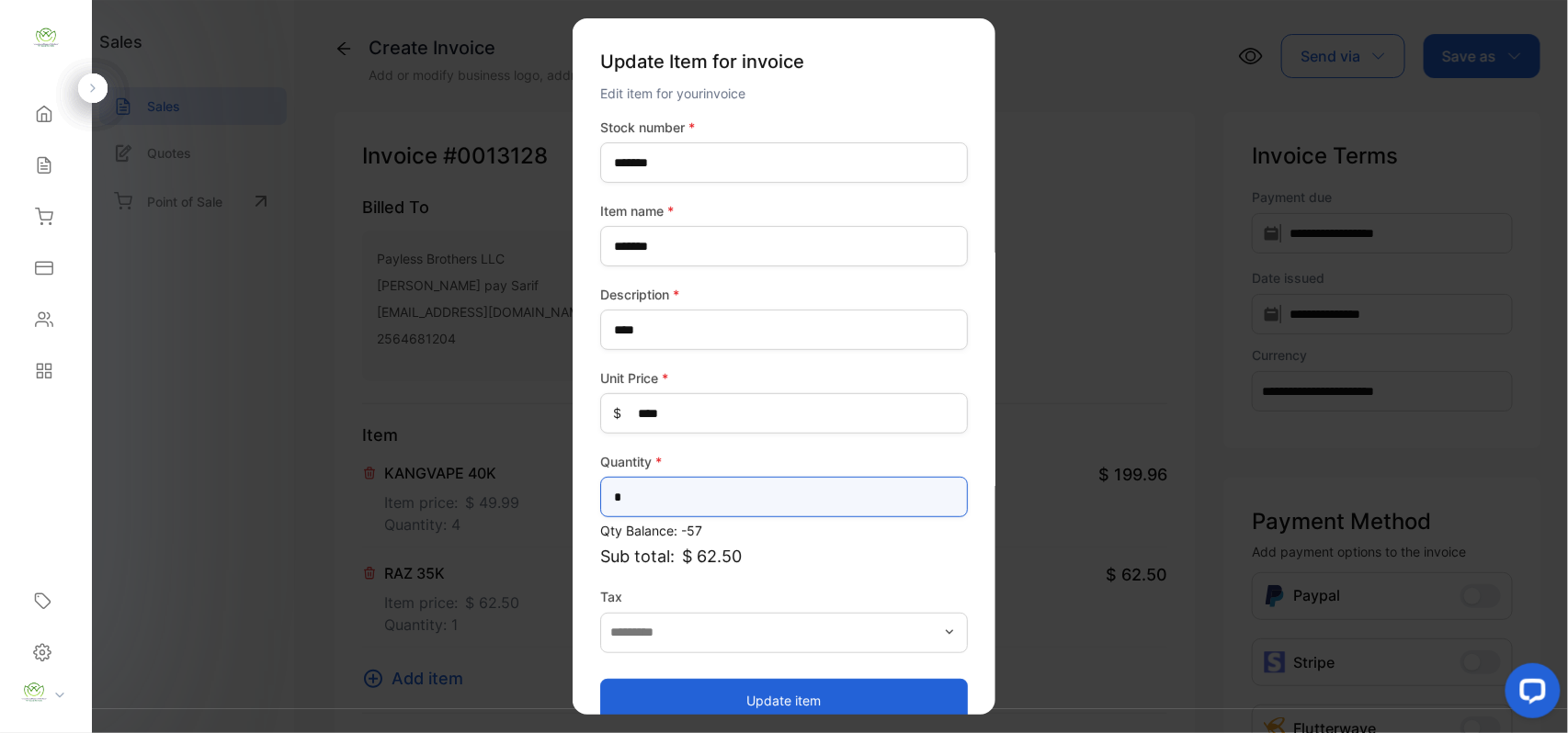
click at [703, 489] on input "*" at bounding box center [784, 497] width 367 height 41
type input "*"
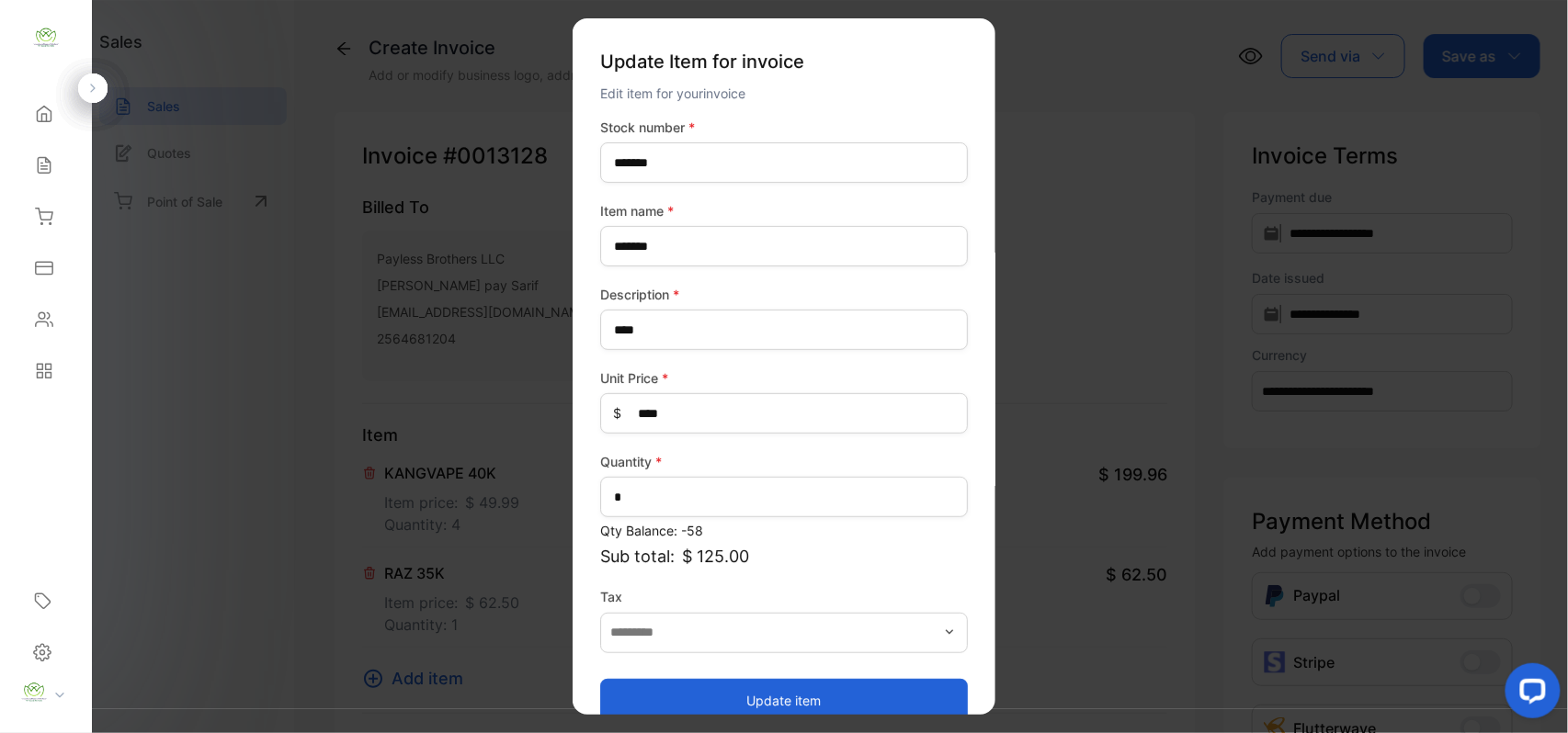
click at [633, 704] on button "Update item" at bounding box center [784, 700] width 367 height 44
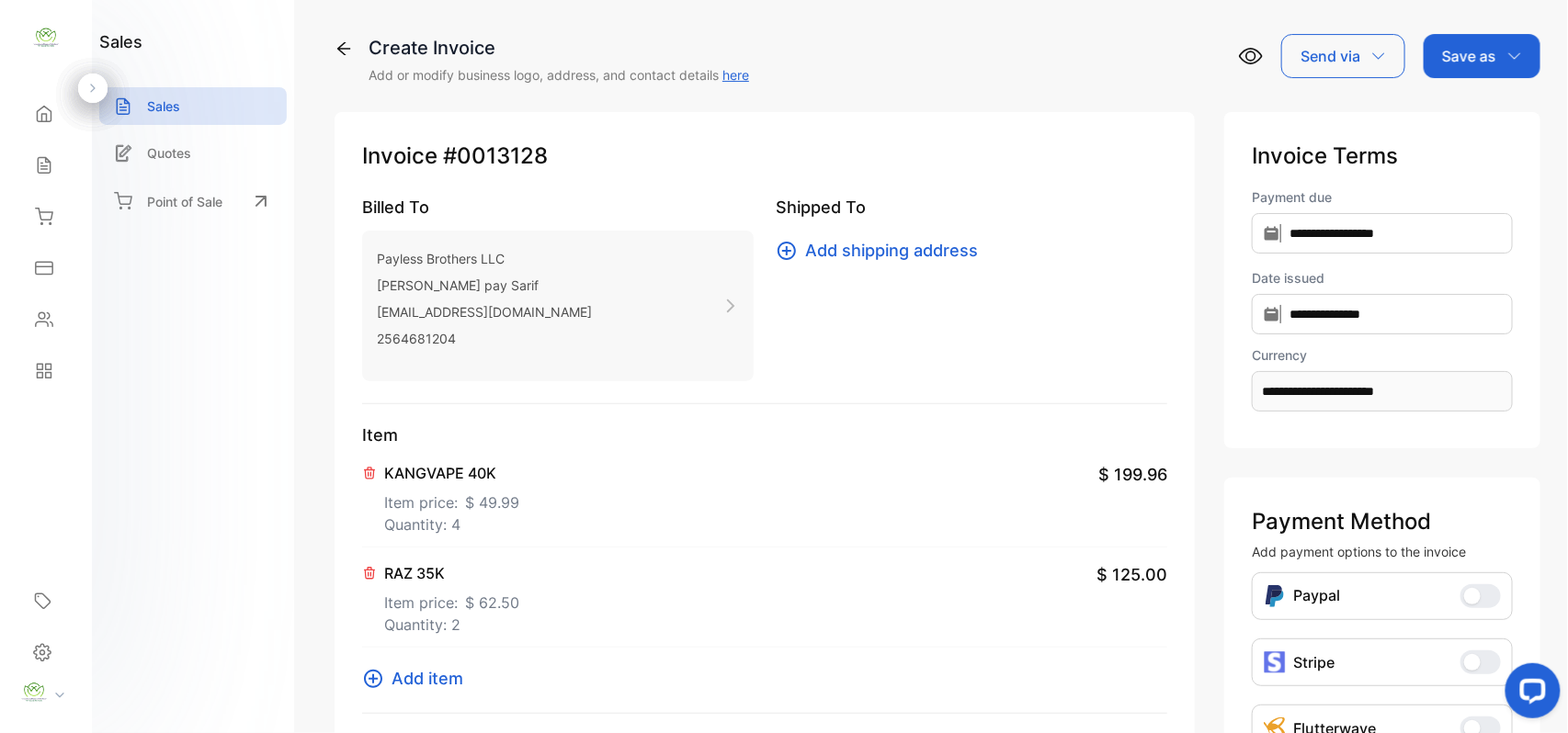
click at [419, 680] on span "Add item" at bounding box center [428, 678] width 72 height 25
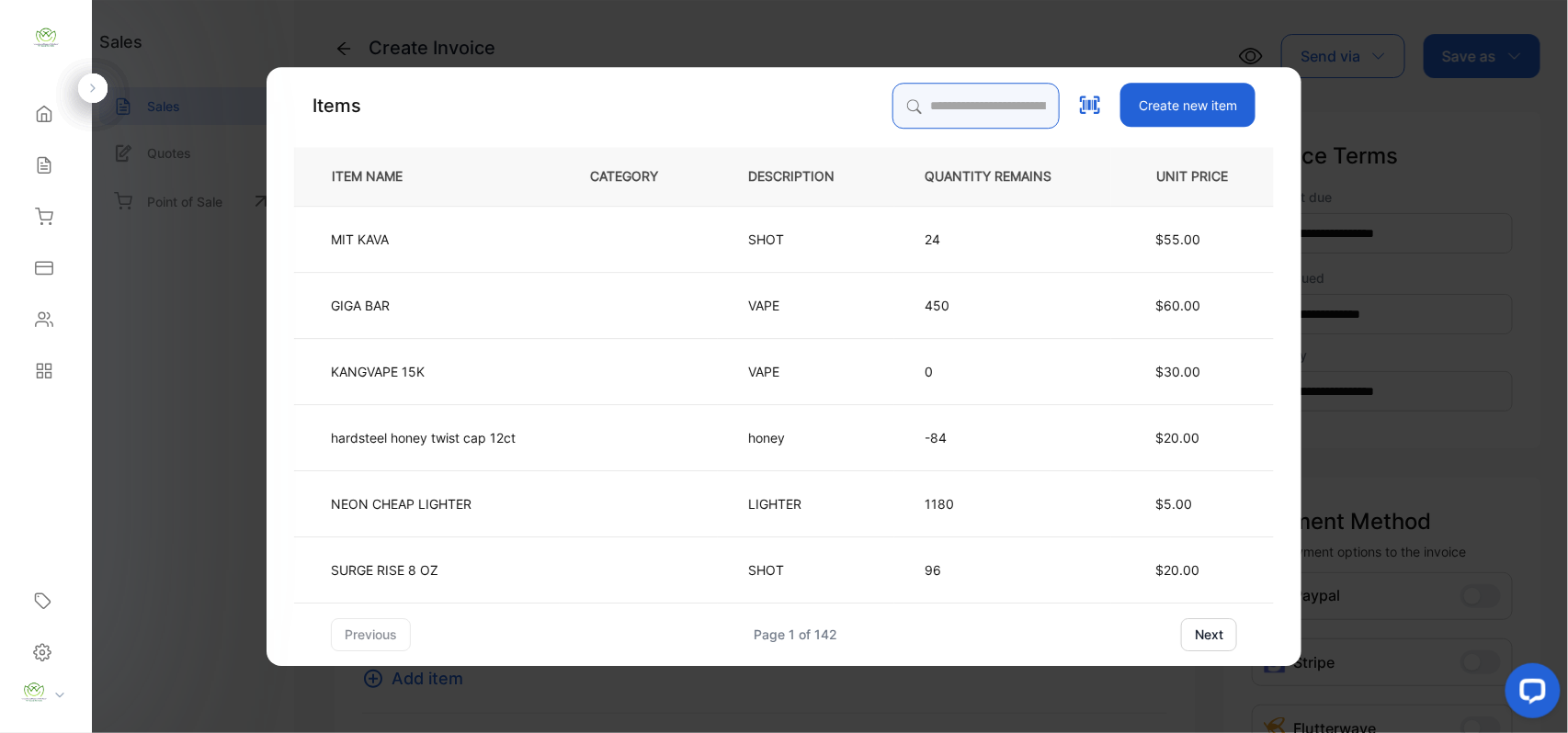
click at [934, 97] on input "search" at bounding box center [976, 105] width 167 height 46
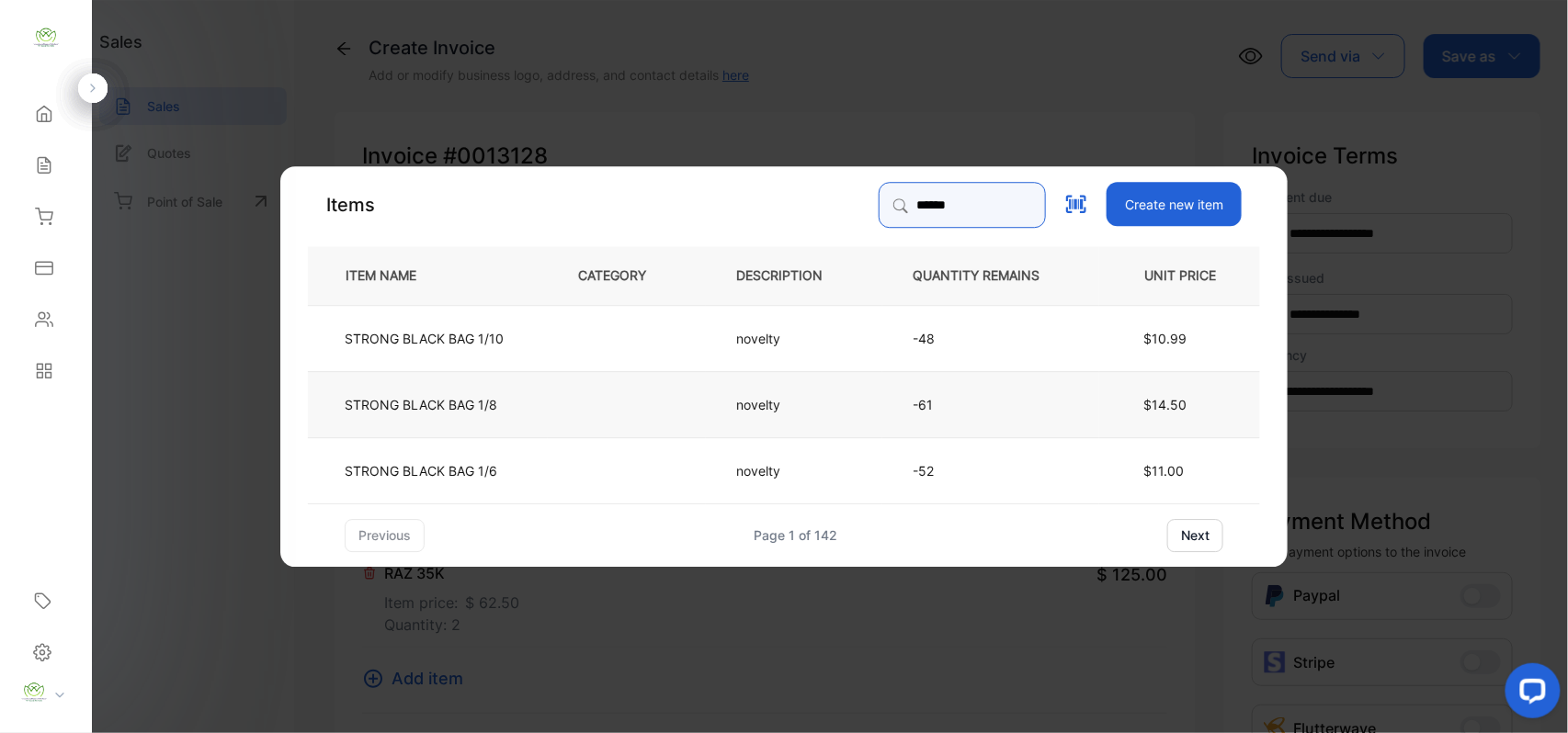
type input "******"
click at [503, 415] on td "STRONG BLACK BAG 1/8" at bounding box center [427, 403] width 239 height 66
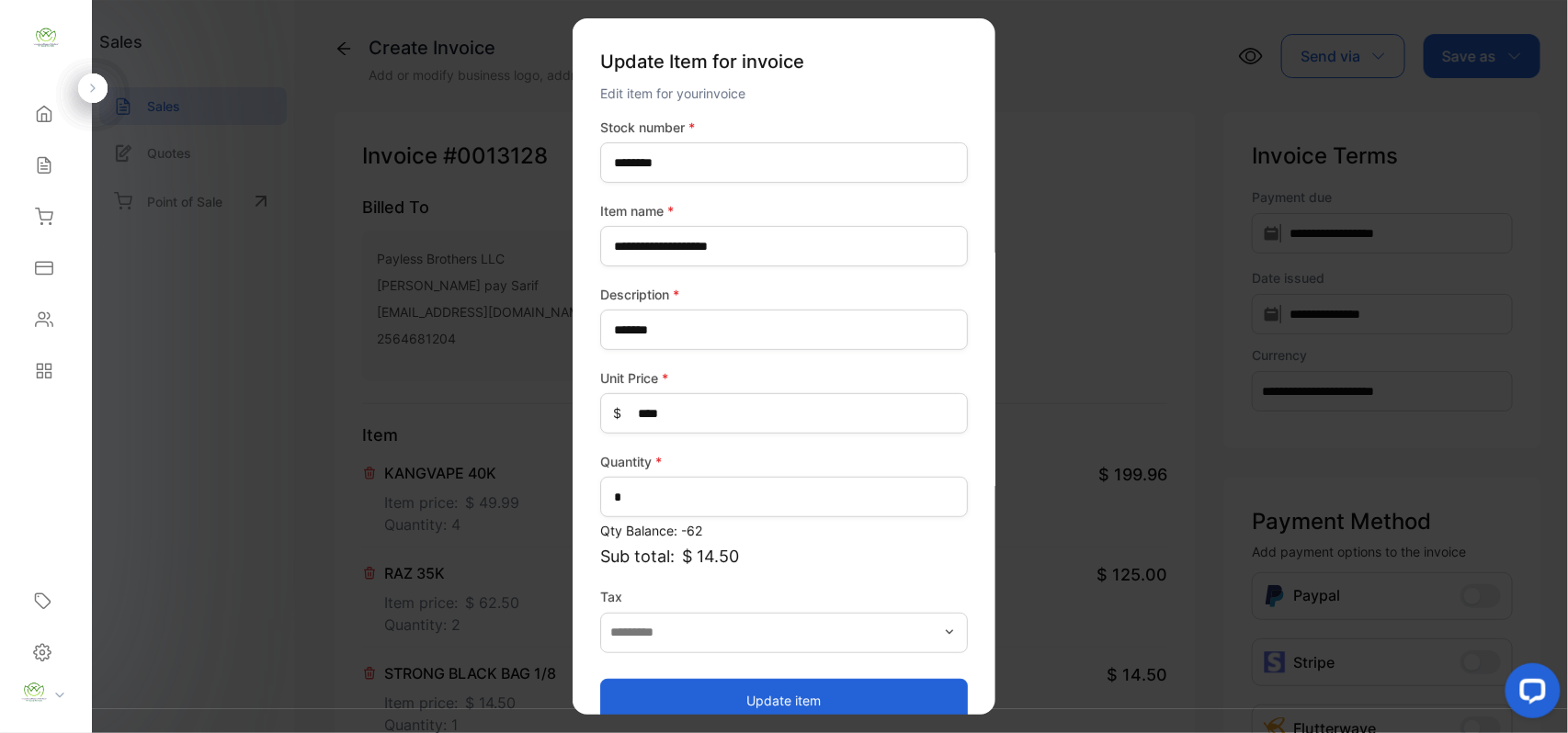
click at [851, 702] on button "Update item" at bounding box center [784, 700] width 367 height 44
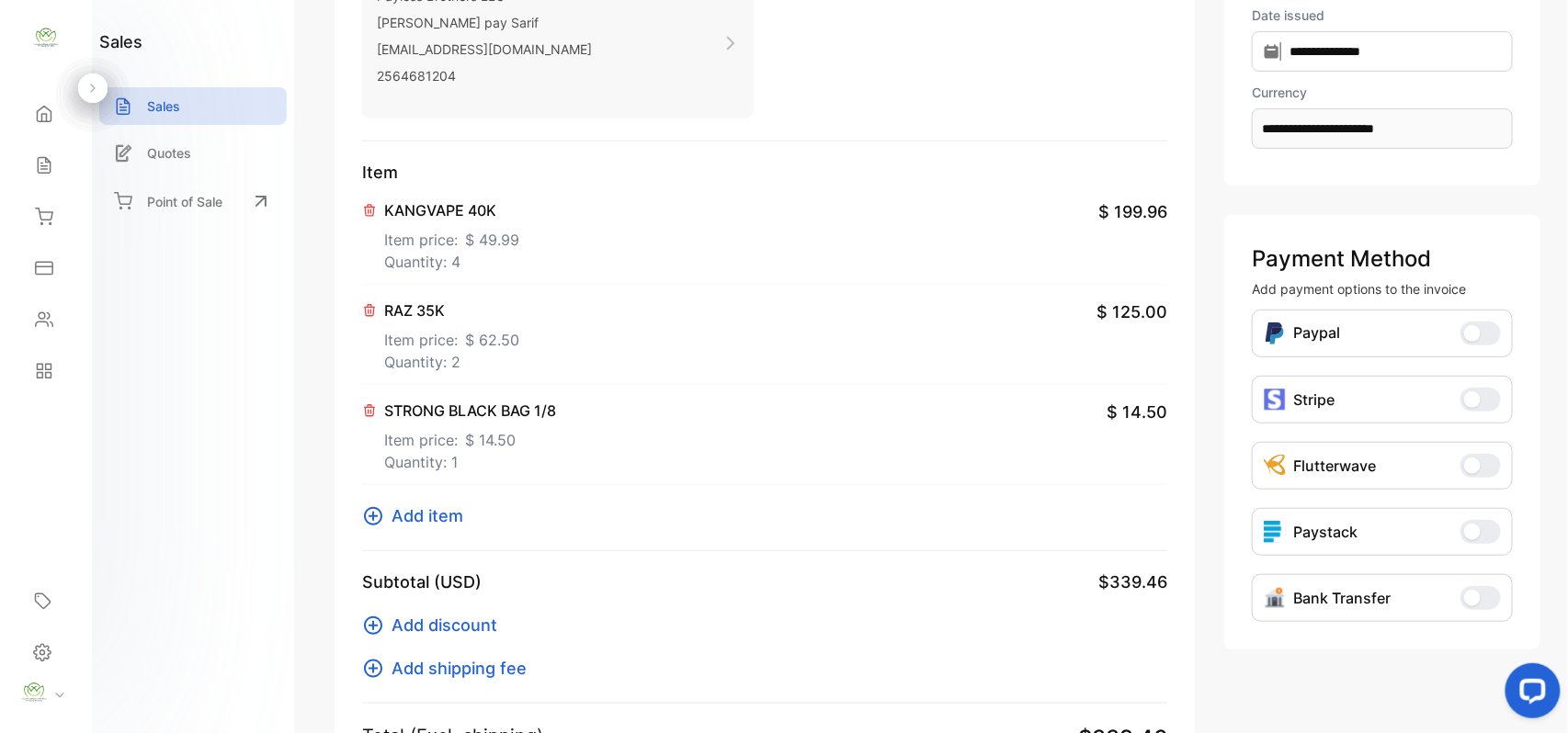
scroll to position [571, 0]
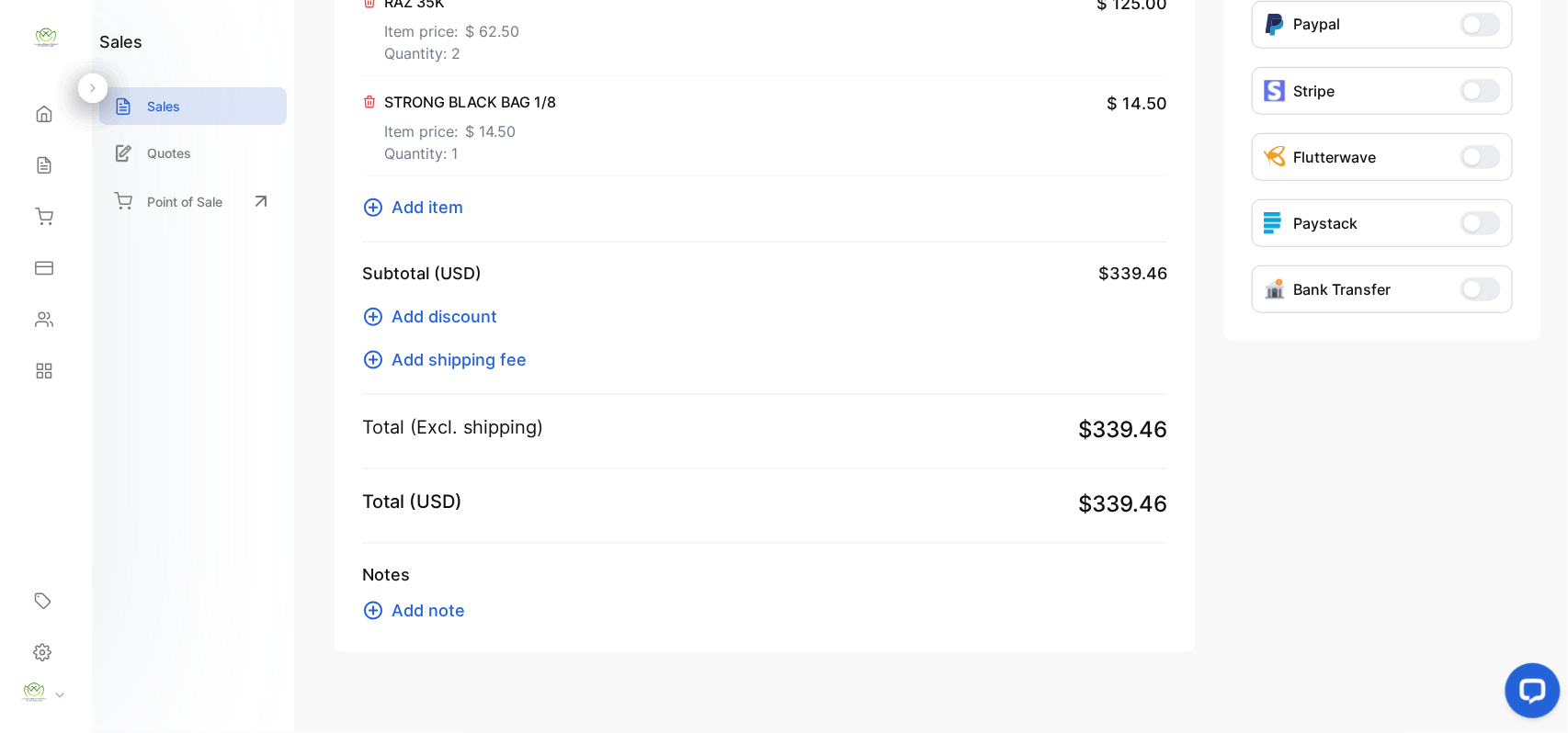
click at [438, 203] on span "Add item" at bounding box center [428, 207] width 72 height 25
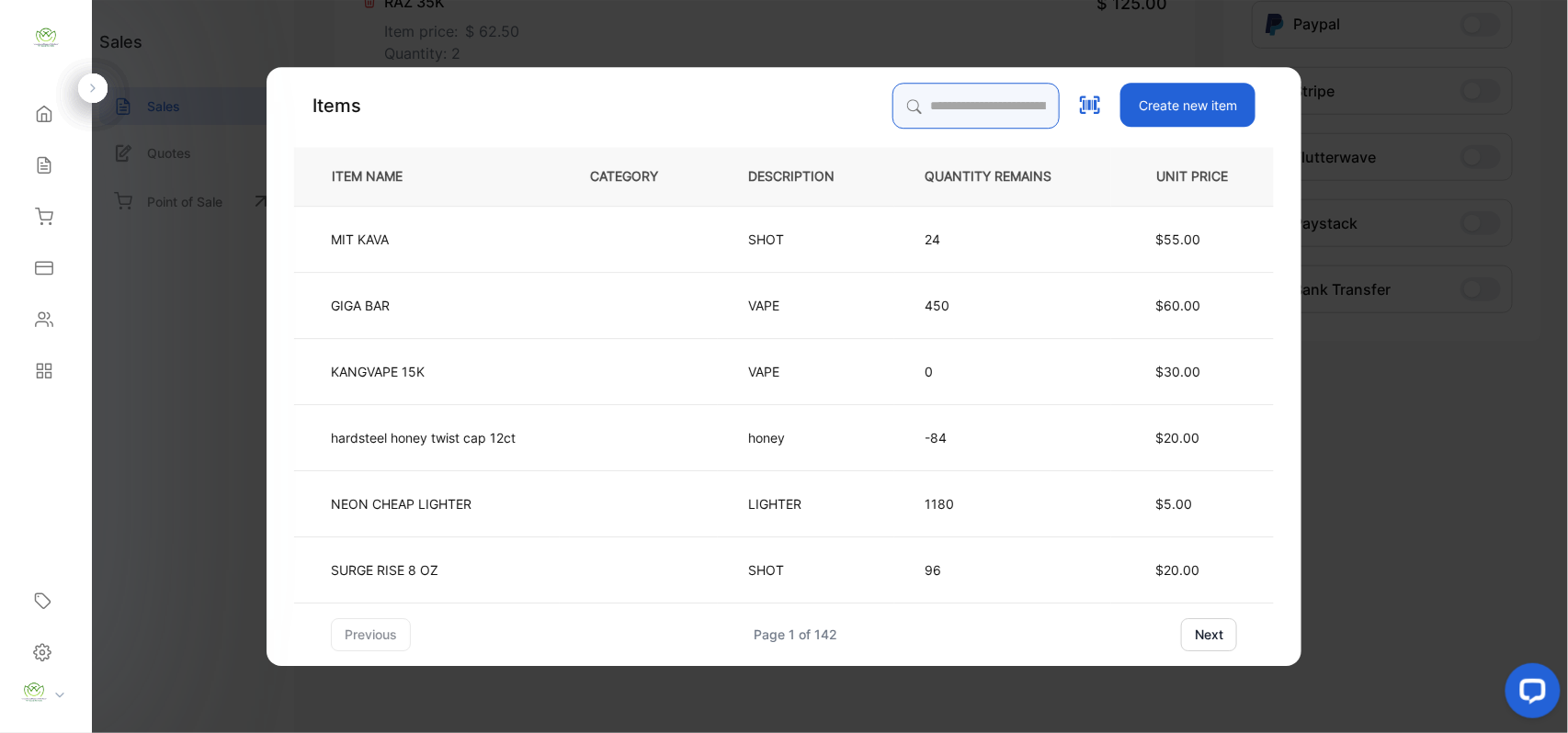
click at [960, 97] on input "search" at bounding box center [976, 105] width 167 height 46
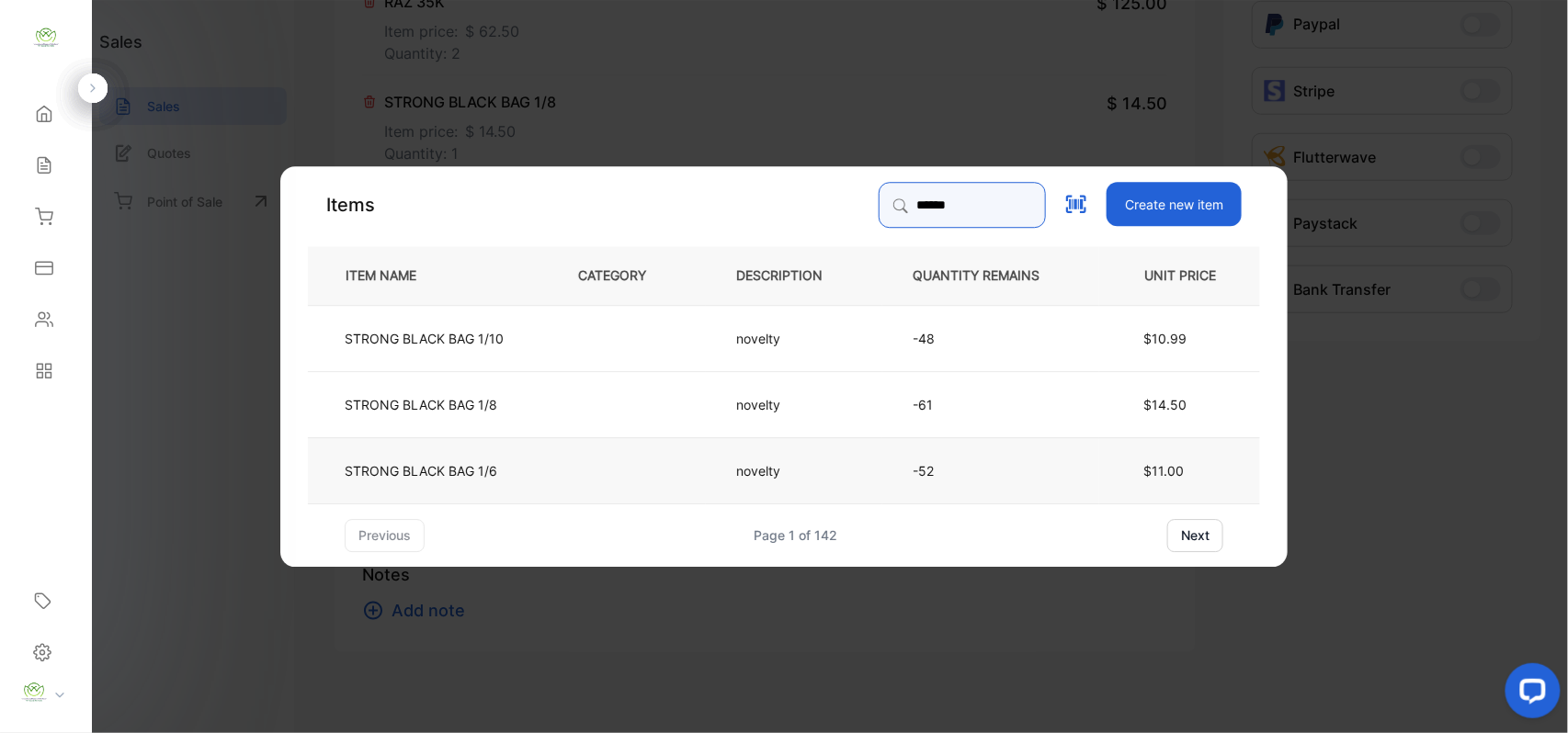
type input "******"
click at [605, 462] on td at bounding box center [626, 469] width 158 height 66
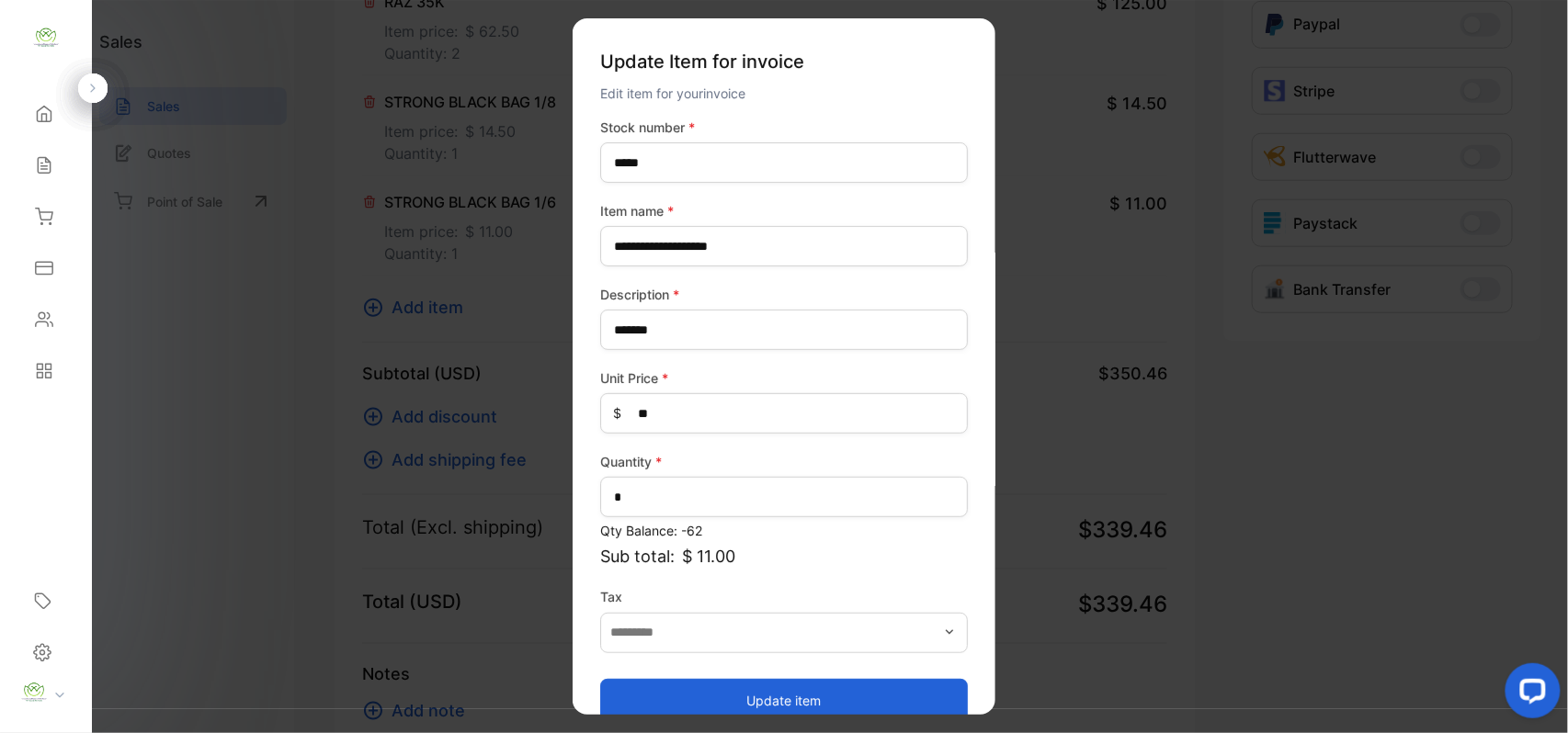
click at [879, 700] on button "Update item" at bounding box center [784, 700] width 367 height 44
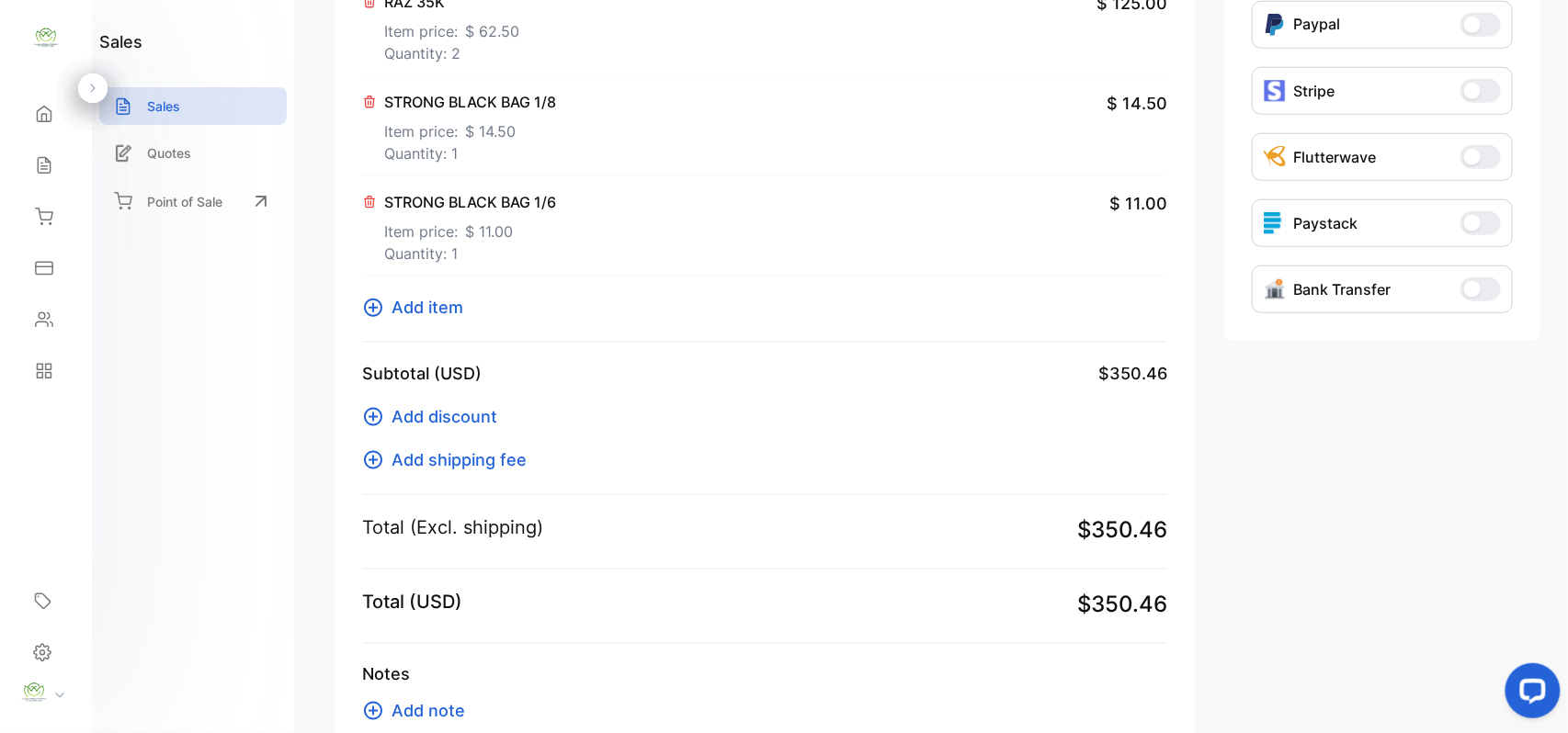
scroll to position [0, 0]
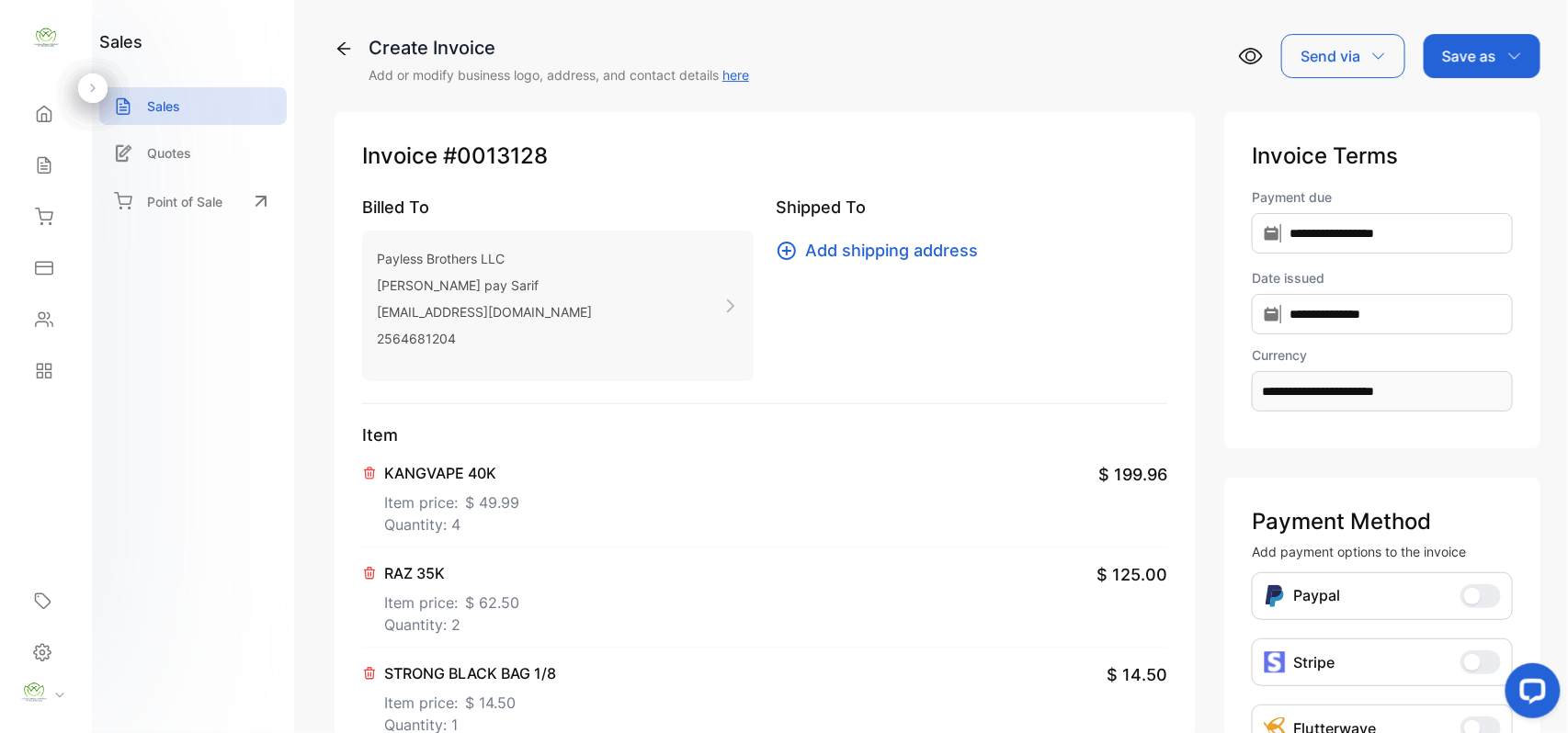
click at [1484, 63] on p "Save as" at bounding box center [1469, 56] width 54 height 22
click at [1456, 108] on div "Invoice" at bounding box center [1477, 116] width 106 height 37
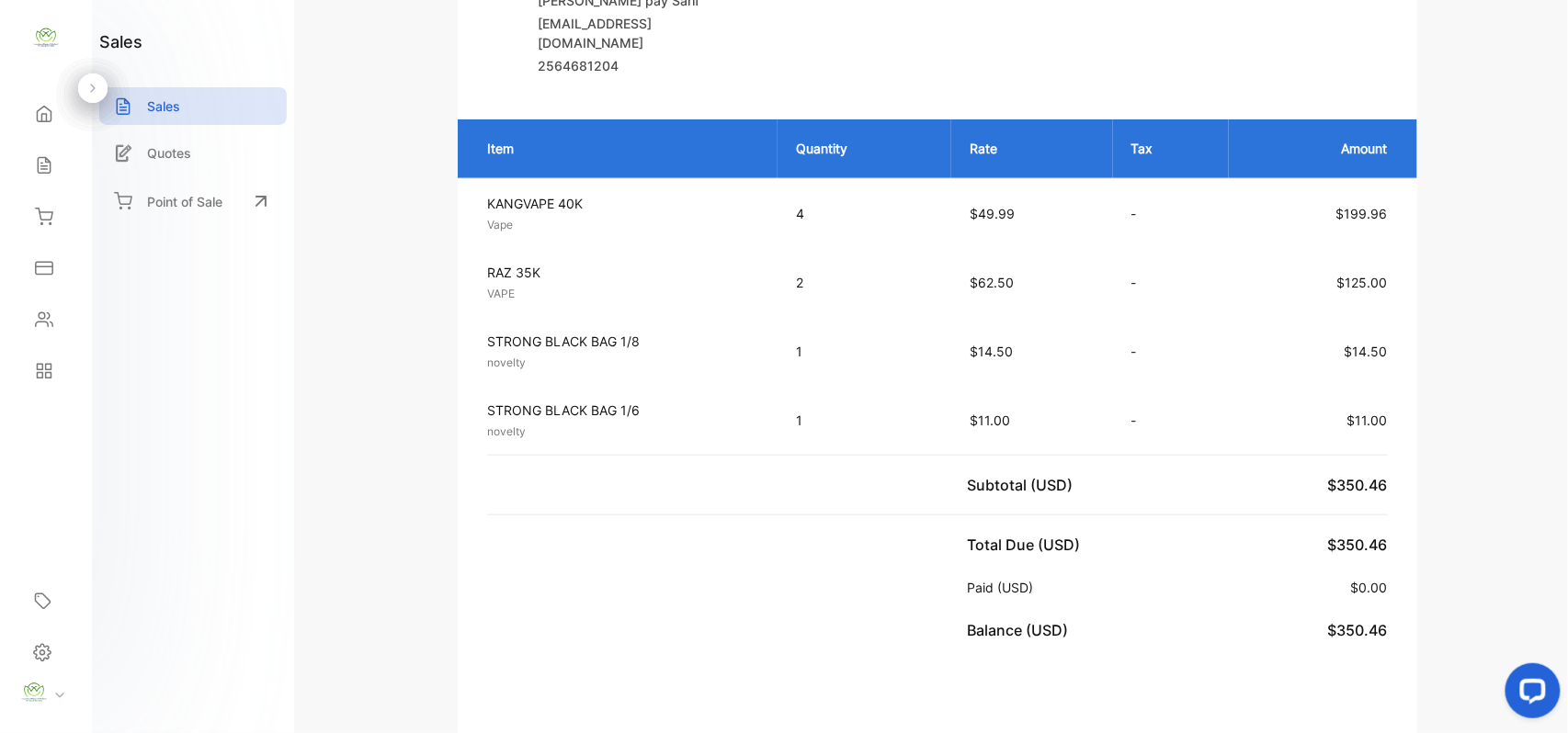
scroll to position [571, 0]
